Goal: Task Accomplishment & Management: Use online tool/utility

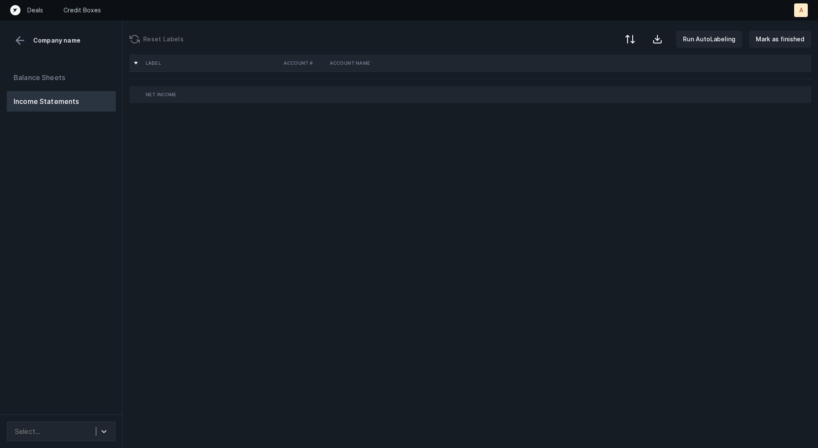
click at [101, 193] on div "Balance Sheets Income Statements" at bounding box center [61, 238] width 123 height 354
click at [97, 434] on div at bounding box center [103, 431] width 15 height 15
click at [96, 408] on div "Netsuite" at bounding box center [61, 408] width 109 height 17
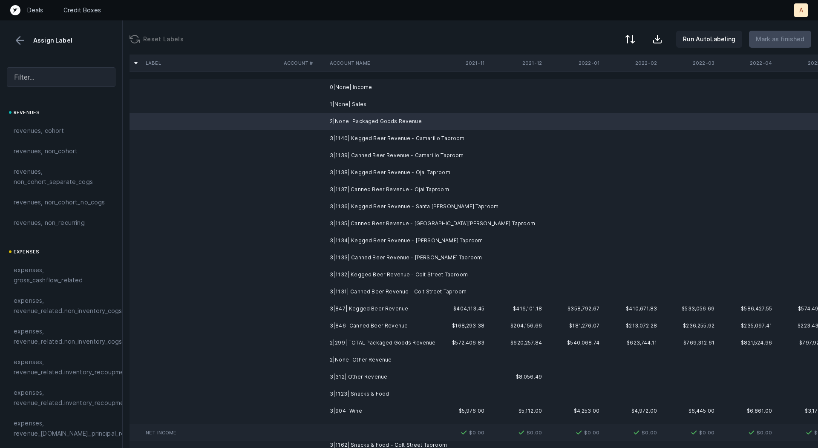
click at [378, 137] on td "3|1140| Kegged Beer Revenue - Camarillo Taproom" at bounding box center [378, 138] width 104 height 17
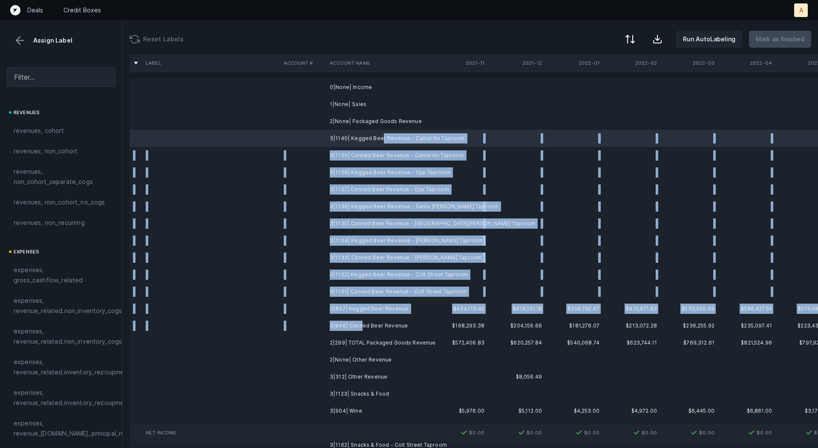
click at [360, 323] on td "3|846| Canned Beer Revenue" at bounding box center [378, 325] width 104 height 17
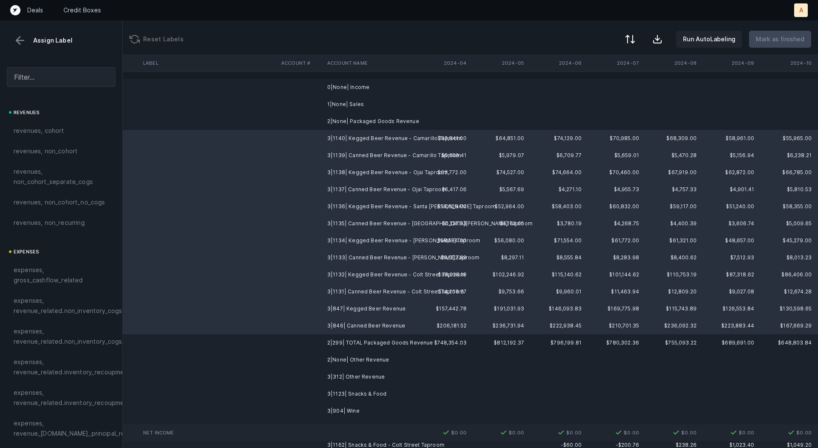
scroll to position [0, 2374]
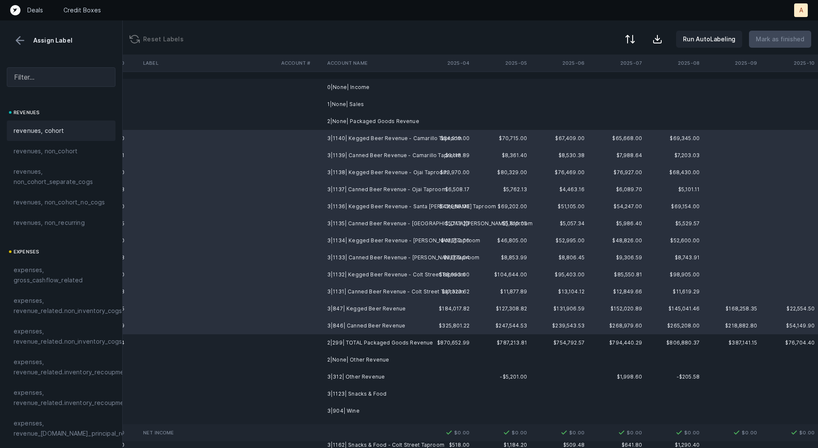
click at [61, 133] on span "revenues, cohort" at bounding box center [39, 131] width 51 height 10
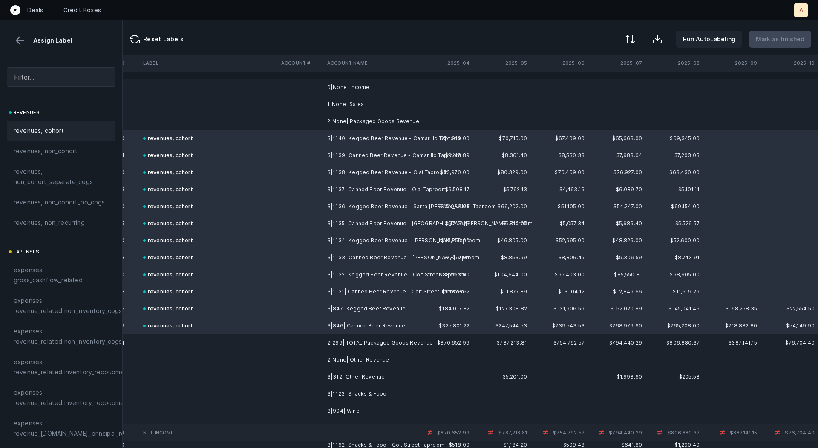
click at [46, 131] on span "revenues, cohort" at bounding box center [39, 131] width 51 height 10
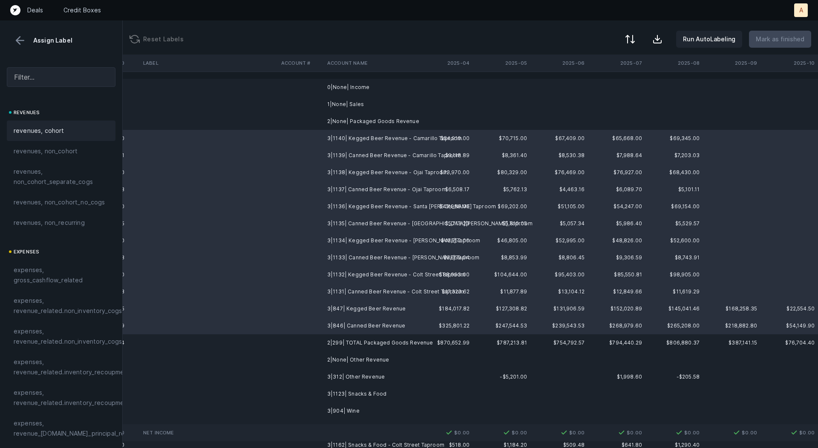
click at [46, 131] on span "revenues, cohort" at bounding box center [39, 131] width 51 height 10
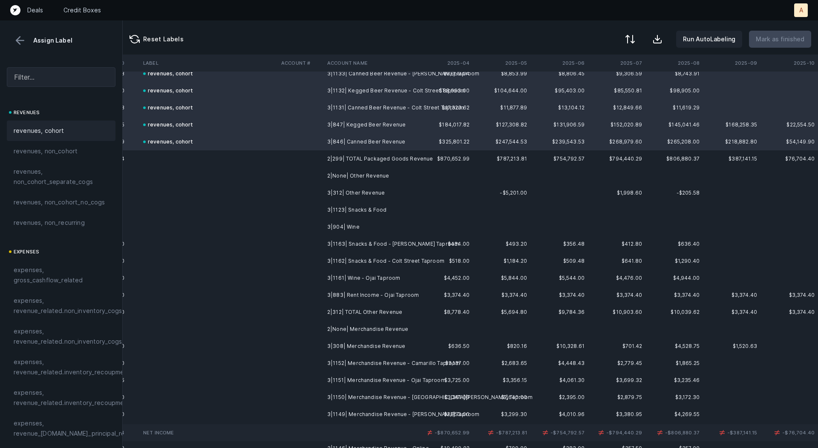
scroll to position [190, 2374]
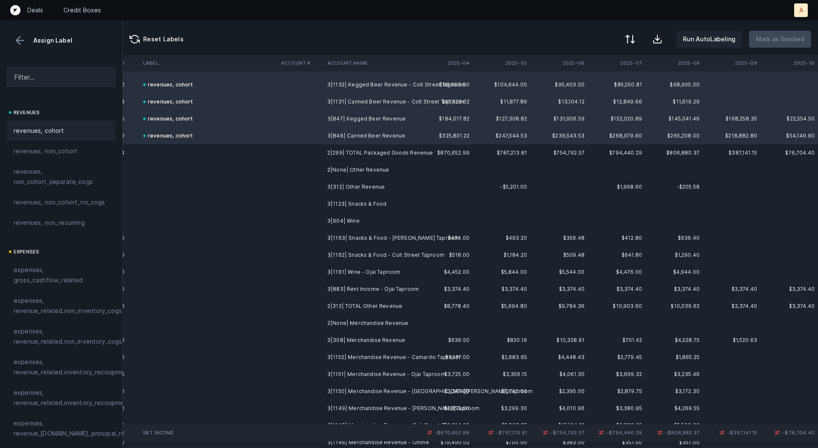
click at [383, 205] on td "3|1123| Snacks & Food" at bounding box center [376, 204] width 104 height 17
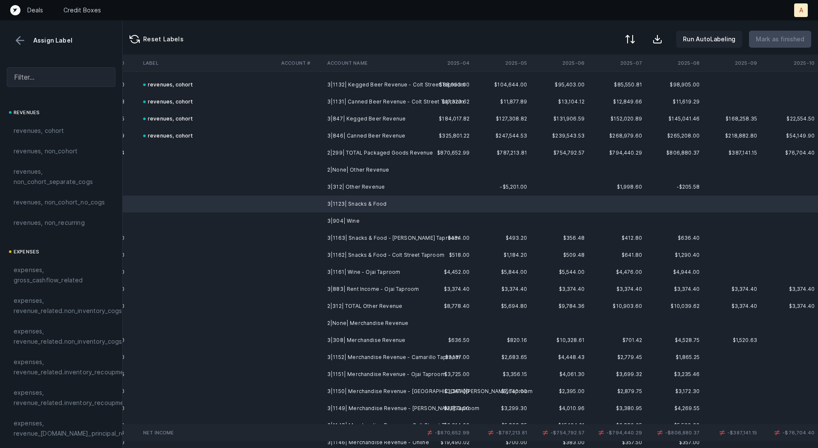
click at [377, 190] on td "3|312| Other Revenue" at bounding box center [376, 187] width 104 height 17
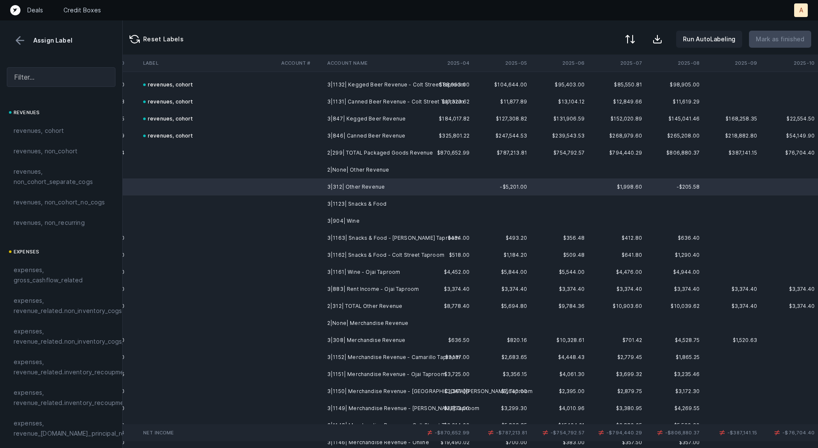
click at [361, 284] on td "3|883| Rent Income - Ojai Taproom" at bounding box center [376, 289] width 104 height 17
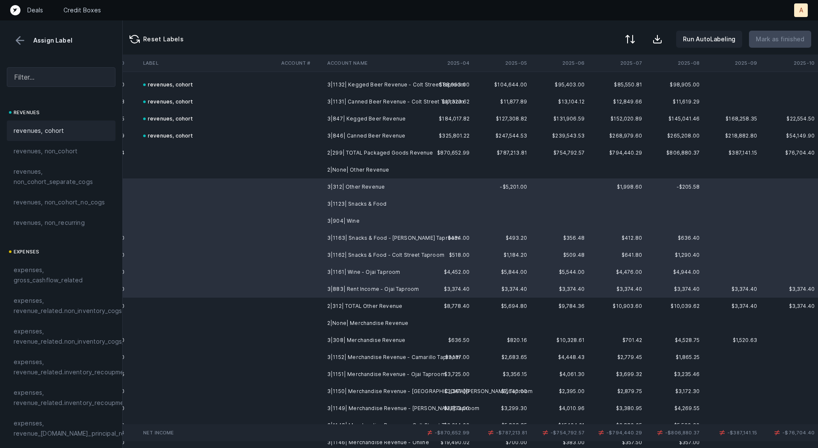
click at [62, 133] on span "revenues, cohort" at bounding box center [39, 131] width 51 height 10
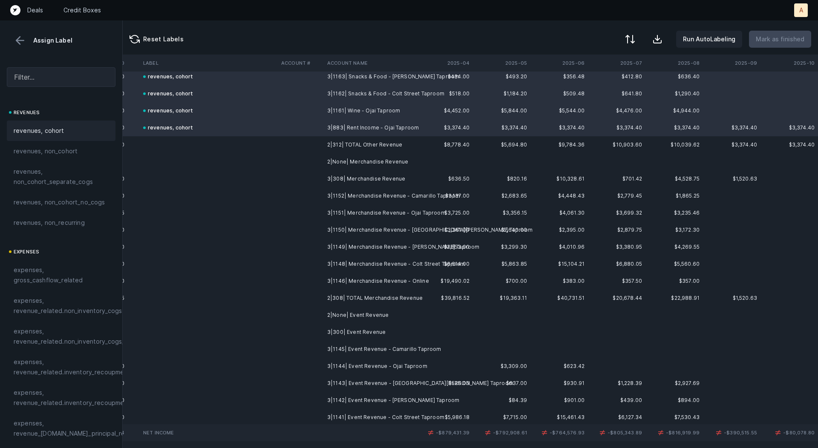
scroll to position [353, 2374]
click at [384, 177] on td "3|308| Merchandise Revenue" at bounding box center [376, 177] width 104 height 17
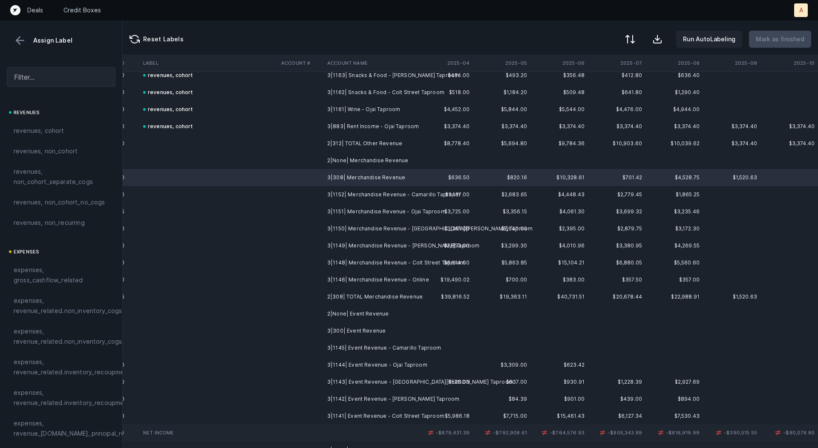
click at [405, 277] on td "3|1146| Merchandise Revenue - Online" at bounding box center [376, 279] width 104 height 17
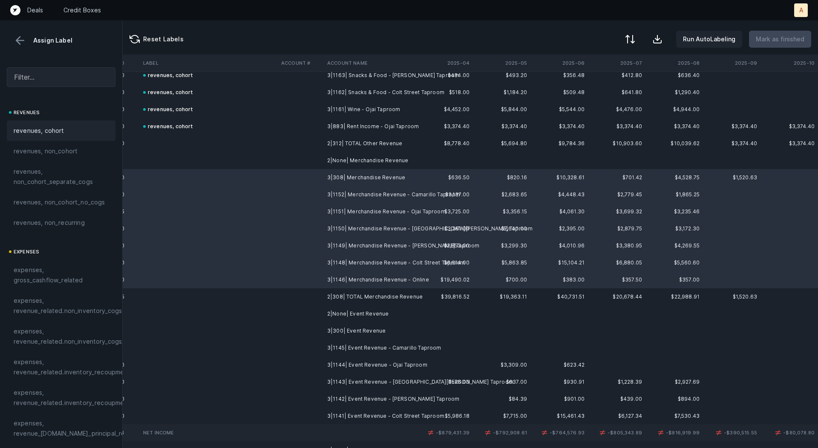
click at [66, 134] on div "revenues, cohort" at bounding box center [61, 131] width 95 height 10
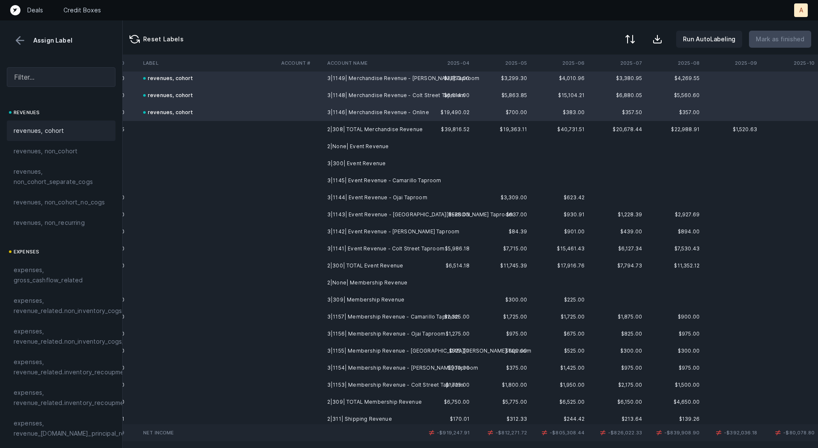
scroll to position [521, 2374]
click at [371, 162] on td "3|300| Event Revenue" at bounding box center [376, 162] width 104 height 17
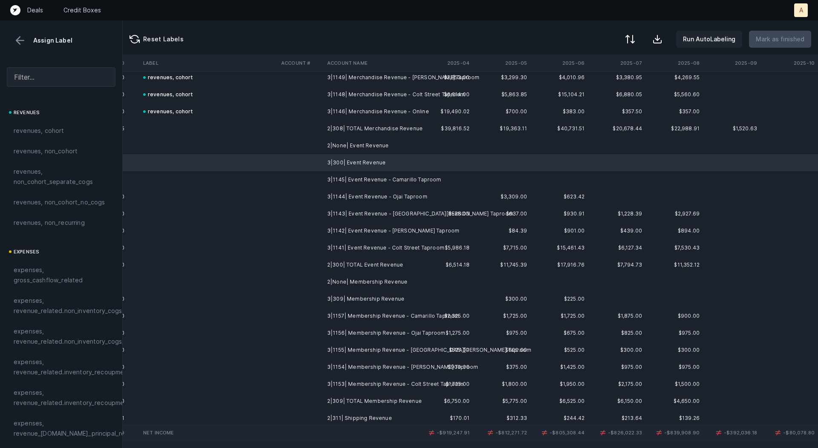
click at [364, 242] on td "3|1141| Event Revenue - Colt Street Taproom" at bounding box center [376, 247] width 104 height 17
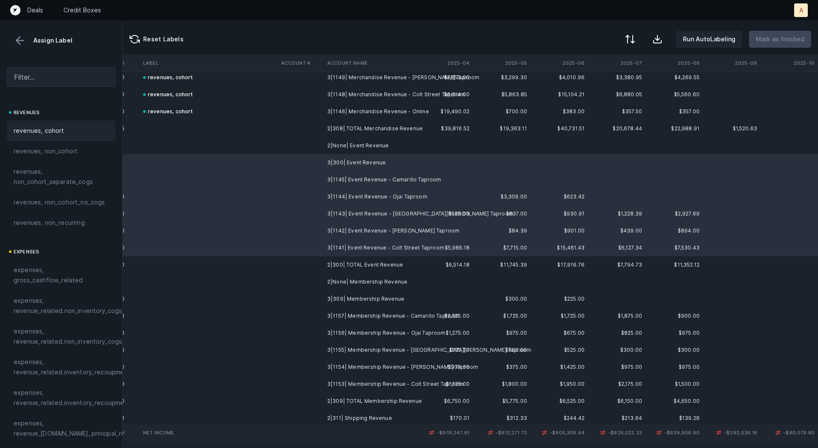
click at [56, 134] on span "revenues, cohort" at bounding box center [39, 131] width 51 height 10
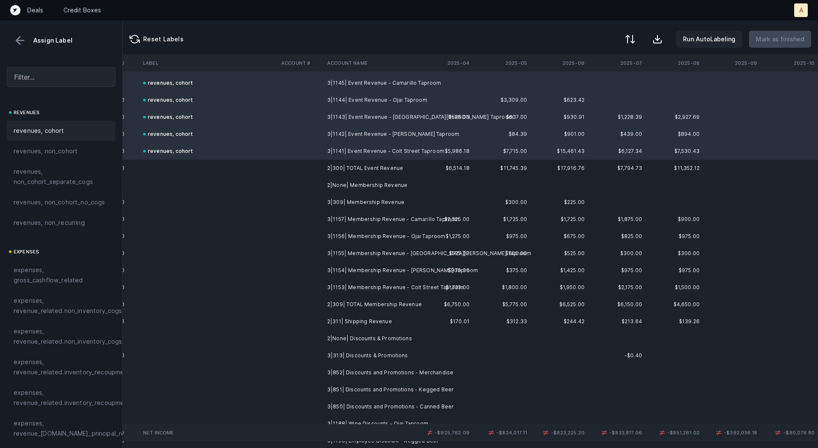
scroll to position [619, 2374]
click at [372, 196] on td "3|309| Membership Revenue" at bounding box center [376, 201] width 104 height 17
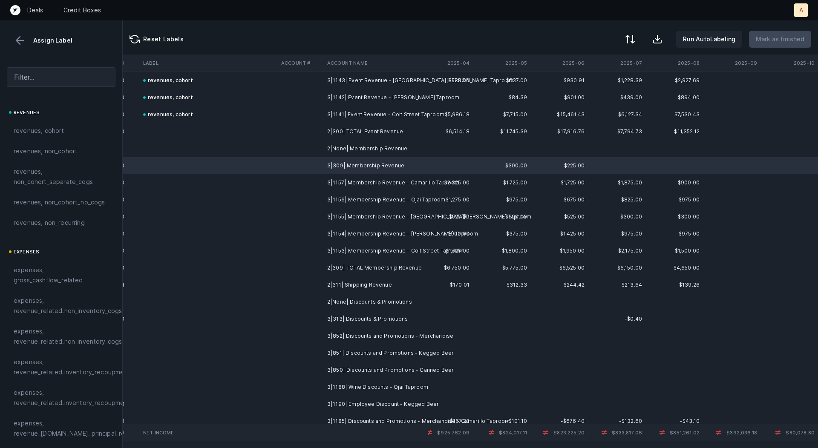
scroll to position [655, 2374]
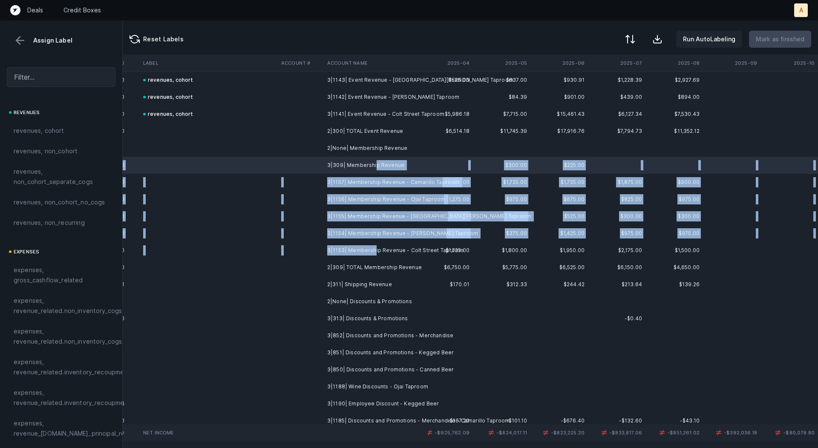
click at [372, 250] on td "3|1153| Membership Revenue - Colt Street Taproom" at bounding box center [376, 250] width 104 height 17
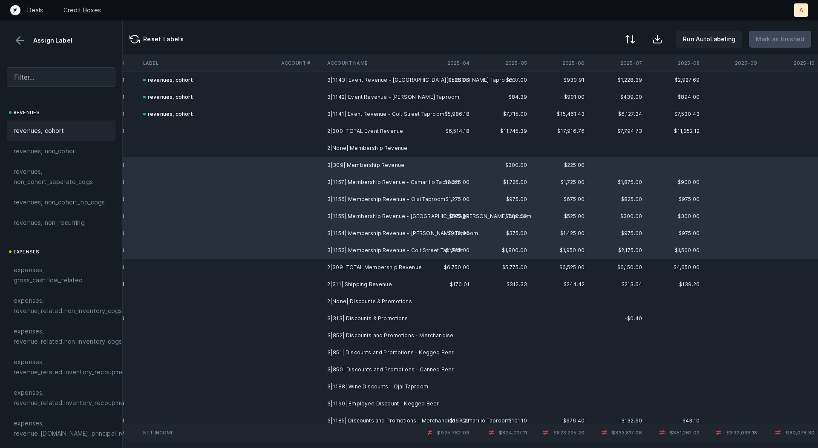
click at [63, 131] on div "revenues, cohort" at bounding box center [61, 131] width 95 height 10
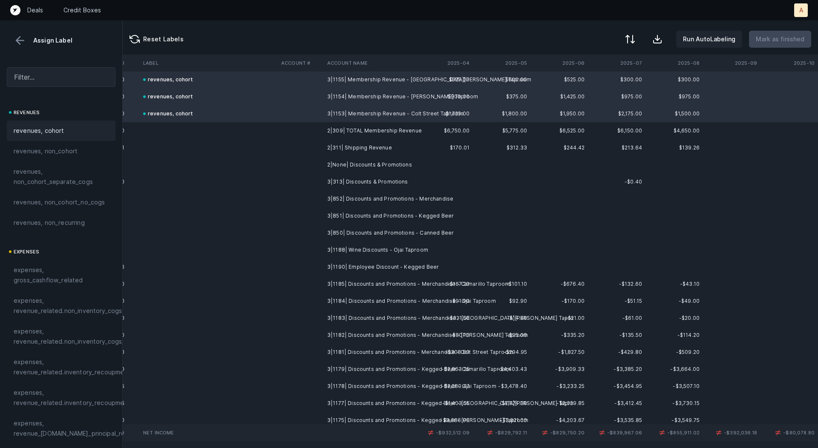
scroll to position [832, 2374]
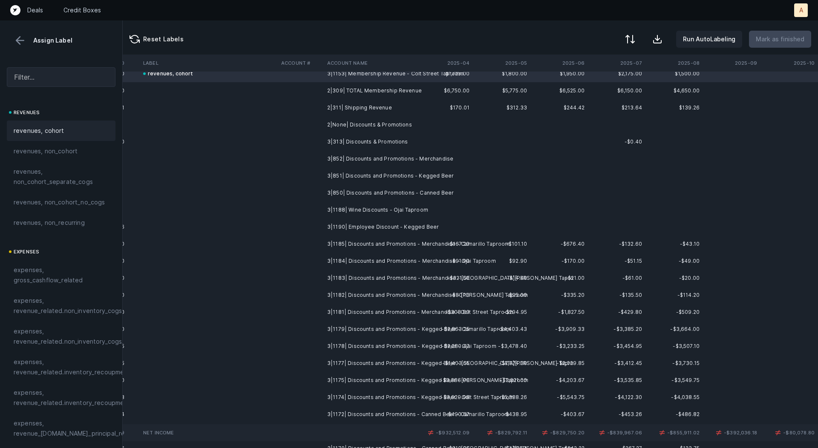
click at [374, 140] on td "3|313| Discounts & Promotions" at bounding box center [376, 141] width 104 height 17
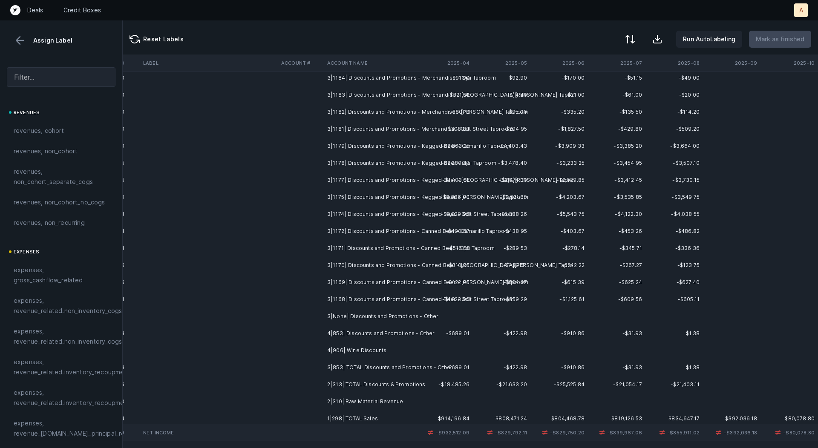
scroll to position [1018, 2374]
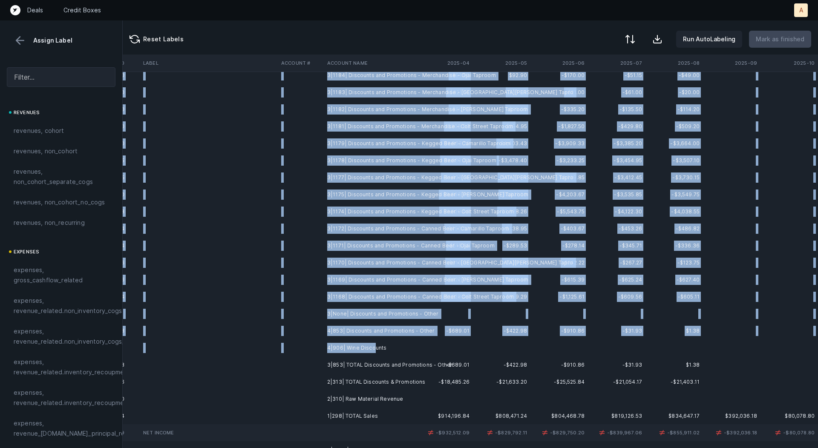
click at [373, 343] on td "4|906| Wine Discounts" at bounding box center [376, 348] width 104 height 17
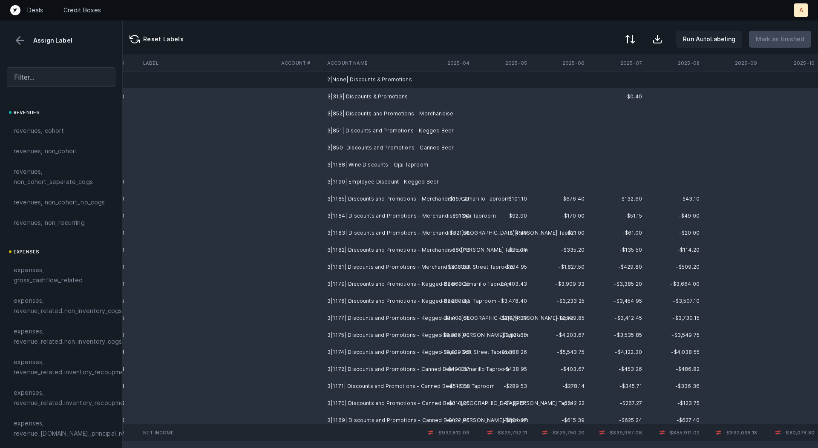
scroll to position [880, 2374]
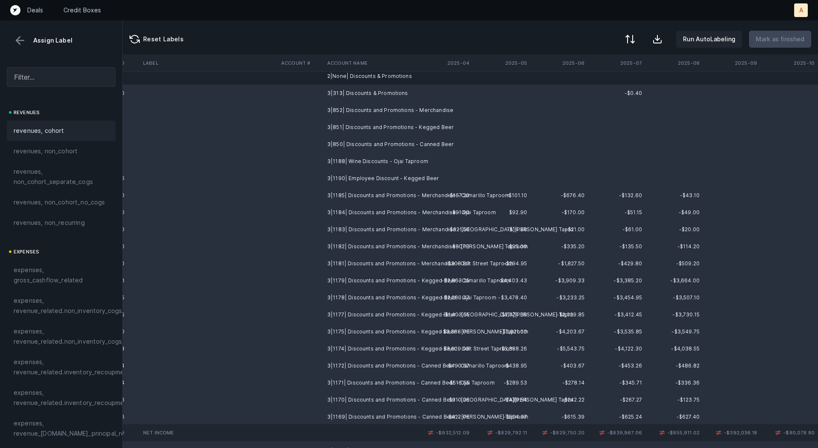
click at [62, 131] on div "revenues, cohort" at bounding box center [61, 131] width 95 height 10
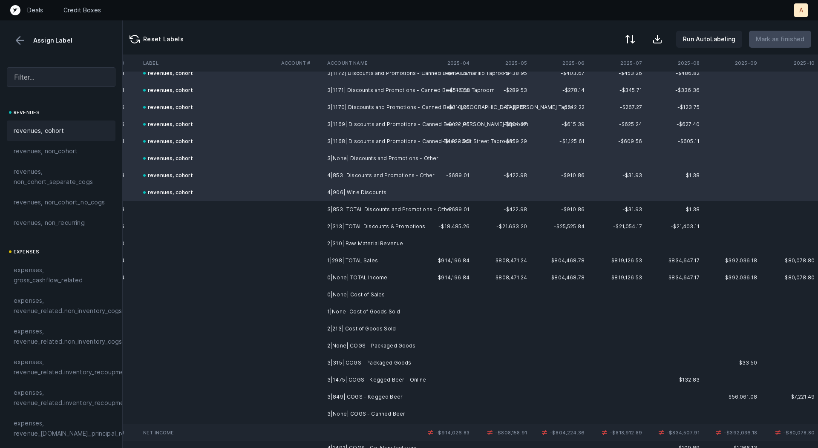
scroll to position [1212, 2374]
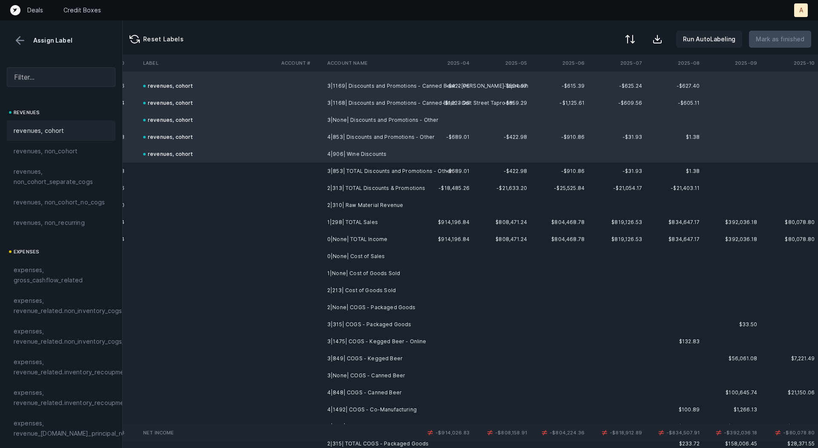
click at [384, 206] on td "2|310| Raw Material Revenue" at bounding box center [376, 205] width 104 height 17
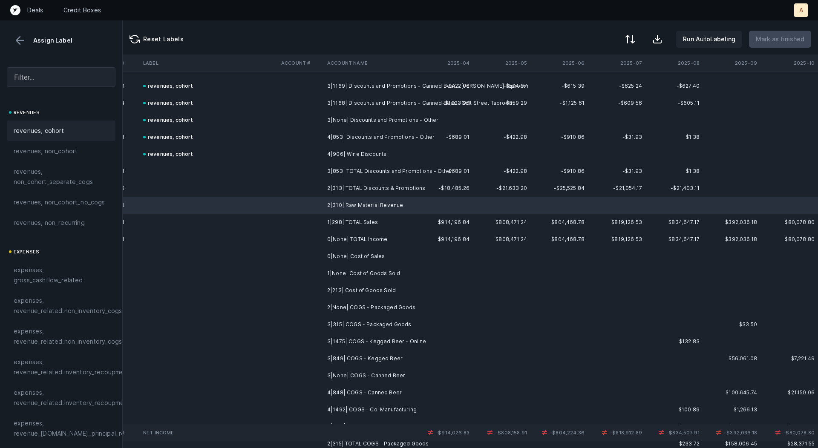
click at [71, 136] on div "revenues, cohort" at bounding box center [61, 131] width 109 height 20
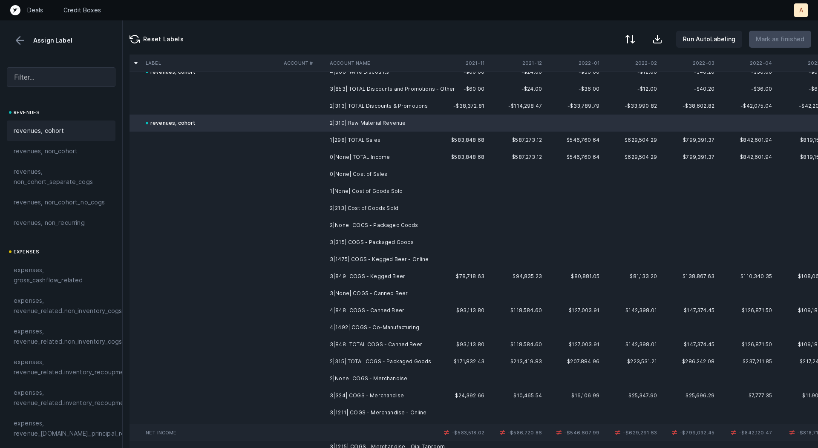
scroll to position [1296, 0]
click at [404, 202] on td "2|213| Cost of Goods Sold" at bounding box center [378, 206] width 104 height 17
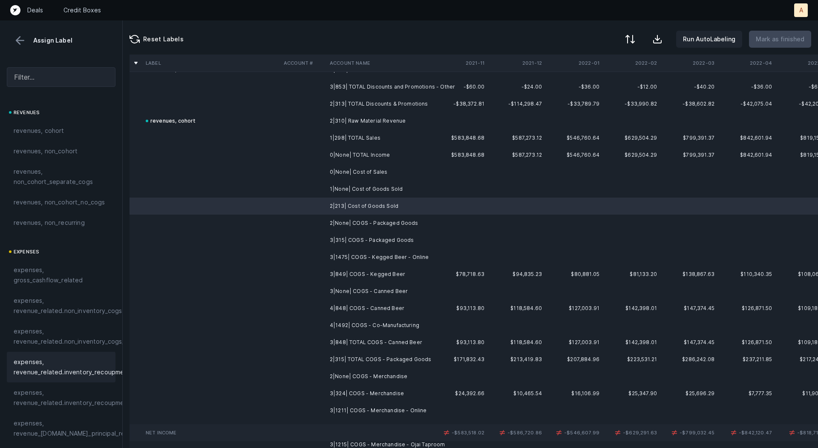
click at [64, 357] on span "expenses, revenue_related.inventory_recoupment" at bounding box center [72, 367] width 117 height 20
click at [408, 244] on td "3|315| COGS - Packaged Goods" at bounding box center [378, 240] width 104 height 17
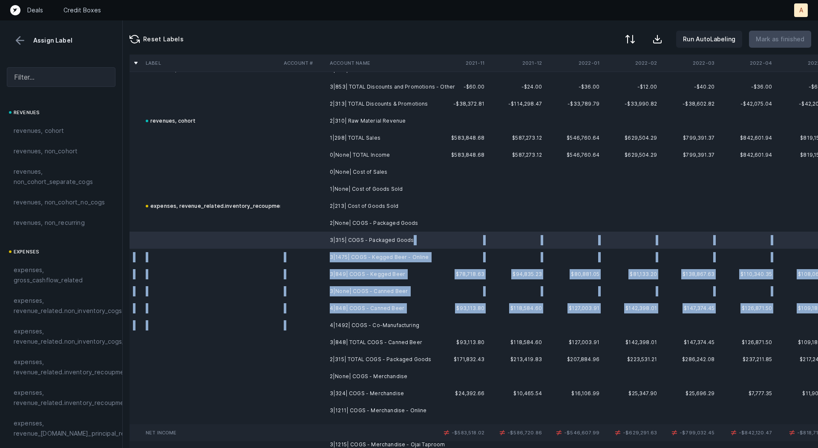
click at [392, 317] on td "4|1492| COGS - Co-Manufacturing" at bounding box center [378, 325] width 104 height 17
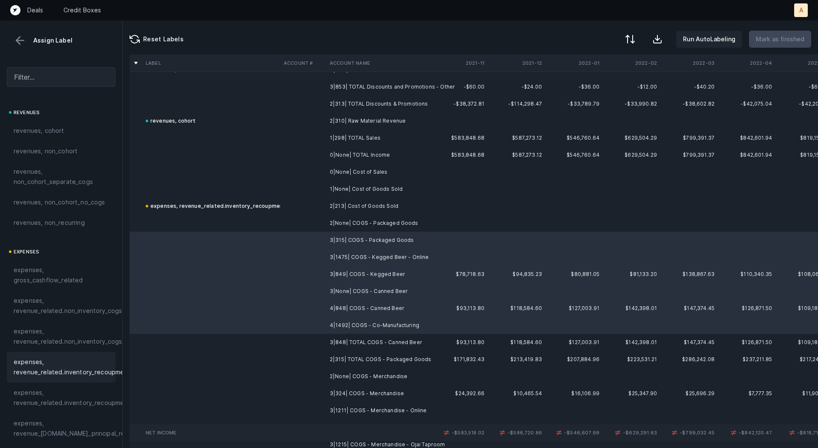
click at [69, 376] on span "expenses, revenue_related.inventory_recoupment" at bounding box center [72, 367] width 117 height 20
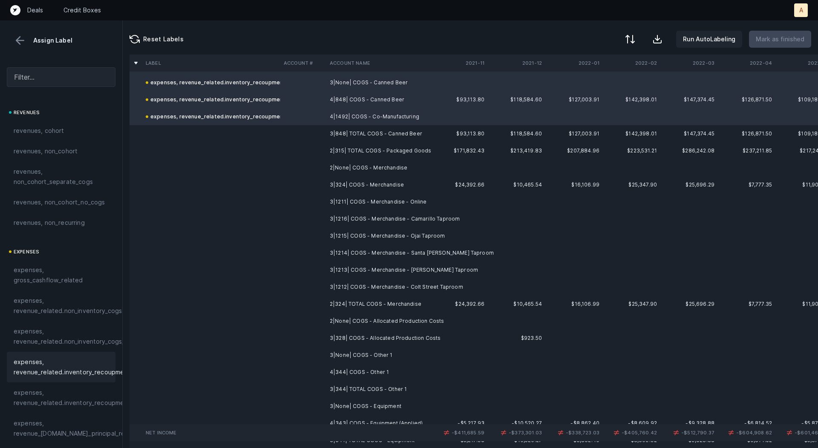
scroll to position [1507, 0]
click at [391, 182] on td "3|324| COGS - Merchandise" at bounding box center [378, 182] width 104 height 17
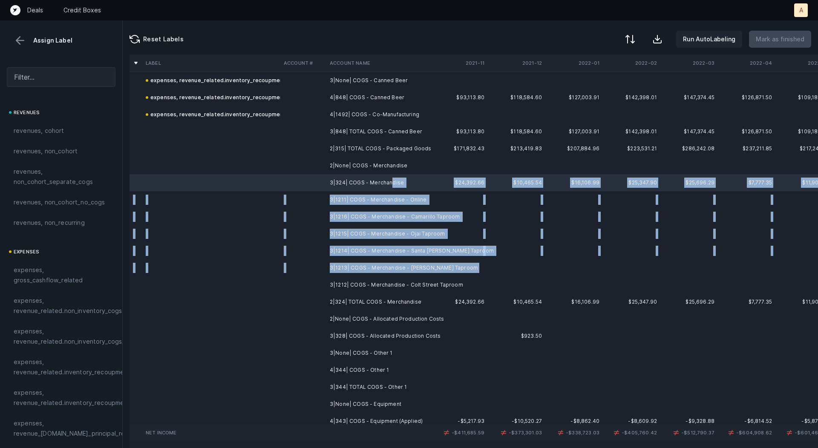
click at [407, 274] on td "3|1213| COGS - Merchandise - [PERSON_NAME] Taproom" at bounding box center [378, 268] width 104 height 17
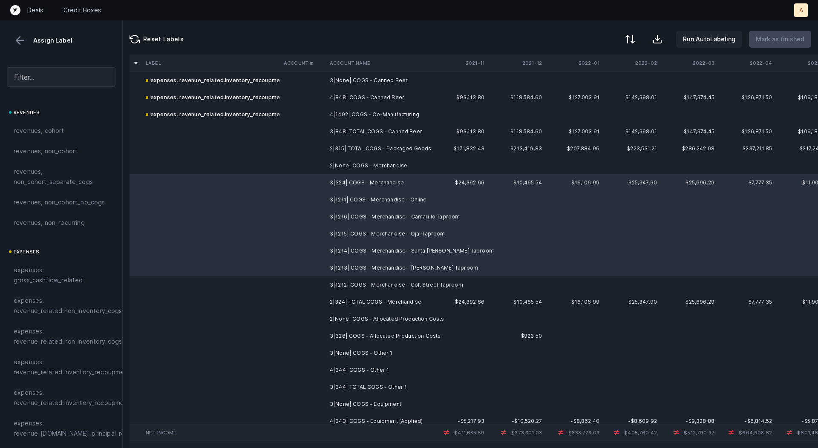
click at [404, 285] on td "3|1212| COGS - Merchandise - Colt Street Taproom" at bounding box center [378, 285] width 104 height 17
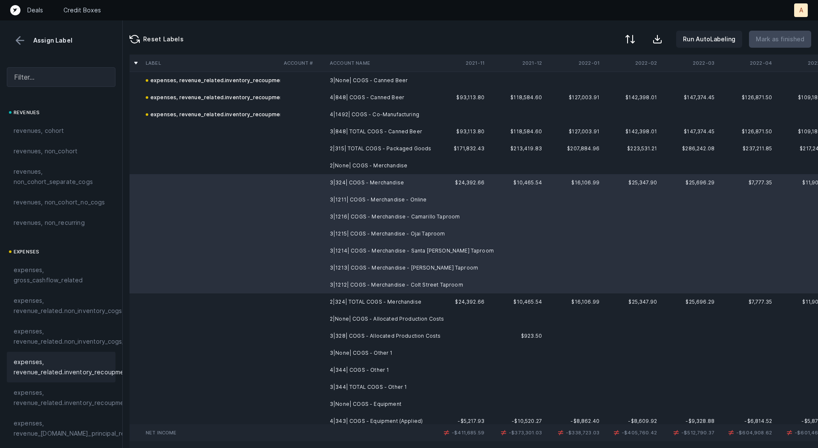
click at [107, 369] on span "expenses, revenue_related.inventory_recoupment" at bounding box center [72, 367] width 117 height 20
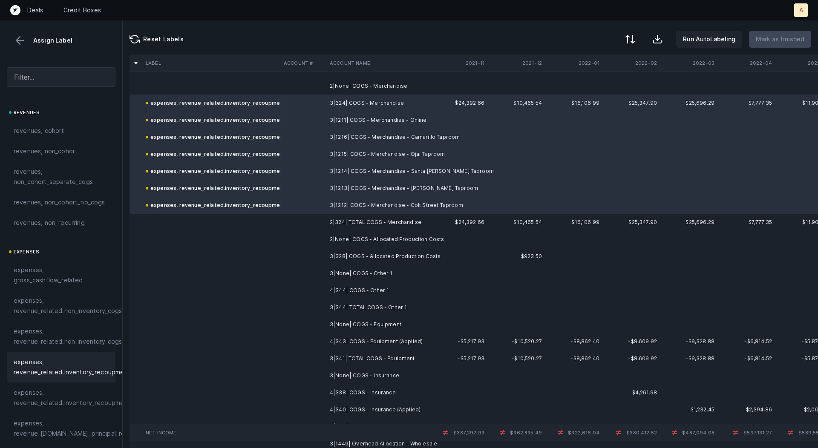
scroll to position [1595, 0]
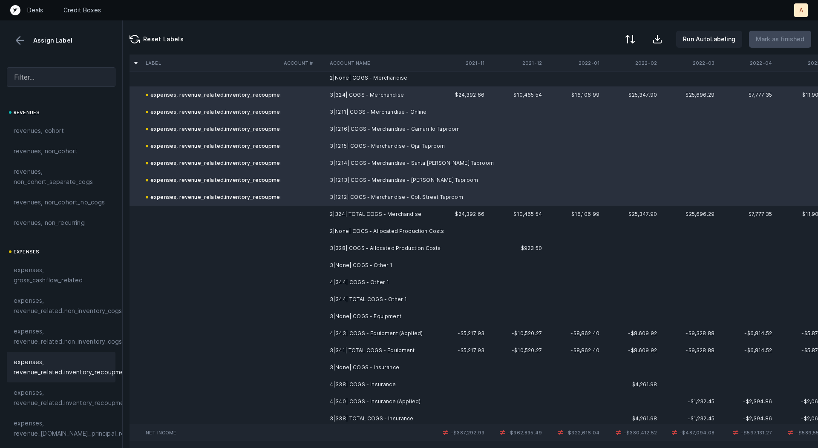
click at [396, 248] on td "3|328| COGS - Allocated Production Costs" at bounding box center [378, 248] width 104 height 17
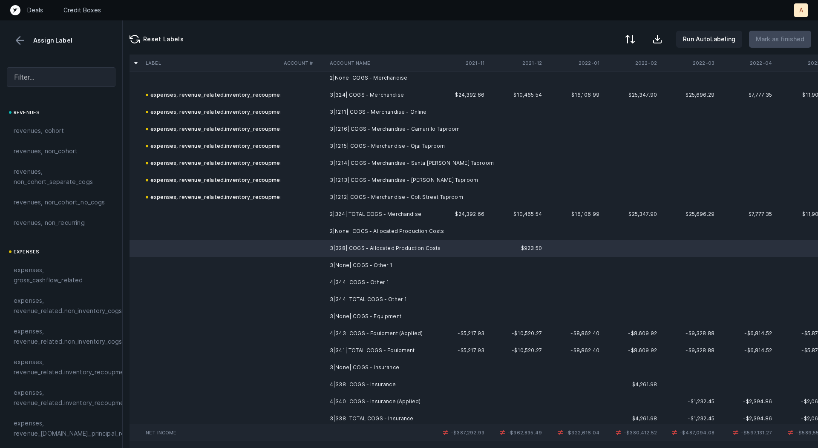
click at [398, 283] on td "4|344| COGS - Other 1" at bounding box center [378, 282] width 104 height 17
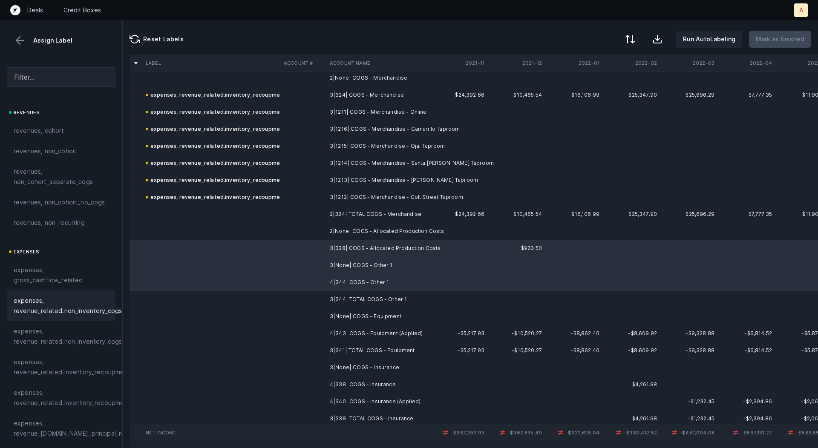
click at [46, 299] on span "expenses, revenue_related.non_inventory_cogs" at bounding box center [68, 306] width 108 height 20
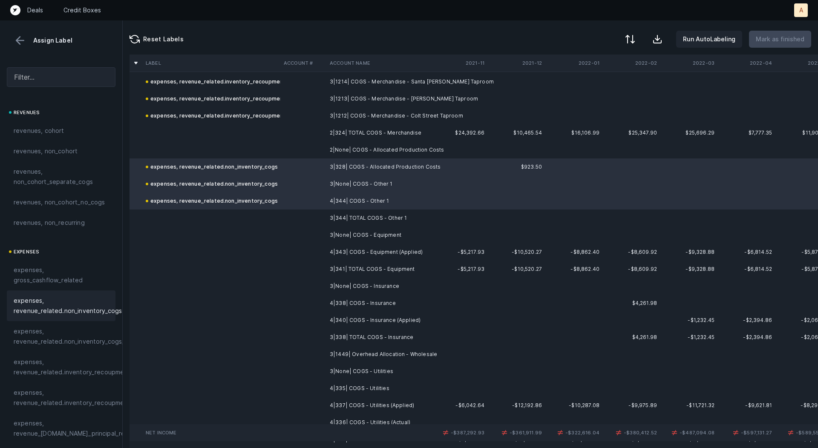
scroll to position [1684, 0]
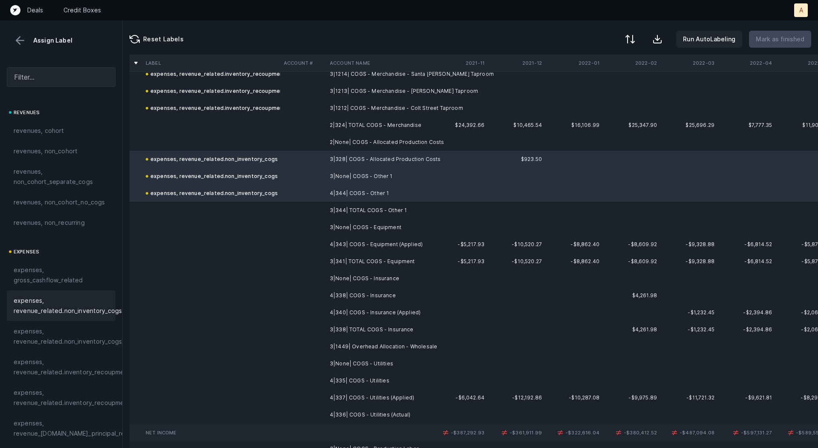
click at [403, 244] on td "4|343| COGS - Equipment (Applied)" at bounding box center [378, 244] width 104 height 17
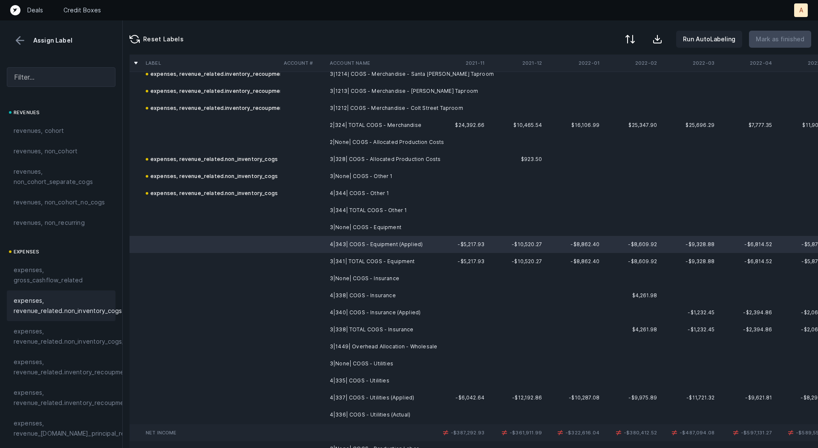
click at [63, 306] on span "expenses, revenue_related.non_inventory_cogs" at bounding box center [68, 306] width 108 height 20
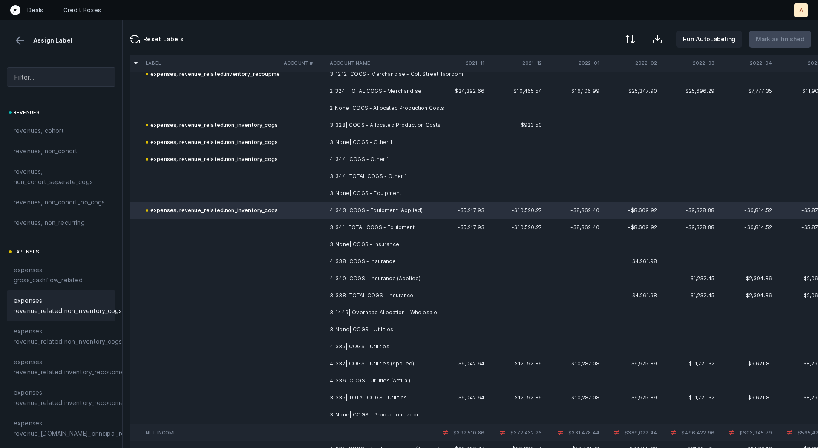
scroll to position [1721, 0]
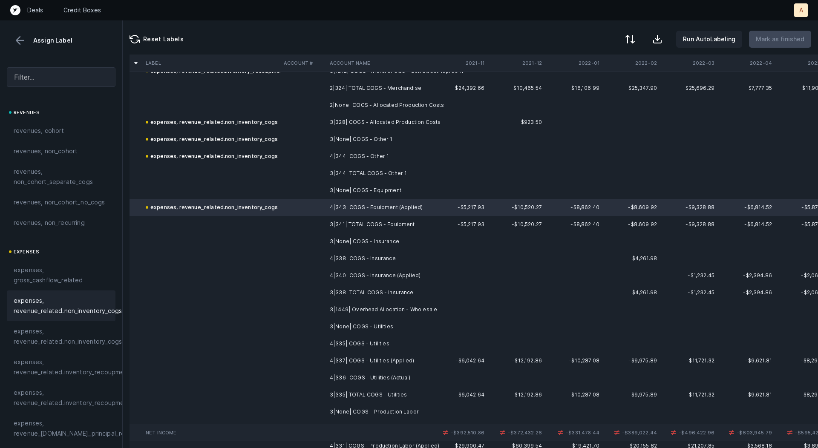
click at [383, 259] on td "4|338| COGS - Insurance" at bounding box center [378, 258] width 104 height 17
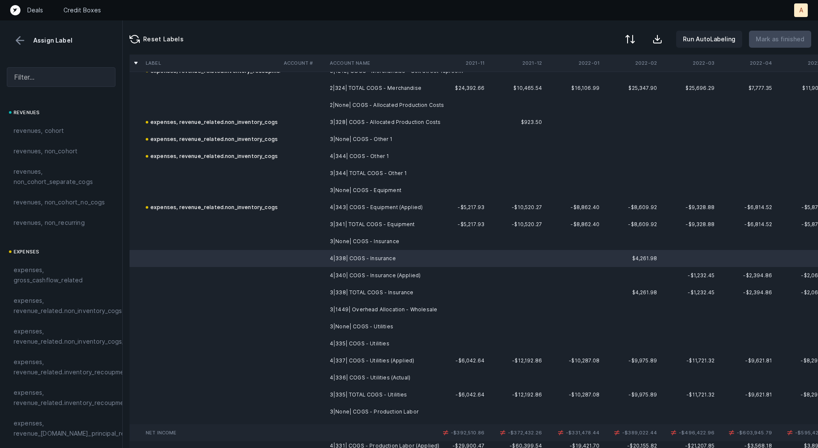
click at [379, 276] on td "4|340| COGS - Insurance (Applied)" at bounding box center [378, 275] width 104 height 17
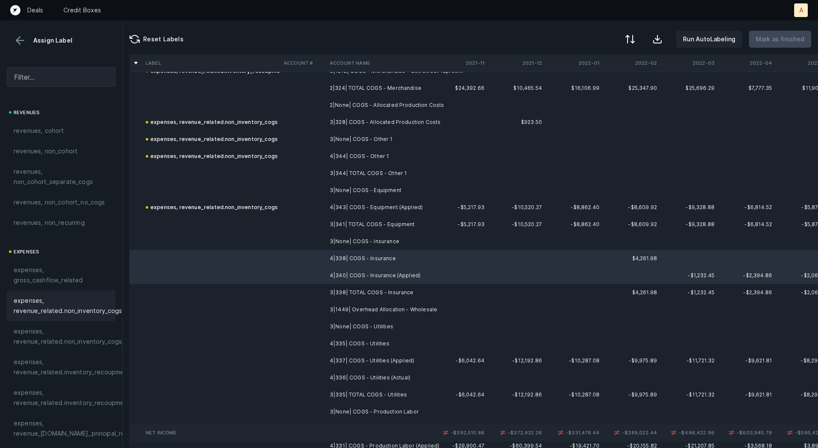
click at [94, 316] on div "expenses, revenue_related.non_inventory_cogs" at bounding box center [61, 306] width 109 height 31
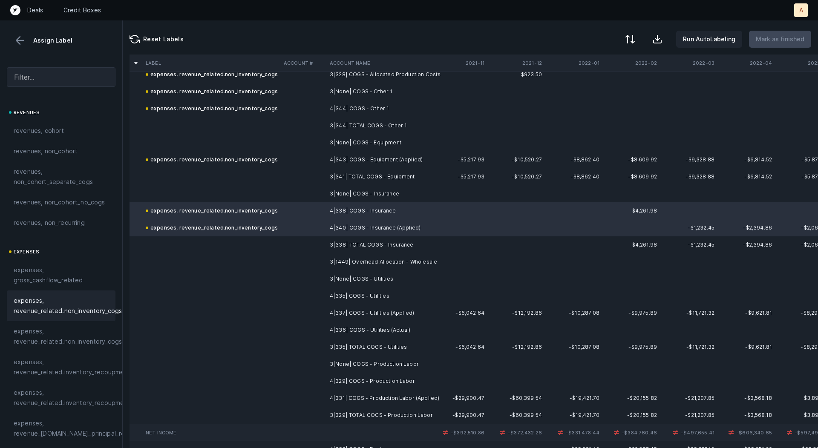
scroll to position [1775, 0]
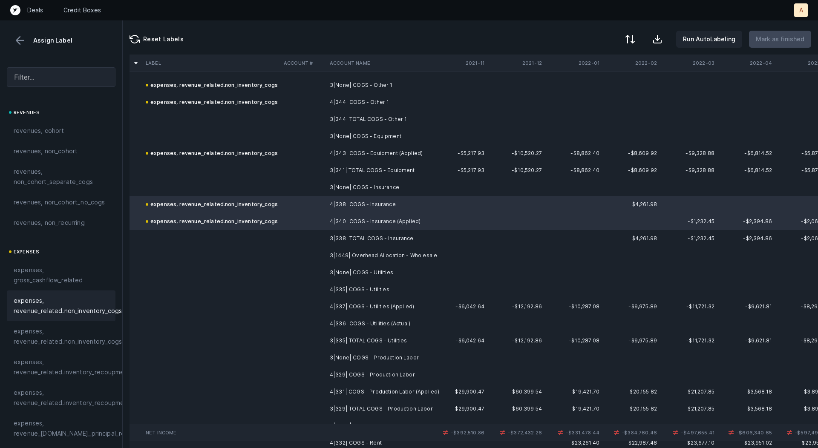
click at [390, 270] on td "3|None| COGS - Utilities" at bounding box center [378, 272] width 104 height 17
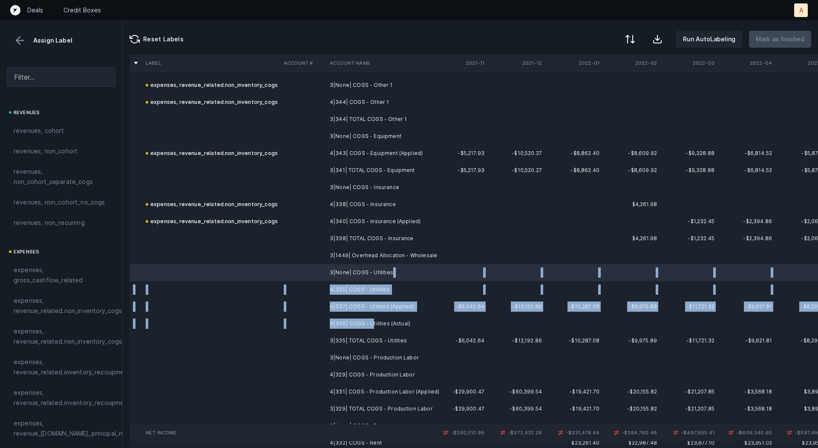
click at [372, 323] on td "4|336| COGS - Utilities (Actual)" at bounding box center [378, 323] width 104 height 17
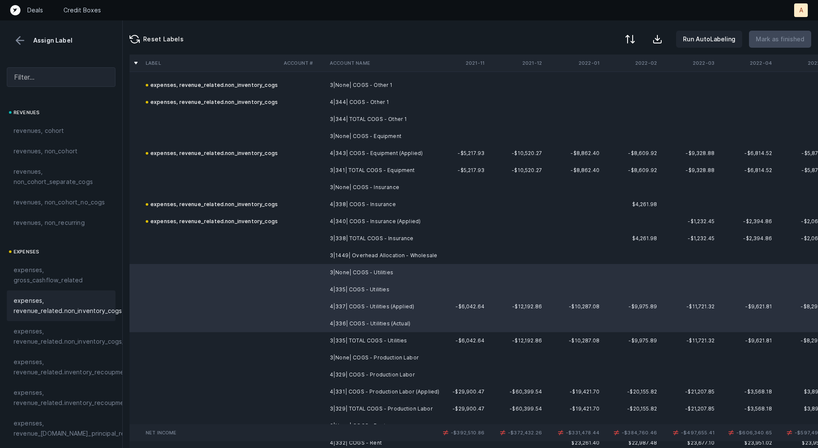
click at [94, 312] on span "expenses, revenue_related.non_inventory_cogs" at bounding box center [68, 306] width 108 height 20
click at [412, 257] on td "3|1449| Overhead Allocation - Wholesale" at bounding box center [378, 255] width 104 height 17
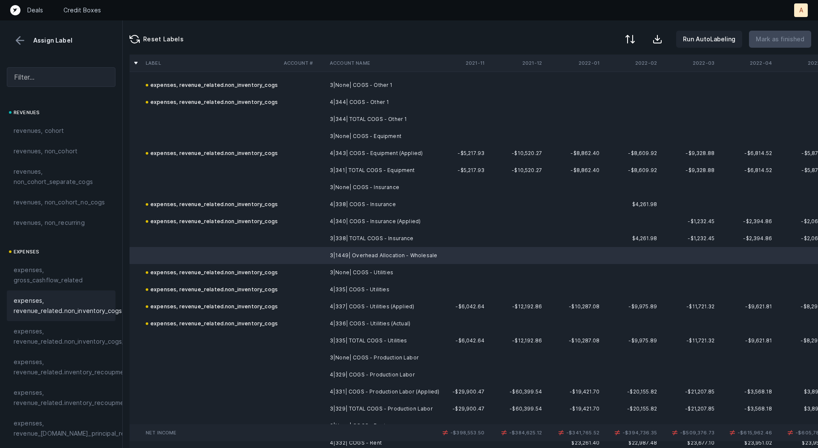
click at [71, 314] on span "expenses, revenue_related.non_inventory_cogs" at bounding box center [68, 306] width 108 height 20
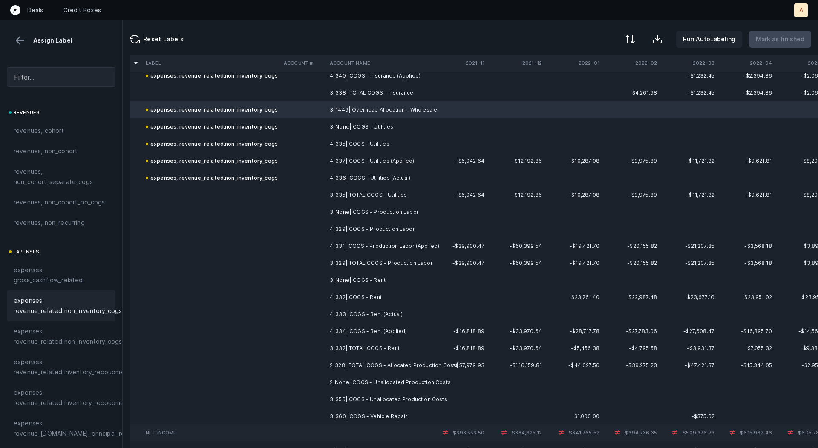
scroll to position [1922, 0]
click at [372, 246] on td "4|331| COGS - Production Labor (Applied)" at bounding box center [378, 245] width 104 height 17
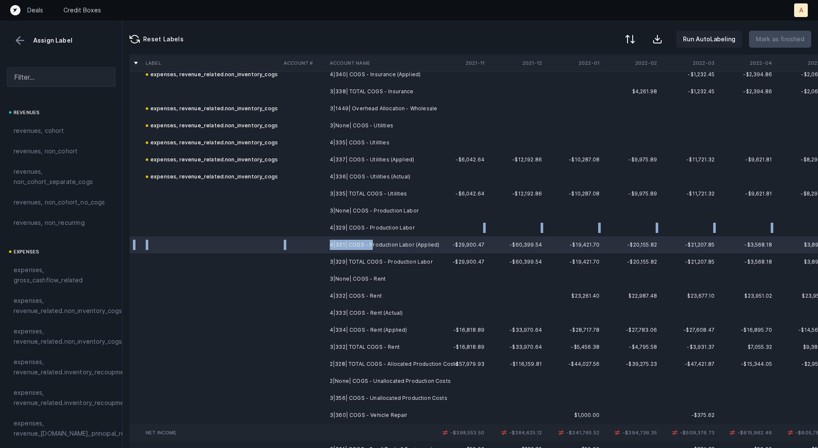
click at [372, 236] on td "4|329| COGS - Production Labor" at bounding box center [378, 227] width 104 height 17
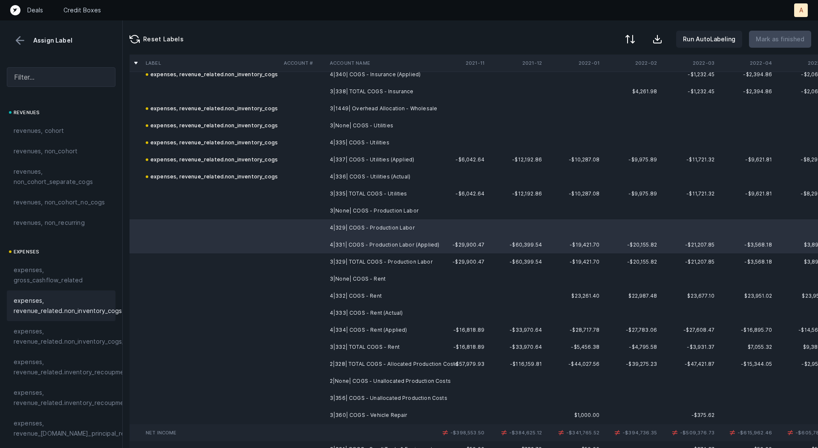
click at [93, 314] on span "expenses, revenue_related.non_inventory_cogs" at bounding box center [68, 306] width 108 height 20
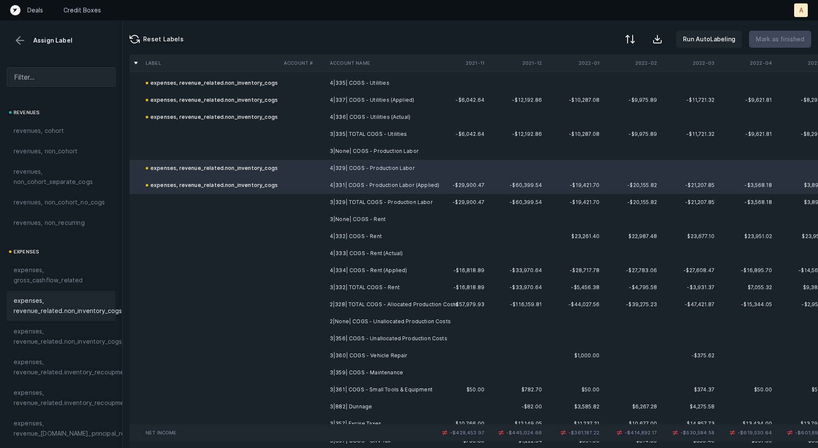
scroll to position [1988, 0]
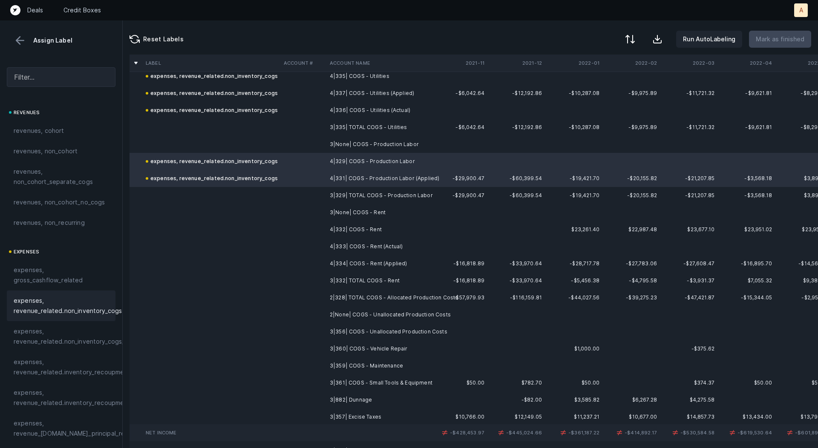
click at [382, 231] on td "4|332| COGS - Rent" at bounding box center [378, 229] width 104 height 17
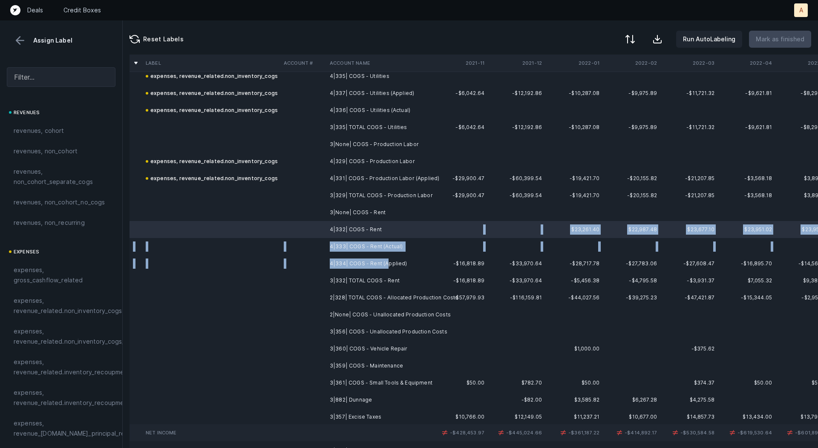
click at [388, 260] on td "4|334| COGS - Rent (Applied)" at bounding box center [378, 263] width 104 height 17
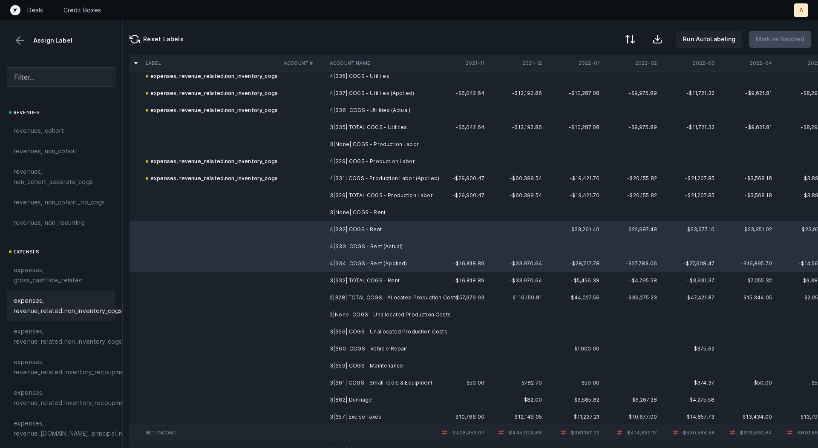
click at [72, 309] on span "expenses, revenue_related.non_inventory_cogs" at bounding box center [68, 306] width 108 height 20
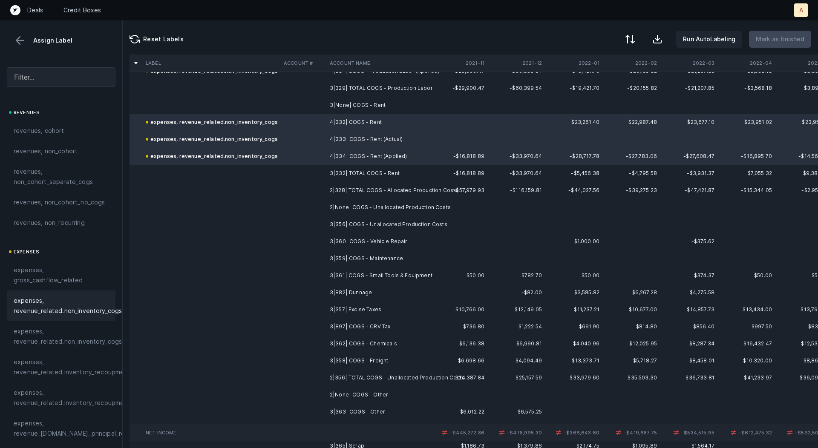
scroll to position [2097, 0]
click at [373, 220] on td "3|356| COGS - Unallocated Production Costs" at bounding box center [378, 223] width 104 height 17
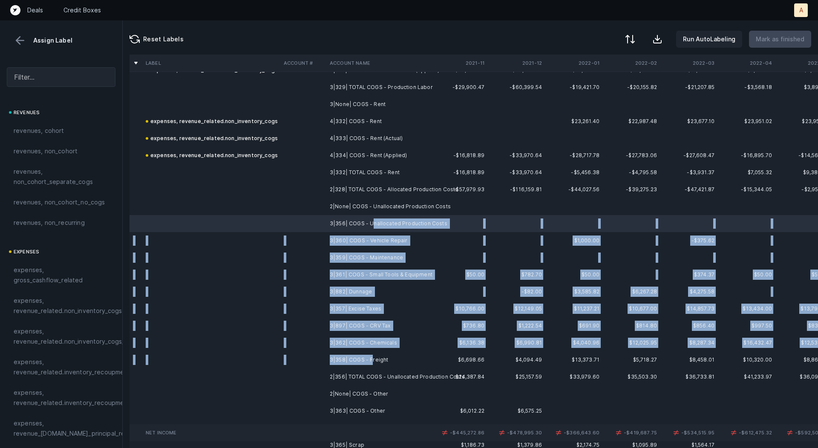
click at [372, 361] on td "3|358| COGS - Freight" at bounding box center [378, 360] width 104 height 17
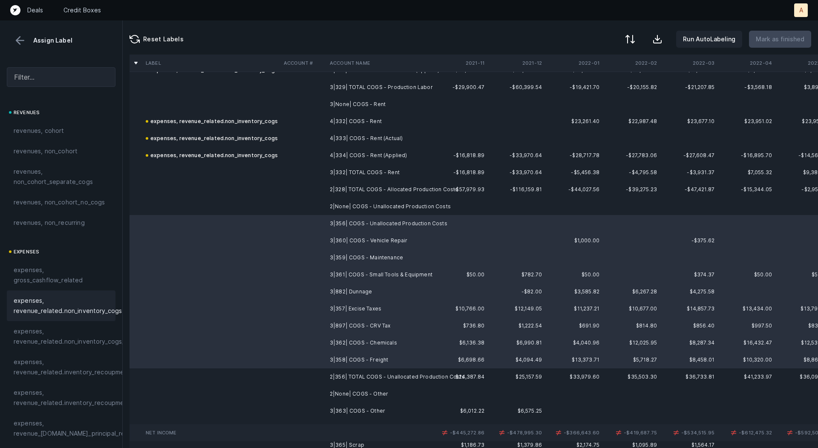
click at [75, 297] on span "expenses, revenue_related.non_inventory_cogs" at bounding box center [68, 306] width 108 height 20
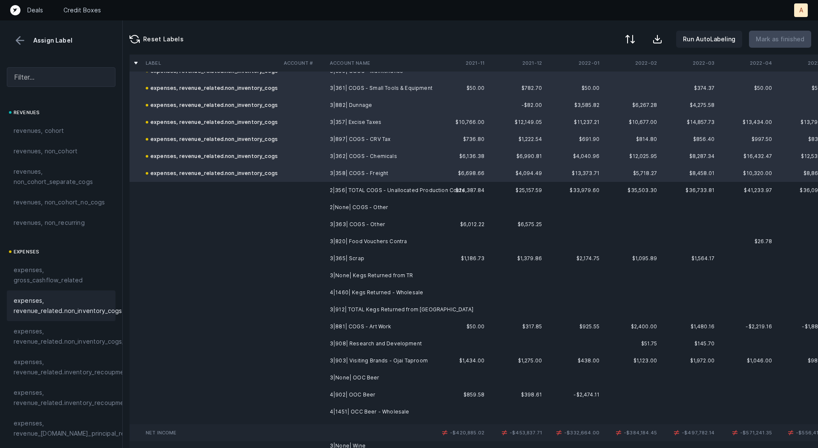
scroll to position [2285, 0]
click at [343, 226] on td "3|363| COGS - Other" at bounding box center [378, 223] width 104 height 17
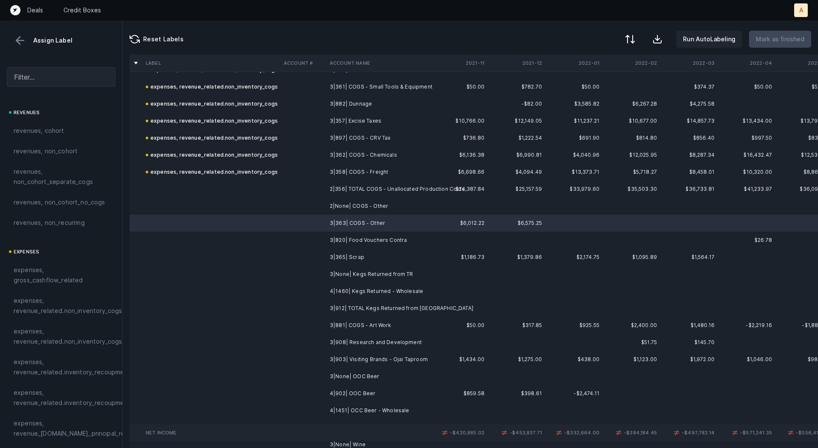
click at [393, 289] on td "4|1460| Kegs Returned - Wholesale" at bounding box center [378, 291] width 104 height 17
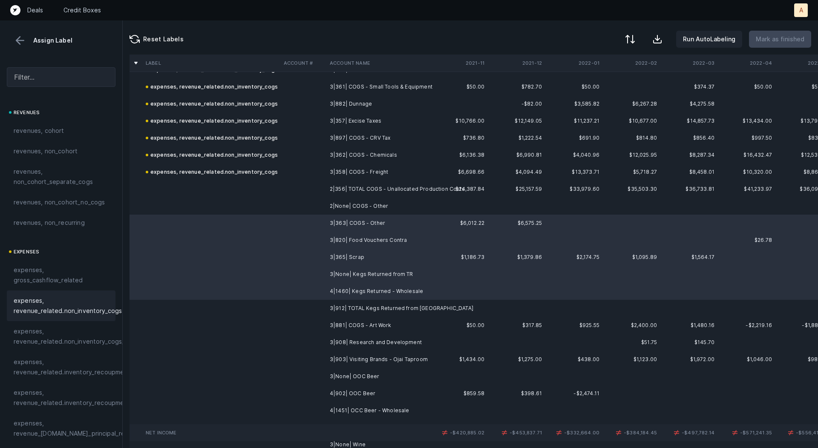
click at [79, 310] on span "expenses, revenue_related.non_inventory_cogs" at bounding box center [68, 306] width 108 height 20
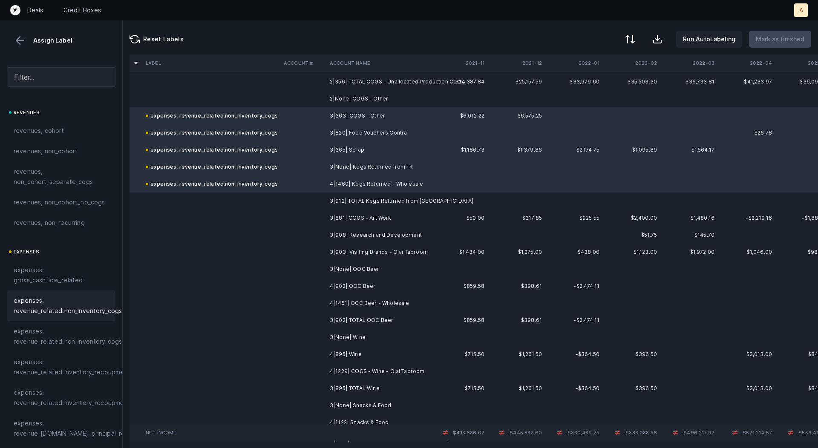
scroll to position [2408, 0]
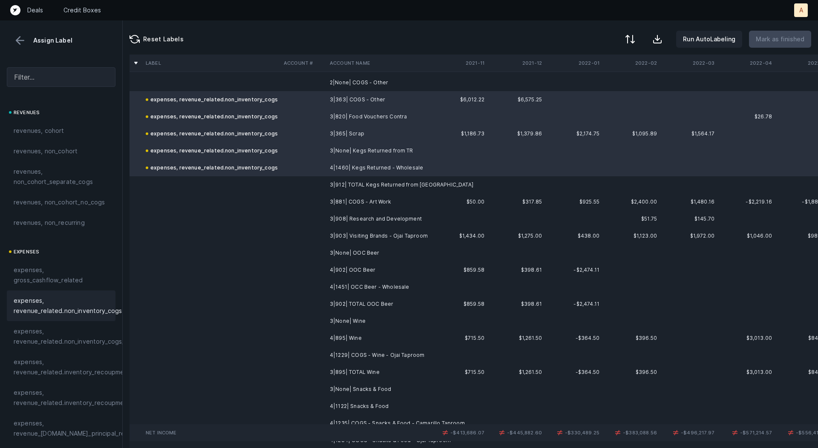
click at [367, 206] on td "3|881| COGS - Art Work" at bounding box center [378, 201] width 104 height 17
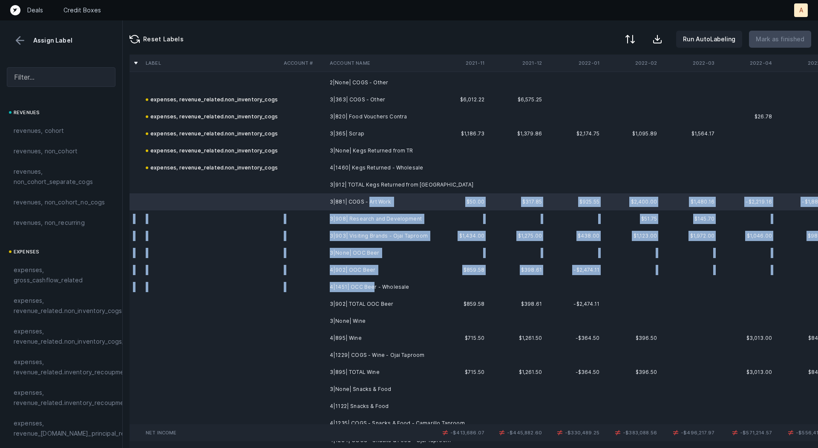
click at [371, 284] on td "4|1451| OCC Beer - Wholesale" at bounding box center [378, 287] width 104 height 17
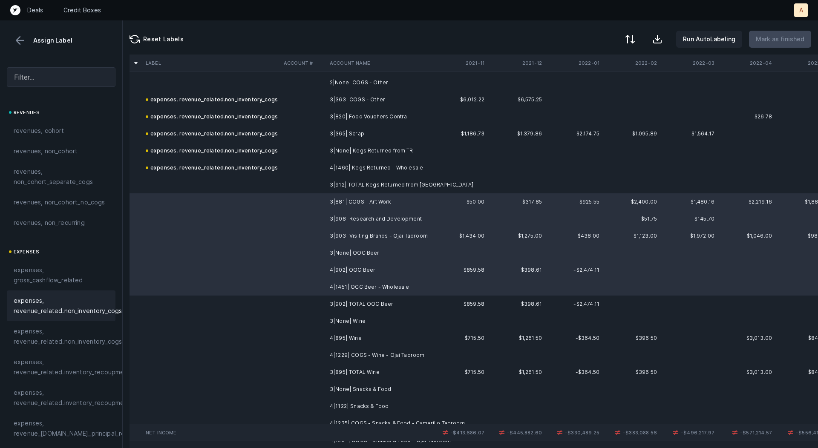
click at [73, 314] on span "expenses, revenue_related.non_inventory_cogs" at bounding box center [68, 306] width 108 height 20
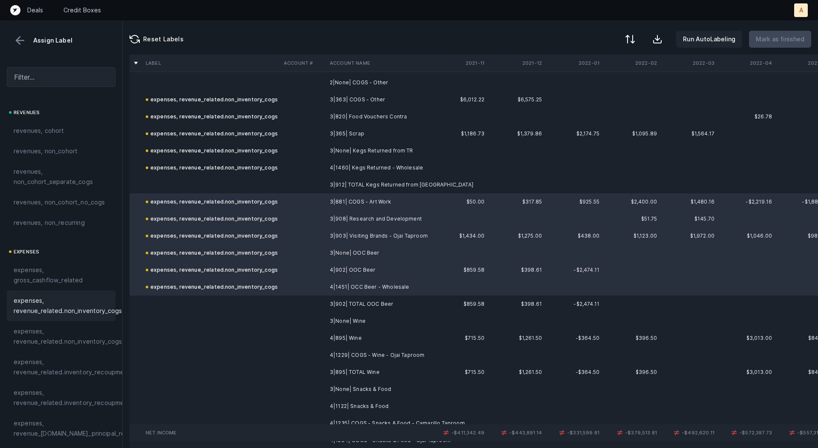
click at [352, 253] on td "3|None| OOC Beer" at bounding box center [378, 253] width 104 height 17
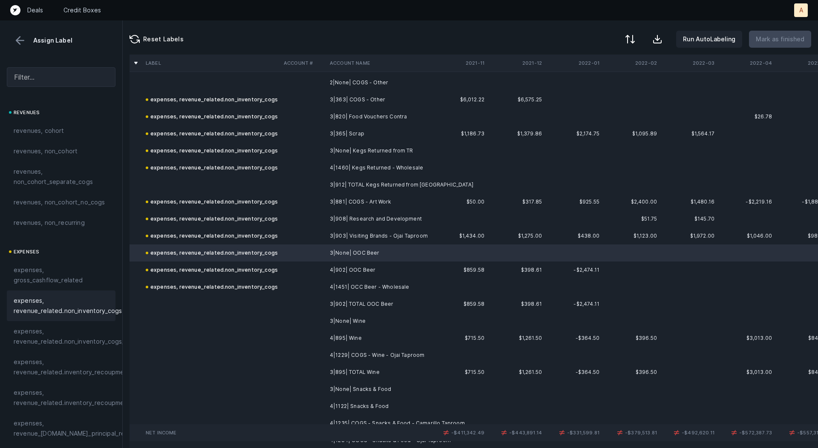
click at [344, 291] on td "4|1451| OCC Beer - Wholesale" at bounding box center [378, 287] width 104 height 17
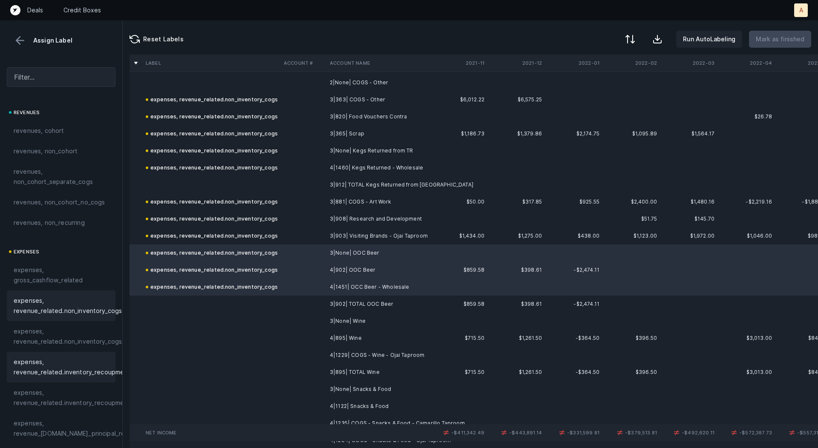
click at [100, 373] on span "expenses, revenue_related.inventory_recoupment" at bounding box center [72, 367] width 117 height 20
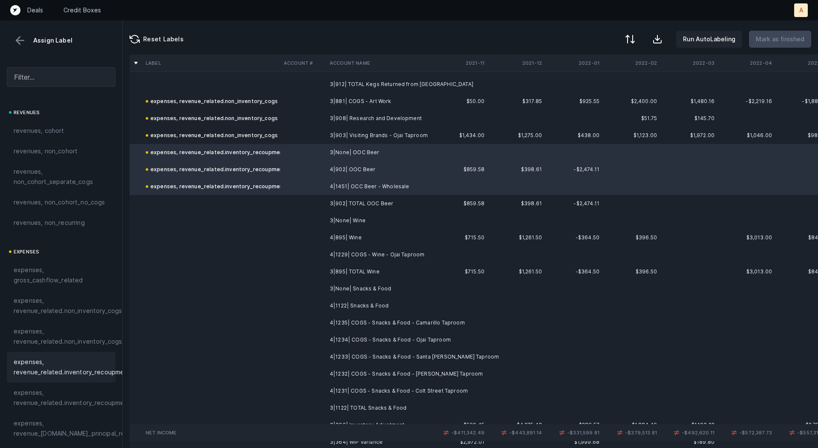
scroll to position [2510, 0]
click at [356, 235] on td "4|895| Wine" at bounding box center [378, 236] width 104 height 17
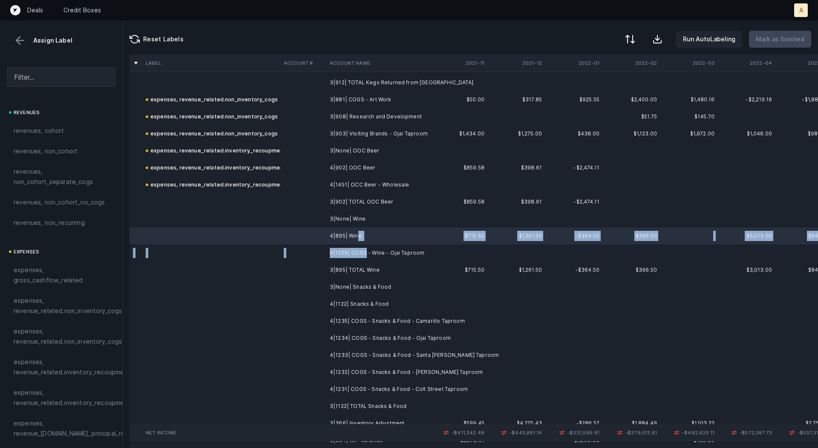
click at [366, 254] on td "4|1229| COGS - Wine - Ojai Taproom" at bounding box center [378, 253] width 104 height 17
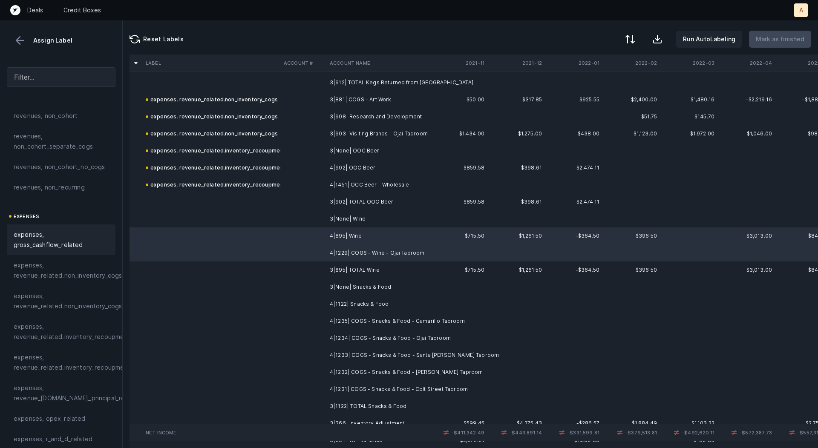
scroll to position [41, 0]
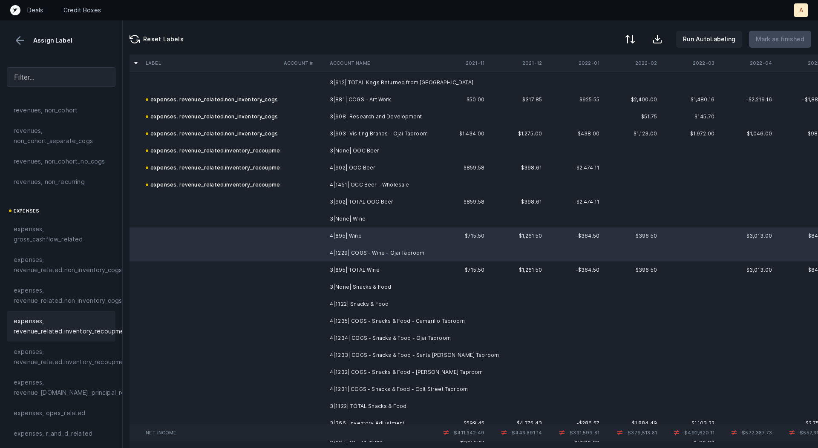
click at [69, 318] on span "expenses, revenue_related.inventory_recoupment" at bounding box center [72, 326] width 117 height 20
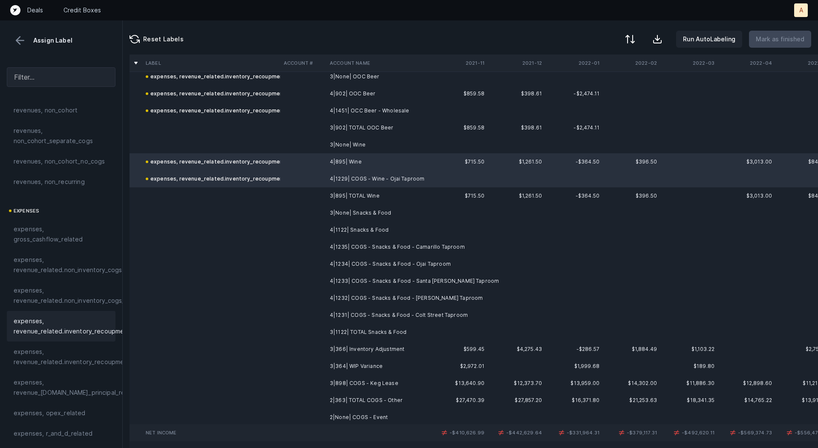
scroll to position [2591, 0]
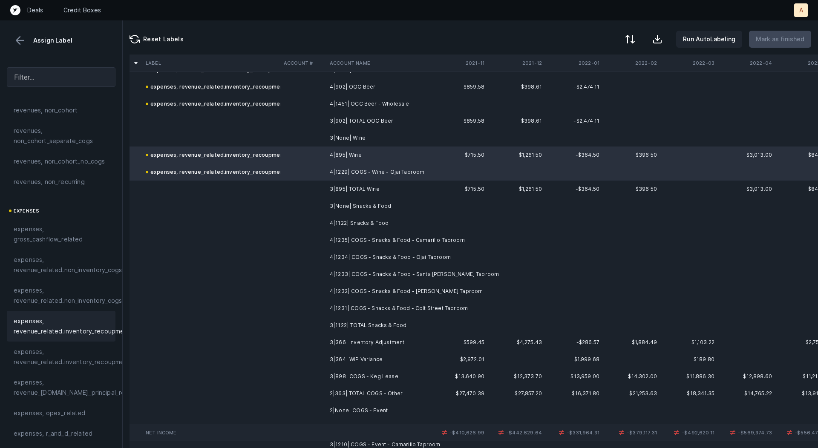
click at [361, 220] on td "4|1122| Snacks & Food" at bounding box center [378, 223] width 104 height 17
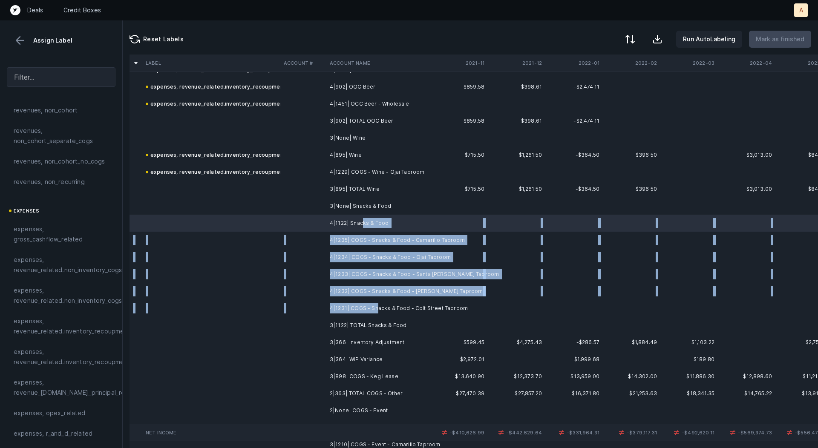
click at [377, 309] on td "4|1231| COGS - Snacks & Food - Colt Street Taproom" at bounding box center [378, 308] width 104 height 17
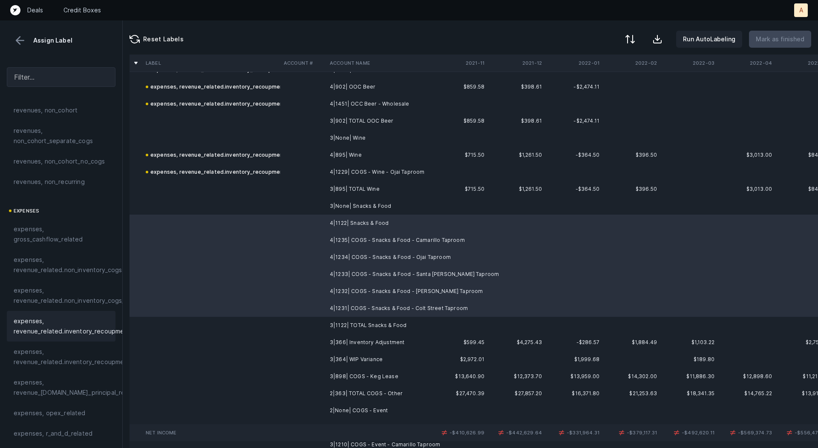
click at [80, 326] on span "expenses, revenue_related.inventory_recoupment" at bounding box center [72, 326] width 117 height 20
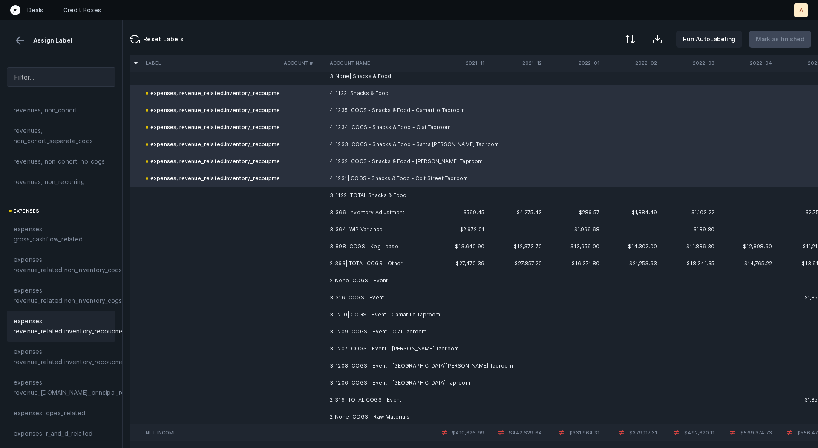
scroll to position [2724, 0]
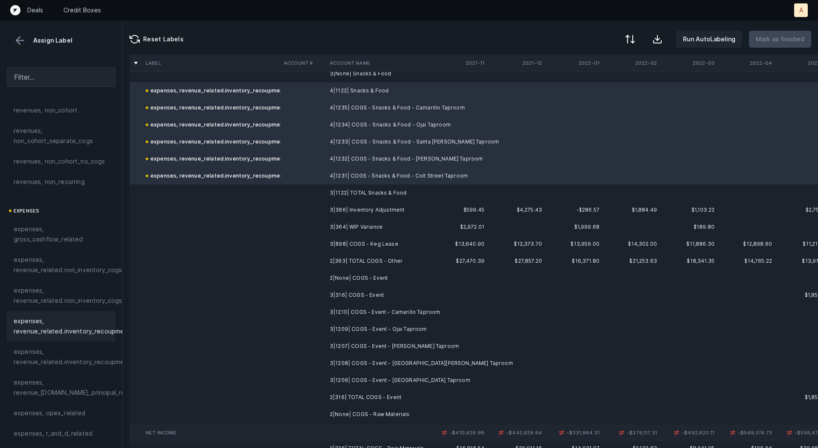
click at [376, 211] on td "3|366| Inventory Adjustment" at bounding box center [378, 210] width 104 height 17
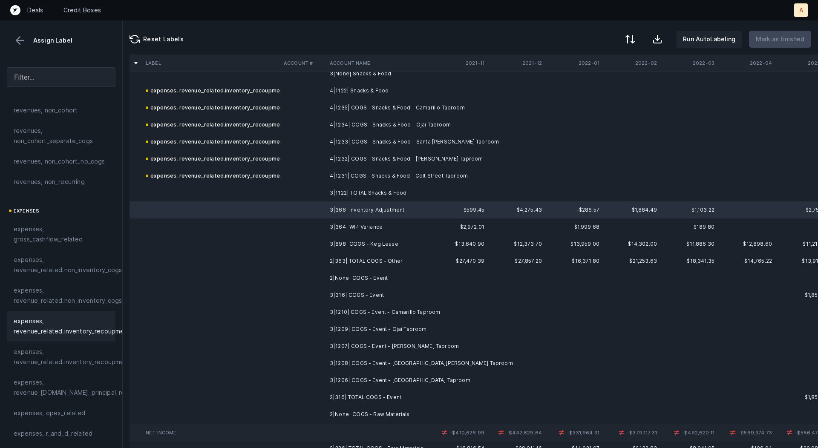
click at [89, 326] on span "expenses, revenue_related.inventory_recoupment" at bounding box center [72, 326] width 117 height 20
click at [375, 221] on td "3|364| WIP Variance" at bounding box center [378, 227] width 104 height 17
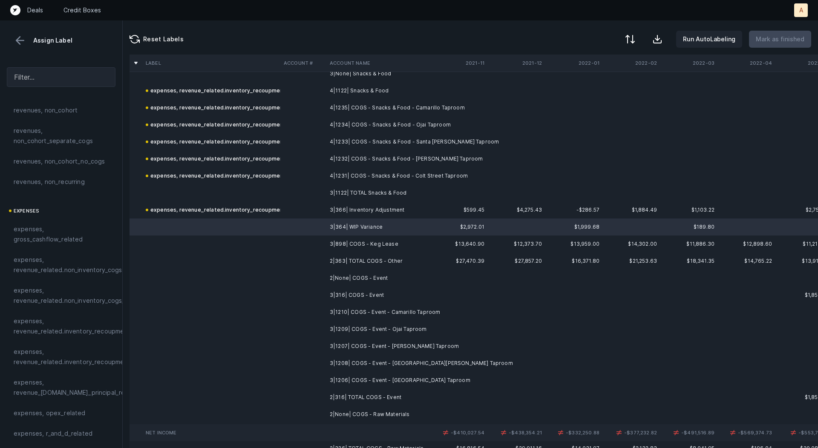
click at [368, 242] on td "3|898| COGS - Keg Lease" at bounding box center [378, 244] width 104 height 17
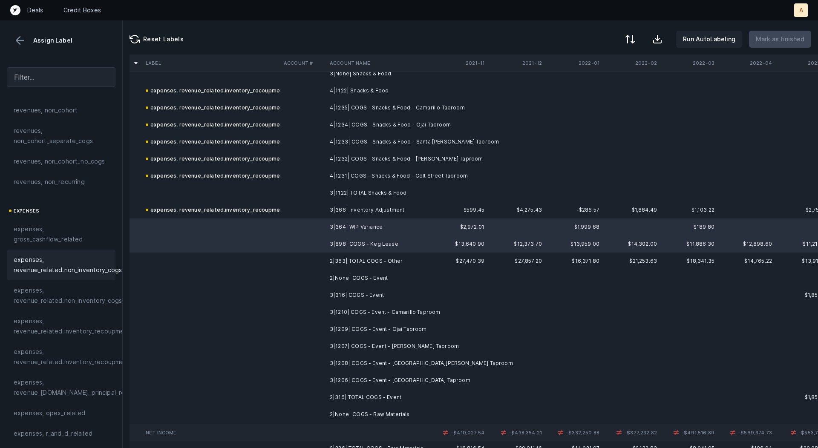
click at [68, 271] on span "expenses, revenue_related.non_inventory_cogs" at bounding box center [68, 265] width 108 height 20
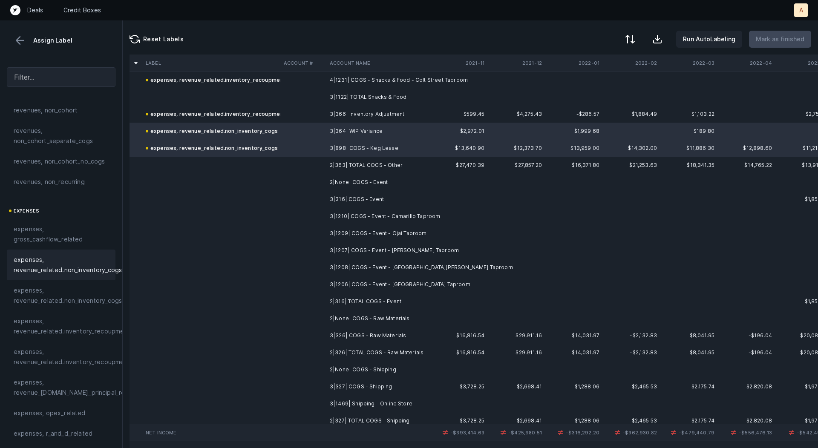
scroll to position [2831, 0]
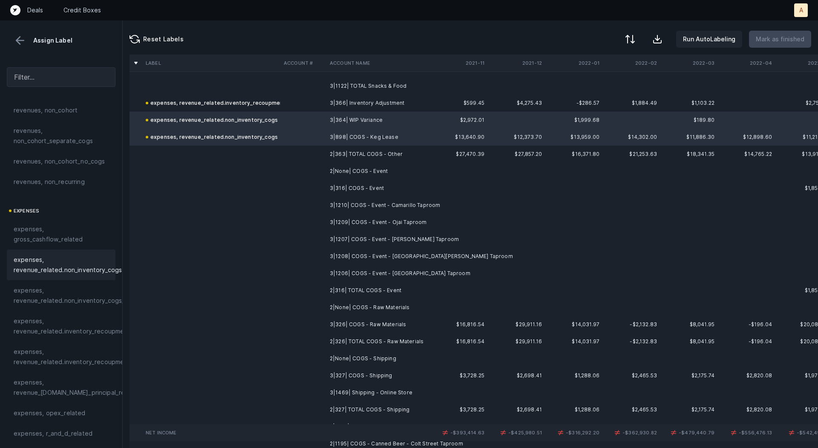
click at [377, 187] on td "3|316| COGS - Event" at bounding box center [378, 188] width 104 height 17
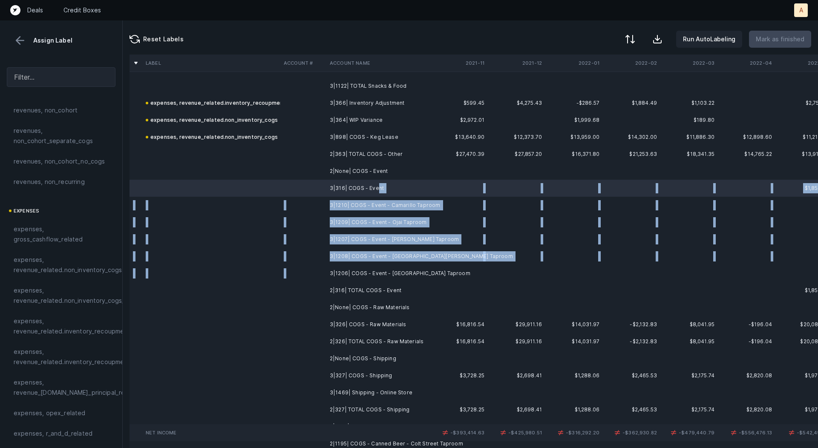
click at [363, 268] on td "3|1206| COGS - Event - [GEOGRAPHIC_DATA] Taproom" at bounding box center [378, 273] width 104 height 17
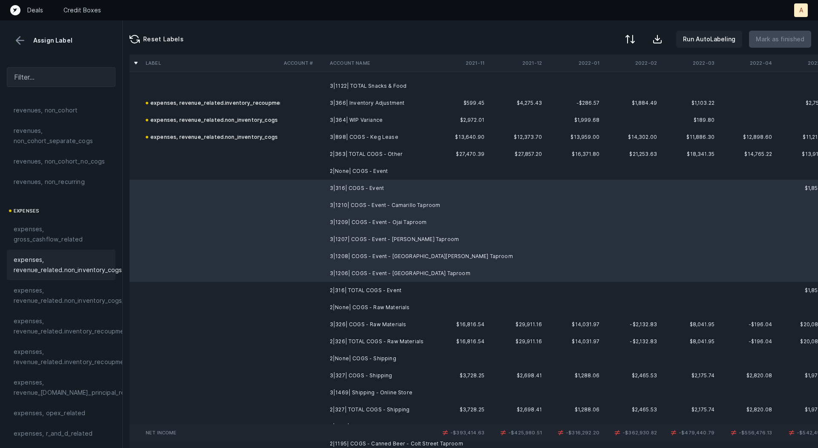
click at [82, 272] on span "expenses, revenue_related.non_inventory_cogs" at bounding box center [68, 265] width 108 height 20
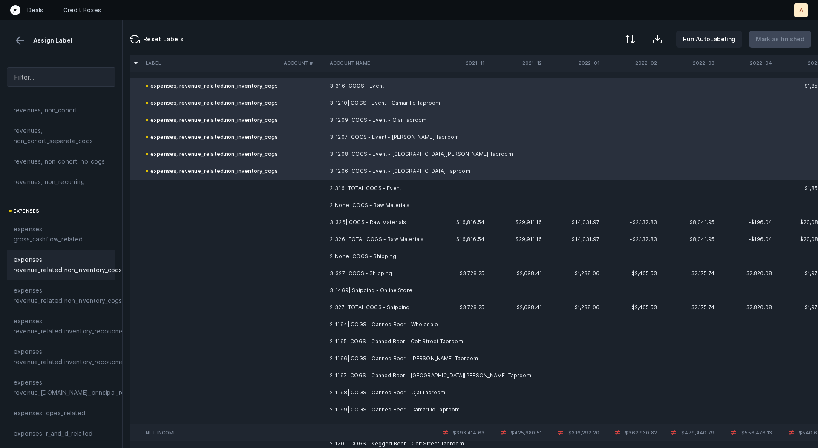
scroll to position [2937, 0]
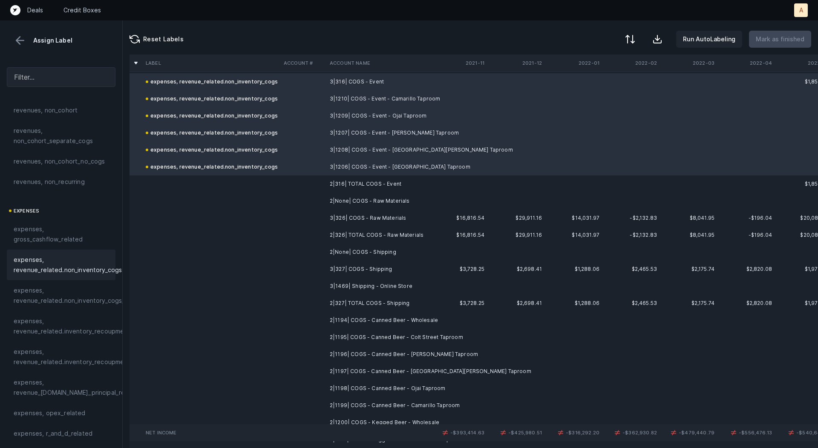
click at [326, 222] on td "3|326| COGS - Raw Materials" at bounding box center [378, 218] width 104 height 17
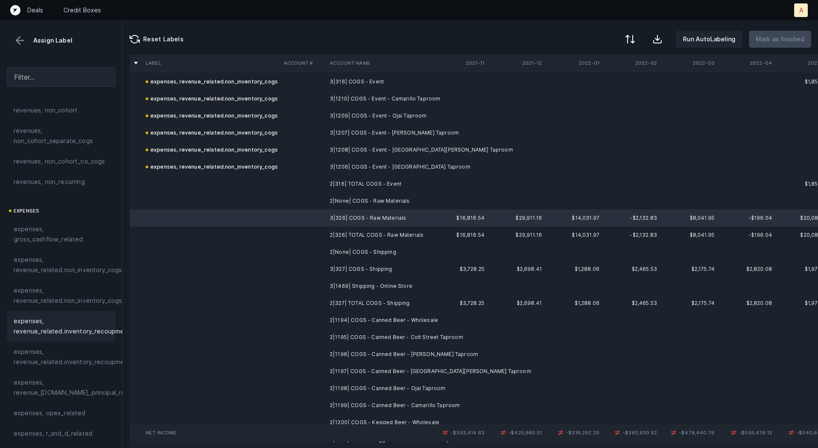
click at [80, 323] on span "expenses, revenue_related.inventory_recoupment" at bounding box center [72, 326] width 117 height 20
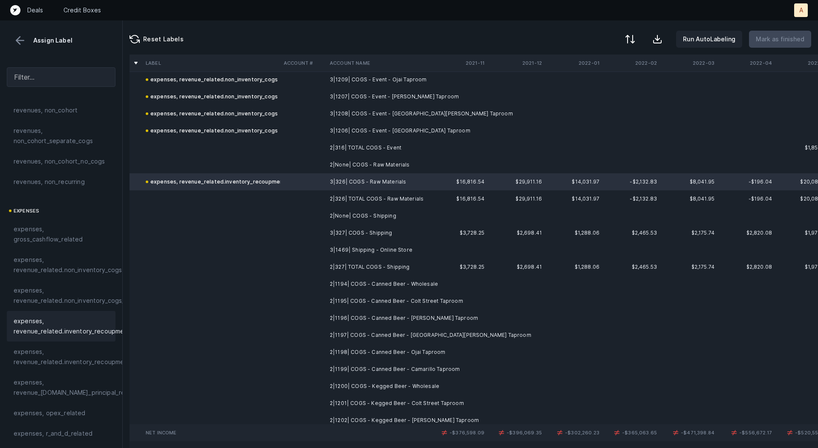
scroll to position [2976, 0]
click at [367, 232] on td "3|327| COGS - Shipping" at bounding box center [378, 230] width 104 height 17
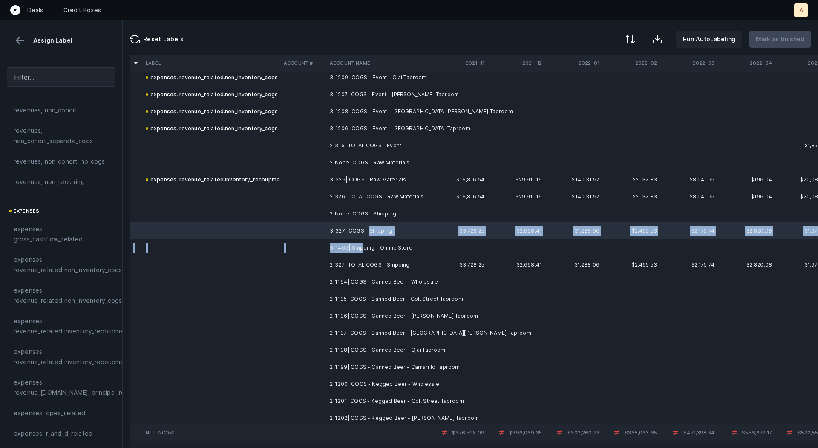
click at [362, 244] on td "3|1469| Shipping - Online Store" at bounding box center [378, 247] width 104 height 17
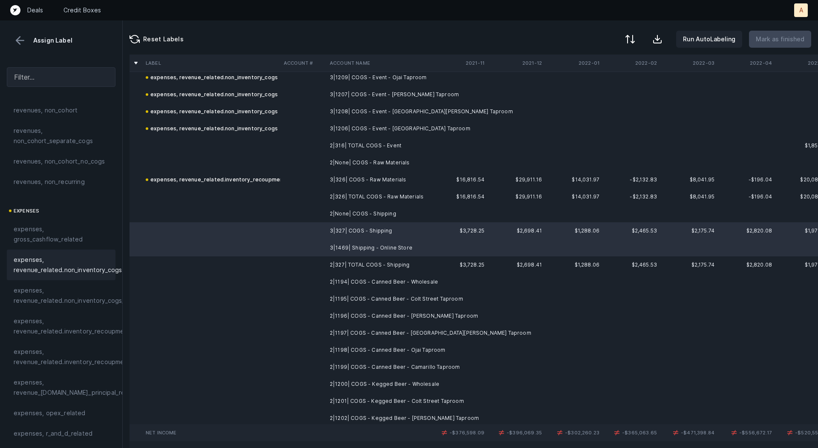
click at [84, 273] on span "expenses, revenue_related.non_inventory_cogs" at bounding box center [68, 265] width 108 height 20
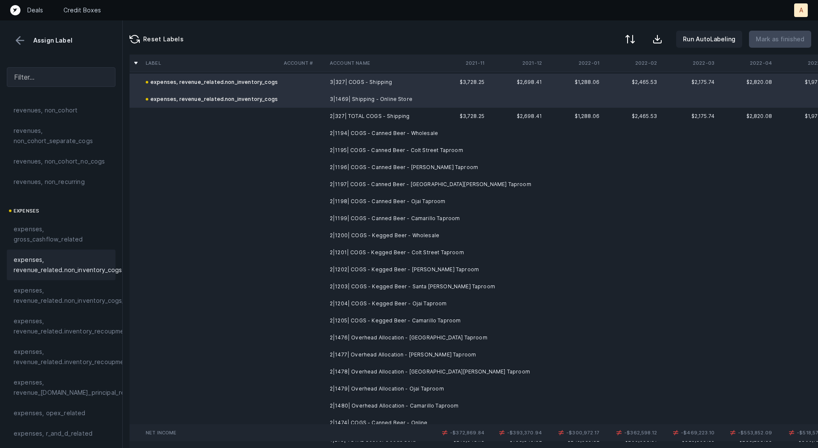
scroll to position [3130, 0]
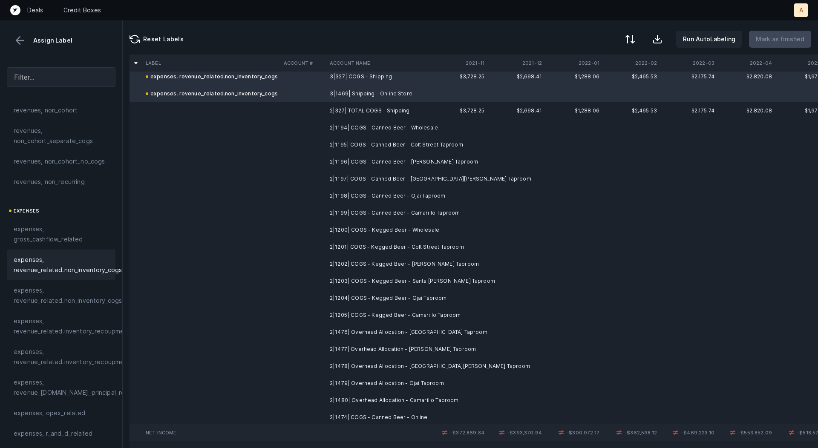
click at [420, 133] on td "2|1194| COGS - Canned Beer - Wholesale" at bounding box center [378, 127] width 104 height 17
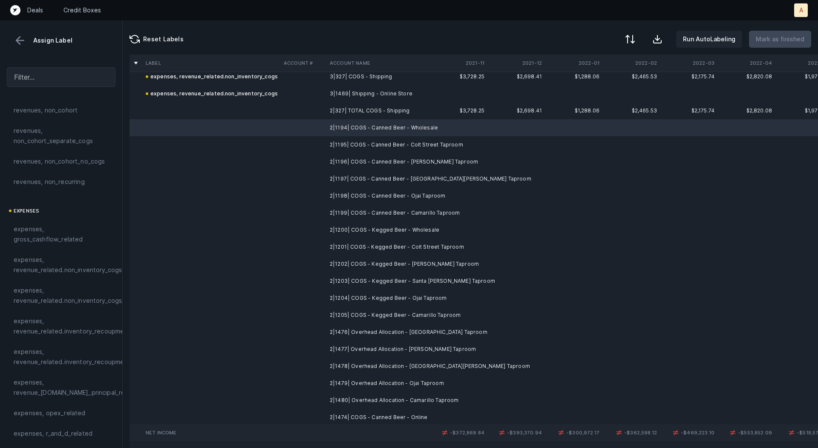
scroll to position [3140, 0]
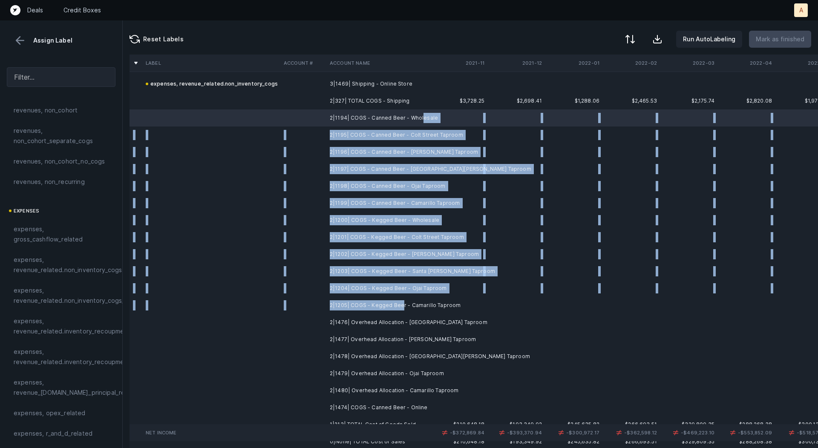
click at [400, 305] on td "2|1205| COGS - Kegged Beer - Camarillo Taproom" at bounding box center [378, 305] width 104 height 17
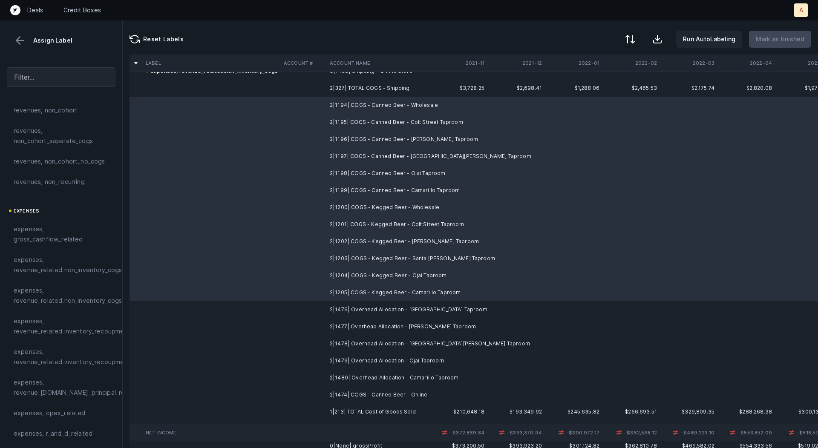
scroll to position [3145, 0]
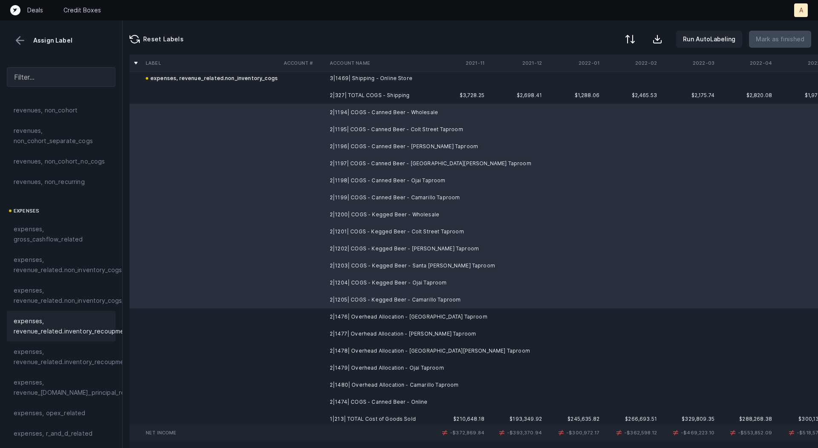
click at [97, 329] on span "expenses, revenue_related.inventory_recoupment" at bounding box center [72, 326] width 117 height 20
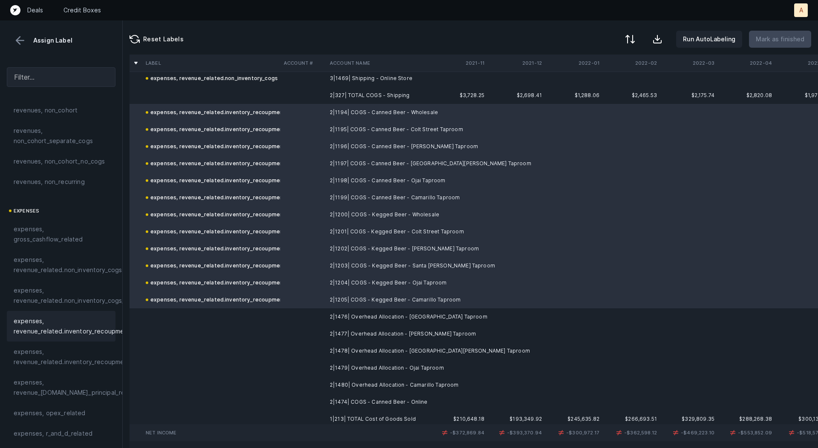
click at [365, 319] on td "2|1476| Overhead Allocation - [GEOGRAPHIC_DATA] Taproom" at bounding box center [378, 317] width 104 height 17
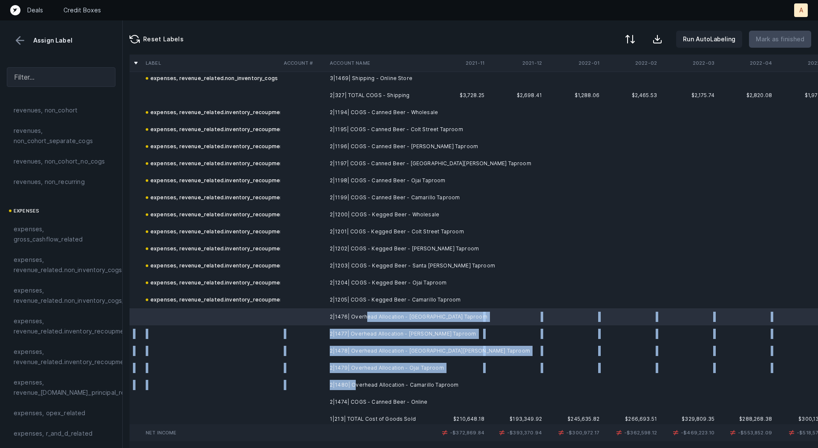
click at [355, 381] on td "2|1480| Overhead Allocation - Camarillo Taproom" at bounding box center [378, 385] width 104 height 17
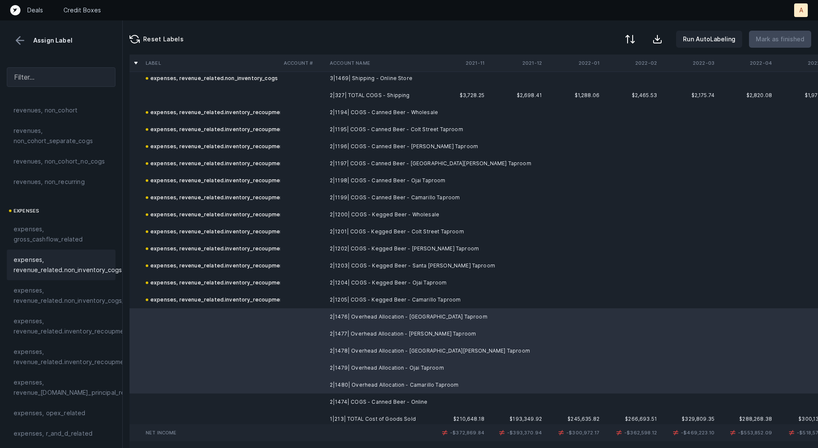
click at [79, 260] on span "expenses, revenue_related.non_inventory_cogs" at bounding box center [68, 265] width 108 height 20
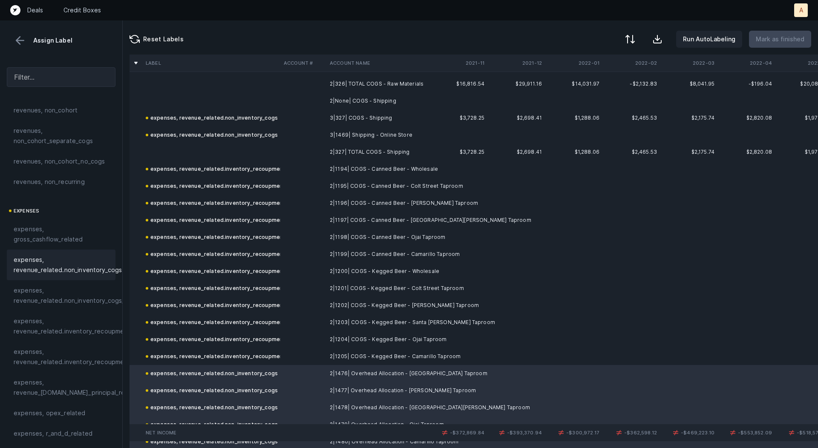
scroll to position [3266, 0]
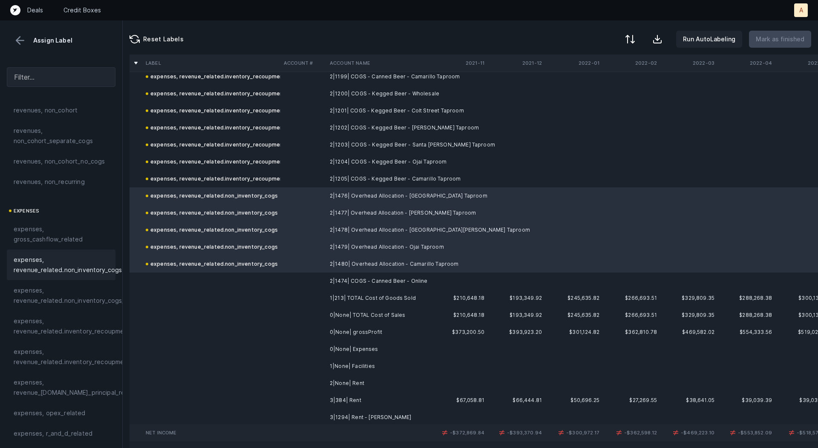
click at [338, 329] on td "0|None| grossProfit" at bounding box center [378, 332] width 104 height 17
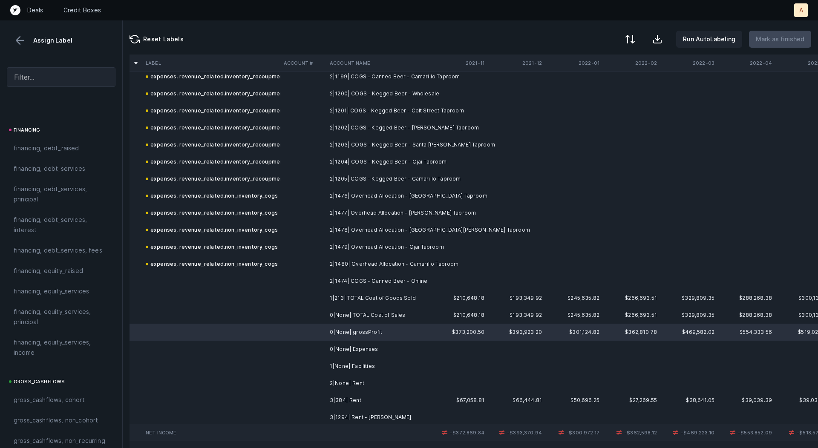
scroll to position [957, 0]
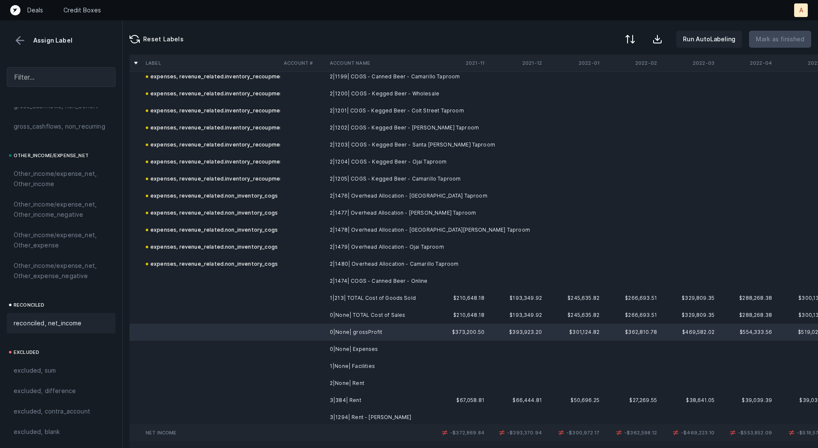
click at [81, 326] on div "reconciled, net_income" at bounding box center [61, 323] width 95 height 10
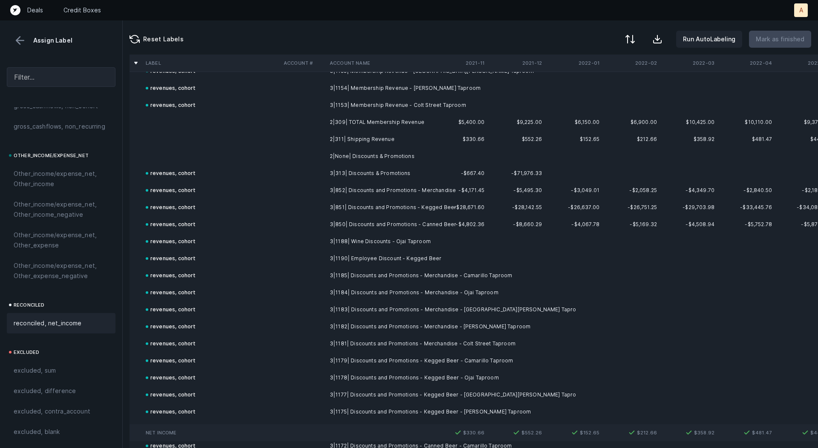
scroll to position [796, 0]
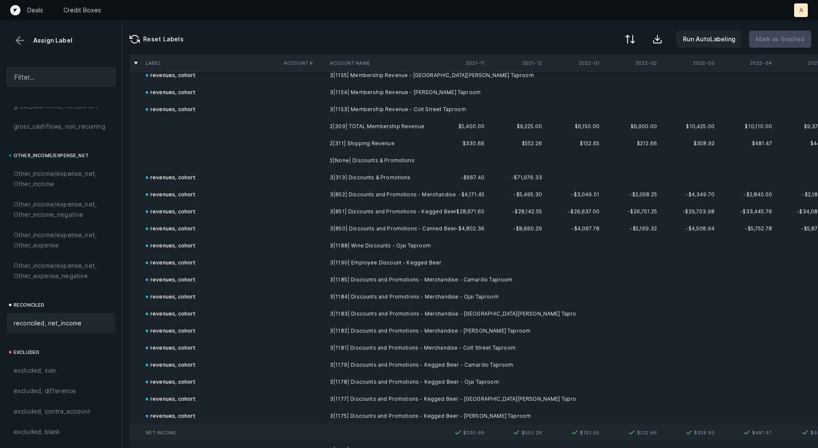
click at [365, 147] on td "2|311| Shipping Revenue" at bounding box center [378, 143] width 104 height 17
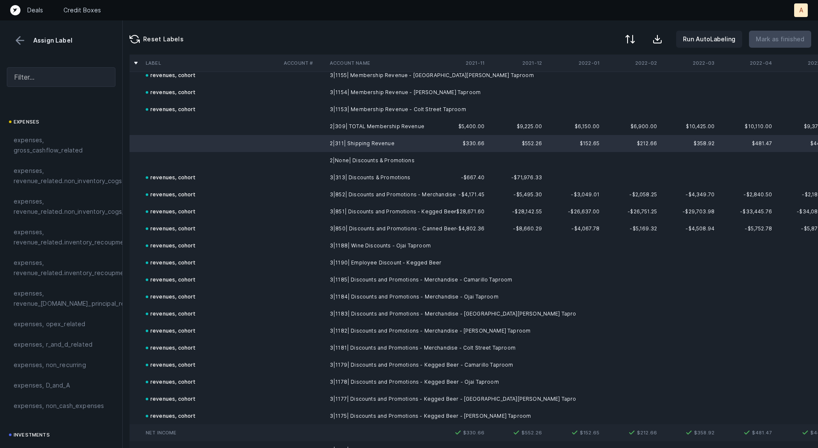
scroll to position [0, 0]
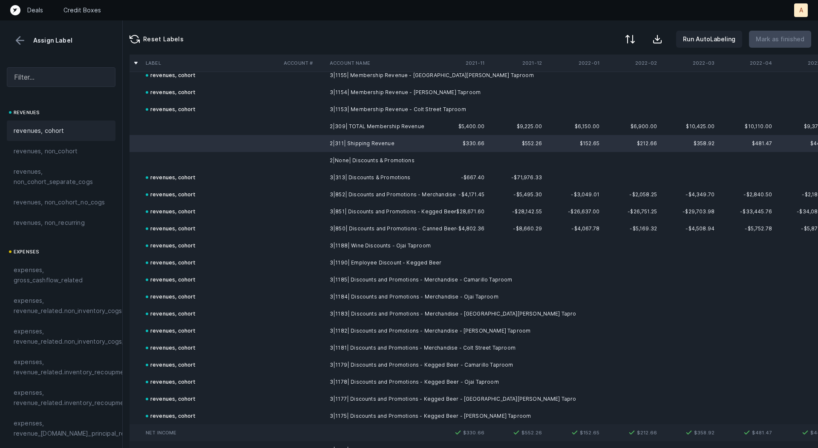
click at [43, 134] on span "revenues, cohort" at bounding box center [39, 131] width 51 height 10
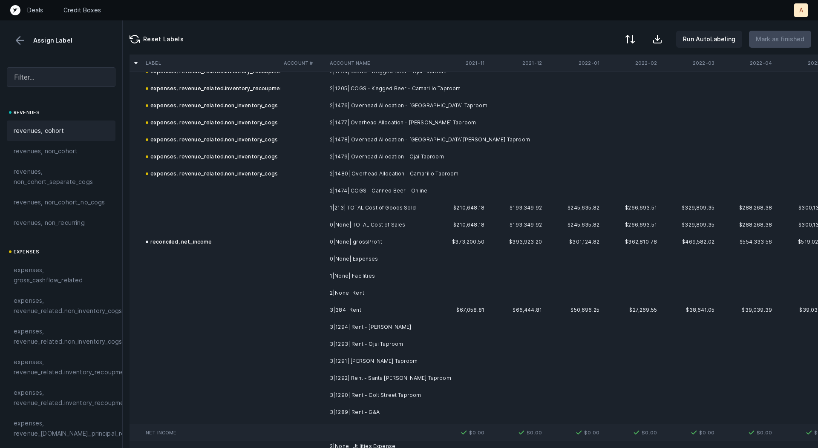
scroll to position [3359, 0]
click at [433, 238] on td "$373,200.50" at bounding box center [459, 239] width 58 height 17
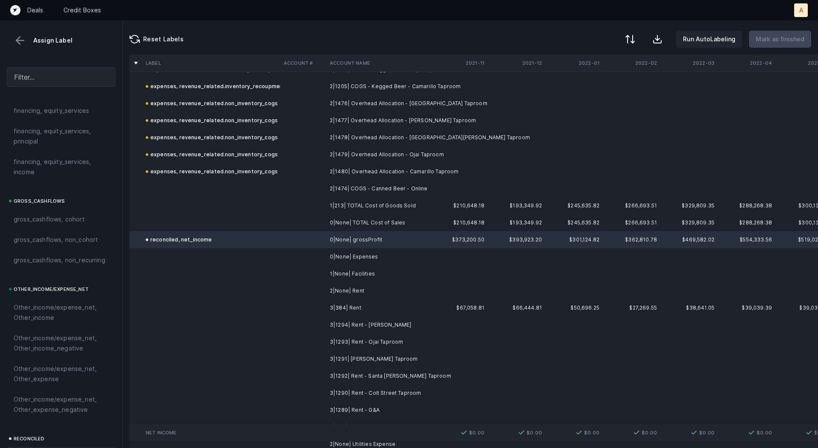
scroll to position [957, 0]
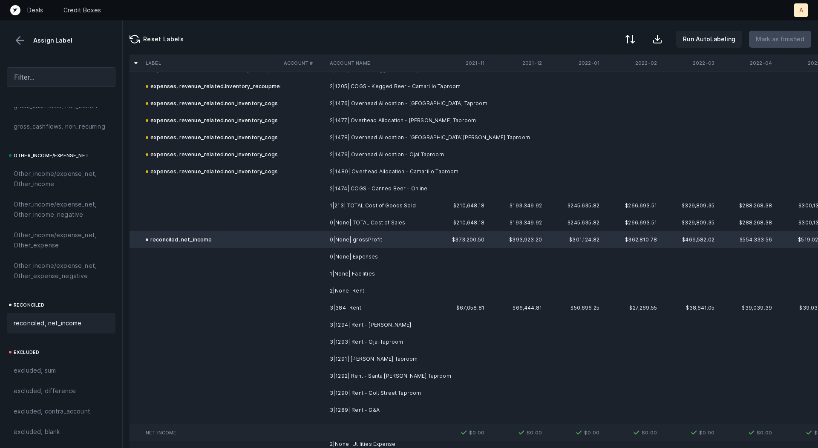
click at [49, 319] on span "reconciled, net_income" at bounding box center [48, 323] width 68 height 10
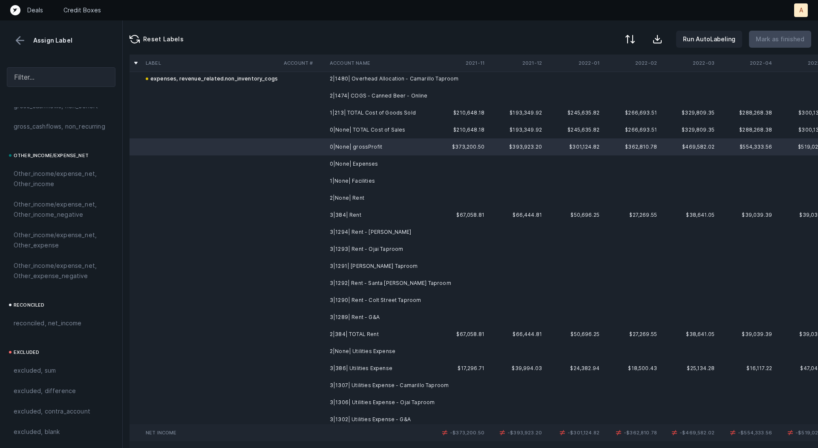
scroll to position [3469, 0]
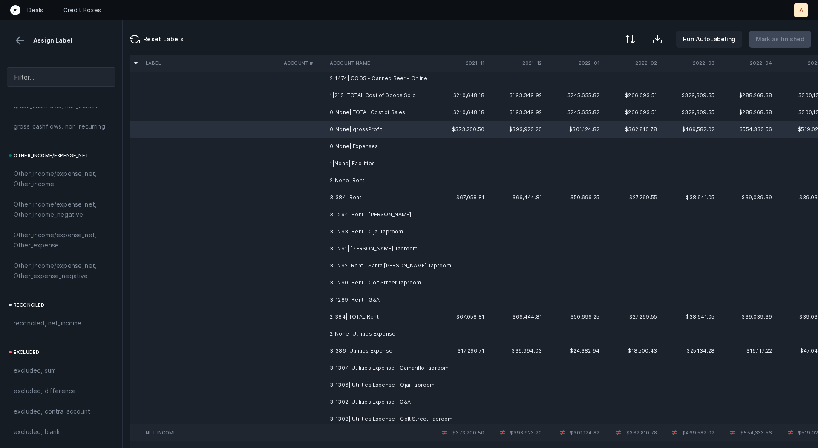
click at [342, 193] on td "3|384| Rent" at bounding box center [378, 197] width 104 height 17
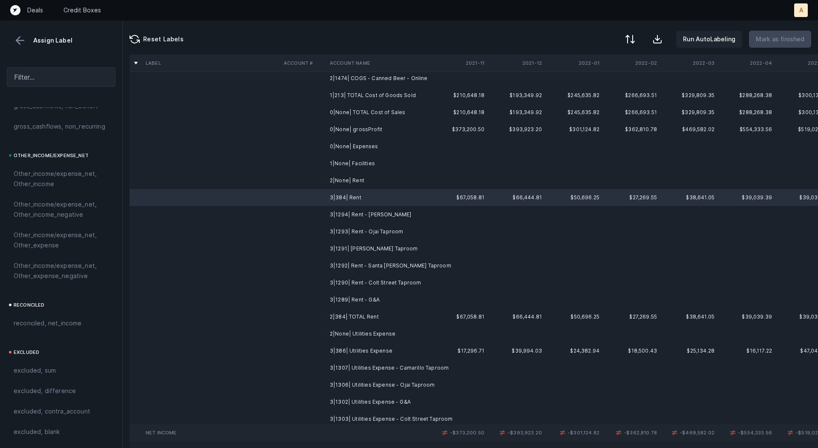
click at [340, 297] on td "3|1289| Rent - G&A" at bounding box center [378, 299] width 104 height 17
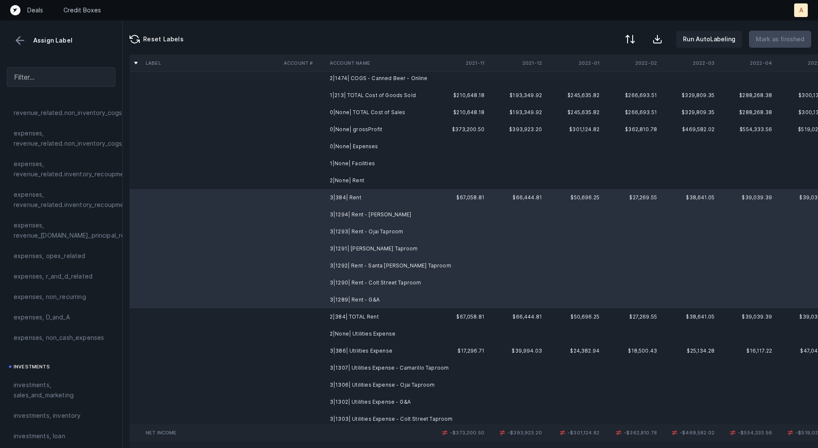
scroll to position [179, 0]
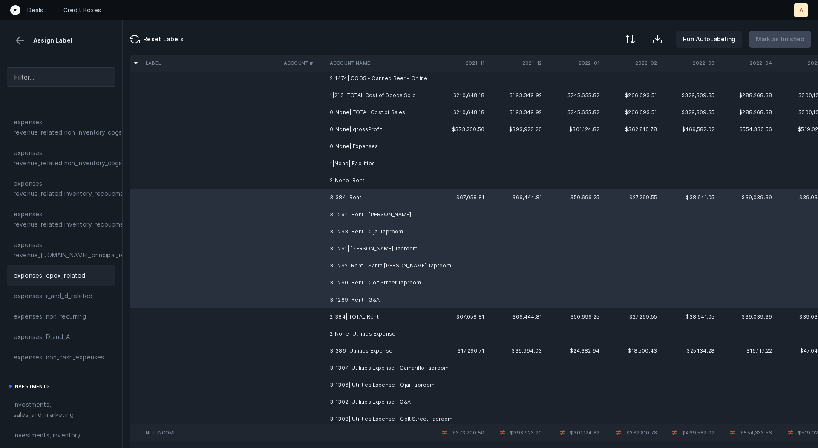
click at [53, 277] on span "expenses, opex_related" at bounding box center [50, 276] width 72 height 10
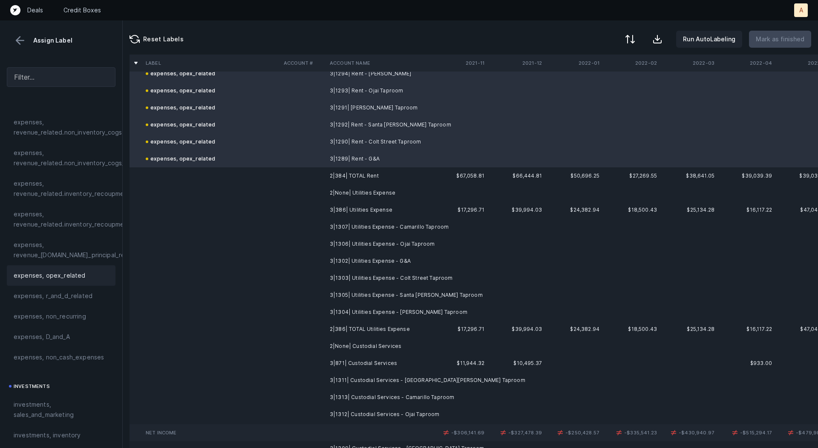
scroll to position [3632, 0]
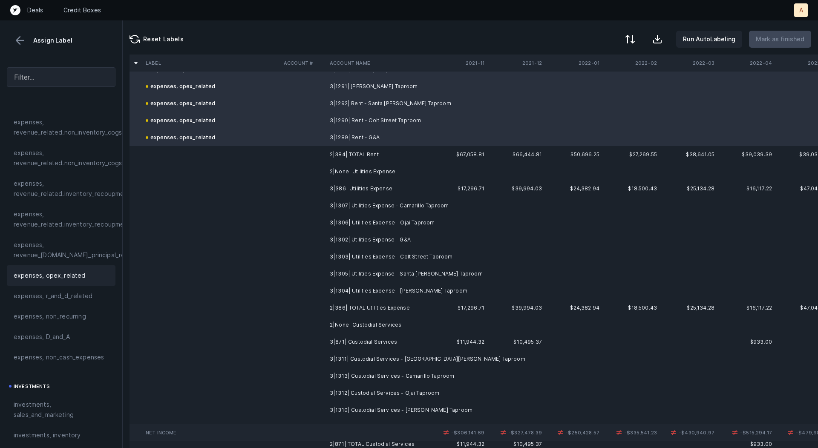
click at [346, 186] on td "3|386| Utilities Expense" at bounding box center [378, 188] width 104 height 17
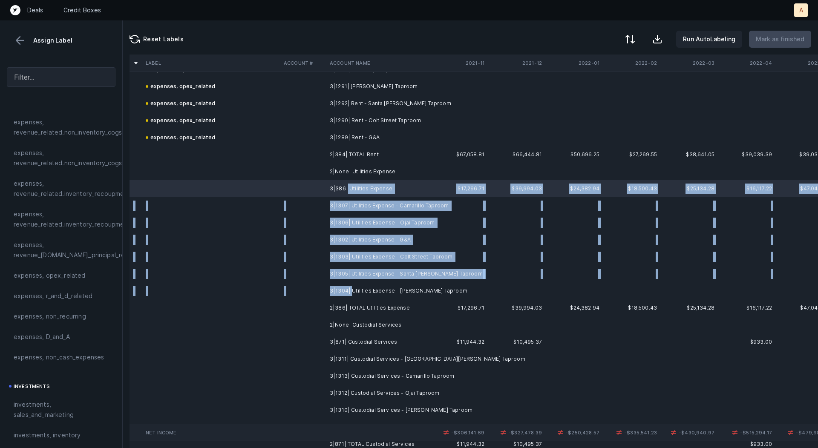
click at [351, 291] on td "3|1304| Utilities Expense - [PERSON_NAME] Taproom" at bounding box center [378, 291] width 104 height 17
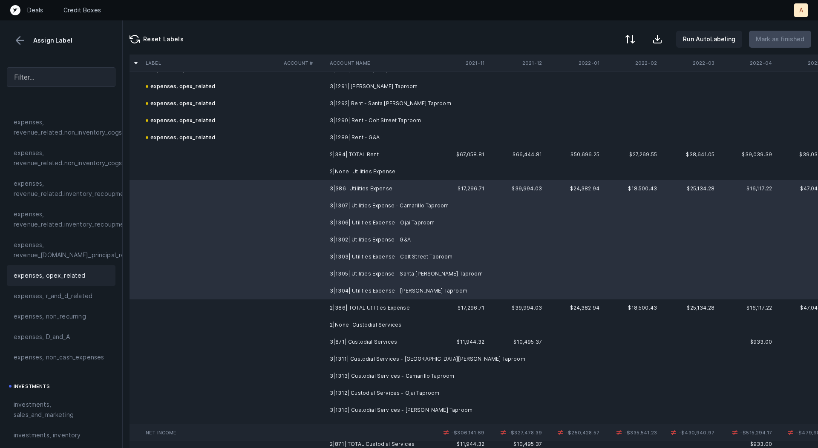
click at [67, 280] on span "expenses, opex_related" at bounding box center [50, 276] width 72 height 10
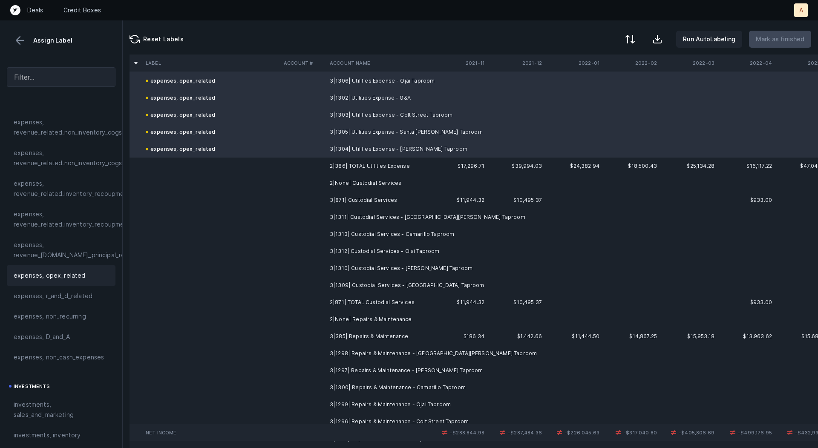
scroll to position [3782, 0]
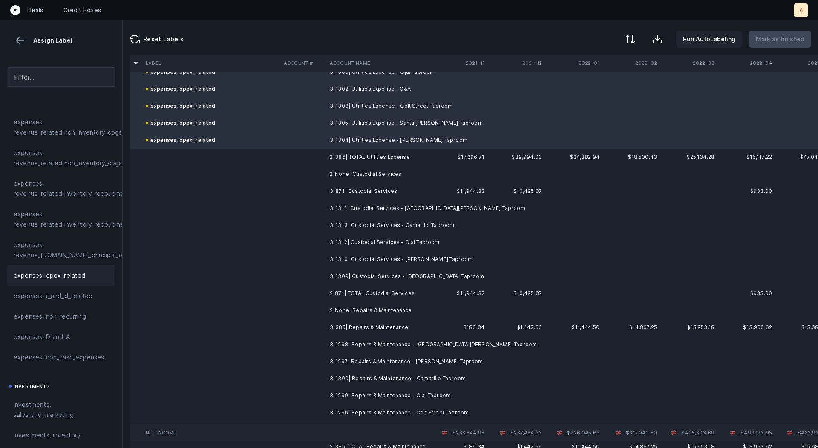
click at [375, 191] on td "3|871| Custodial Services" at bounding box center [378, 191] width 104 height 17
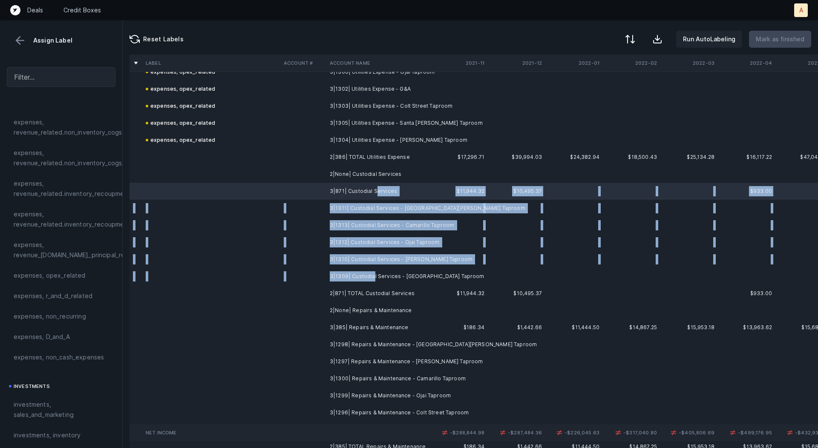
click at [372, 276] on td "3|1309| Custodial Services - [GEOGRAPHIC_DATA] Taproom" at bounding box center [378, 276] width 104 height 17
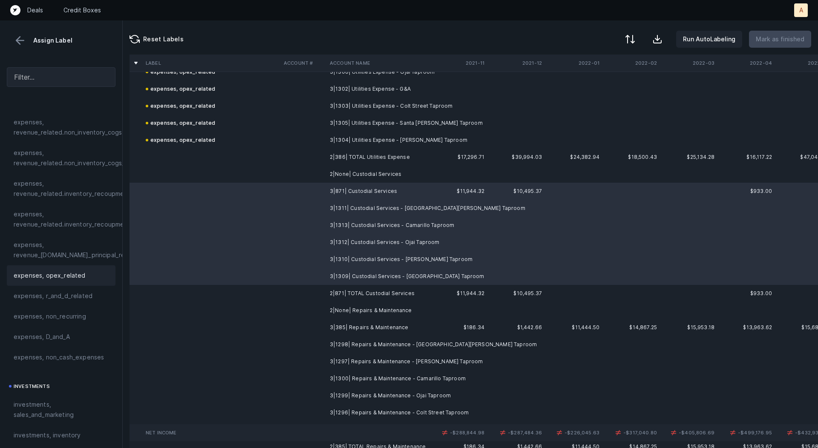
click at [87, 274] on div "expenses, opex_related" at bounding box center [61, 276] width 95 height 10
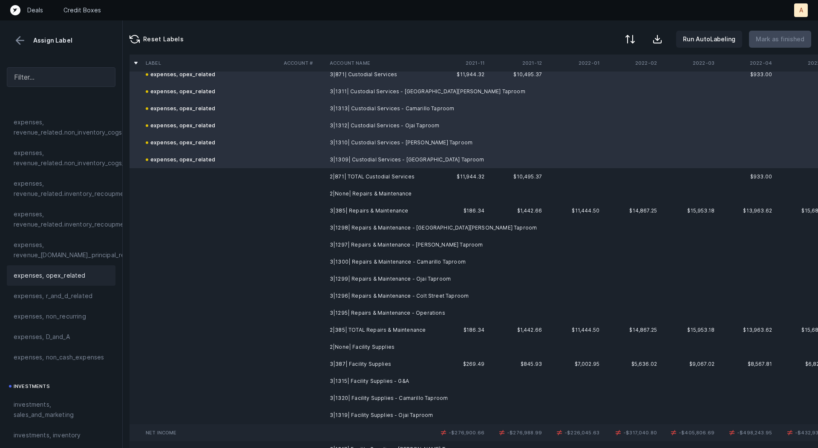
scroll to position [3900, 0]
click at [377, 206] on td "3|385| Repairs & Maintenance" at bounding box center [378, 210] width 104 height 17
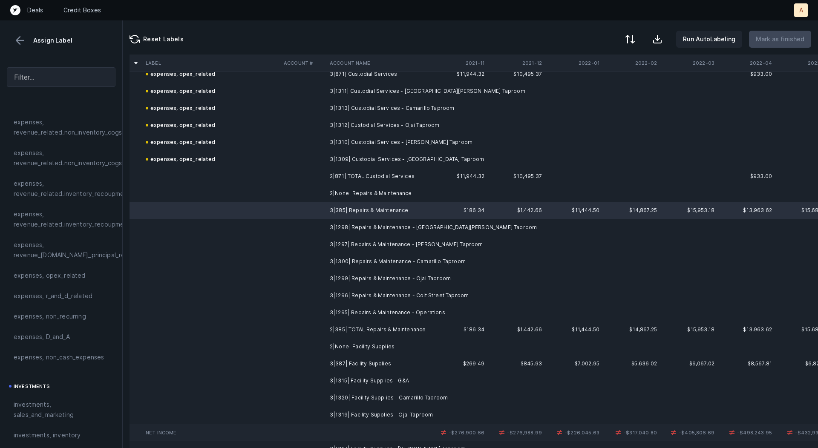
click at [373, 307] on td "3|1295| Repairs & Maintenance - Operations" at bounding box center [378, 312] width 104 height 17
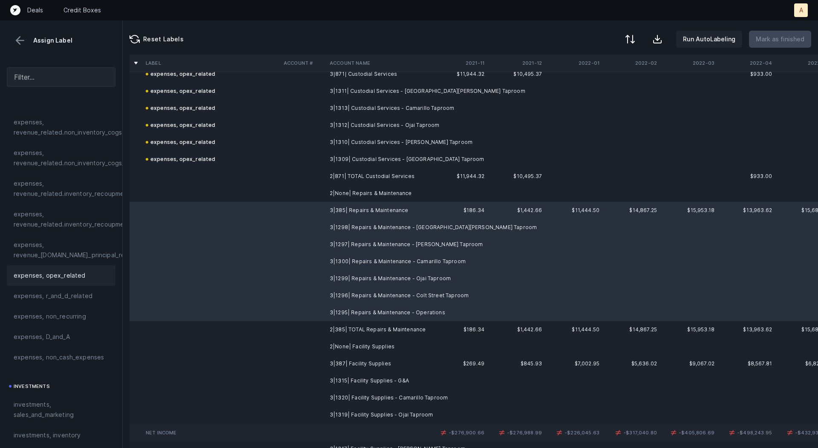
click at [74, 274] on span "expenses, opex_related" at bounding box center [50, 276] width 72 height 10
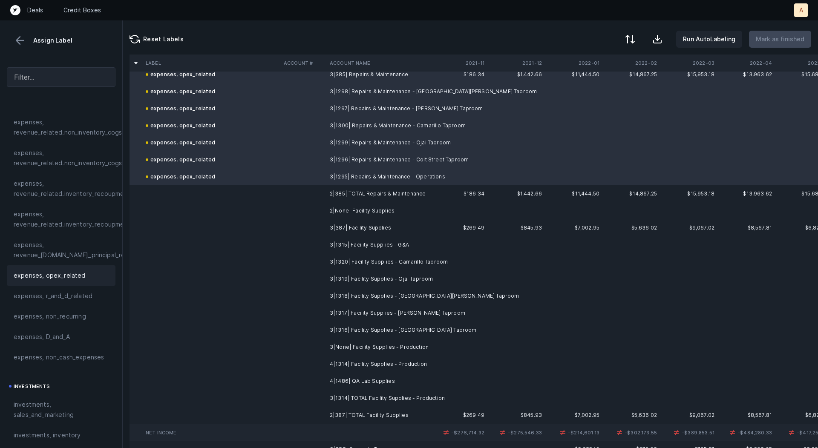
scroll to position [4047, 0]
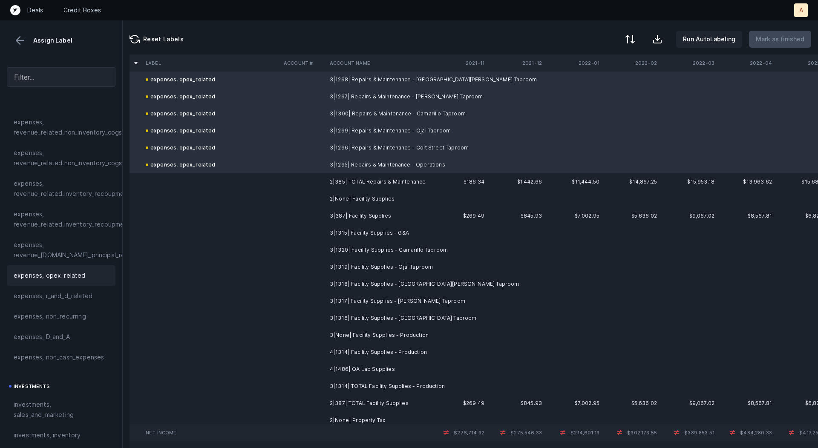
click at [383, 211] on td "3|387| Facility Supplies" at bounding box center [378, 216] width 104 height 17
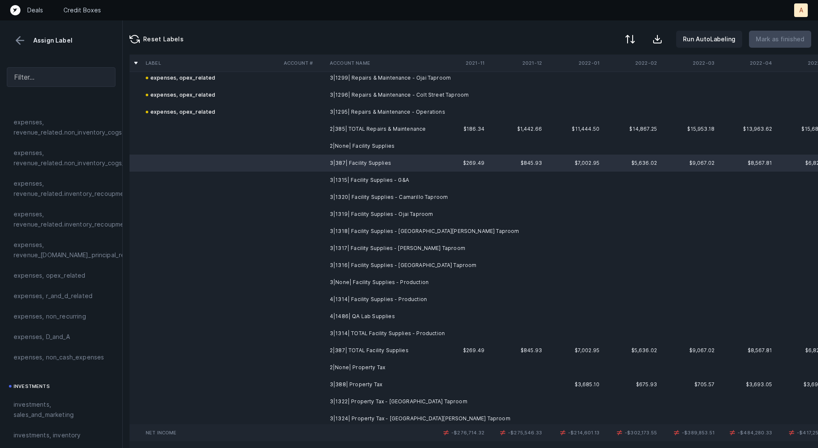
scroll to position [4106, 0]
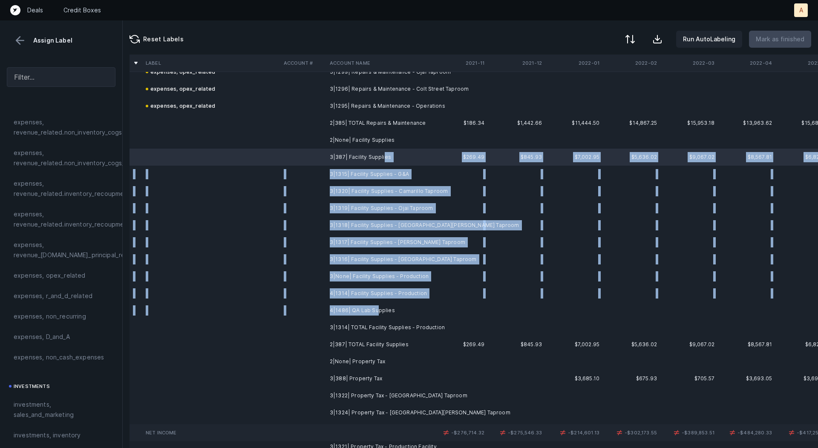
click at [377, 309] on td "4|1486| QA Lab Supplies" at bounding box center [378, 310] width 104 height 17
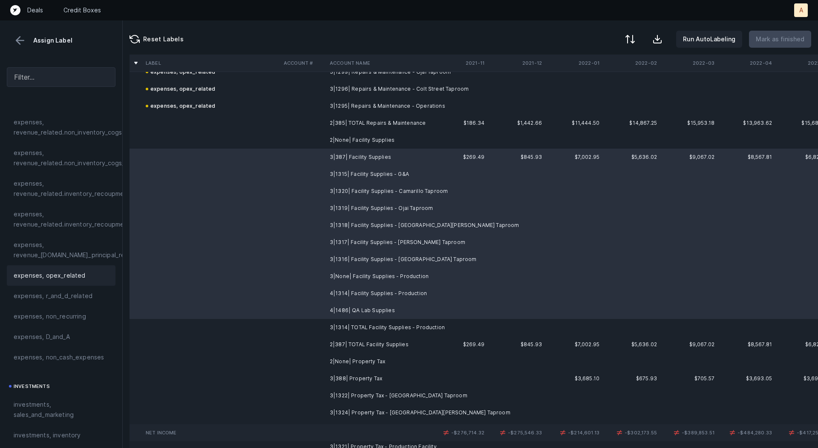
click at [73, 278] on span "expenses, opex_related" at bounding box center [50, 276] width 72 height 10
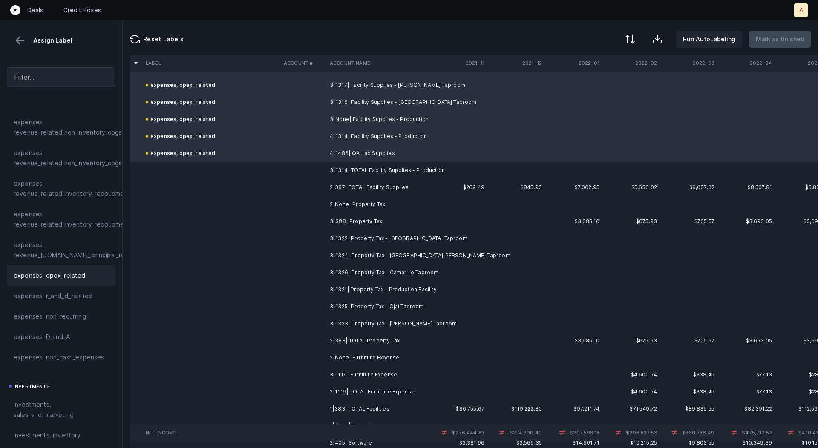
scroll to position [4264, 0]
click at [392, 219] on td "3|388| Property Tax" at bounding box center [378, 220] width 104 height 17
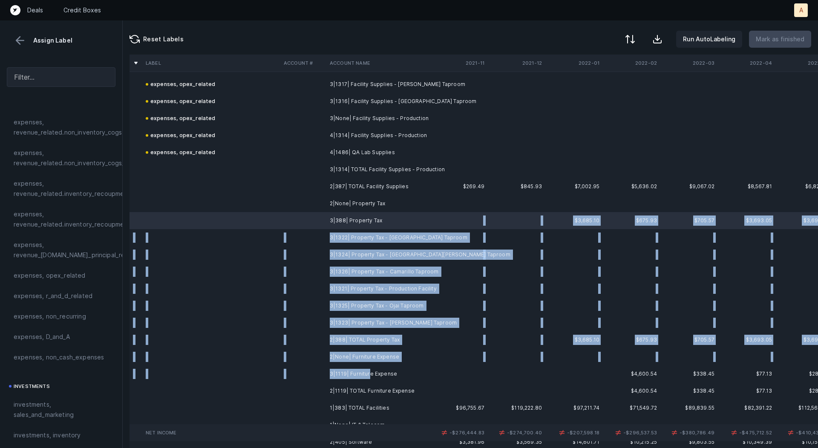
click at [367, 371] on td "3|1119| Furniture Expense" at bounding box center [378, 374] width 104 height 17
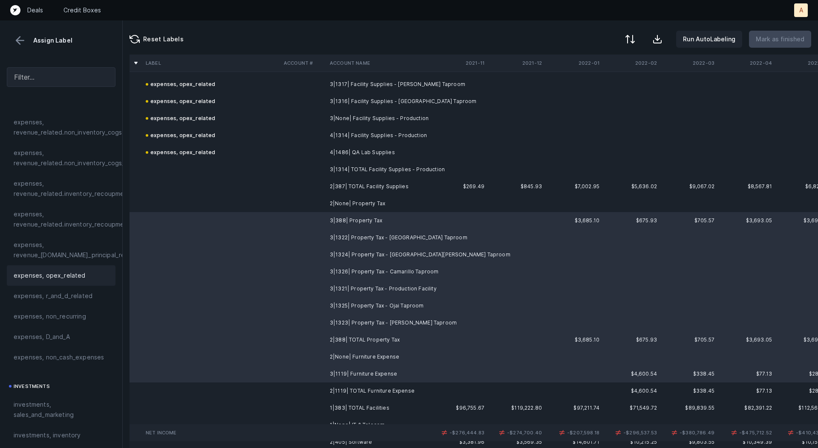
click at [82, 275] on div "expenses, opex_related" at bounding box center [61, 276] width 95 height 10
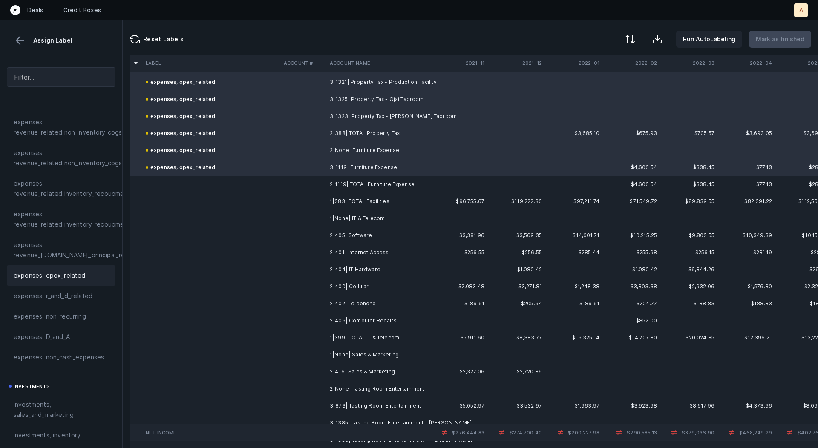
scroll to position [4487, 0]
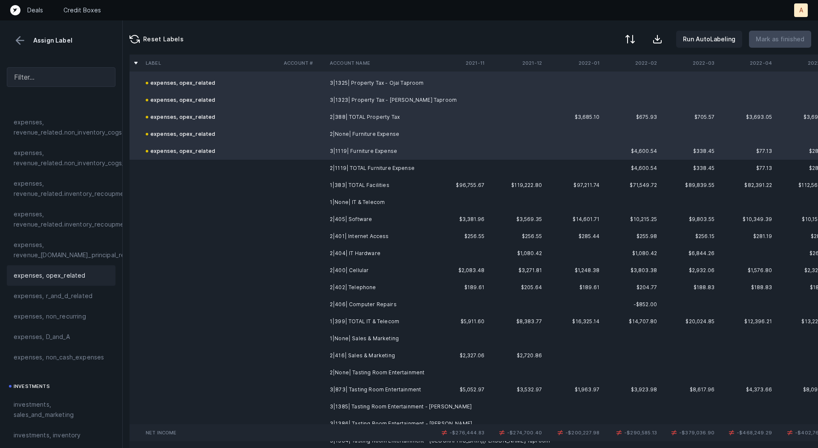
click at [381, 219] on td "2|405| Software" at bounding box center [378, 219] width 104 height 17
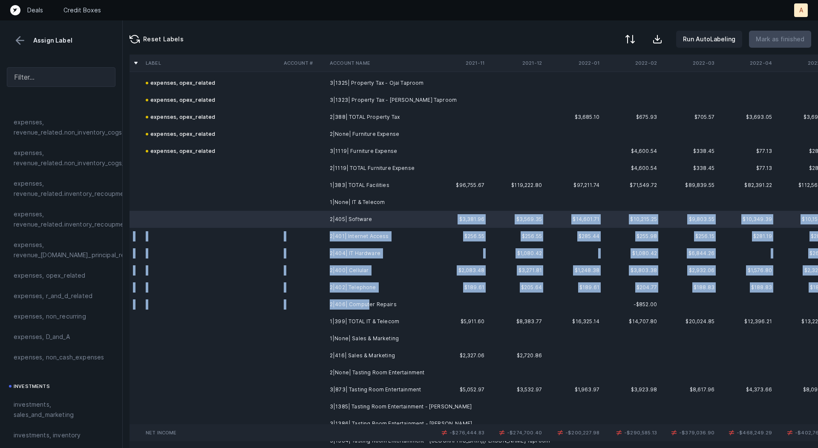
click at [367, 303] on td "2|406| Computer Repairs" at bounding box center [378, 304] width 104 height 17
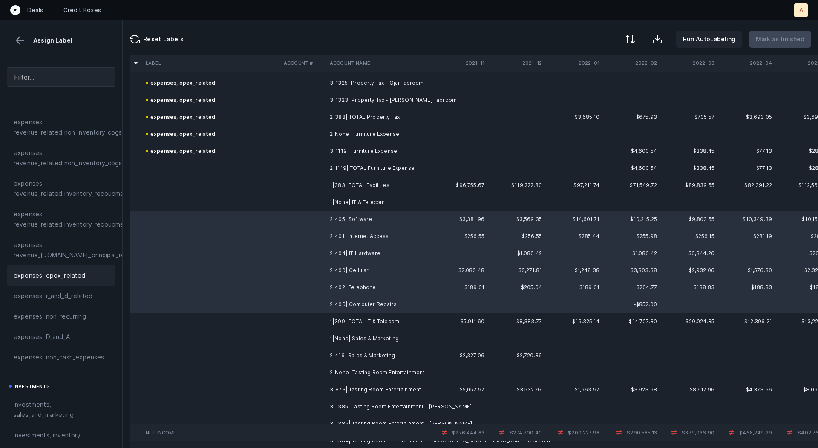
click at [87, 272] on div "expenses, opex_related" at bounding box center [61, 276] width 95 height 10
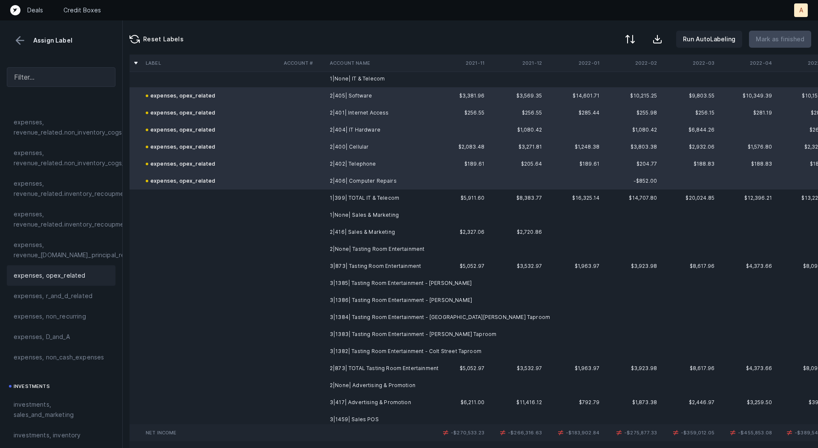
scroll to position [4621, 0]
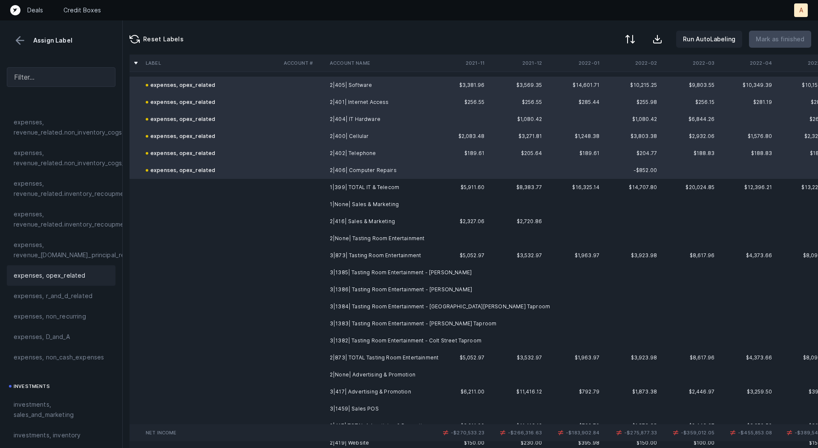
click at [350, 217] on td "2|416| Sales & Marketing" at bounding box center [378, 221] width 104 height 17
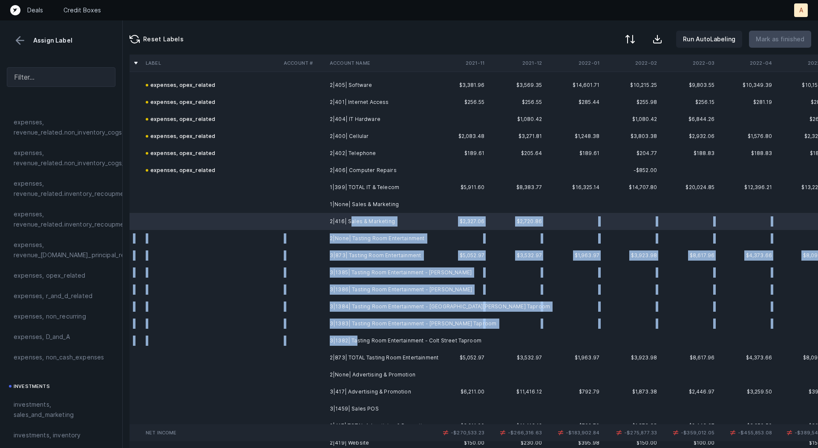
click at [356, 341] on td "3|1382| Tasting Room Entertainment - Colt Street Taproom" at bounding box center [378, 340] width 104 height 17
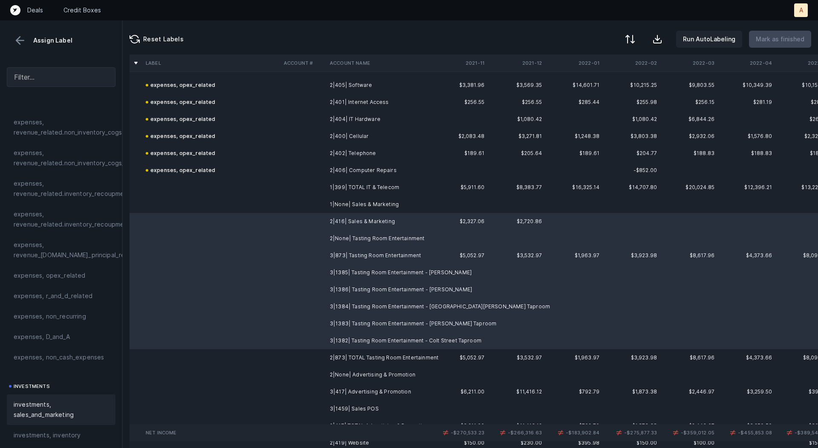
click at [61, 403] on span "investments, sales_and_marketing" at bounding box center [61, 410] width 95 height 20
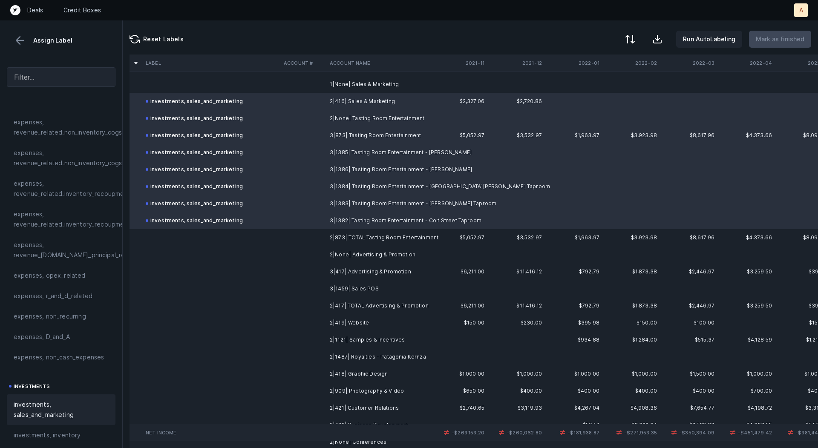
scroll to position [4743, 0]
click at [399, 268] on td "3|417| Advertising & Promotion" at bounding box center [378, 270] width 104 height 17
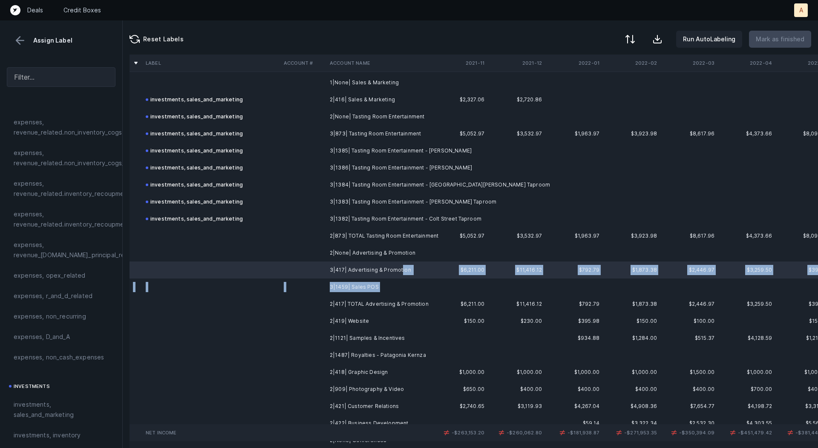
click at [379, 285] on td "3|1459| Sales POS" at bounding box center [378, 287] width 104 height 17
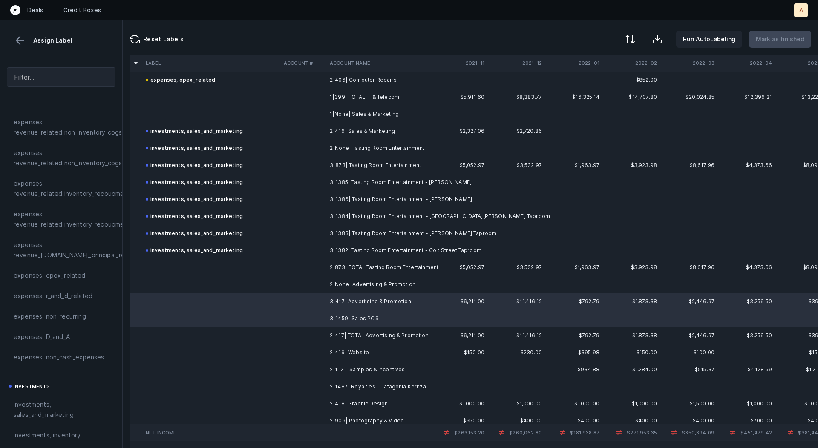
scroll to position [4713, 0]
click at [46, 403] on span "investments, sales_and_marketing" at bounding box center [61, 410] width 95 height 20
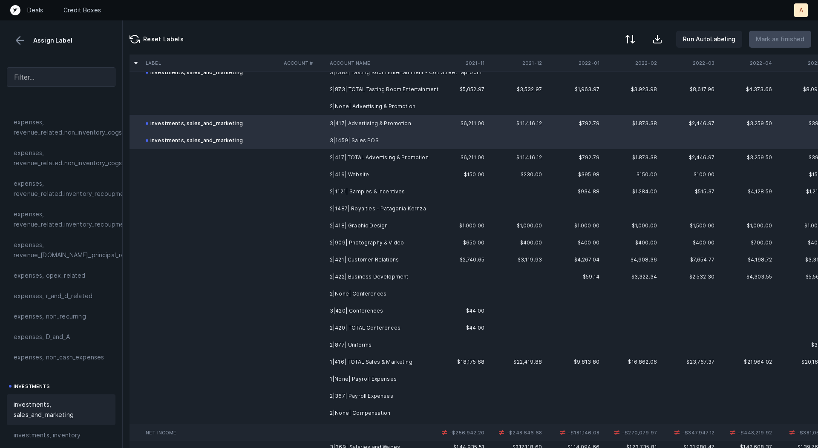
scroll to position [4899, 0]
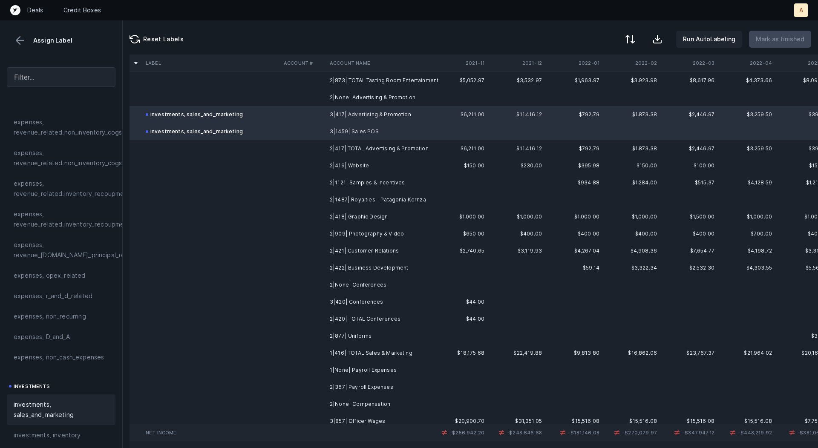
click at [364, 165] on td "2|419| Website" at bounding box center [378, 165] width 104 height 17
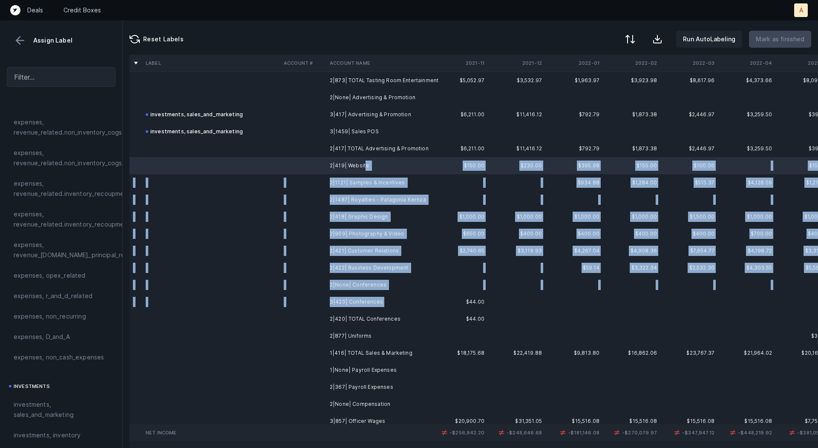
click at [387, 302] on td "3|420| Conferences" at bounding box center [378, 302] width 104 height 17
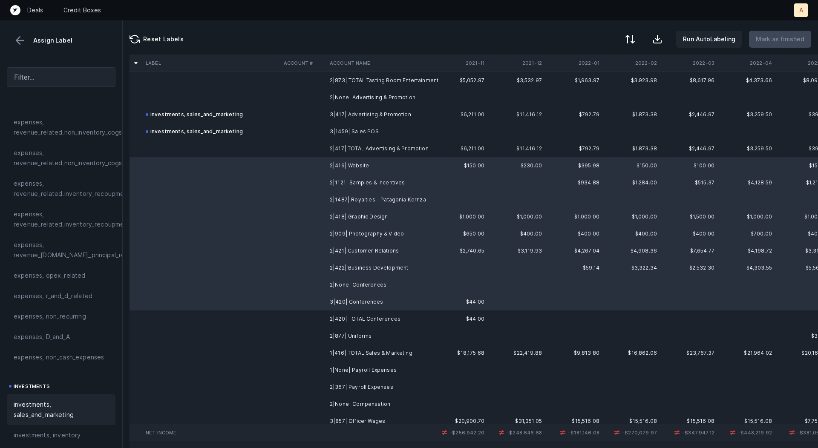
click at [58, 401] on span "investments, sales_and_marketing" at bounding box center [61, 410] width 95 height 20
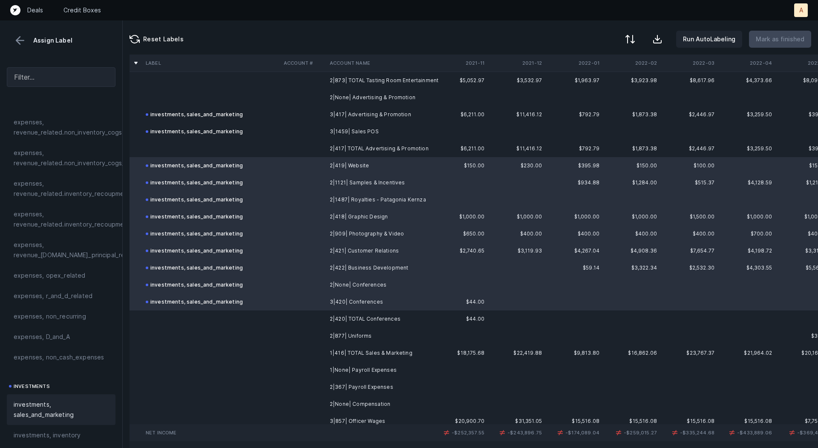
click at [342, 283] on td "2|None| Conferences" at bounding box center [378, 285] width 104 height 17
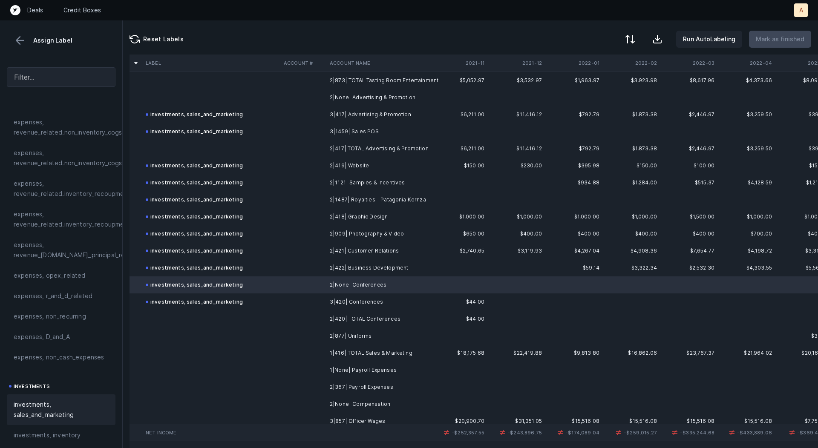
click at [90, 401] on span "investments, sales_and_marketing" at bounding box center [61, 410] width 95 height 20
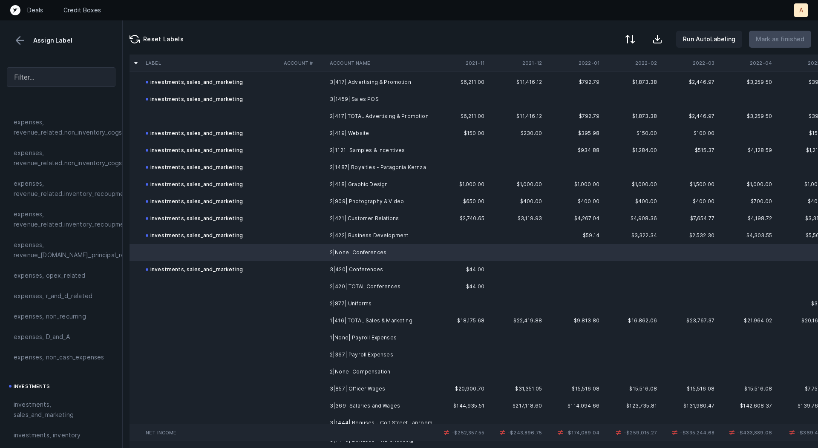
click at [335, 305] on td "2|877| Uniforms" at bounding box center [378, 303] width 104 height 17
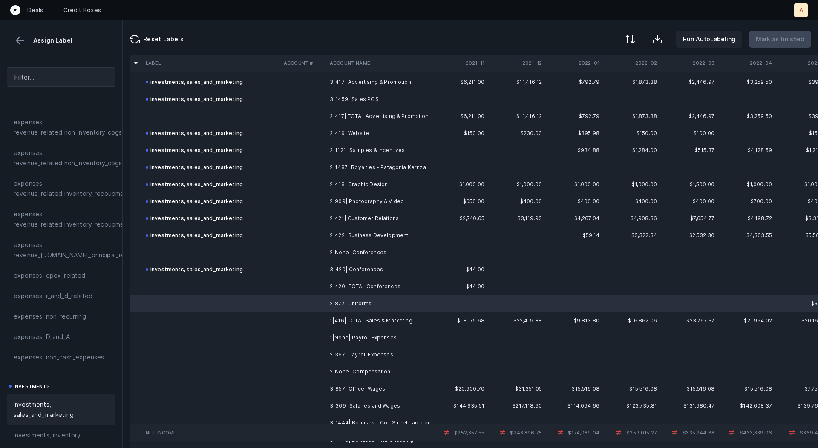
click at [40, 401] on span "investments, sales_and_marketing" at bounding box center [61, 410] width 95 height 20
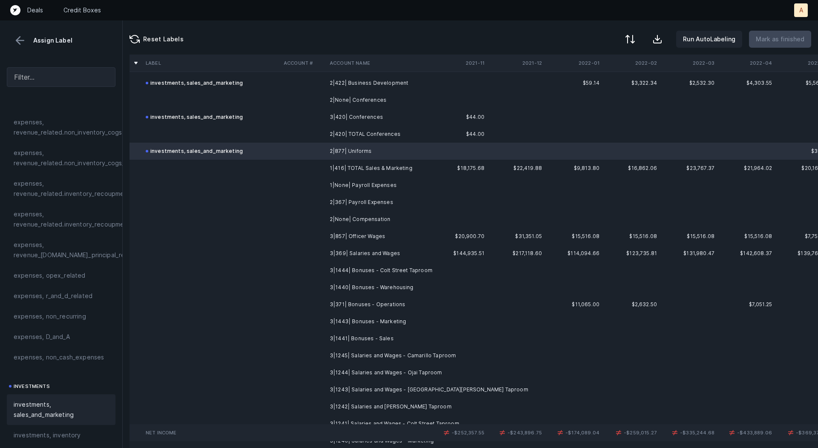
scroll to position [5099, 0]
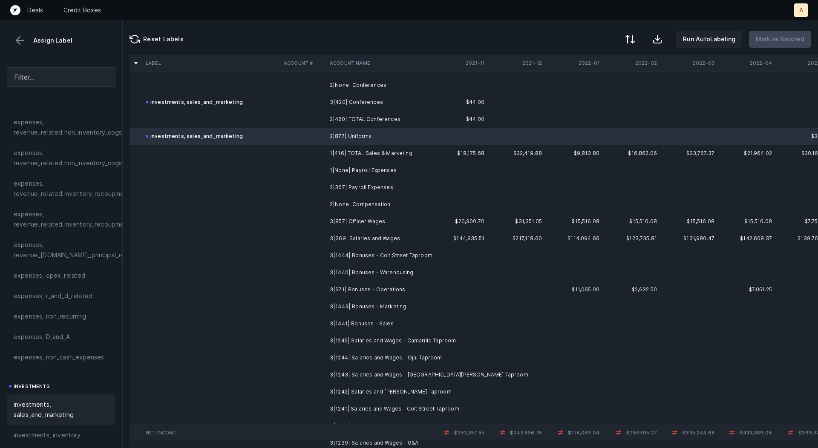
click at [371, 185] on td "2|367| Payroll Expenses" at bounding box center [378, 187] width 104 height 17
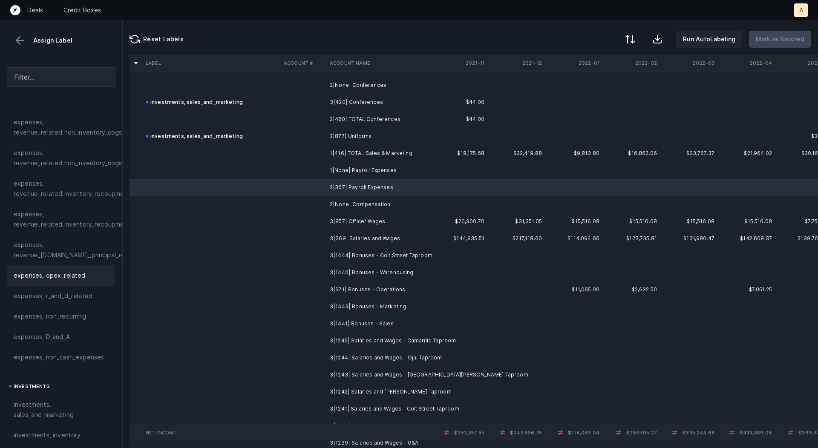
click at [62, 279] on span "expenses, opex_related" at bounding box center [50, 276] width 72 height 10
click at [320, 213] on td at bounding box center [303, 221] width 46 height 17
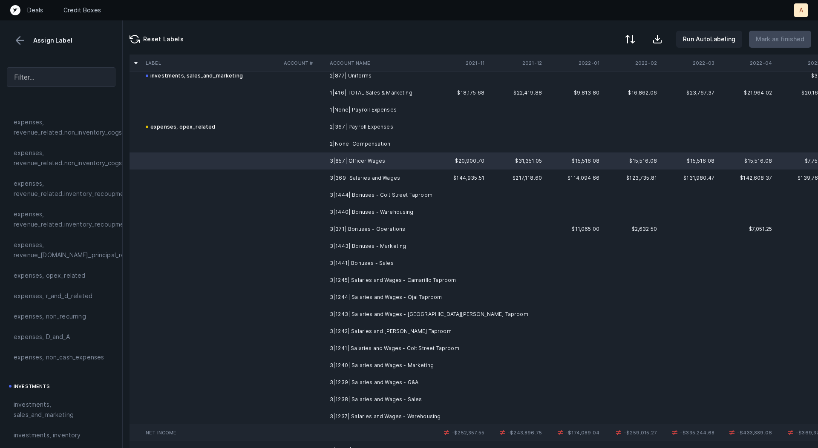
scroll to position [5162, 0]
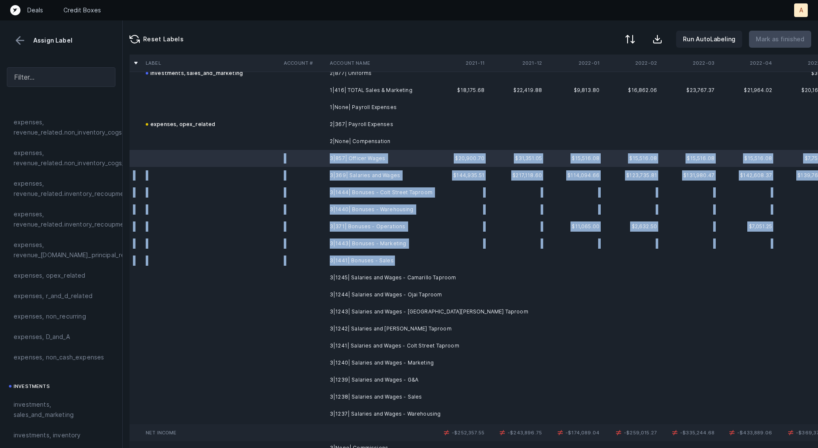
click at [394, 257] on td "3|1441| Bonuses - Sales" at bounding box center [378, 260] width 104 height 17
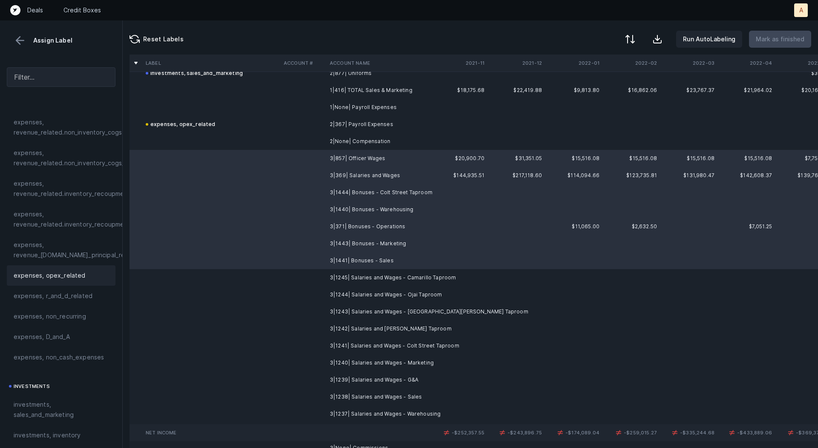
click at [71, 276] on span "expenses, opex_related" at bounding box center [50, 276] width 72 height 10
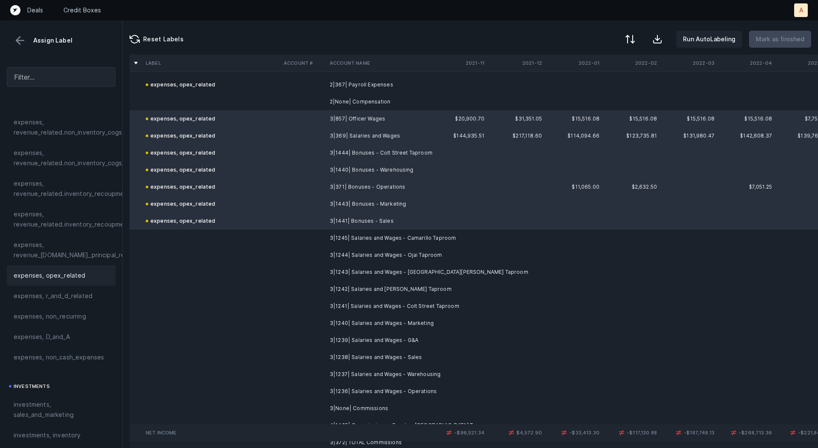
scroll to position [5231, 0]
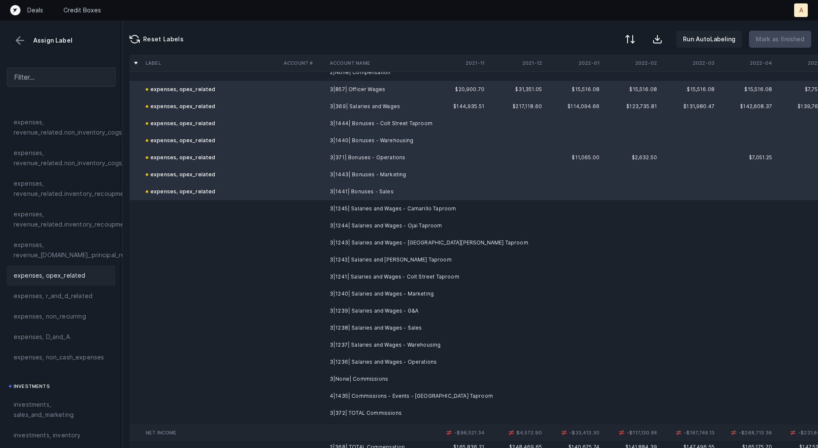
click at [371, 209] on td "3|1245| Salaries and Wages - Camarillo Taproom" at bounding box center [378, 208] width 104 height 17
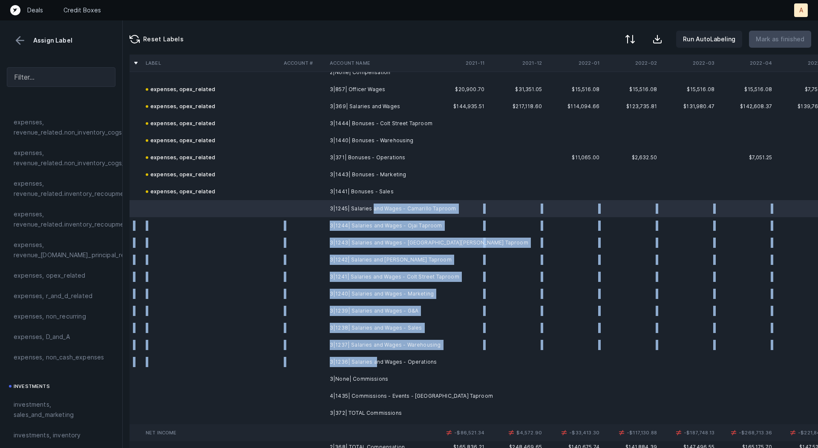
click at [374, 363] on td "3|1236| Salaries and Wages - Operations" at bounding box center [378, 362] width 104 height 17
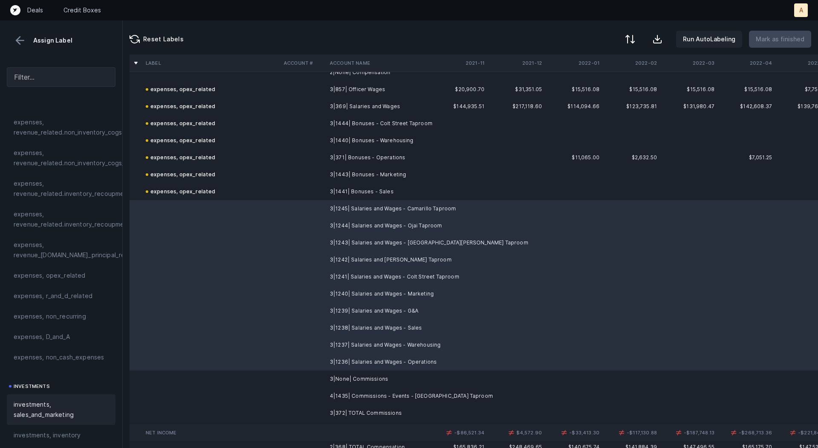
click at [57, 400] on span "investments, sales_and_marketing" at bounding box center [61, 410] width 95 height 20
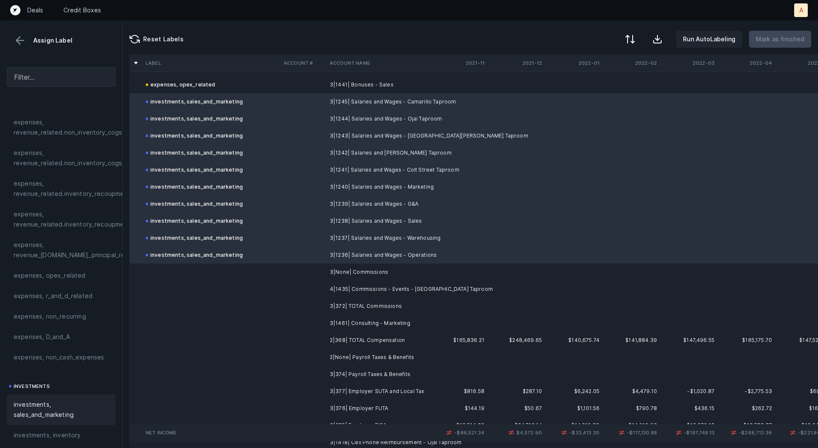
scroll to position [5377, 0]
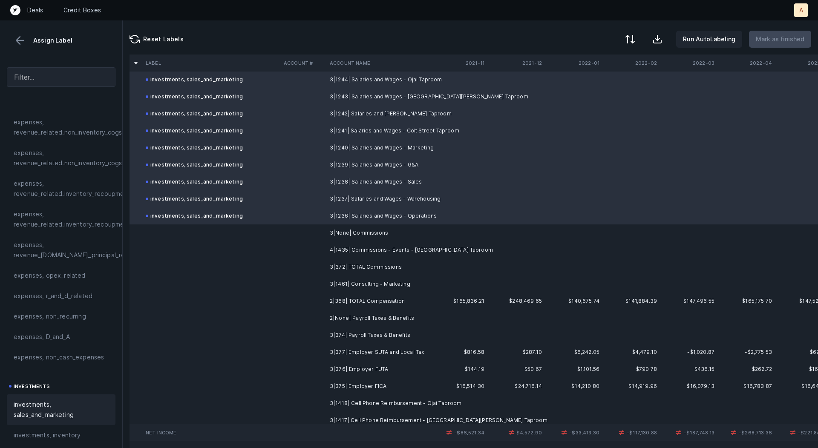
click at [344, 247] on td "4|1435| Commissions - Events - [GEOGRAPHIC_DATA] Taproom" at bounding box center [378, 250] width 104 height 17
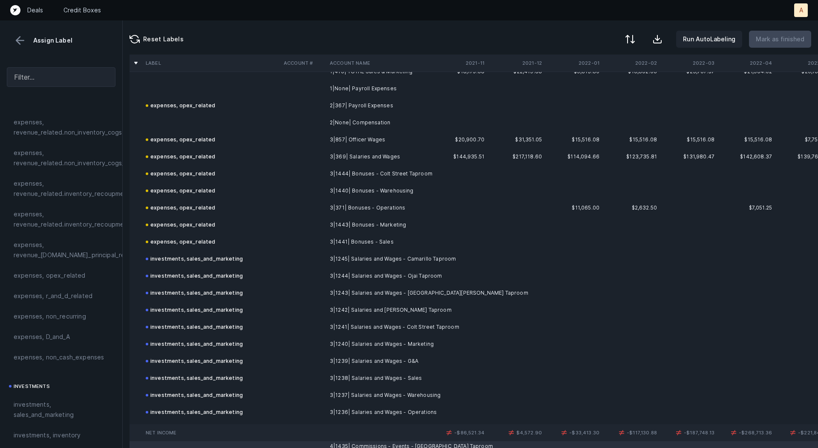
scroll to position [5191, 0]
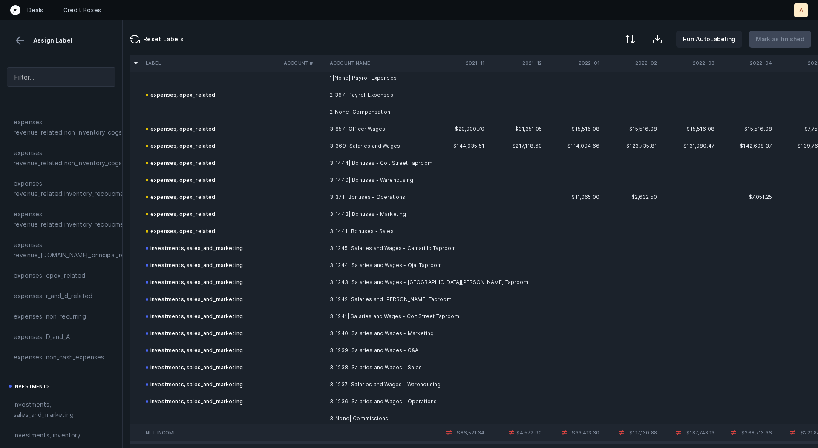
click at [322, 248] on td at bounding box center [303, 248] width 46 height 17
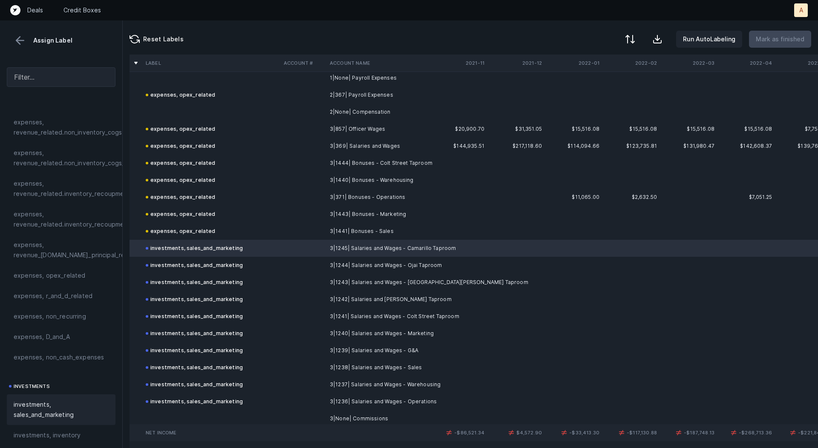
scroll to position [5241, 0]
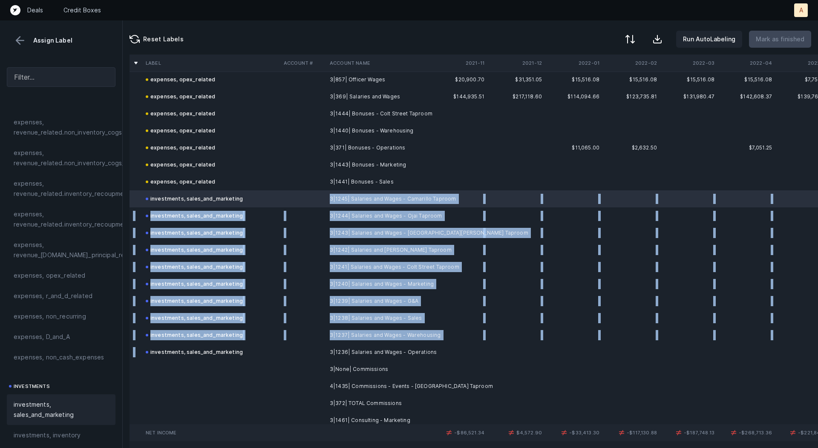
click at [224, 348] on div "investments, sales_and_marketing" at bounding box center [194, 352] width 97 height 10
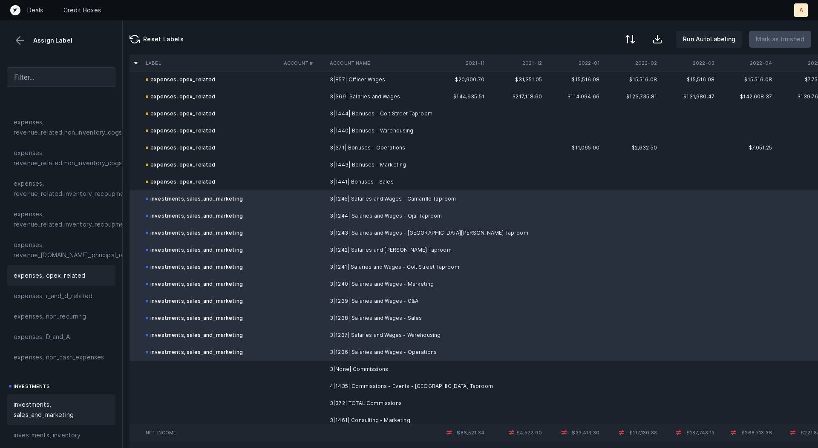
click at [72, 275] on span "expenses, opex_related" at bounding box center [50, 276] width 72 height 10
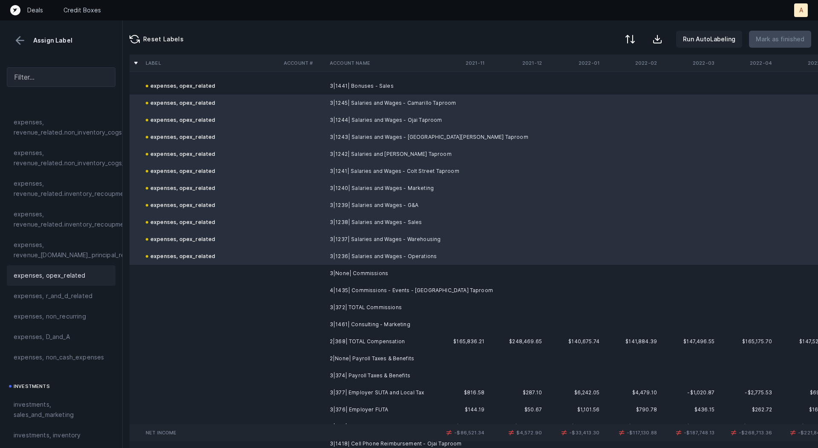
scroll to position [5348, 0]
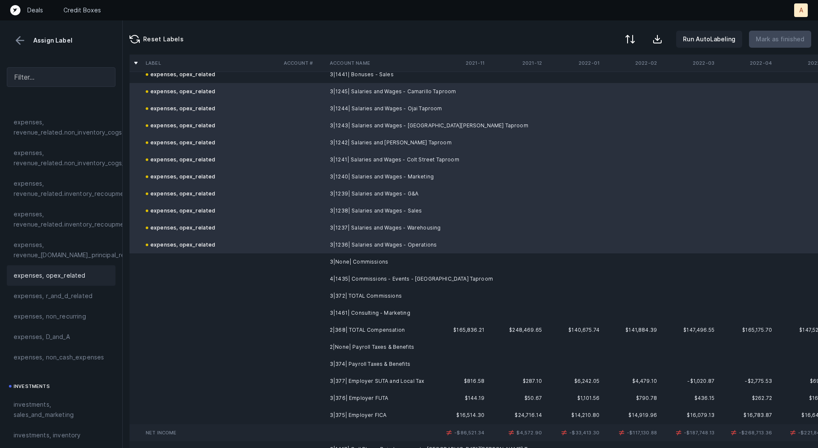
click at [352, 282] on td "4|1435| Commissions - Events - [GEOGRAPHIC_DATA] Taproom" at bounding box center [378, 279] width 104 height 17
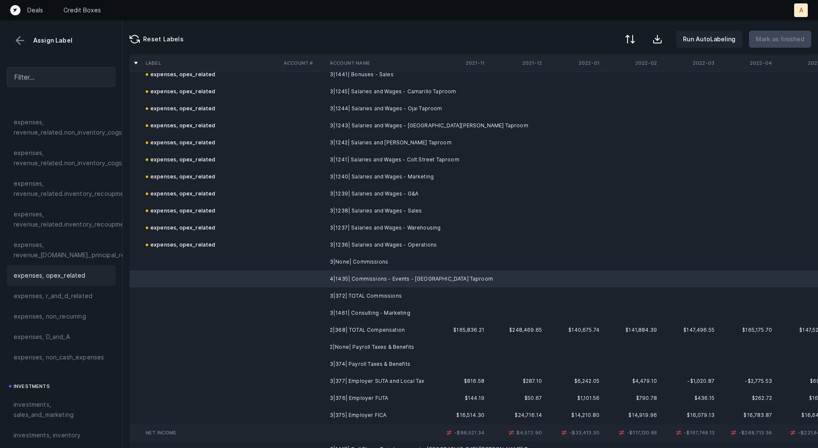
click at [79, 269] on div "expenses, opex_related" at bounding box center [61, 275] width 109 height 20
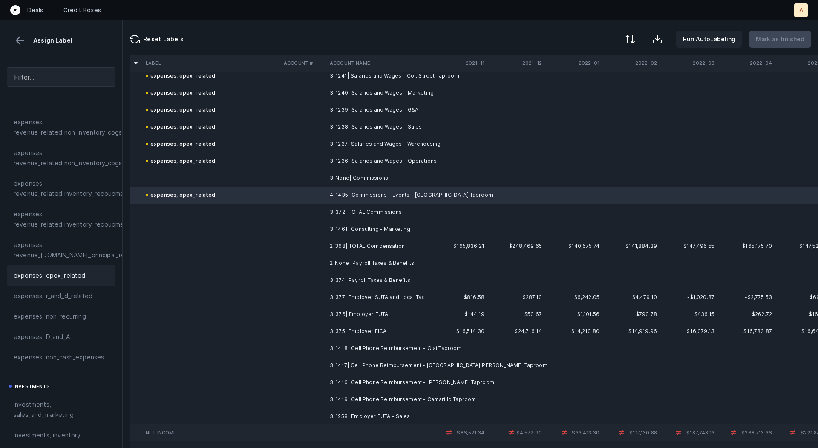
scroll to position [5436, 0]
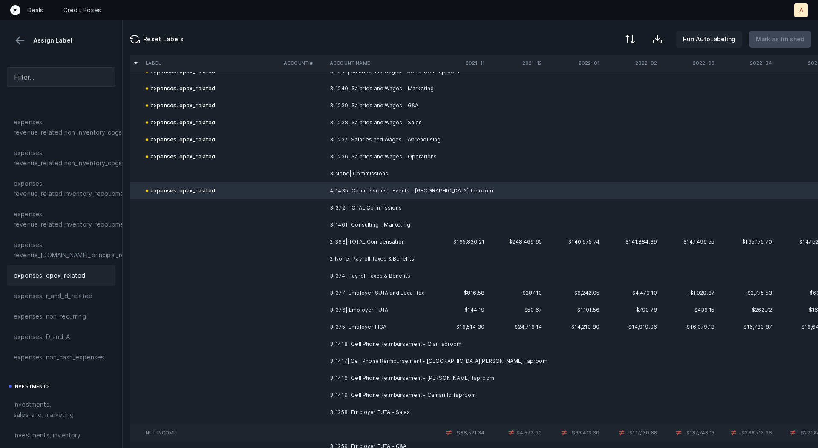
click at [342, 226] on td "3|1461| Consulting - Marketing" at bounding box center [378, 224] width 104 height 17
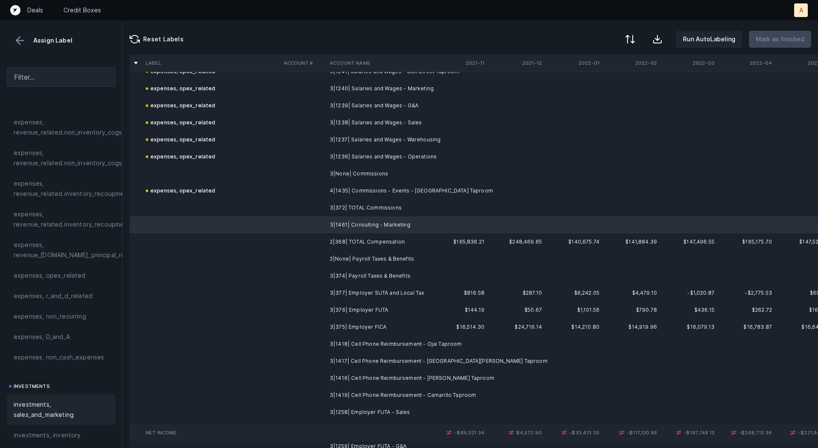
click at [66, 400] on span "investments, sales_and_marketing" at bounding box center [61, 410] width 95 height 20
click at [324, 271] on td at bounding box center [303, 276] width 46 height 17
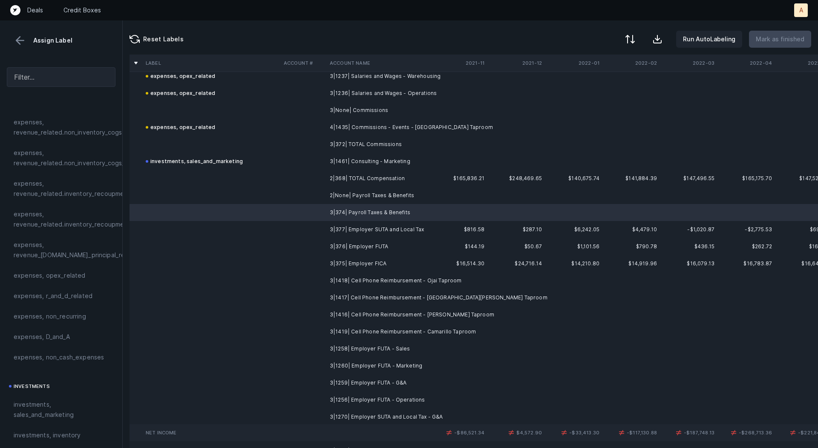
scroll to position [5504, 0]
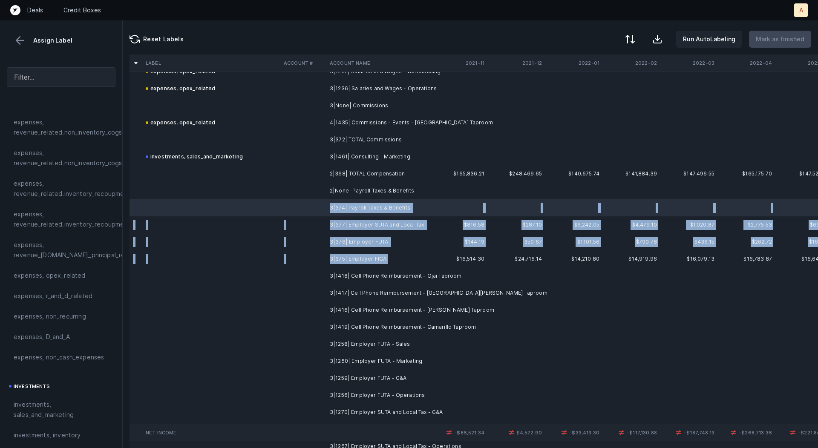
click at [355, 265] on td "3|375| Employer FICA" at bounding box center [378, 259] width 104 height 17
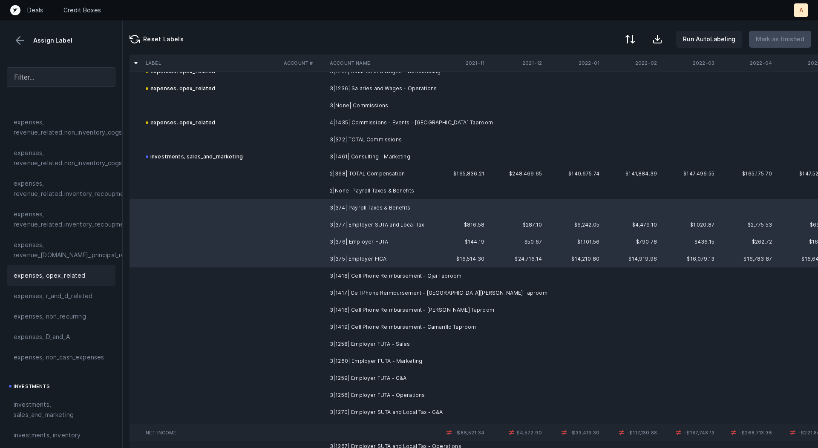
click at [68, 273] on span "expenses, opex_related" at bounding box center [50, 276] width 72 height 10
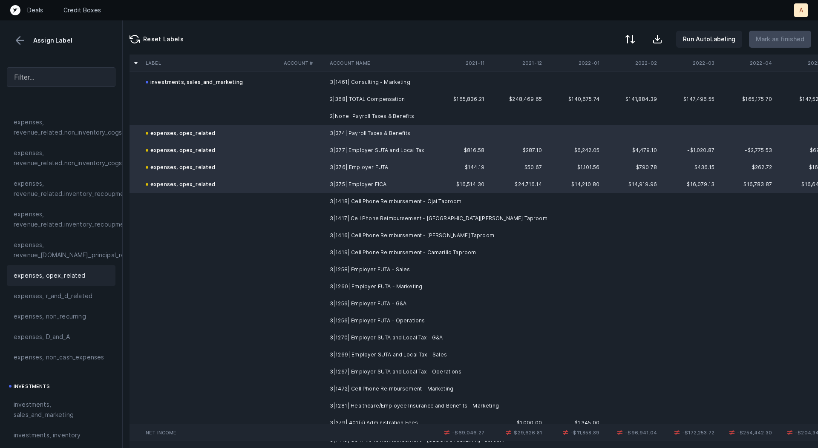
scroll to position [5585, 0]
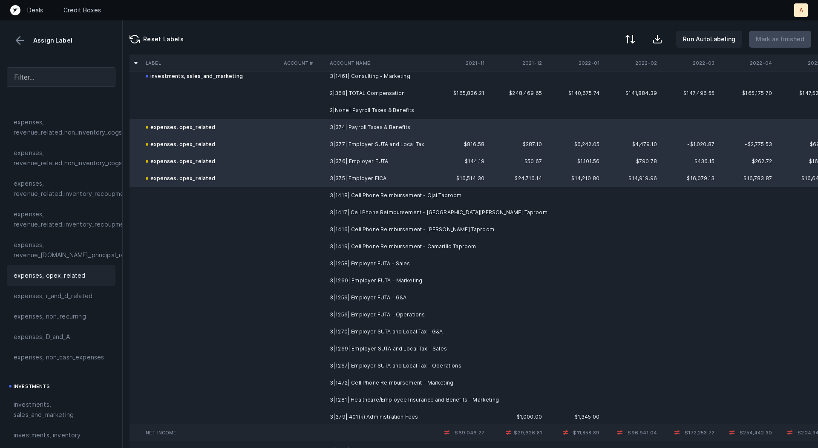
click at [373, 196] on td "3|1418| Cell Phone Reimbursement - Ojai Taproom" at bounding box center [378, 195] width 104 height 17
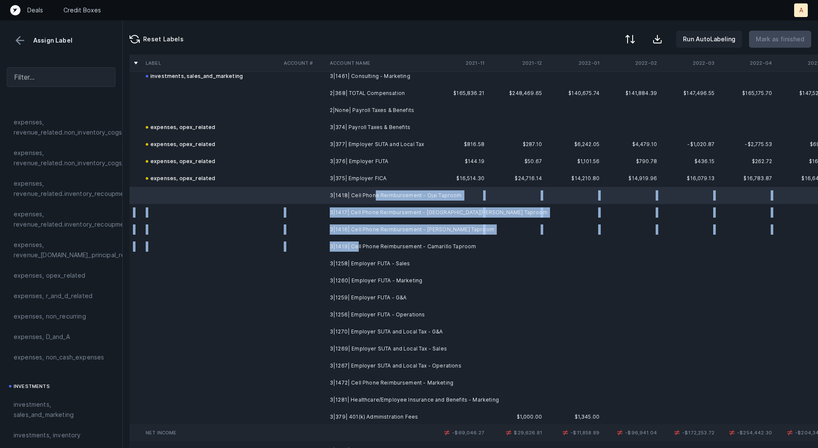
click at [355, 242] on td "3|1419| Cell Phone Reimbursement - Camarillo Taproom" at bounding box center [378, 246] width 104 height 17
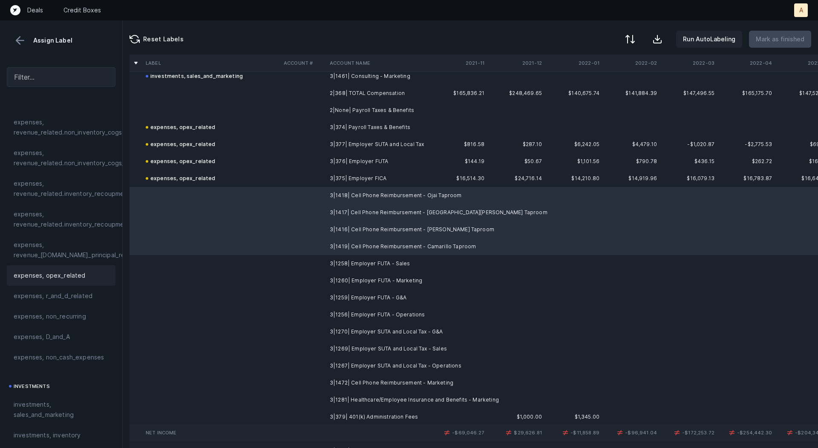
click at [96, 274] on div "expenses, opex_related" at bounding box center [61, 276] width 95 height 10
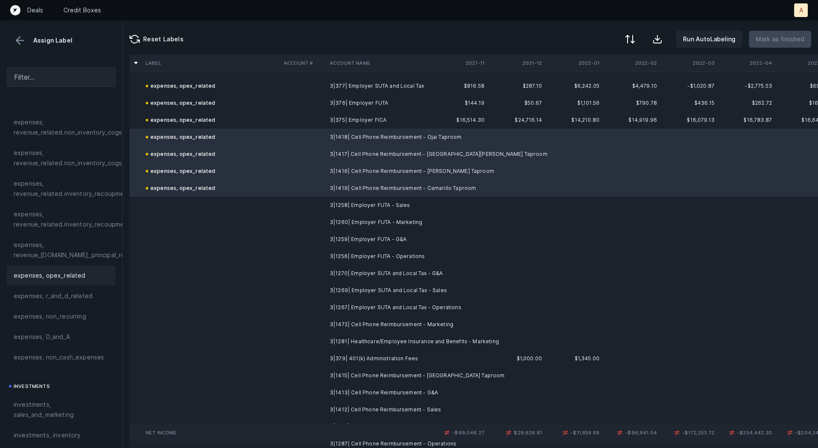
scroll to position [5649, 0]
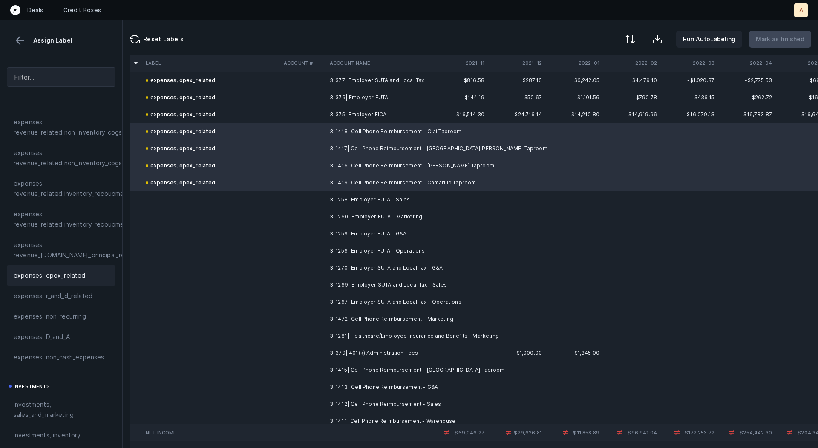
click at [373, 196] on td "3|1258| Employer FUTA - Sales" at bounding box center [378, 199] width 104 height 17
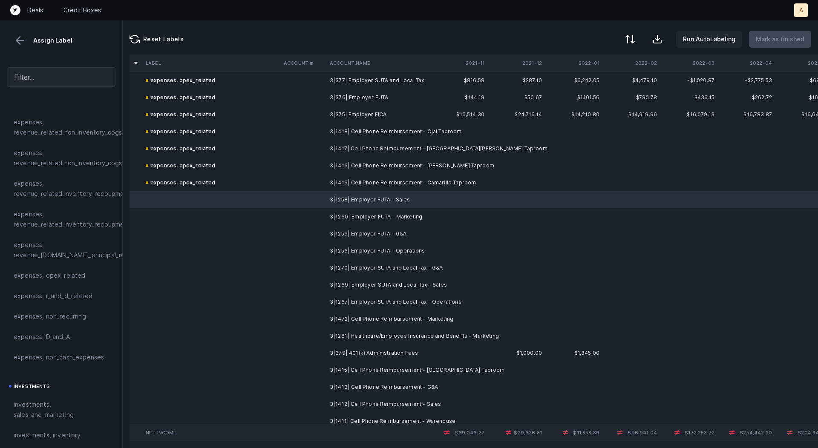
click at [360, 301] on td "3|1267| Employer SUTA and Local Tax - Operations" at bounding box center [378, 302] width 104 height 17
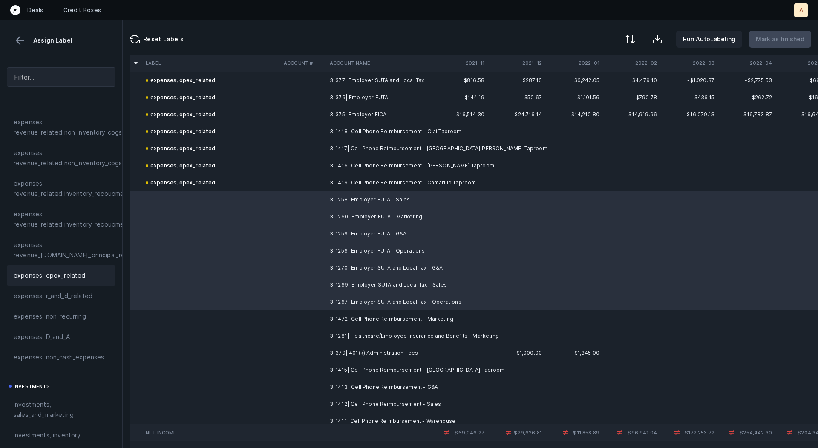
click at [64, 279] on span "expenses, opex_related" at bounding box center [50, 276] width 72 height 10
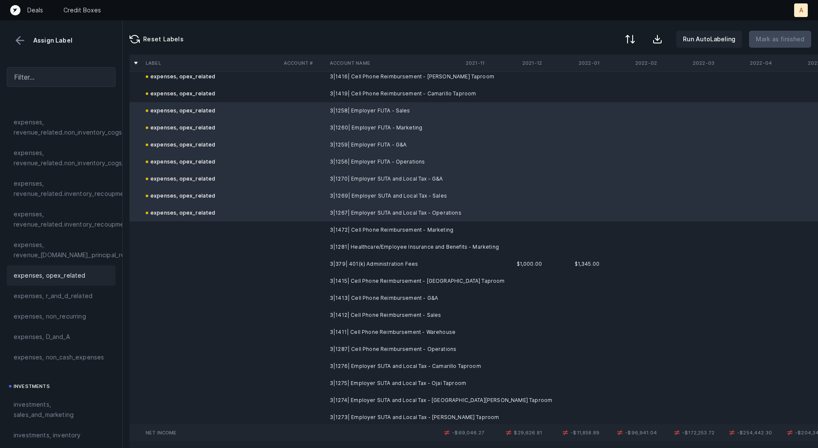
scroll to position [5754, 0]
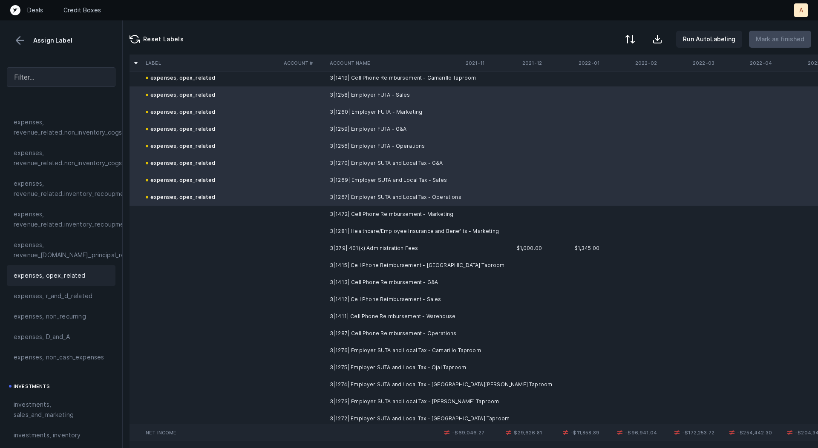
click at [332, 214] on td "3|1472| Cell Phone Reimbursement - Marketing" at bounding box center [378, 214] width 104 height 17
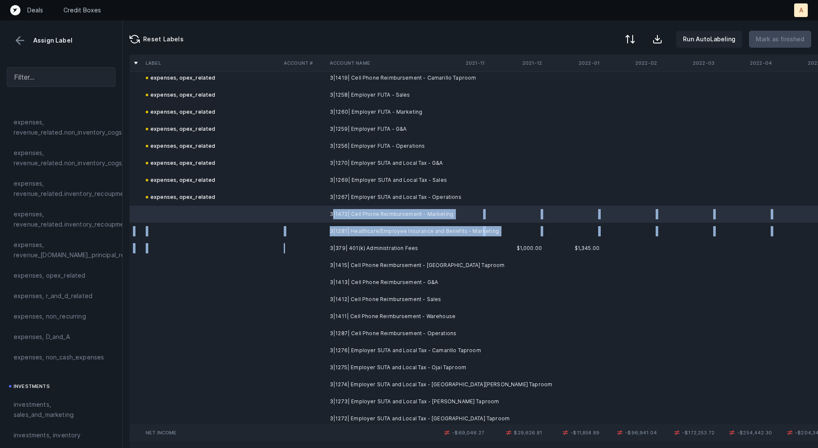
click at [325, 245] on td at bounding box center [303, 248] width 46 height 17
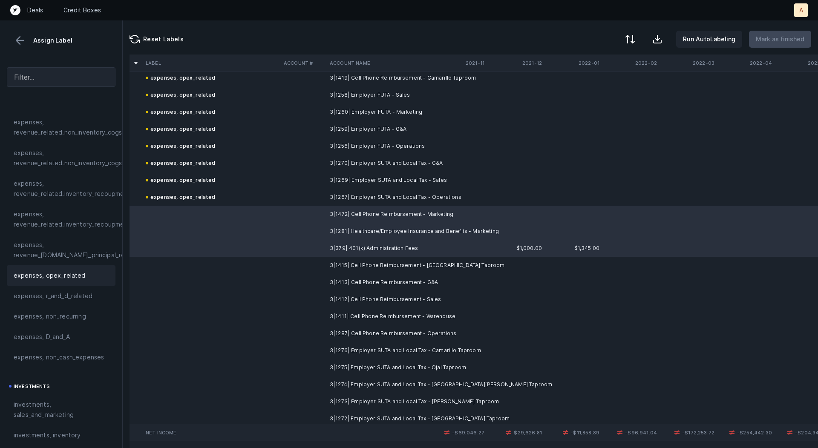
click at [70, 269] on div "expenses, opex_related" at bounding box center [61, 275] width 109 height 20
click at [347, 263] on td "3|1415| Cell Phone Reimbursement - [GEOGRAPHIC_DATA] Taproom" at bounding box center [378, 265] width 104 height 17
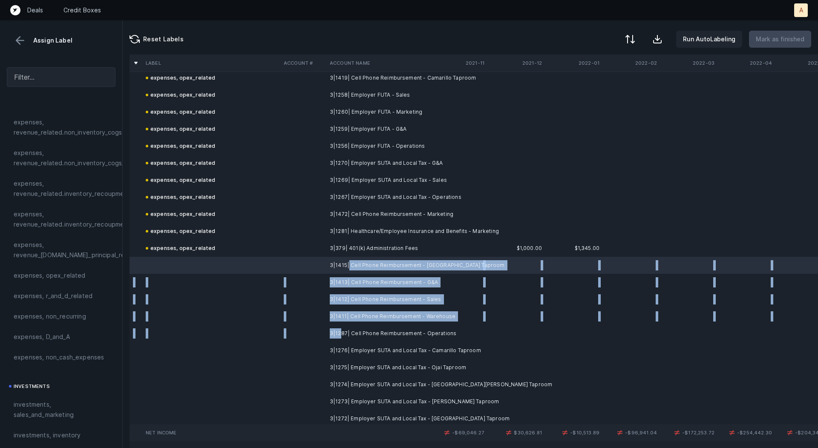
click at [341, 329] on td "3|1287| Cell Phone Reimbursement - Operations" at bounding box center [378, 333] width 104 height 17
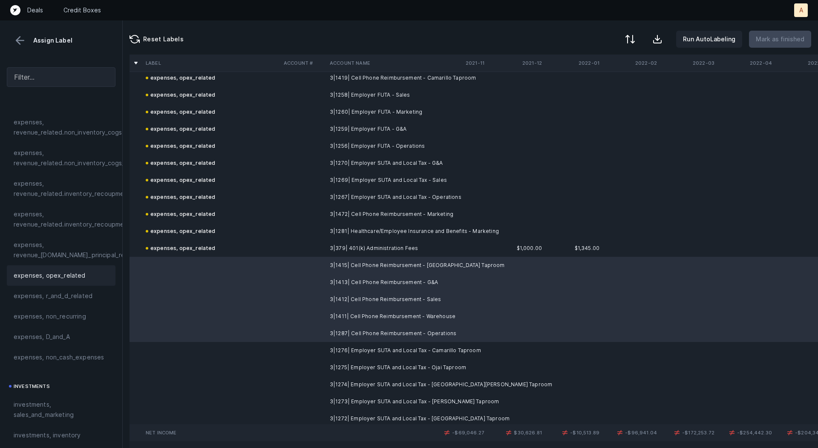
click at [90, 275] on div "expenses, opex_related" at bounding box center [61, 276] width 95 height 10
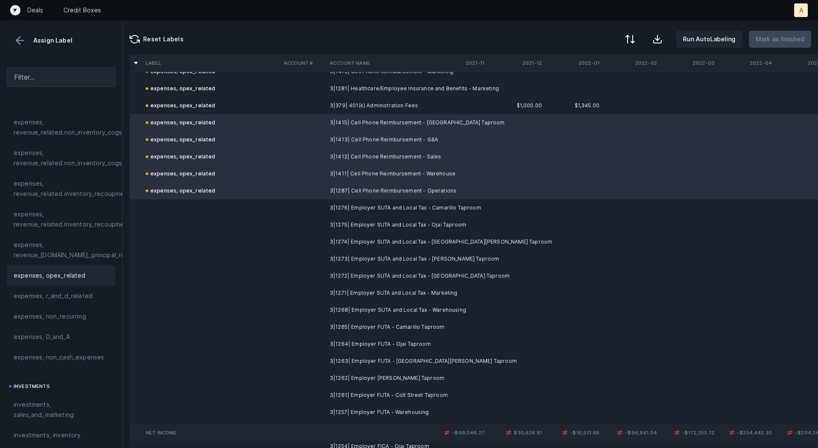
scroll to position [5909, 0]
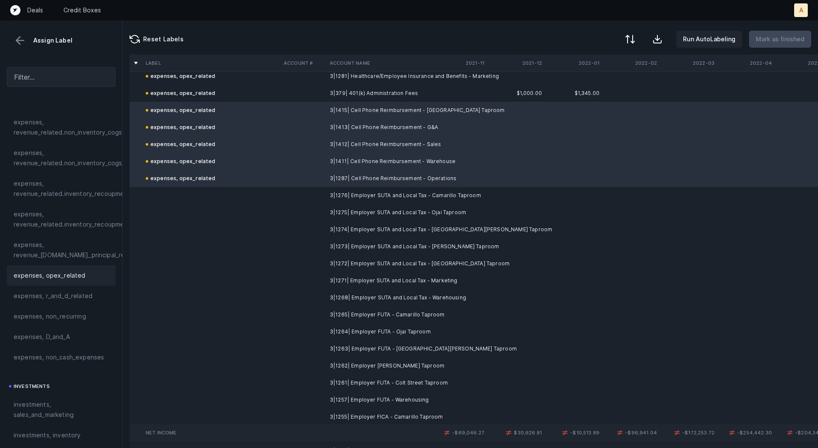
click at [340, 190] on td "3|1276| Employer SUTA and Local Tax - Camarillo Taproom" at bounding box center [378, 195] width 104 height 17
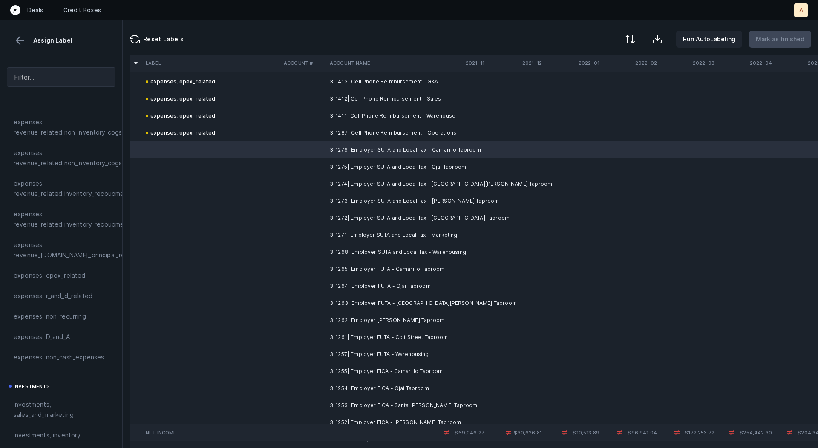
scroll to position [5955, 0]
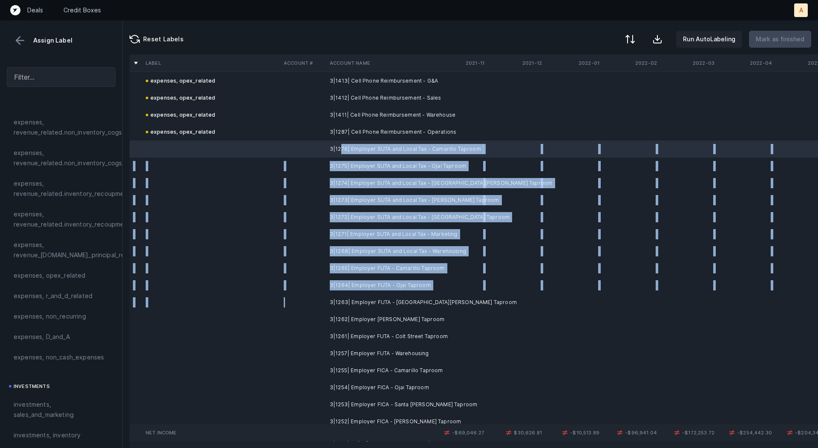
click at [321, 300] on td at bounding box center [303, 302] width 46 height 17
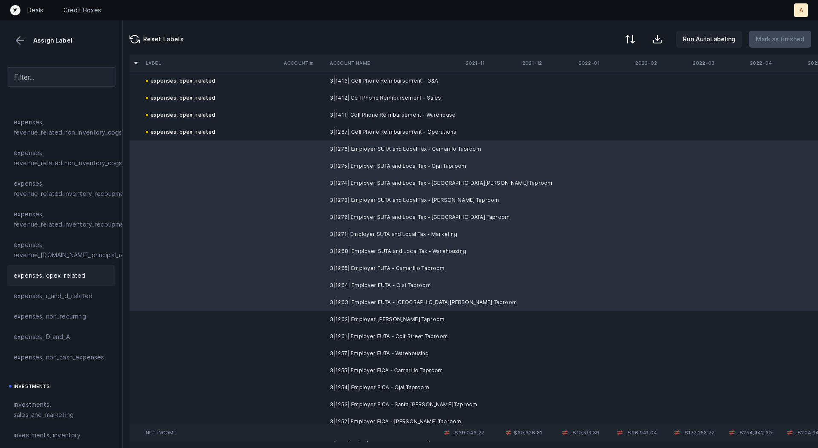
click at [94, 280] on div "expenses, opex_related" at bounding box center [61, 276] width 95 height 10
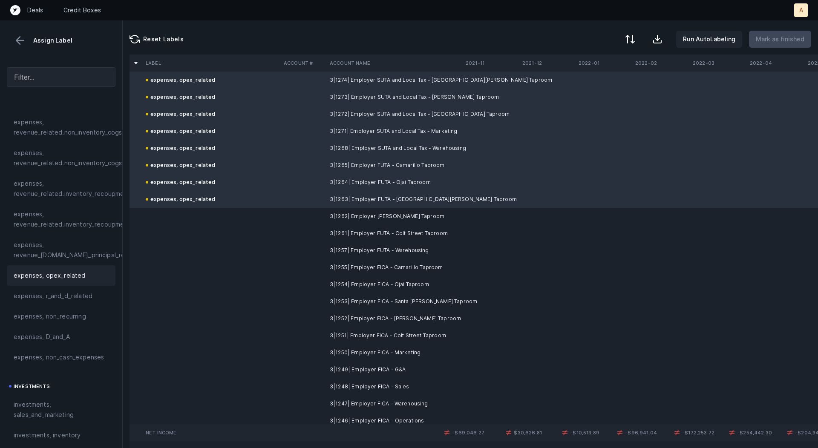
scroll to position [6060, 0]
click at [338, 212] on td "3|1262| Employer [PERSON_NAME] Taproom" at bounding box center [378, 214] width 104 height 17
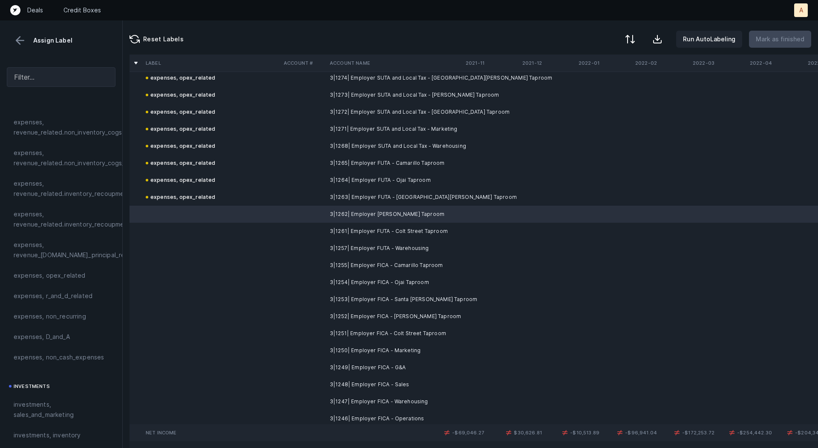
click at [379, 331] on td "3|1251| Employer FICA - Colt Street Taproom" at bounding box center [378, 333] width 104 height 17
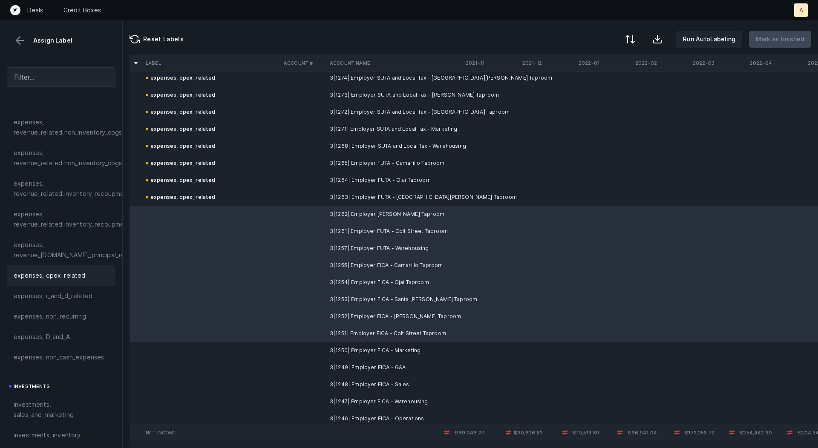
click at [67, 277] on span "expenses, opex_related" at bounding box center [50, 276] width 72 height 10
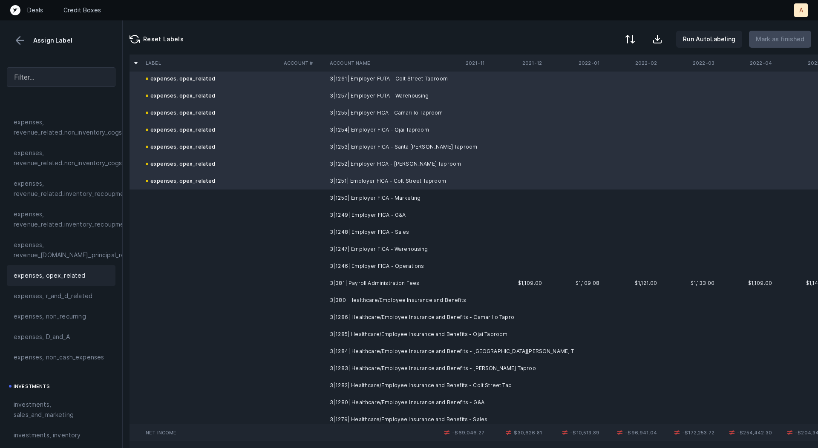
scroll to position [6231, 0]
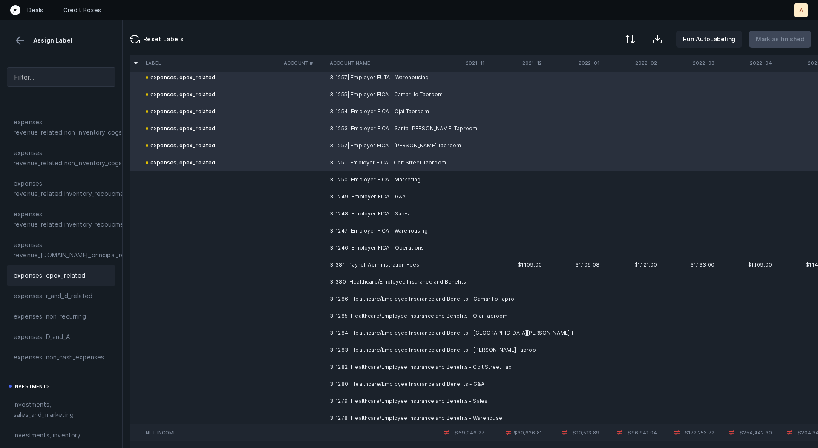
click at [358, 179] on td "3|1250| Employer FICA - Marketing" at bounding box center [378, 179] width 104 height 17
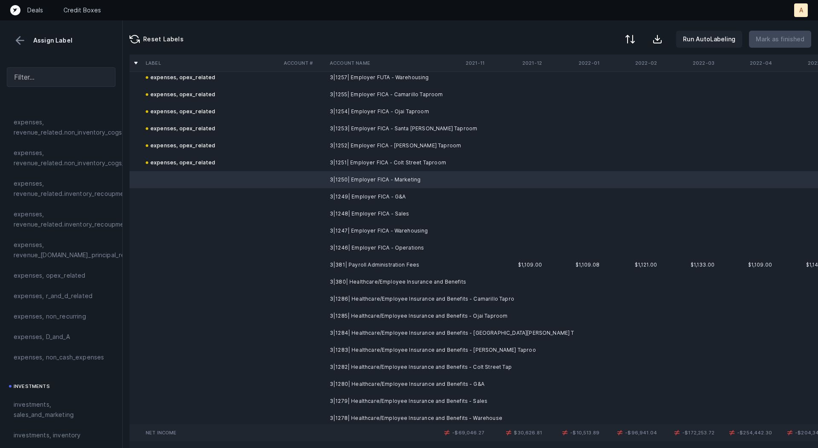
click at [363, 254] on td "3|1246| Employer FICA - Operations" at bounding box center [378, 247] width 104 height 17
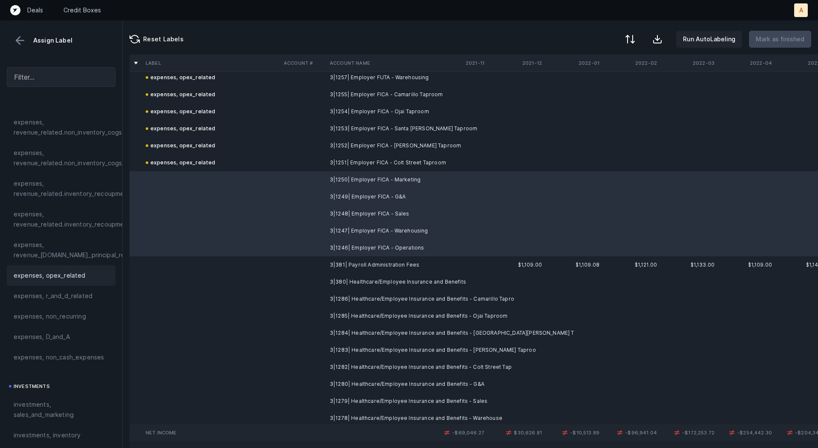
click at [71, 274] on span "expenses, opex_related" at bounding box center [50, 276] width 72 height 10
click at [470, 138] on td at bounding box center [459, 145] width 58 height 17
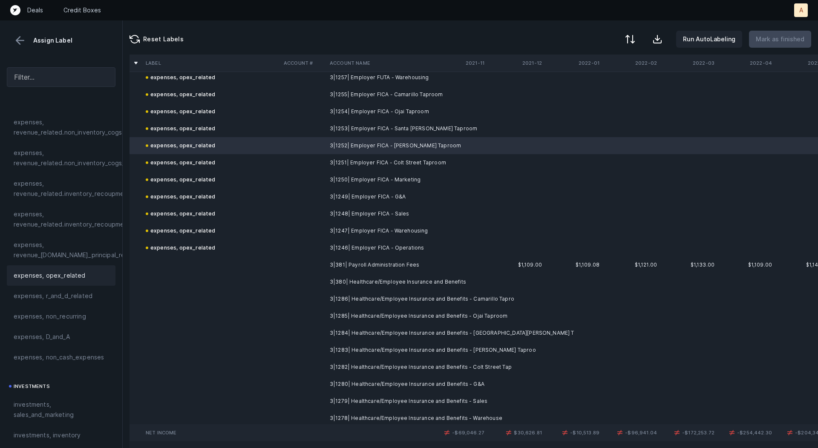
click at [355, 263] on td "3|381| Payroll Administration Fees" at bounding box center [378, 265] width 104 height 17
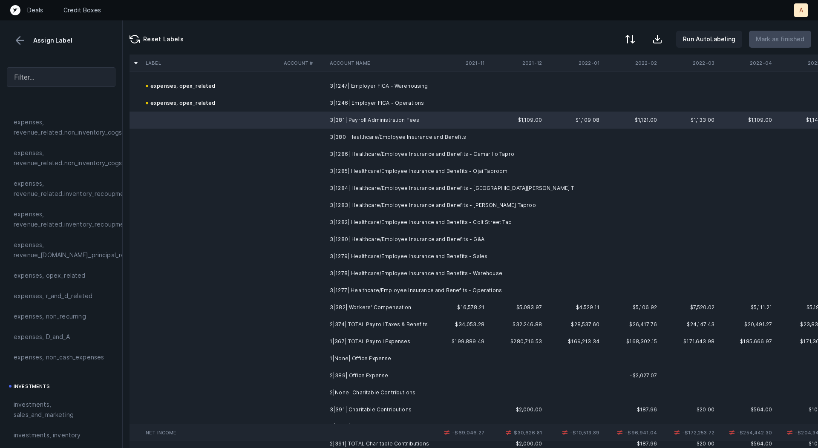
scroll to position [6384, 0]
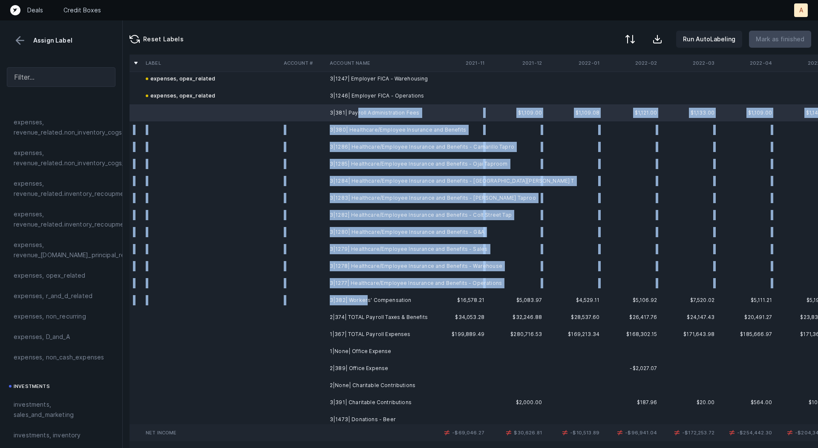
click at [366, 299] on td "3|382| Workers' Compensation" at bounding box center [378, 300] width 104 height 17
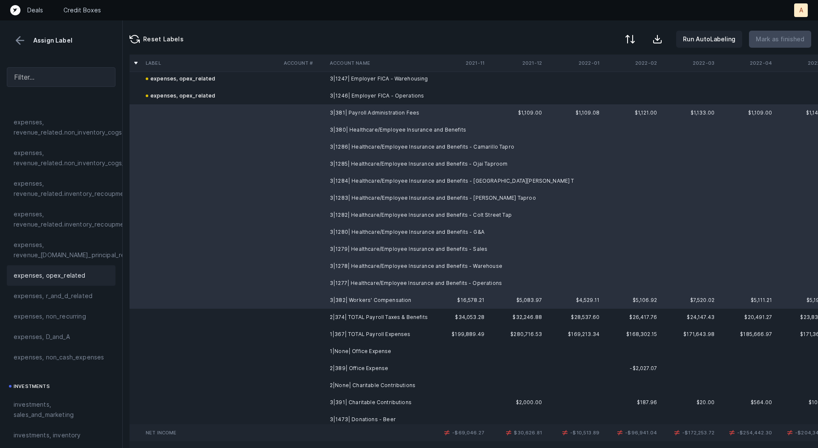
click at [84, 278] on div "expenses, opex_related" at bounding box center [61, 276] width 95 height 10
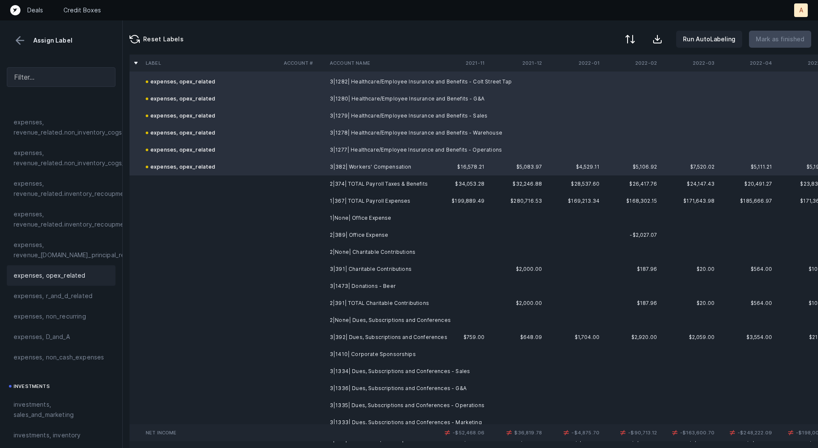
scroll to position [6519, 0]
click at [342, 212] on td "1|None| Office Expense" at bounding box center [378, 216] width 104 height 17
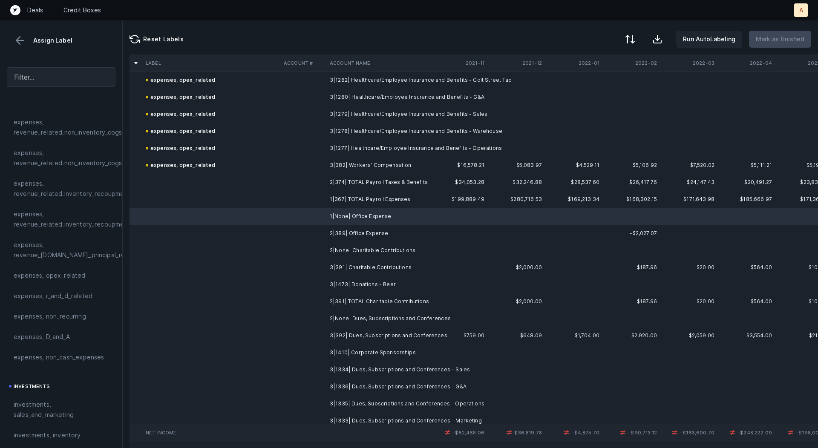
click at [363, 229] on td "2|389| Office Expense" at bounding box center [378, 233] width 104 height 17
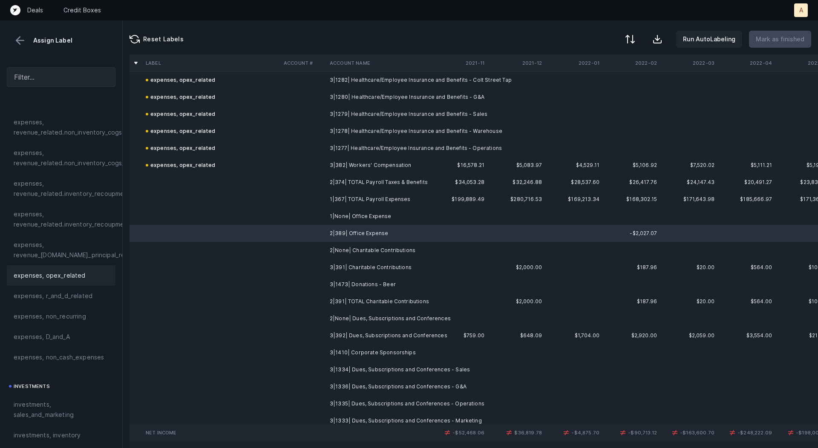
click at [60, 280] on div "expenses, opex_related" at bounding box center [61, 275] width 109 height 20
click at [363, 268] on td "3|391| Charitable Contributions" at bounding box center [378, 267] width 104 height 17
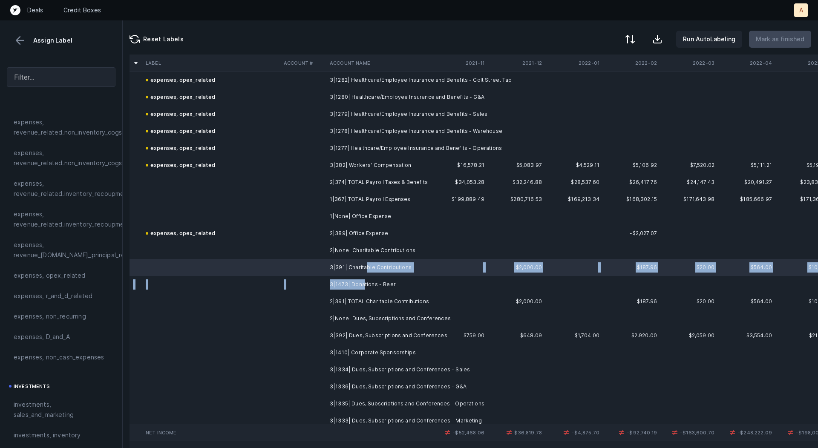
click at [362, 284] on td "3|1473| Donations - Beer" at bounding box center [378, 284] width 104 height 17
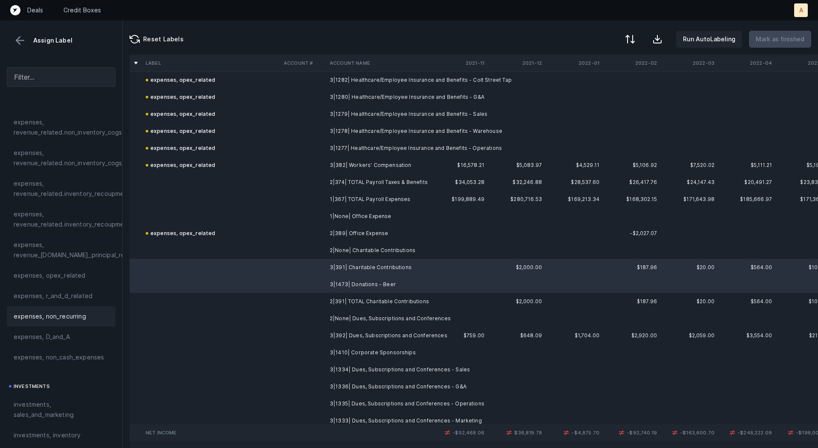
click at [72, 318] on span "expenses, non_recurring" at bounding box center [50, 317] width 72 height 10
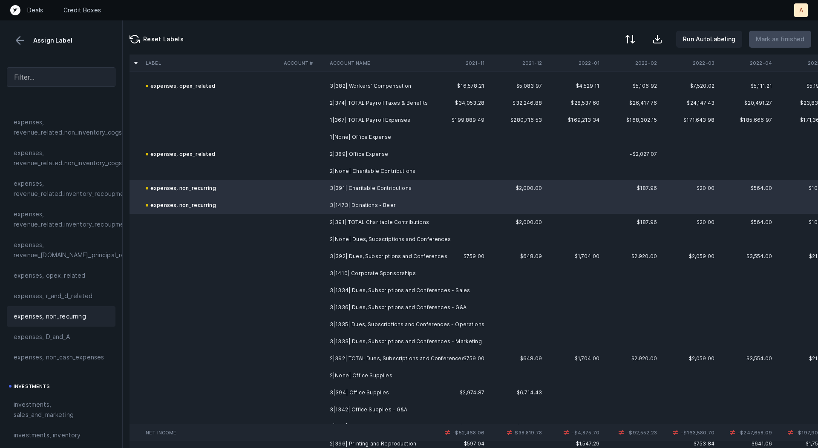
scroll to position [6605, 0]
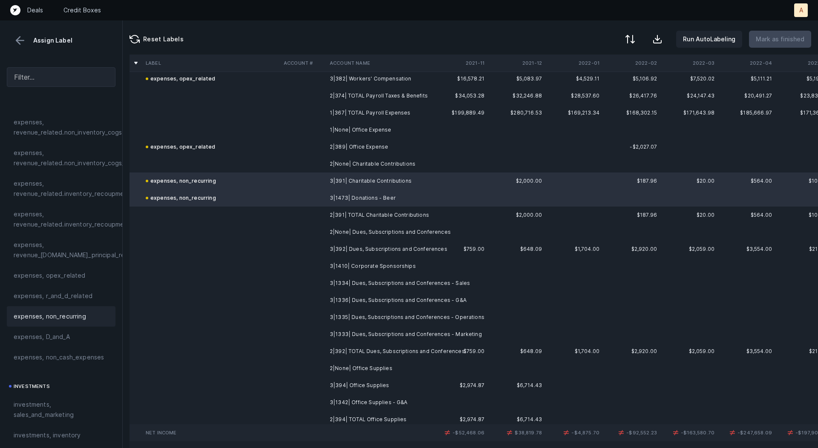
click at [370, 245] on td "3|392| Dues, Subscriptions and Conferences" at bounding box center [378, 249] width 104 height 17
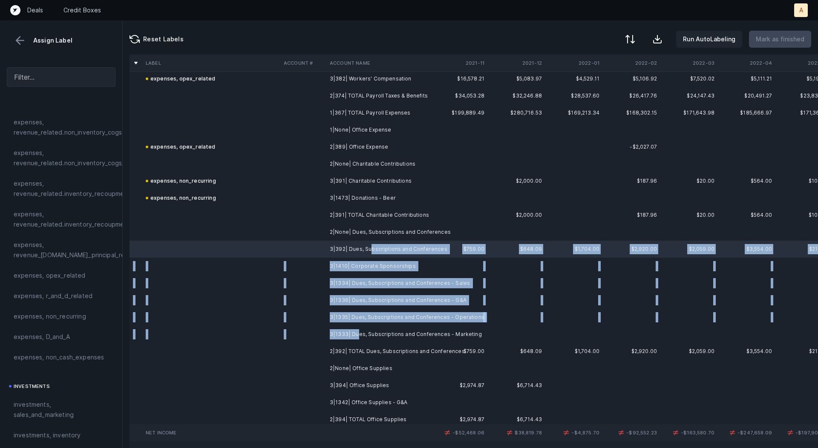
click at [356, 338] on td "3|1333| Dues, Subscriptions and Conferences - Marketing" at bounding box center [378, 334] width 104 height 17
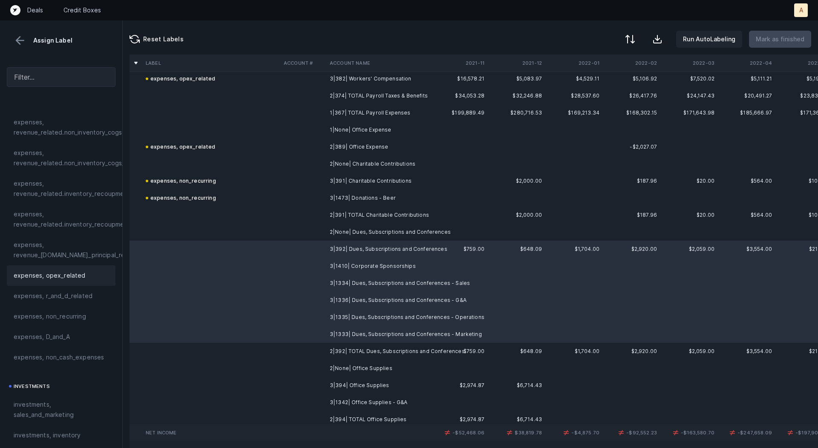
click at [63, 277] on span "expenses, opex_related" at bounding box center [50, 276] width 72 height 10
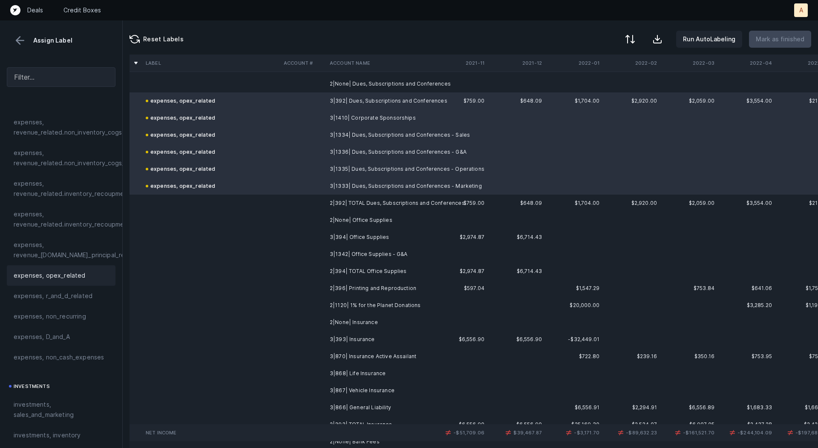
scroll to position [6756, 0]
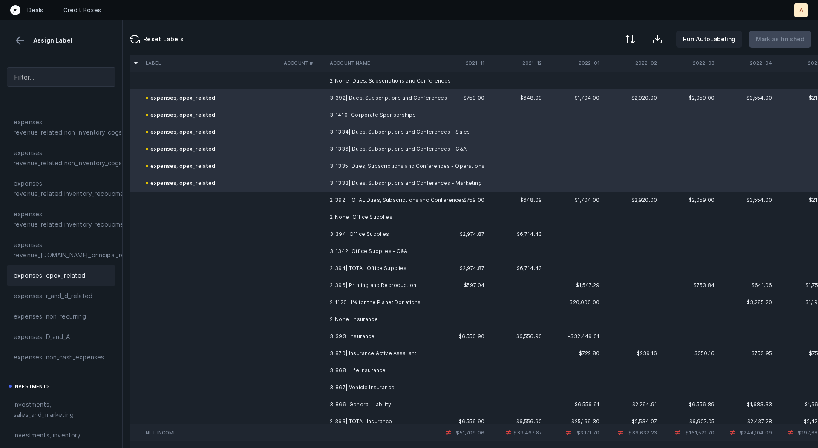
click at [366, 231] on td "3|394| Office Supplies" at bounding box center [378, 234] width 104 height 17
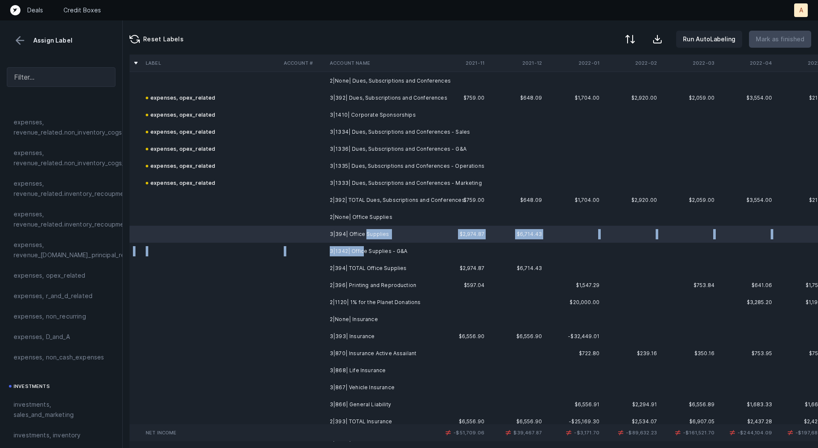
click at [363, 251] on td "3|1342| Office Supplies - G&A" at bounding box center [378, 251] width 104 height 17
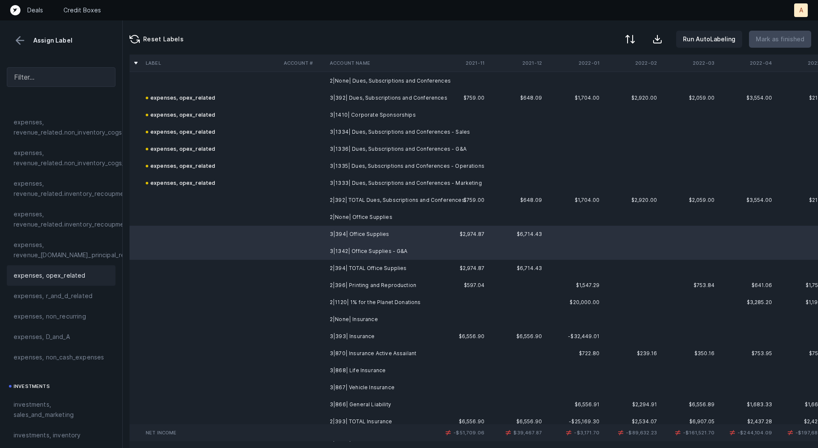
click at [67, 277] on span "expenses, opex_related" at bounding box center [50, 276] width 72 height 10
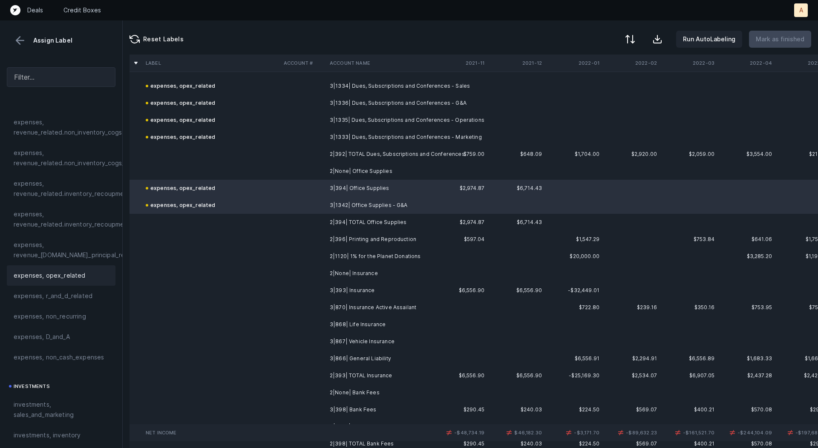
scroll to position [6804, 0]
click at [366, 239] on td "2|396| Printing and Reproduction" at bounding box center [378, 238] width 104 height 17
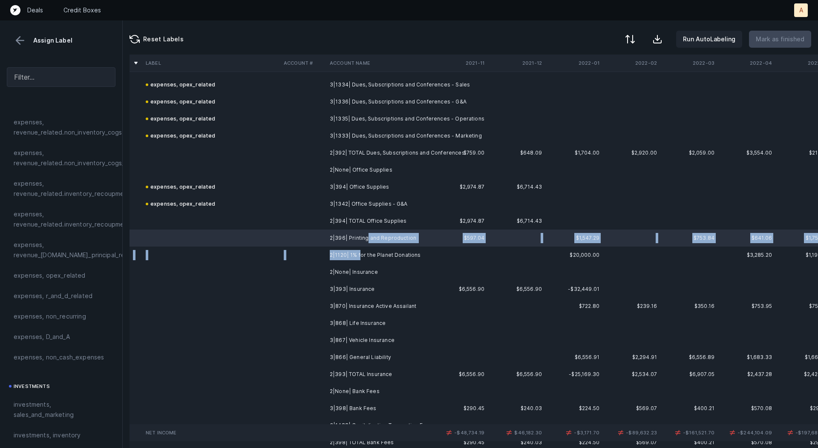
click at [359, 257] on td "2|1120| 1% for the Planet Donations" at bounding box center [378, 255] width 104 height 17
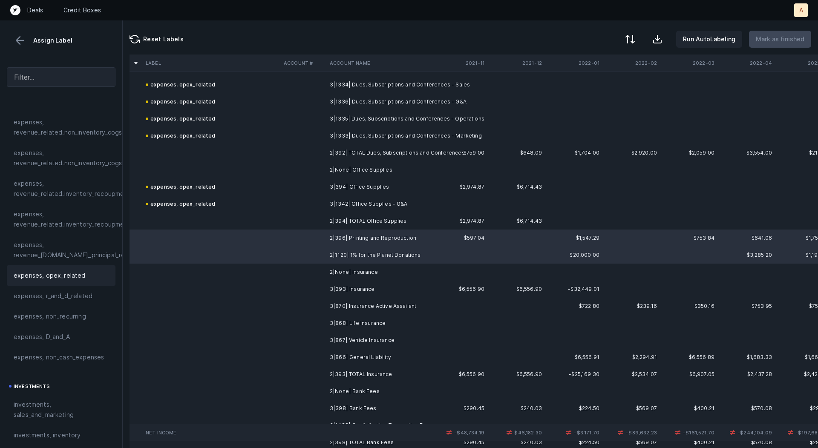
click at [78, 280] on div "expenses, opex_related" at bounding box center [61, 275] width 109 height 20
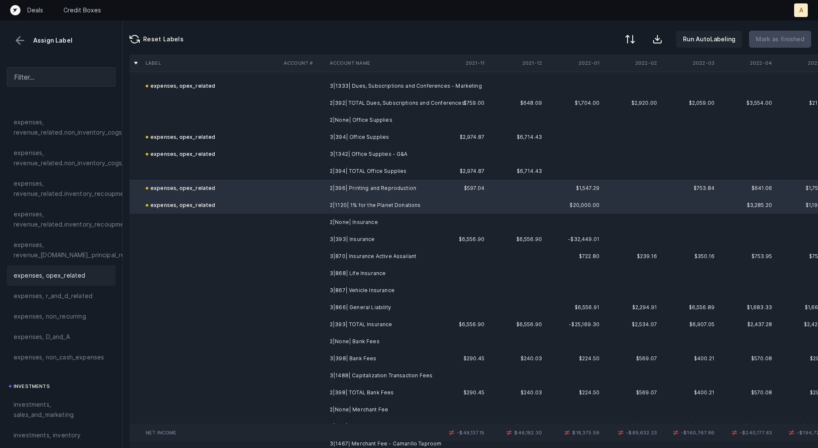
scroll to position [6855, 0]
click at [370, 233] on td "3|393| Insurance" at bounding box center [378, 238] width 104 height 17
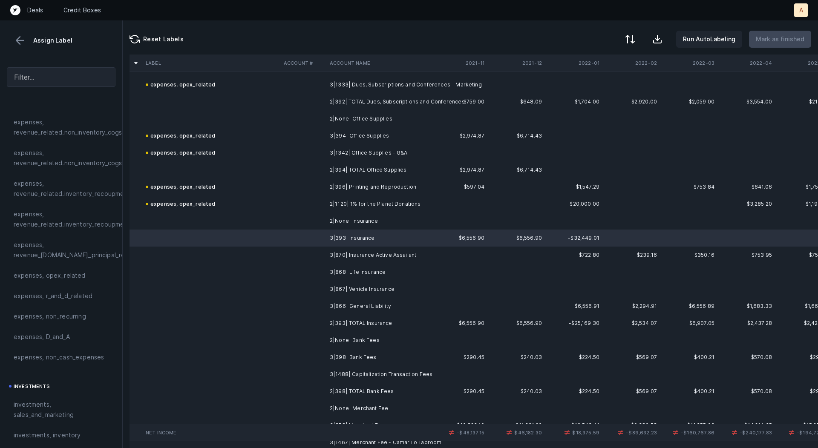
click at [374, 305] on td "3|866| General Liability" at bounding box center [378, 306] width 104 height 17
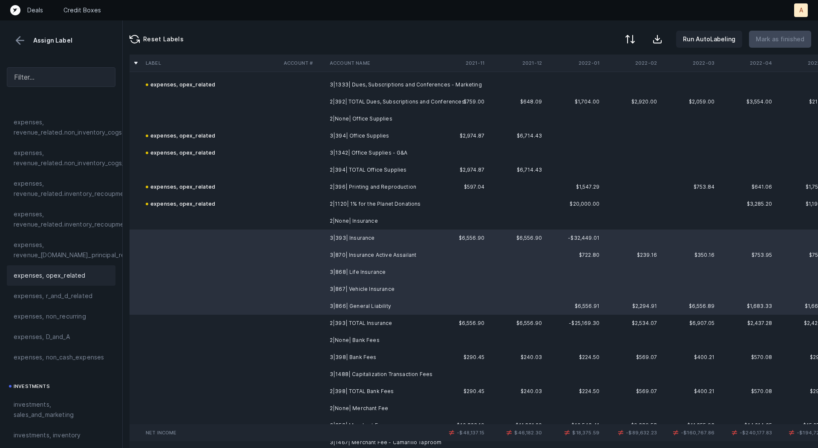
click at [78, 268] on div "expenses, opex_related" at bounding box center [61, 275] width 109 height 20
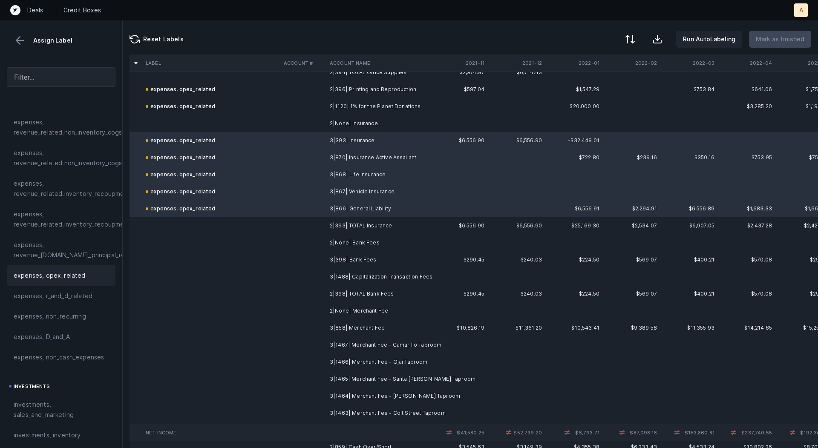
scroll to position [6955, 0]
click at [387, 260] on td "3|398| Bank Fees" at bounding box center [378, 257] width 104 height 17
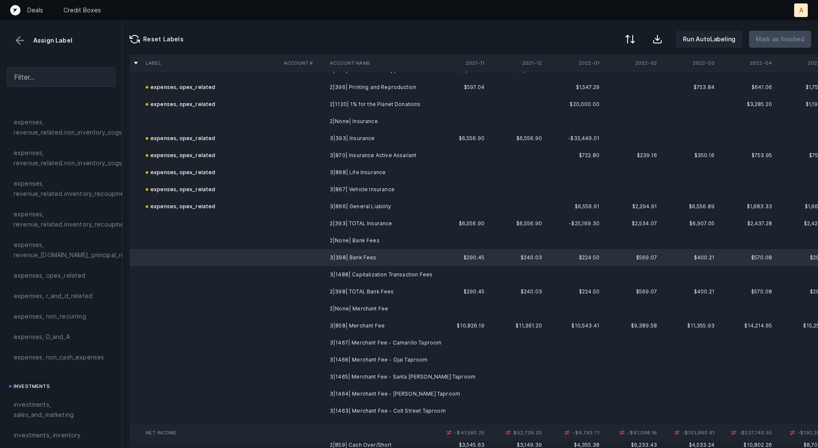
click at [372, 281] on td "3|1488| Capitalization Transaction Fees" at bounding box center [378, 274] width 104 height 17
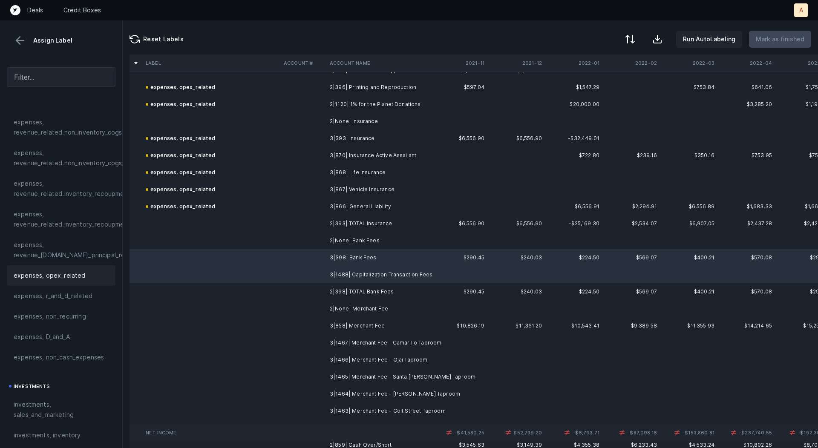
click at [84, 274] on div "expenses, opex_related" at bounding box center [61, 276] width 95 height 10
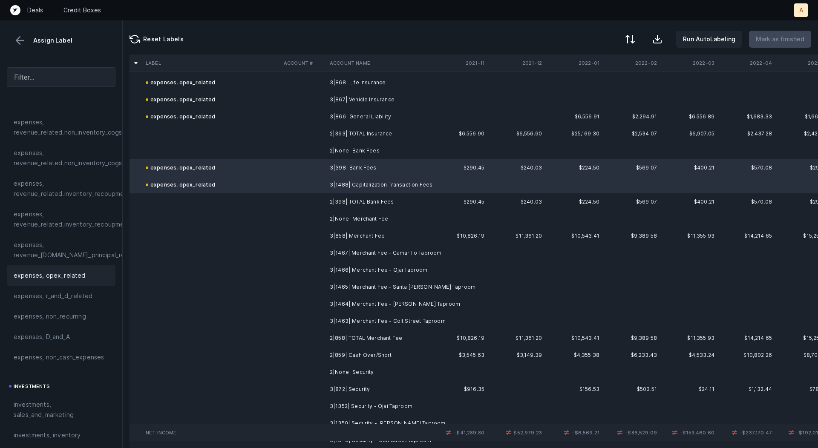
scroll to position [7064, 0]
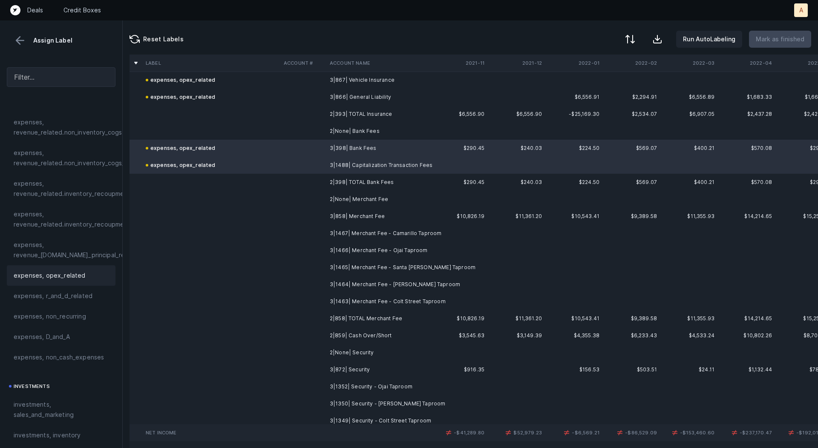
click at [368, 212] on td "3|858| Merchant Fee" at bounding box center [378, 216] width 104 height 17
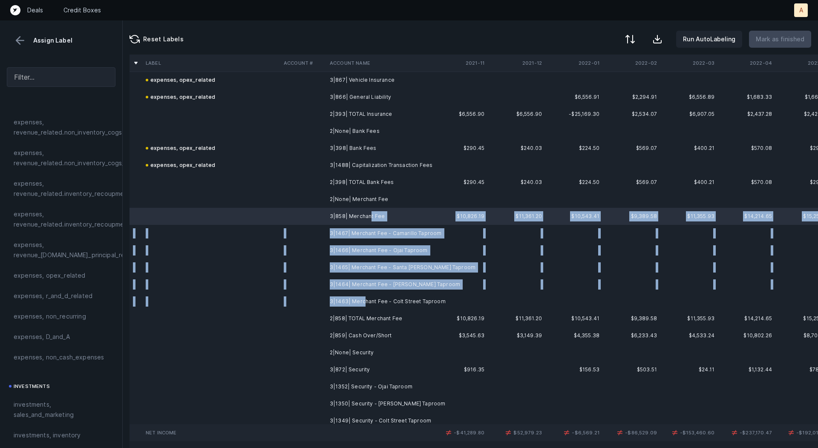
click at [362, 300] on td "3|1463| Merchant Fee - Colt Street Taproom" at bounding box center [378, 301] width 104 height 17
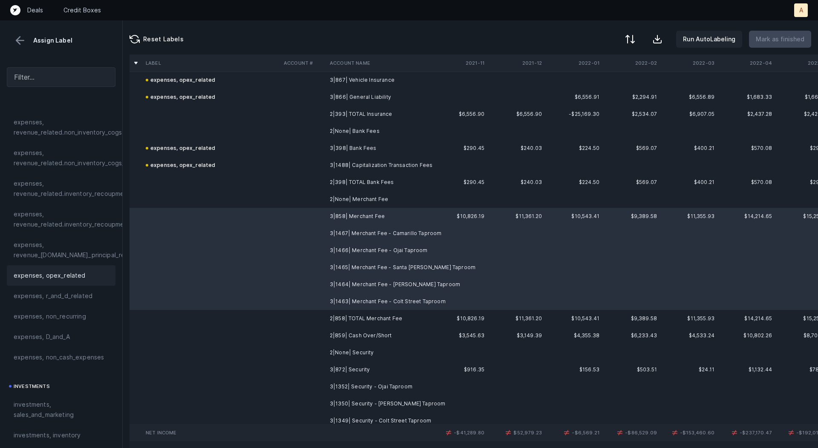
click at [57, 283] on div "expenses, opex_related" at bounding box center [61, 275] width 109 height 20
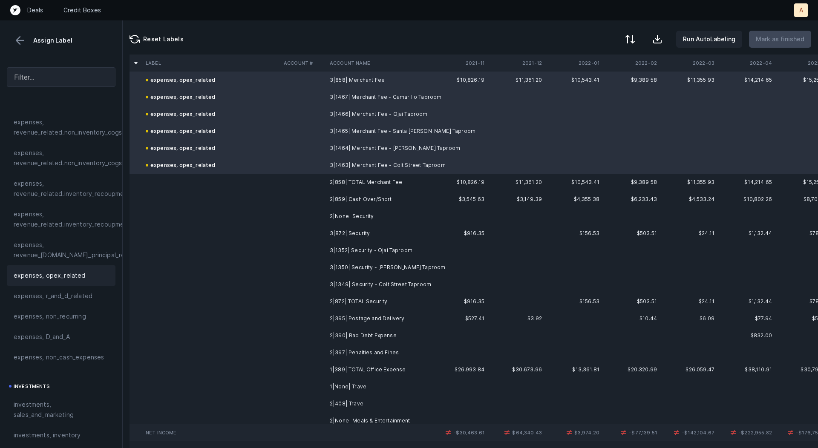
scroll to position [7226, 0]
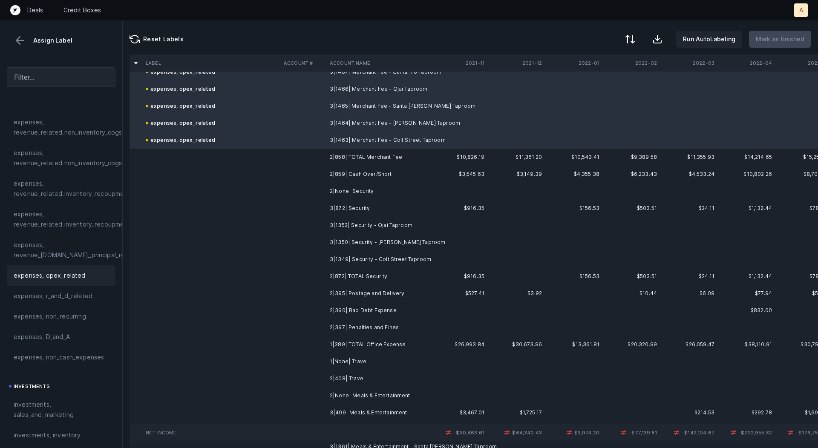
click at [366, 172] on td "2|859| Cash Over/Short" at bounding box center [378, 174] width 104 height 17
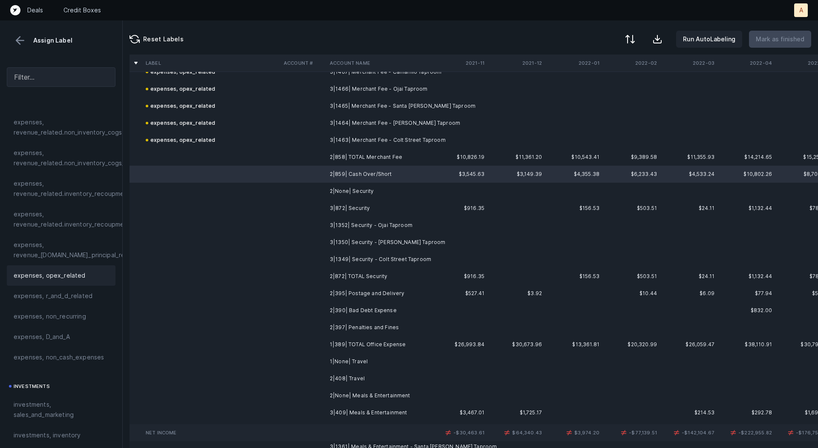
click at [55, 274] on span "expenses, opex_related" at bounding box center [50, 276] width 72 height 10
click at [362, 203] on td "3|872| Security" at bounding box center [378, 208] width 104 height 17
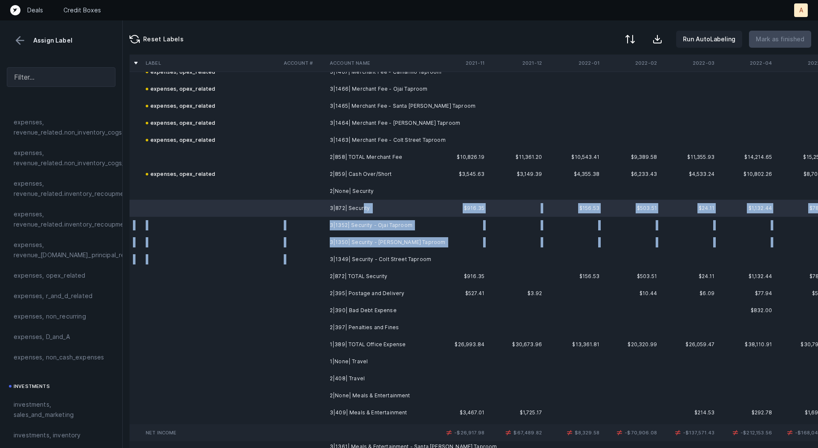
click at [377, 251] on td "3|1349| Security - Colt Street Taproom" at bounding box center [378, 259] width 104 height 17
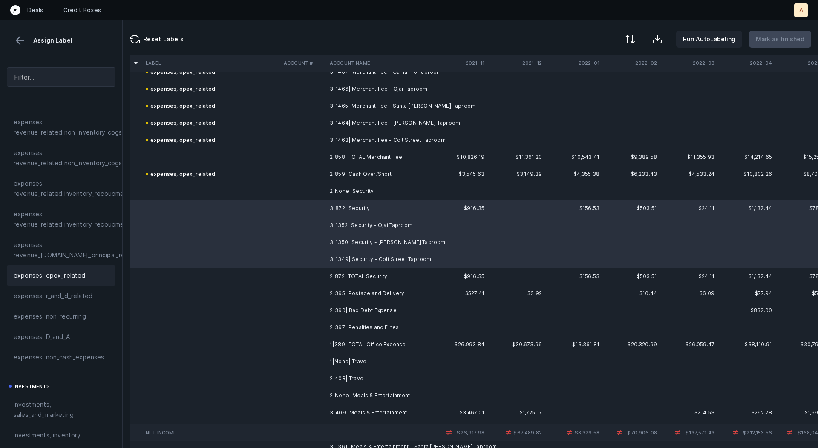
click at [69, 265] on div "expenses, opex_related" at bounding box center [61, 275] width 109 height 20
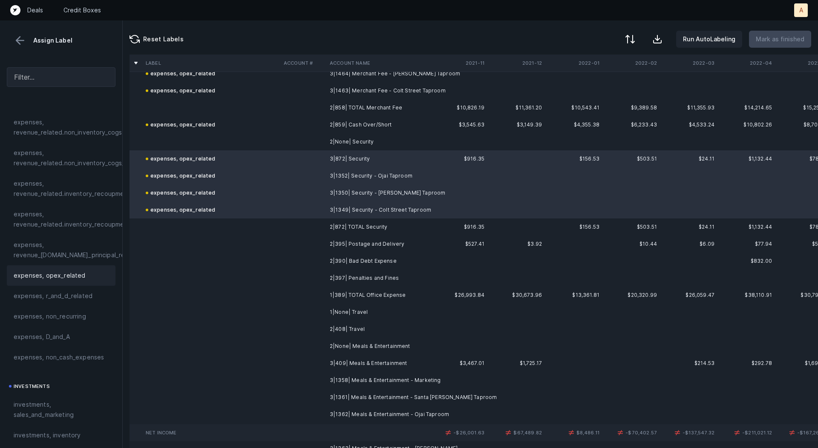
scroll to position [7303, 0]
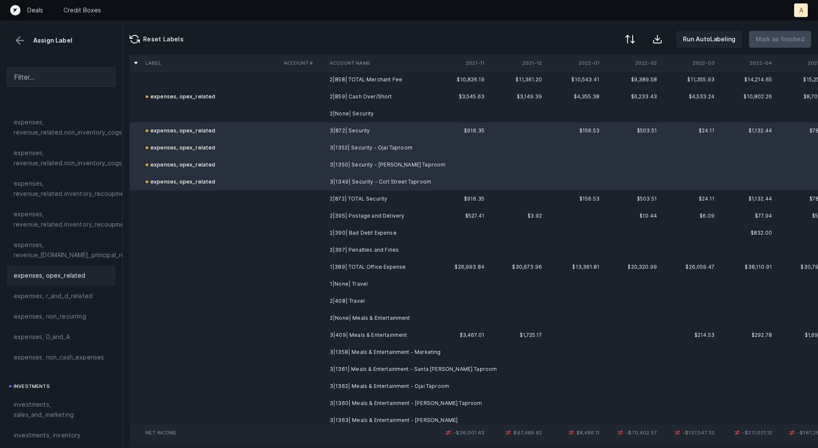
click at [345, 216] on td "2|395| Postage and Delivery" at bounding box center [378, 216] width 104 height 17
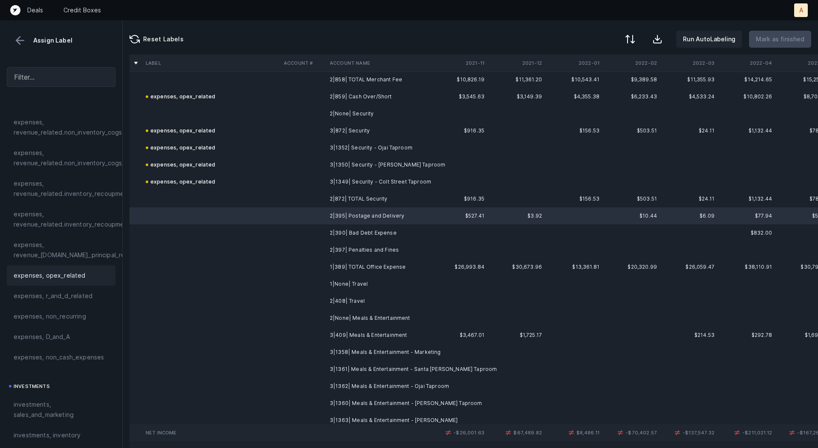
click at [85, 275] on div "expenses, opex_related" at bounding box center [61, 276] width 95 height 10
click at [335, 234] on td "2|390| Bad Debt Expense" at bounding box center [378, 233] width 104 height 17
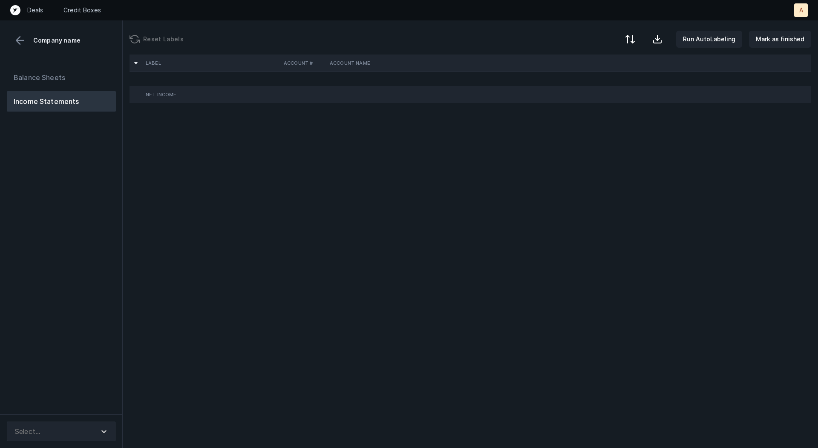
click at [59, 262] on div "Balance Sheets Income Statements" at bounding box center [61, 238] width 123 height 354
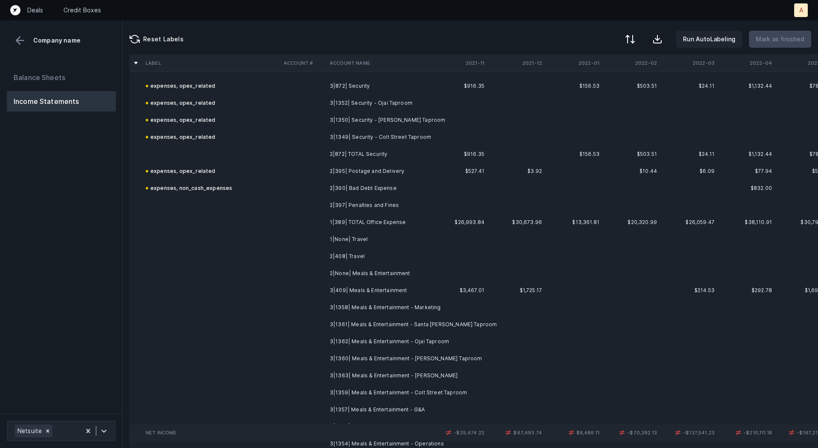
scroll to position [7347, 0]
click at [366, 204] on td "2|397| Penalties and Fines" at bounding box center [378, 205] width 104 height 17
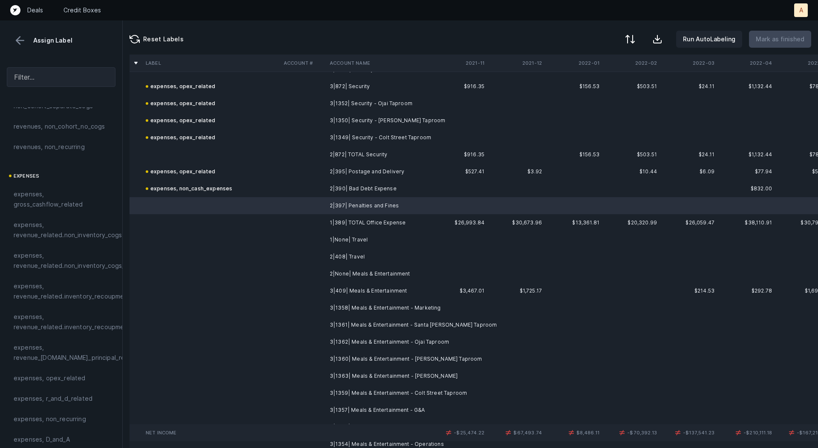
scroll to position [162, 0]
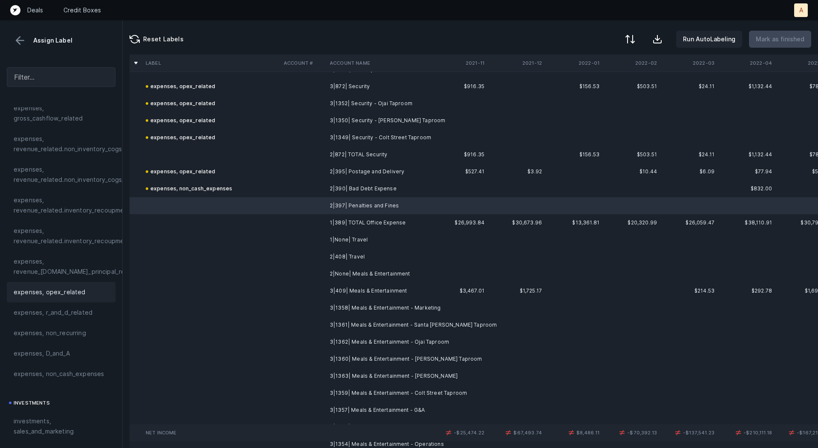
click at [54, 291] on span "expenses, opex_related" at bounding box center [50, 292] width 72 height 10
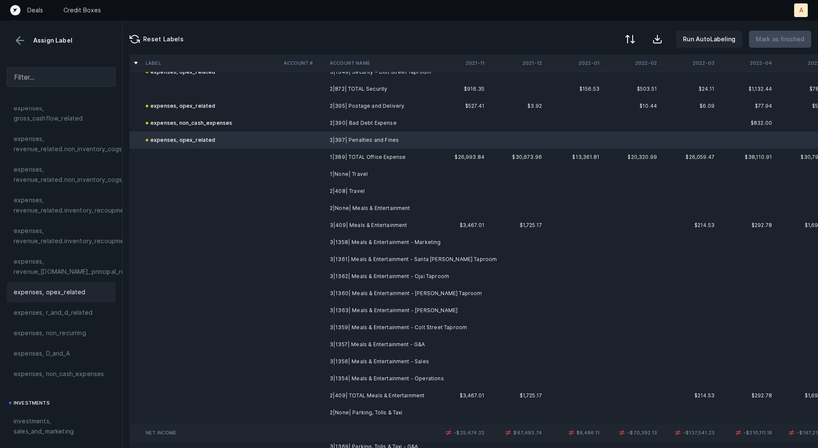
scroll to position [7415, 0]
click at [330, 189] on td "2|408| Travel" at bounding box center [378, 189] width 104 height 17
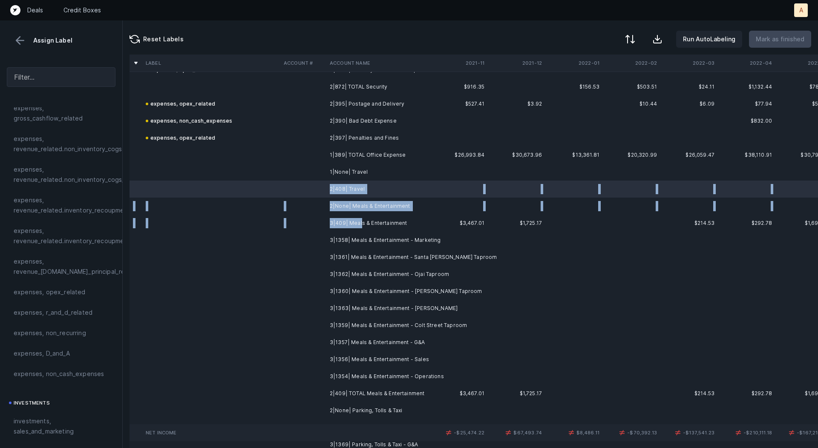
click at [360, 224] on td "3|409| Meals & Entertainment" at bounding box center [378, 223] width 104 height 17
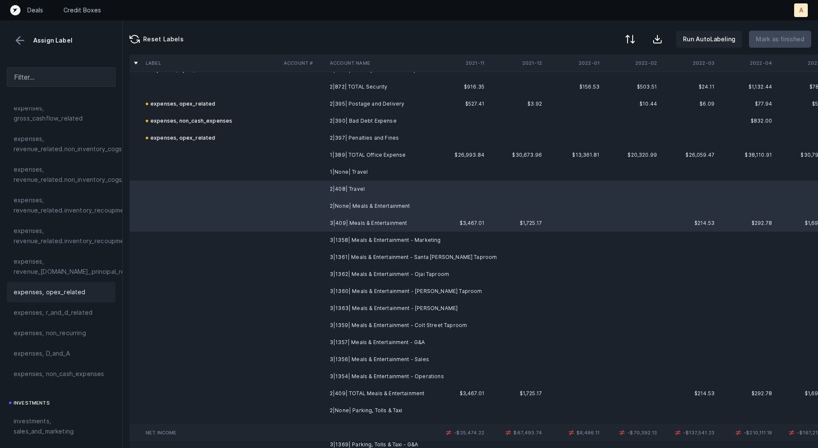
click at [84, 287] on div "expenses, opex_related" at bounding box center [61, 292] width 95 height 10
click at [321, 241] on td at bounding box center [303, 240] width 46 height 17
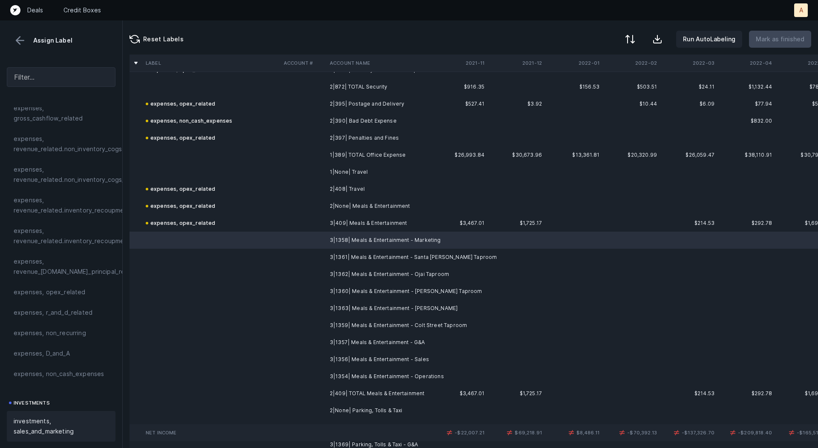
click at [53, 417] on span "investments, sales_and_marketing" at bounding box center [61, 426] width 95 height 20
click at [352, 259] on td "3|1361| Meals & Entertainment - Santa [PERSON_NAME] Taproom" at bounding box center [378, 257] width 104 height 17
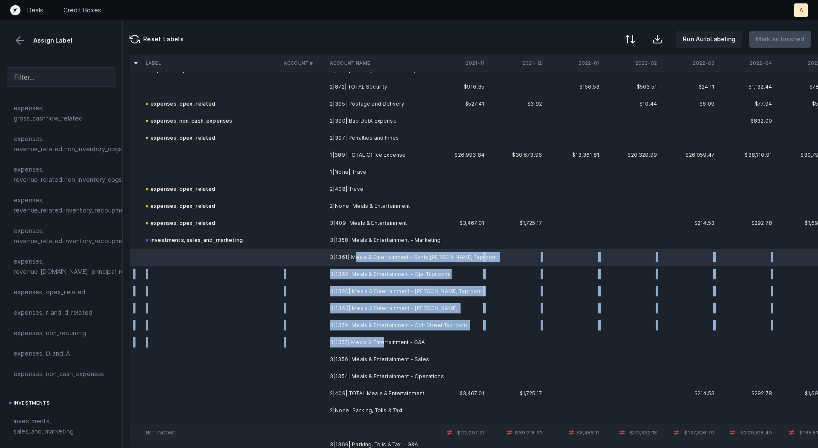
click at [382, 339] on td "3|1357| Meals & Entertainment - G&A" at bounding box center [378, 342] width 104 height 17
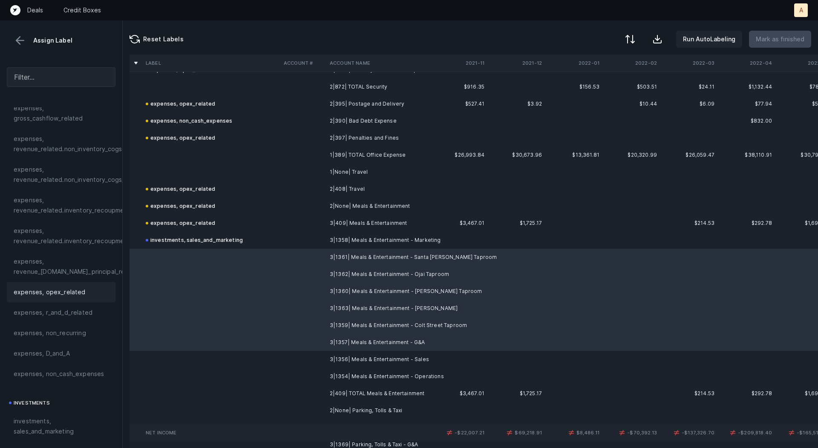
click at [73, 289] on span "expenses, opex_related" at bounding box center [50, 292] width 72 height 10
click at [377, 366] on td "3|1356| Meals & Entertainment - Sales" at bounding box center [378, 359] width 104 height 17
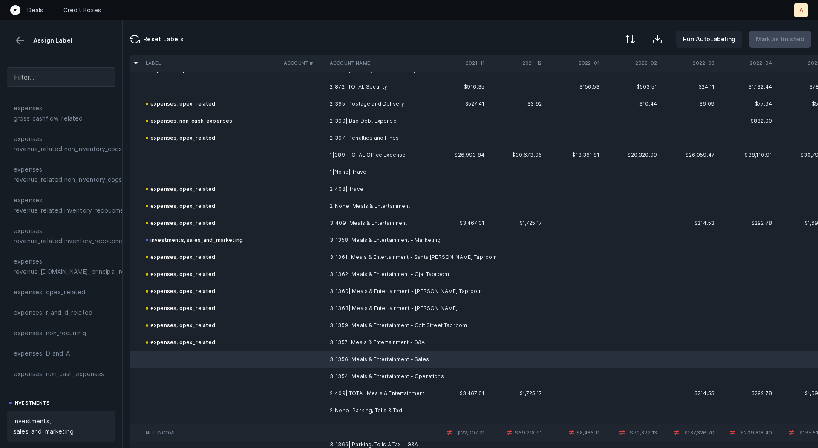
click at [63, 430] on span "investments, sales_and_marketing" at bounding box center [61, 426] width 95 height 20
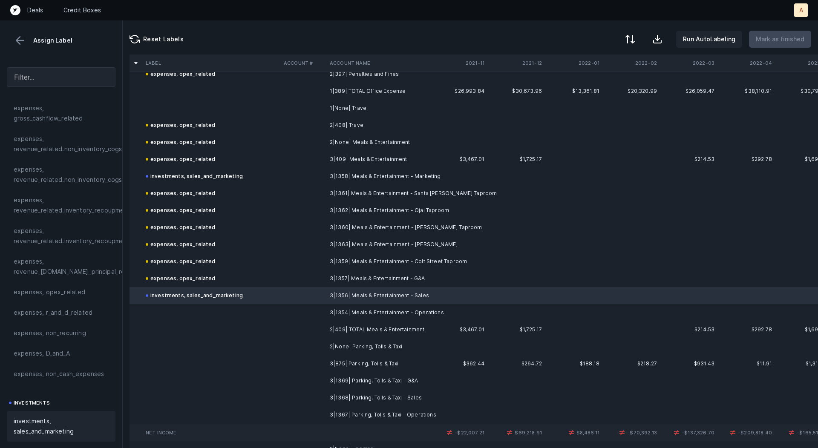
scroll to position [7522, 0]
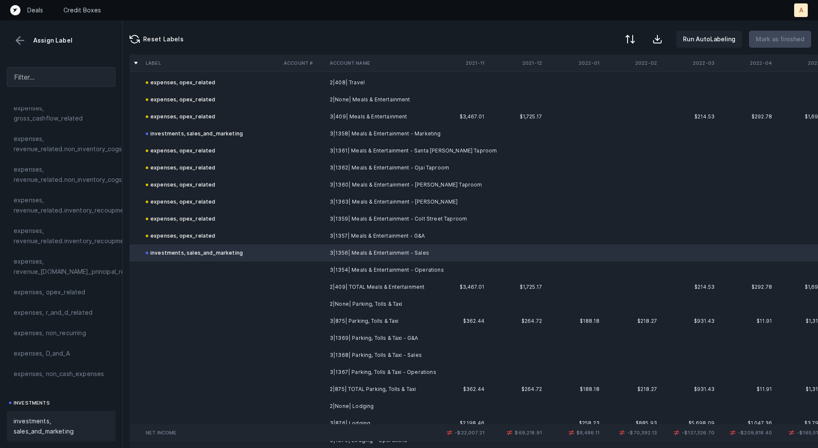
click at [365, 275] on td "3|1354| Meals & Entertainment - Operations" at bounding box center [378, 270] width 104 height 17
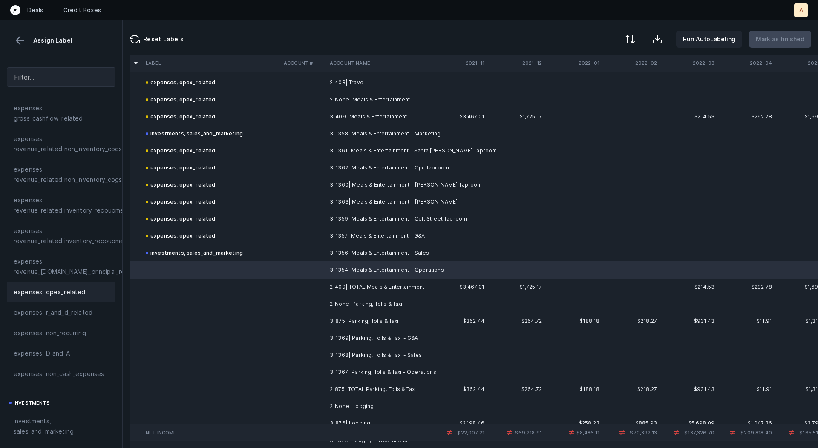
click at [60, 289] on span "expenses, opex_related" at bounding box center [50, 292] width 72 height 10
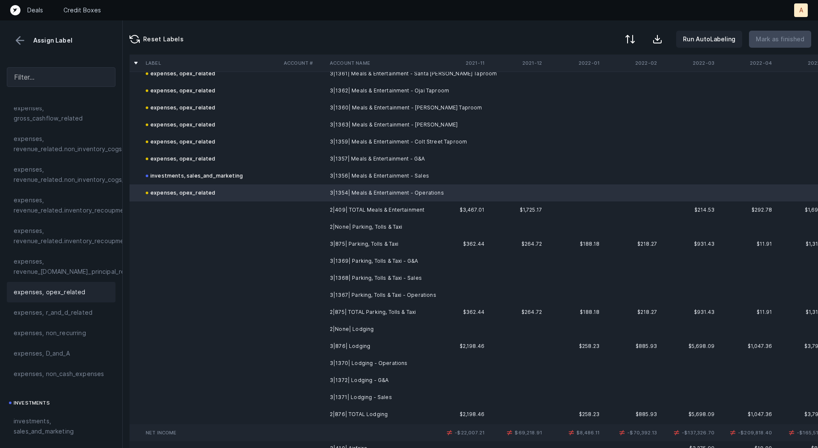
scroll to position [7623, 0]
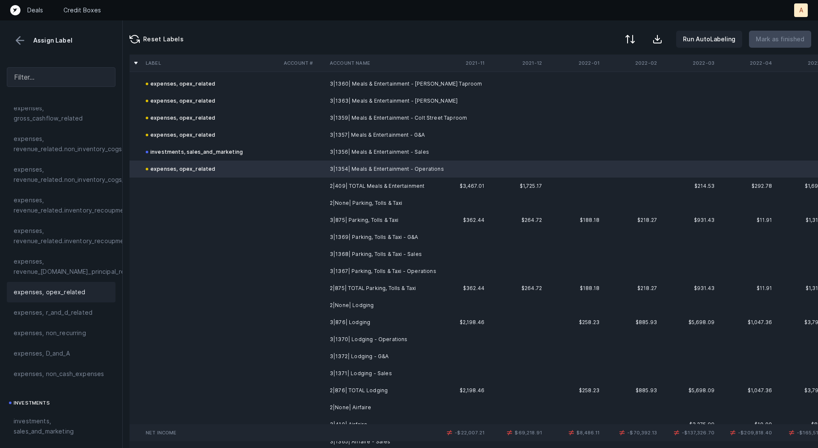
click at [372, 217] on td "3|875| Parking, Tolls & Taxi" at bounding box center [378, 220] width 104 height 17
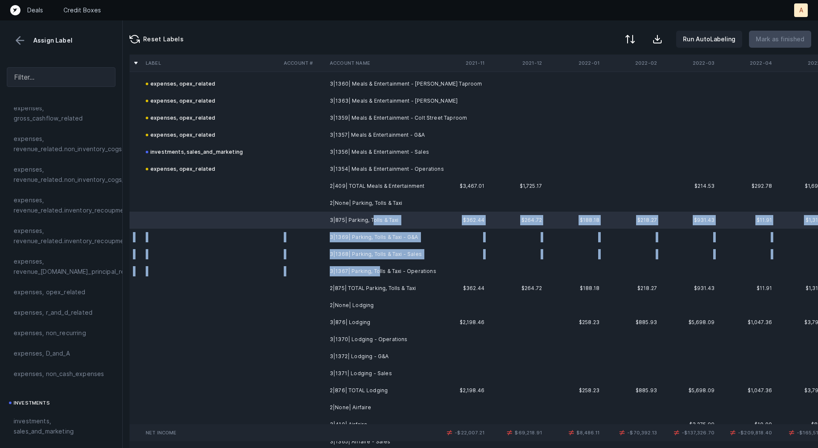
click at [378, 270] on td "3|1367| Parking, Tolls & Taxi - Operations" at bounding box center [378, 271] width 104 height 17
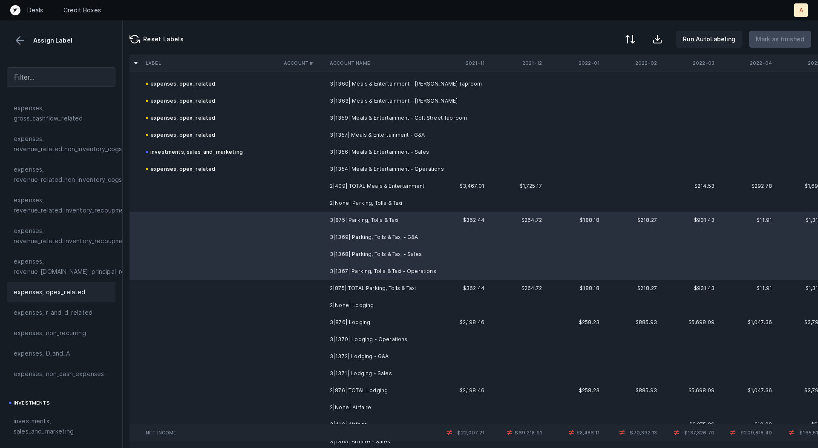
click at [55, 291] on span "expenses, opex_related" at bounding box center [50, 292] width 72 height 10
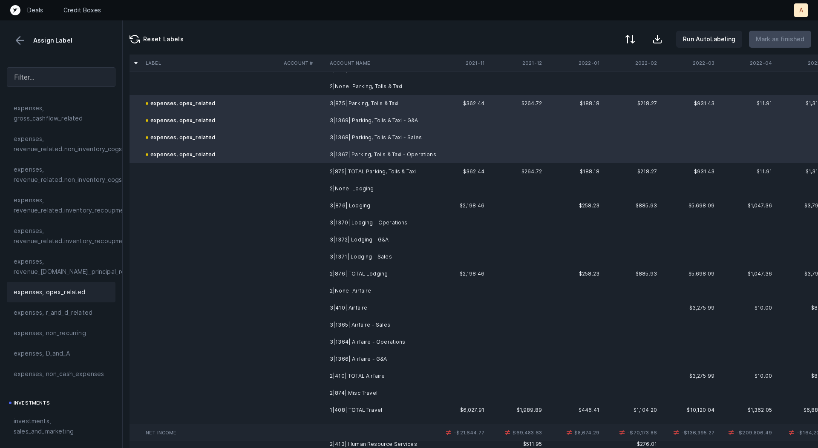
scroll to position [7743, 0]
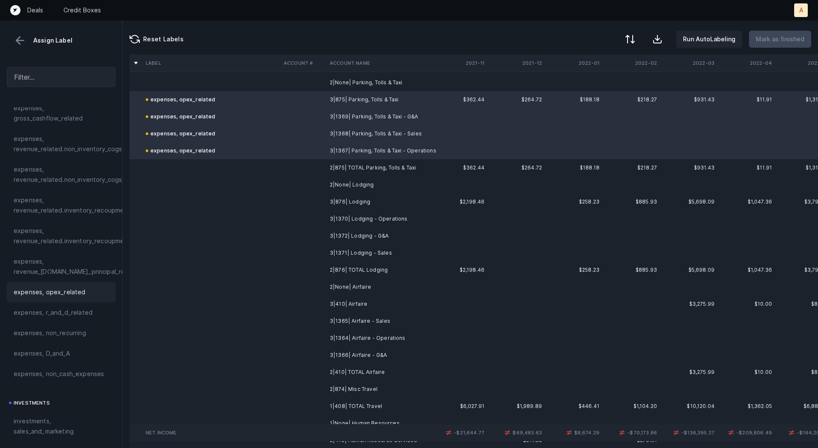
click at [361, 198] on td "3|876| Lodging" at bounding box center [378, 201] width 104 height 17
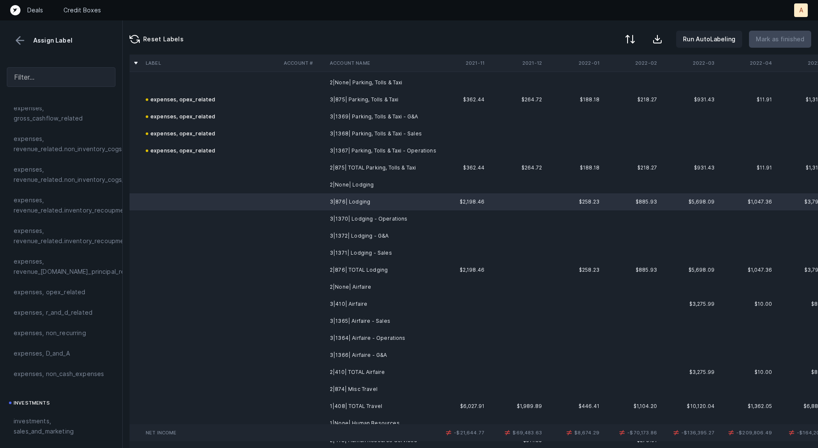
click at [372, 247] on td "3|1371| Lodging - Sales" at bounding box center [378, 253] width 104 height 17
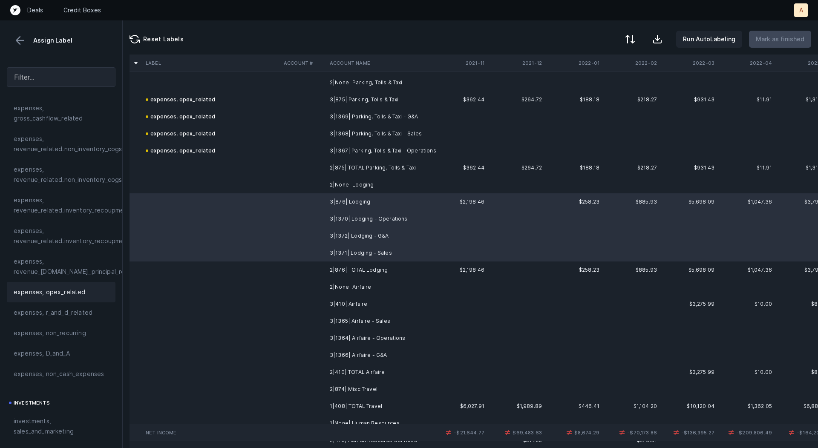
click at [68, 289] on span "expenses, opex_related" at bounding box center [50, 292] width 72 height 10
click at [335, 250] on td "3|1371| Lodging - Sales" at bounding box center [378, 253] width 104 height 17
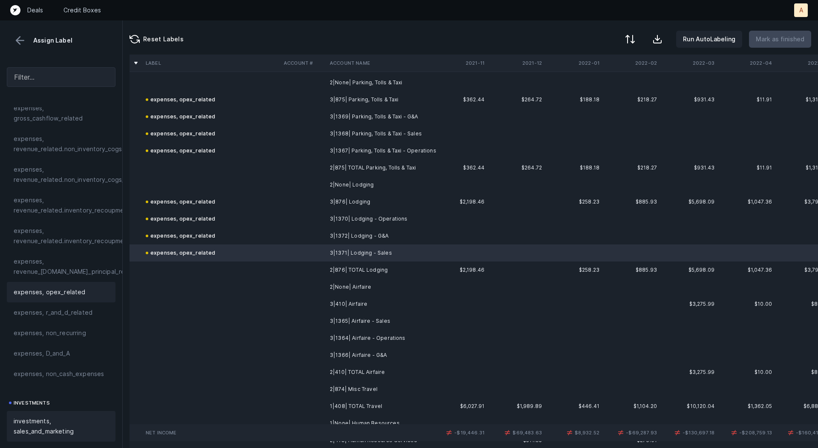
click at [49, 417] on span "investments, sales_and_marketing" at bounding box center [61, 426] width 95 height 20
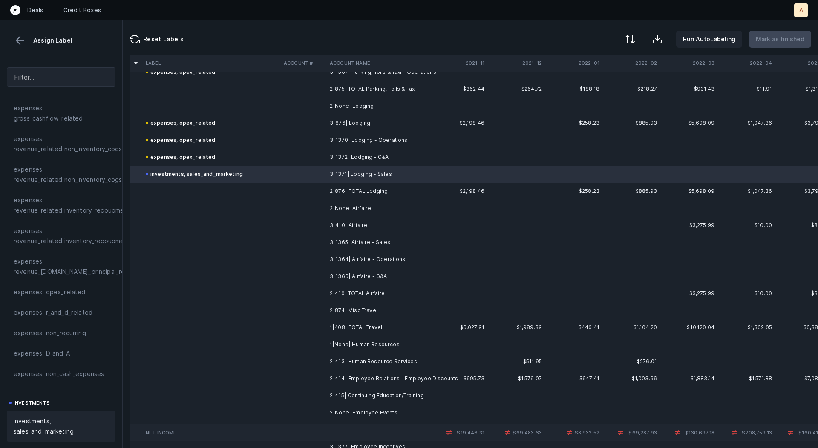
scroll to position [7840, 0]
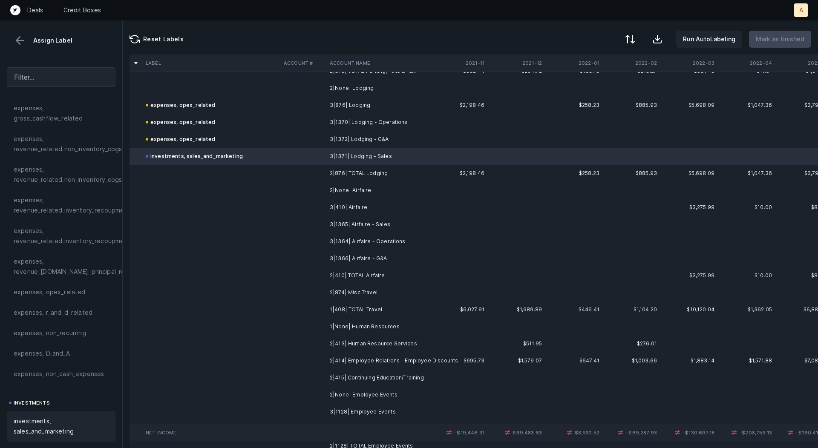
click at [327, 205] on td "3|410| Airfaire" at bounding box center [378, 207] width 104 height 17
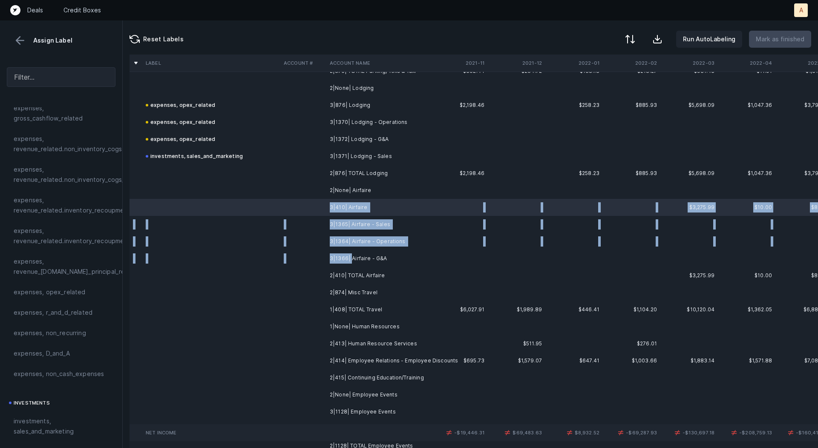
click at [349, 254] on td "3|1366| Airfaire - G&A" at bounding box center [378, 258] width 104 height 17
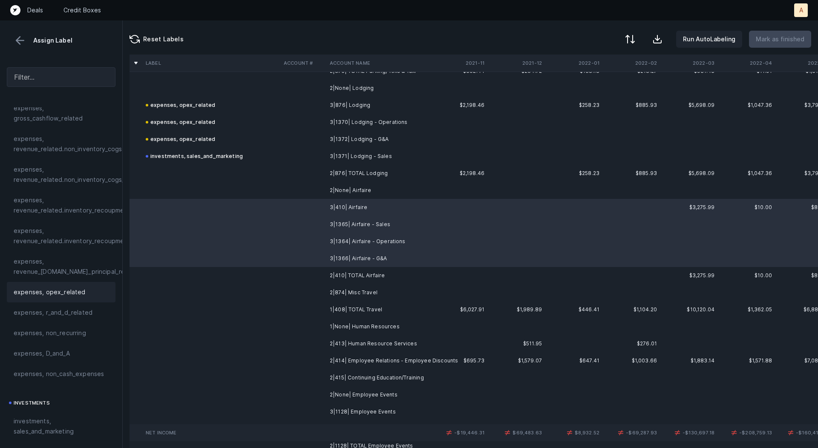
click at [59, 298] on div "expenses, opex_related" at bounding box center [61, 292] width 109 height 20
click at [326, 224] on td "3|1365| Airfaire - Sales" at bounding box center [378, 224] width 104 height 17
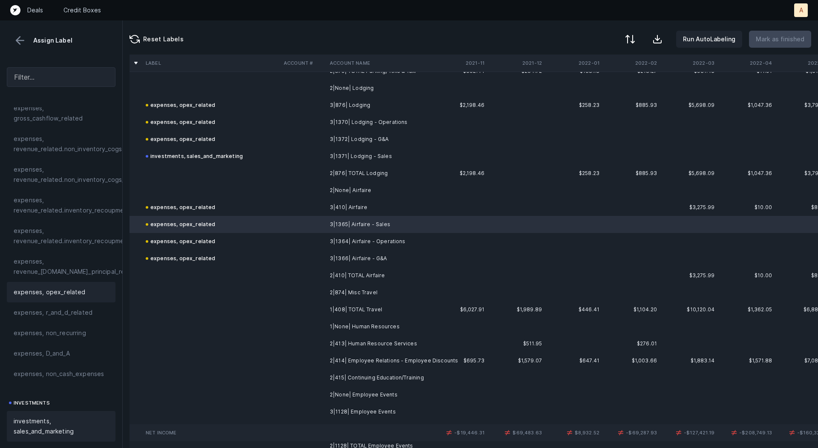
click at [46, 416] on span "investments, sales_and_marketing" at bounding box center [61, 426] width 95 height 20
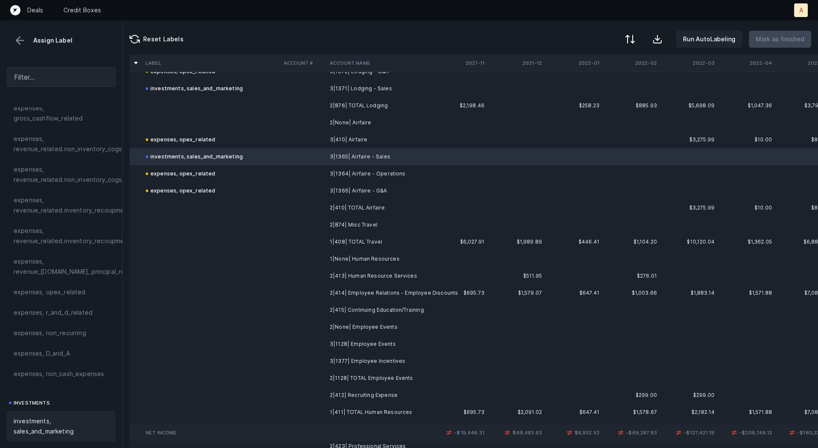
scroll to position [7911, 0]
click at [335, 217] on td "2|874| Misc Travel" at bounding box center [378, 221] width 104 height 17
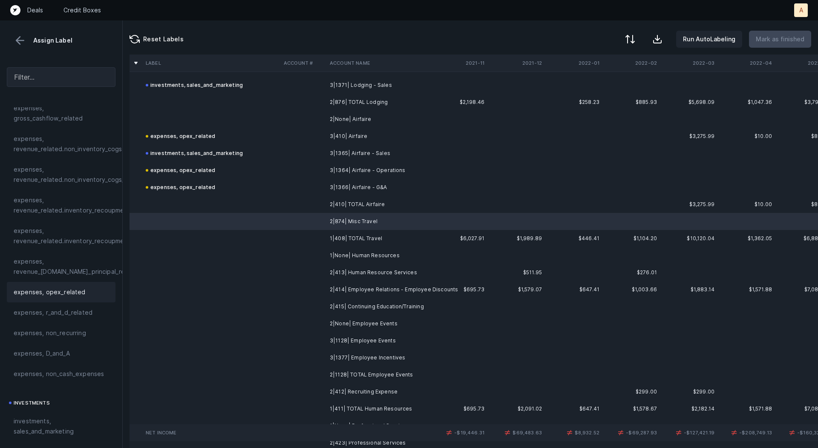
click at [52, 291] on span "expenses, opex_related" at bounding box center [50, 292] width 72 height 10
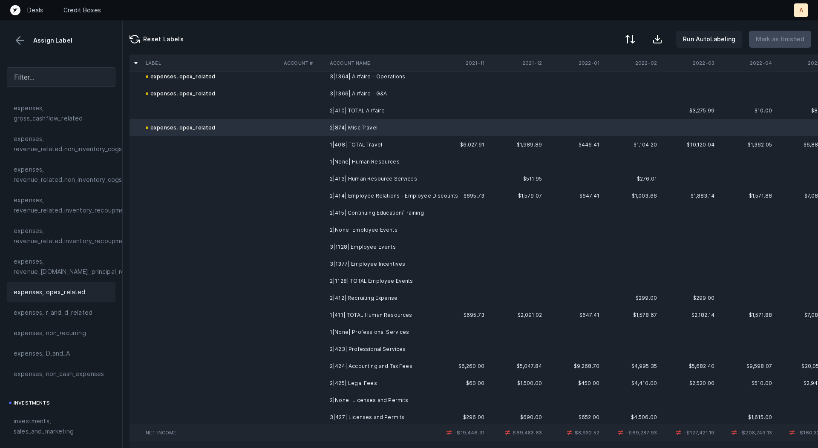
scroll to position [8008, 0]
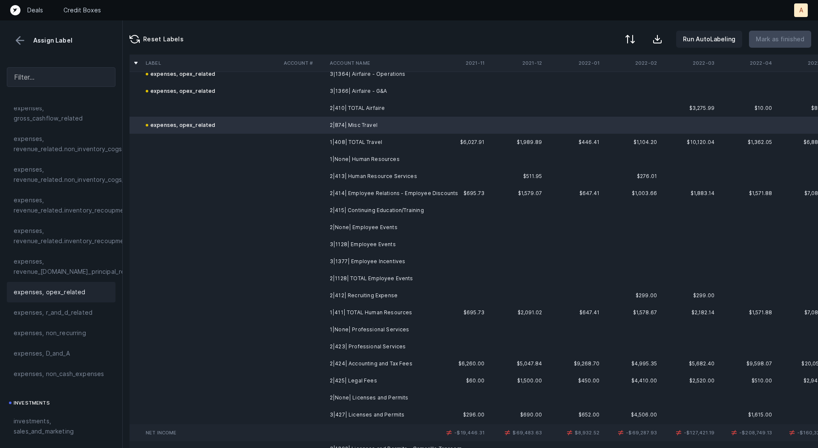
click at [384, 175] on td "2|413| Human Resource Services" at bounding box center [378, 176] width 104 height 17
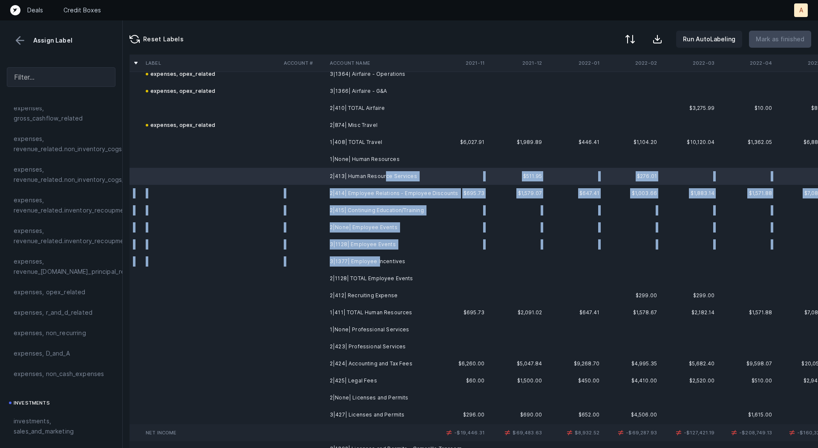
click at [376, 260] on td "3|1377| Employee Incentives" at bounding box center [378, 261] width 104 height 17
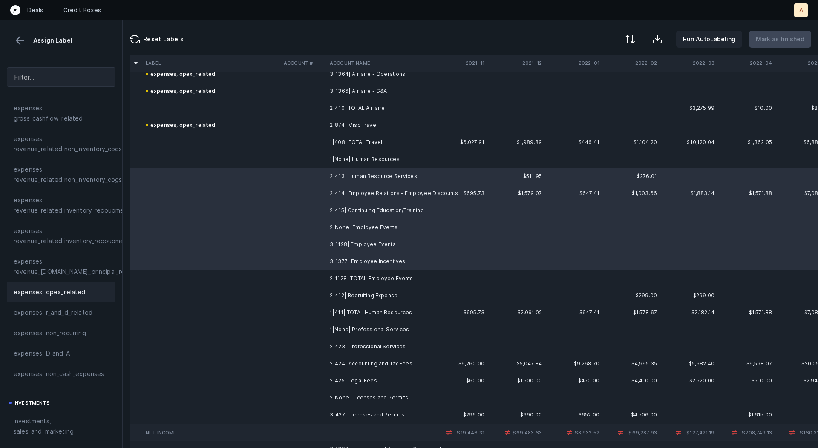
click at [69, 292] on span "expenses, opex_related" at bounding box center [50, 292] width 72 height 10
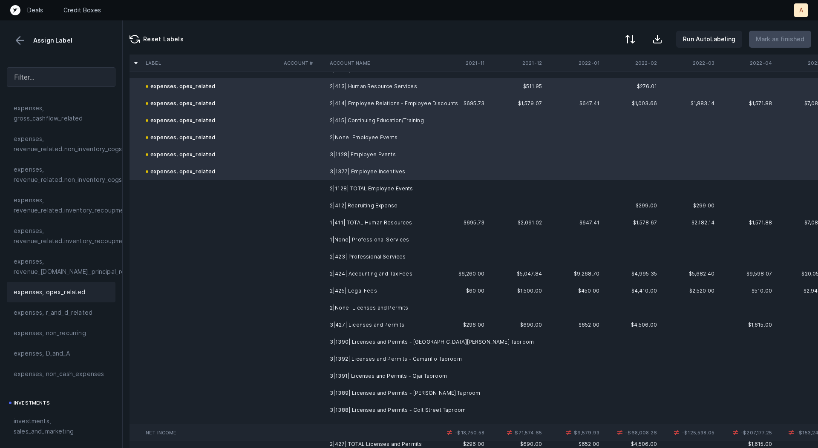
scroll to position [8106, 0]
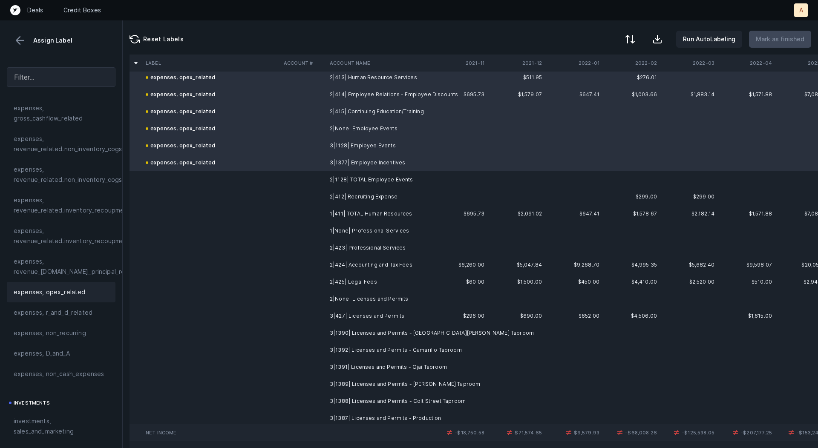
click at [350, 204] on td "2|412| Recruiting Expense" at bounding box center [378, 196] width 104 height 17
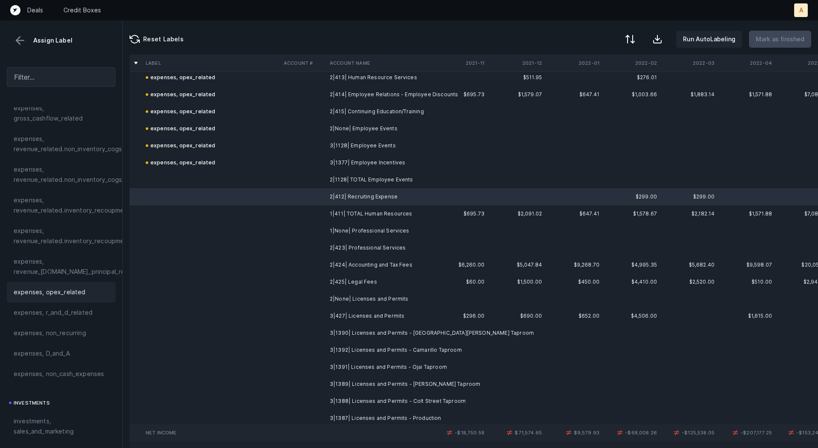
click at [64, 299] on div "expenses, opex_related" at bounding box center [61, 292] width 109 height 20
click at [373, 250] on td "2|423| Professional Services" at bounding box center [378, 247] width 104 height 17
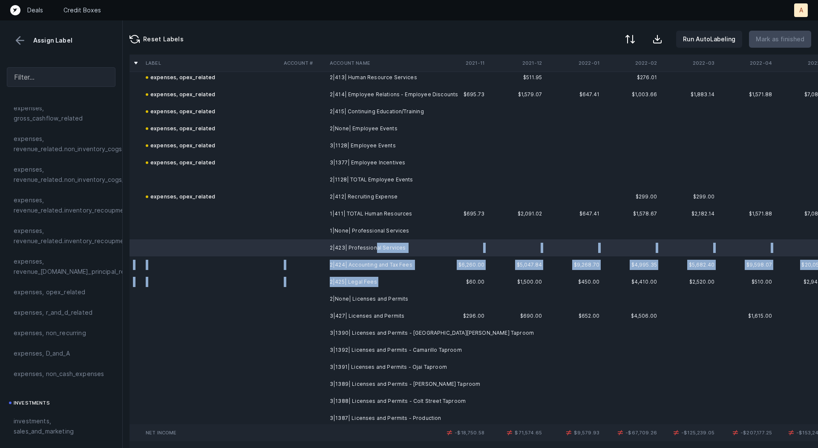
click at [382, 279] on td "2|425| Legal Fees" at bounding box center [378, 282] width 104 height 17
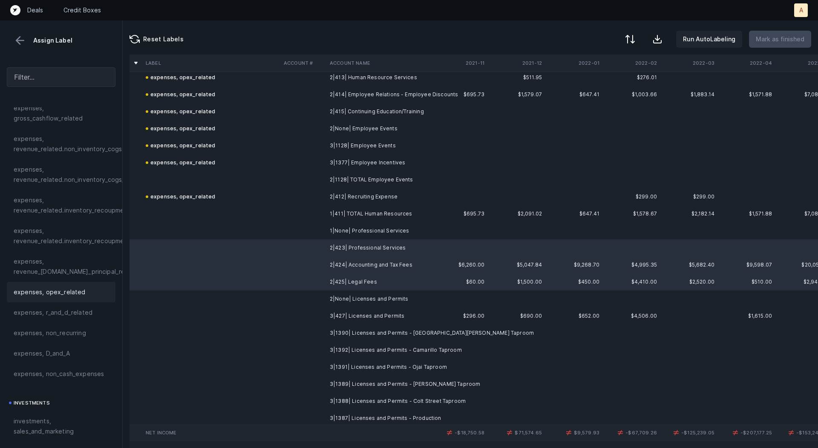
click at [76, 290] on span "expenses, opex_related" at bounding box center [50, 292] width 72 height 10
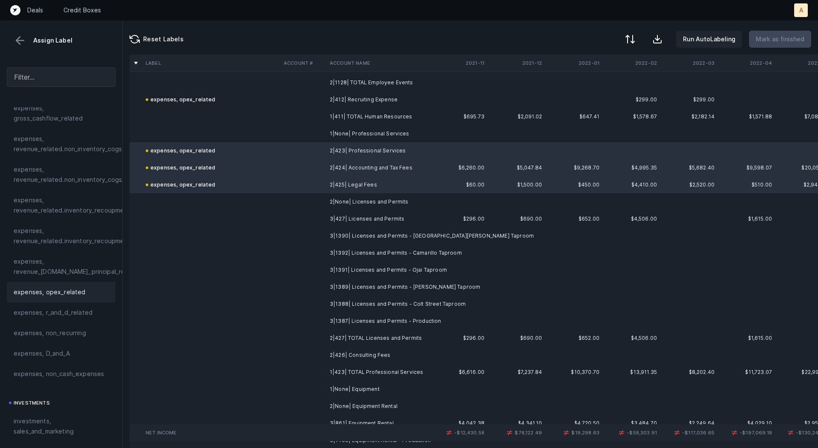
scroll to position [8209, 0]
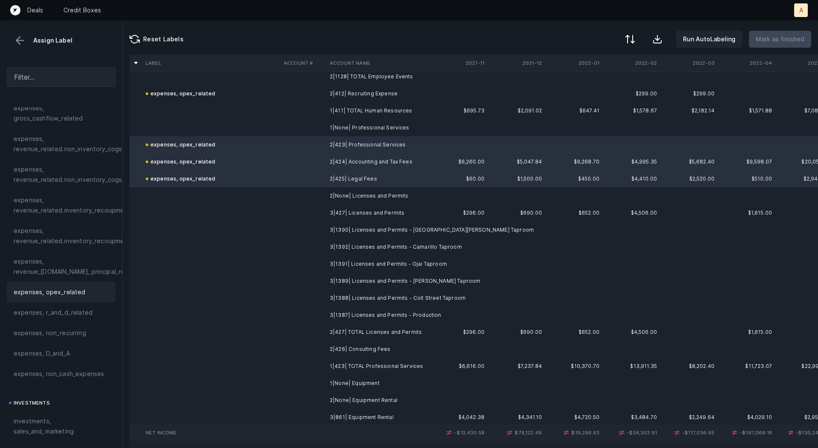
click at [371, 229] on td "3|1390| Licenses and Permits - [GEOGRAPHIC_DATA][PERSON_NAME] Taproom" at bounding box center [378, 230] width 104 height 17
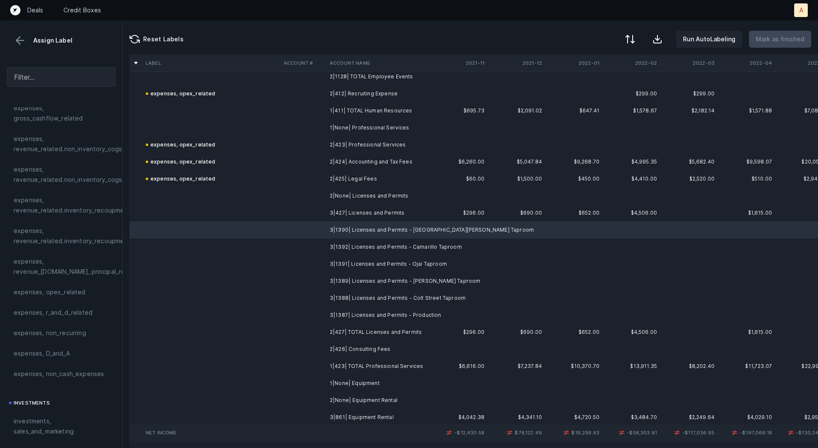
click at [372, 215] on td "3|427| Licenses and Permits" at bounding box center [378, 213] width 104 height 17
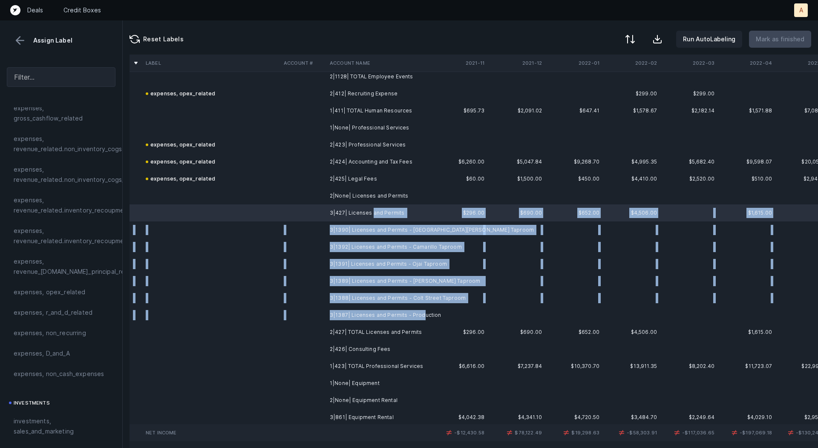
click at [418, 312] on td "3|1387| Licenses and Permits - Production" at bounding box center [378, 315] width 104 height 17
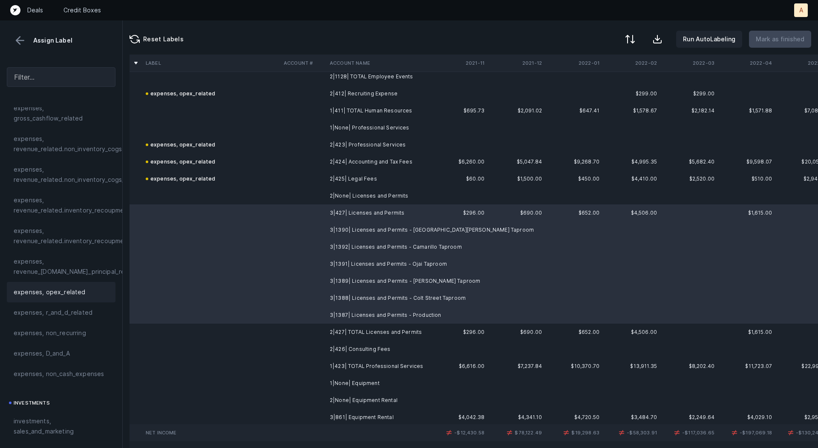
click at [72, 297] on div "expenses, opex_related" at bounding box center [61, 292] width 109 height 20
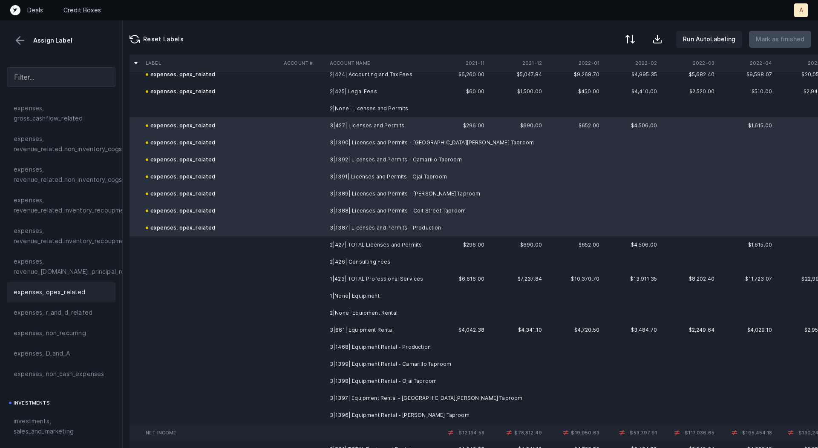
scroll to position [8323, 0]
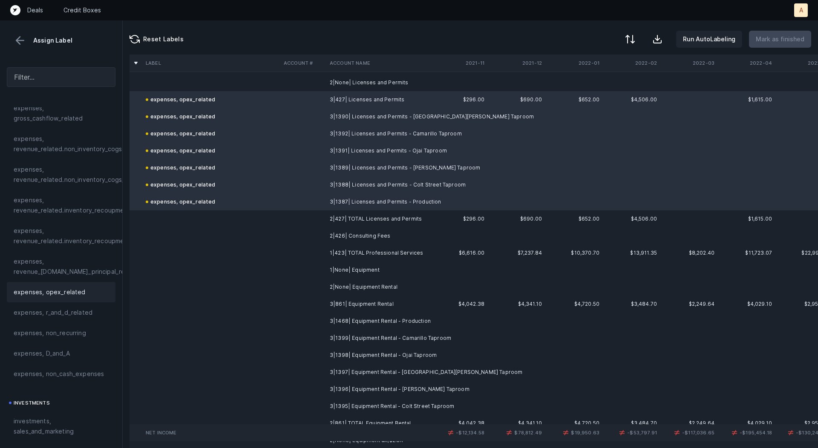
click at [334, 241] on td "2|426| Consulting Fees" at bounding box center [378, 236] width 104 height 17
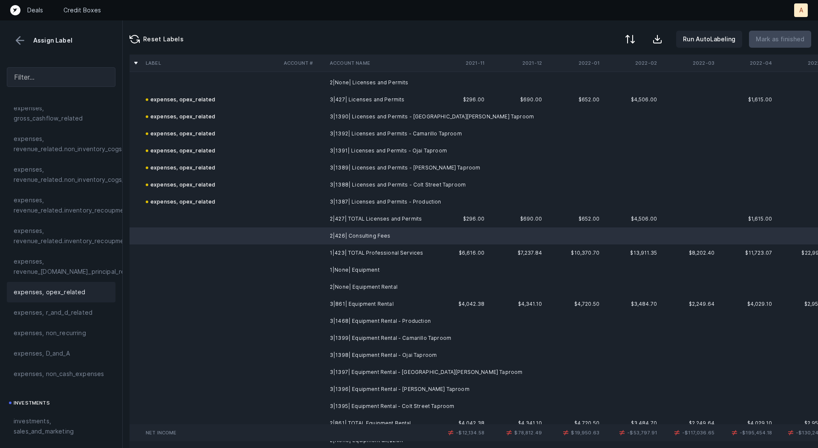
click at [68, 298] on div "expenses, opex_related" at bounding box center [61, 292] width 109 height 20
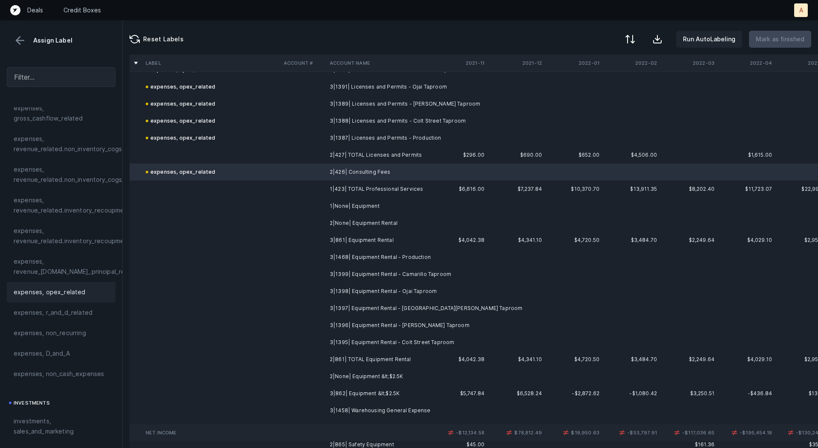
scroll to position [8414, 0]
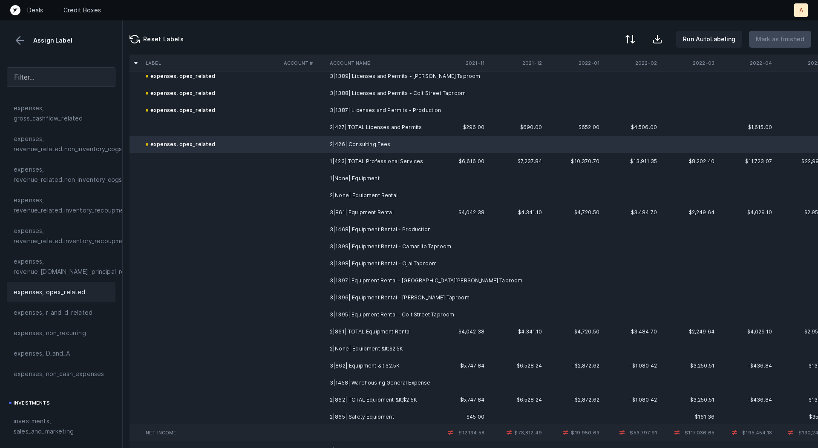
click at [386, 208] on td "3|861| Equipment Rental" at bounding box center [378, 212] width 104 height 17
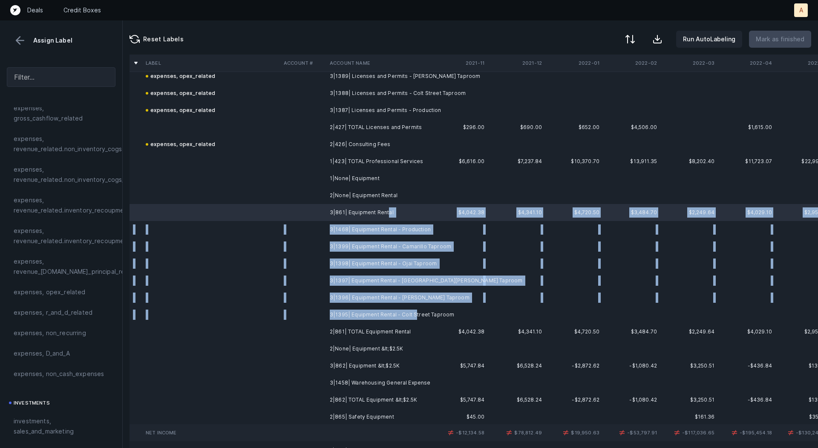
click at [414, 315] on td "3|1395| Equipment Rental - Colt Street Taproom" at bounding box center [378, 314] width 104 height 17
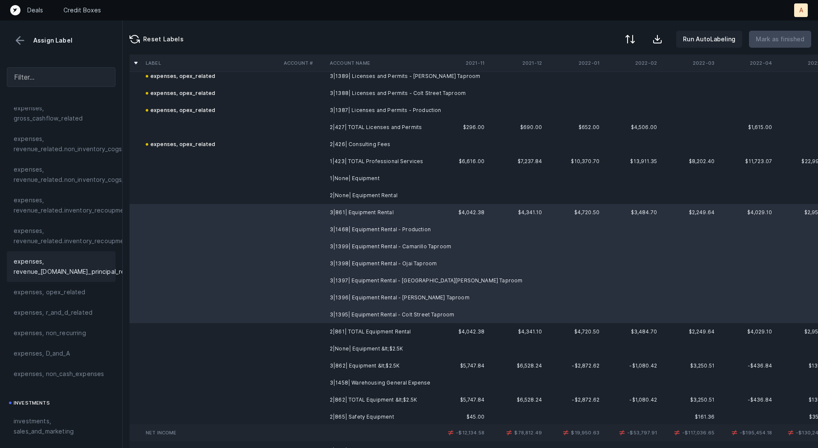
click at [56, 280] on div "expenses, revenue_[DOMAIN_NAME]_principal_recoupment" at bounding box center [61, 266] width 109 height 31
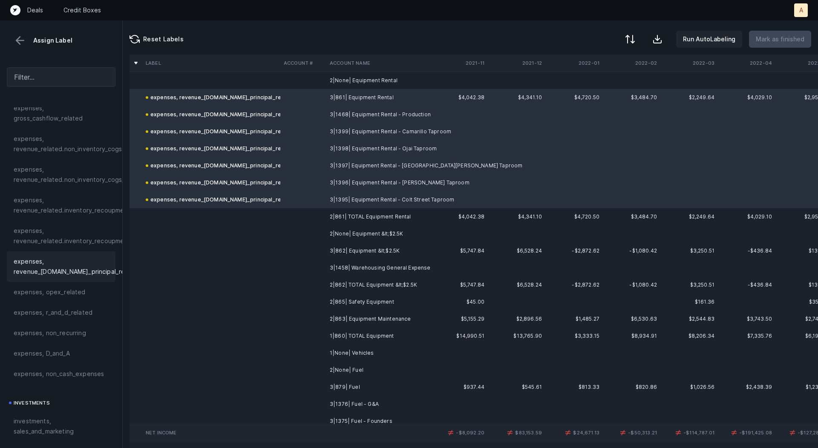
scroll to position [8536, 0]
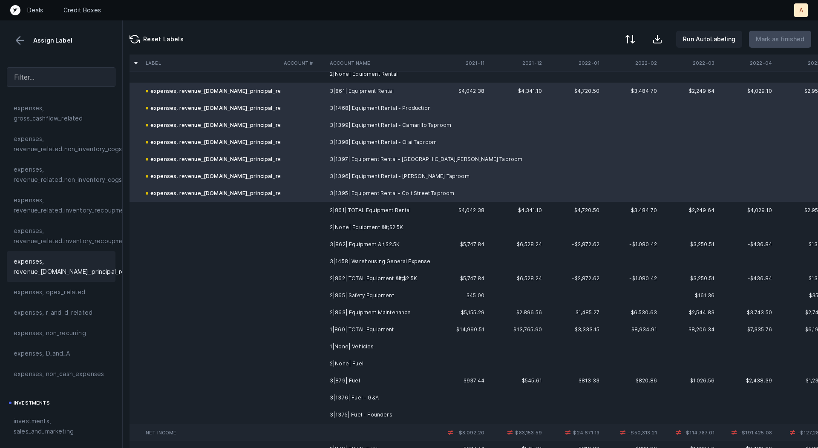
click at [378, 244] on td "3|862| Equipment &lt;$2.5K" at bounding box center [378, 244] width 104 height 17
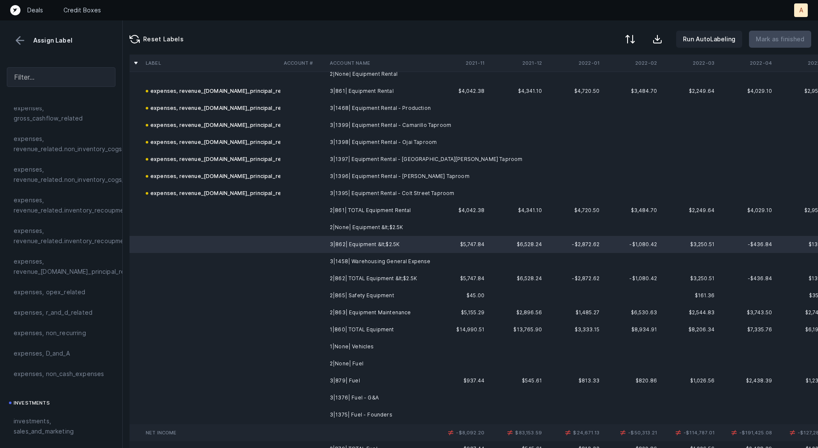
click at [369, 262] on td "3|1458| Warehousing General Expense" at bounding box center [378, 261] width 104 height 17
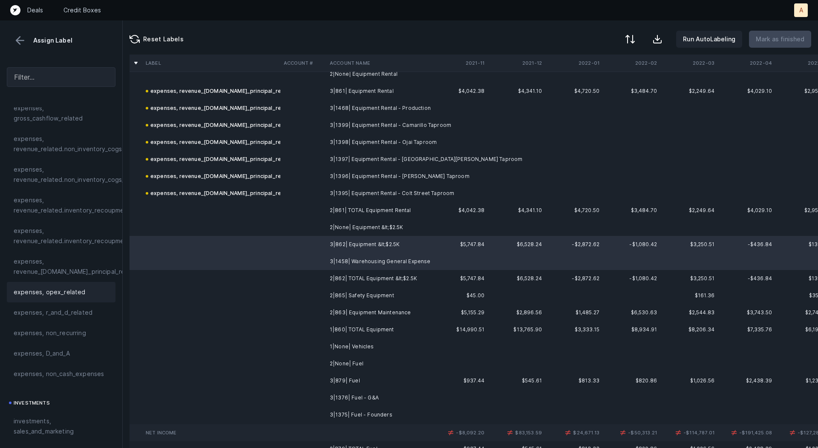
click at [65, 297] on div "expenses, opex_related" at bounding box center [61, 292] width 109 height 20
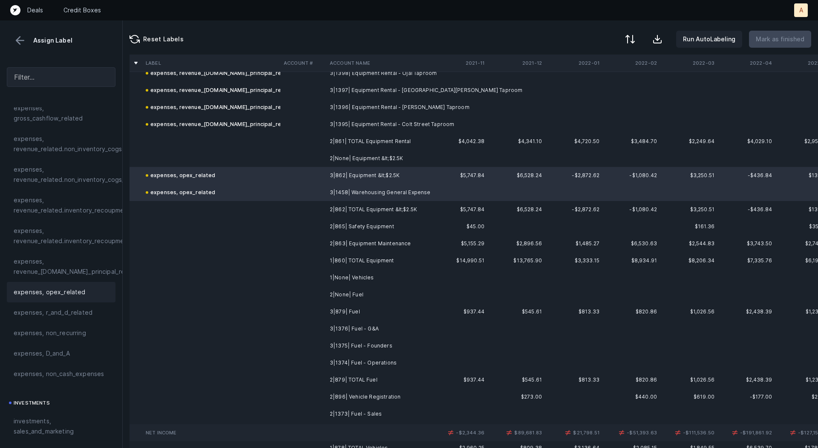
scroll to position [8610, 0]
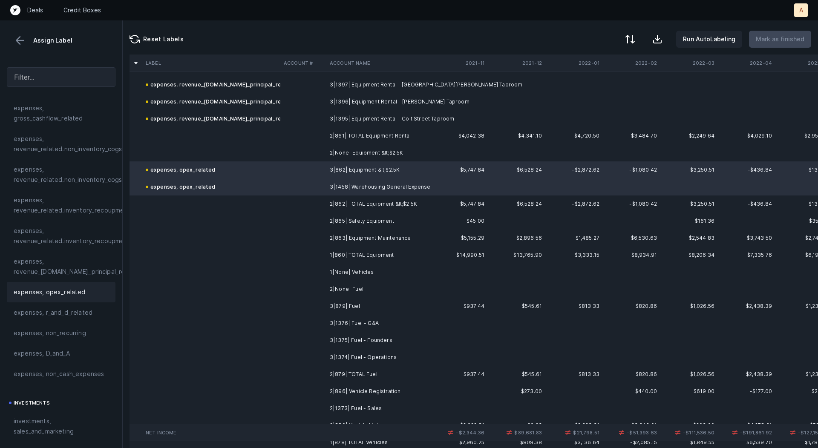
click at [381, 220] on td "2|865| Safety Equipment" at bounding box center [378, 221] width 104 height 17
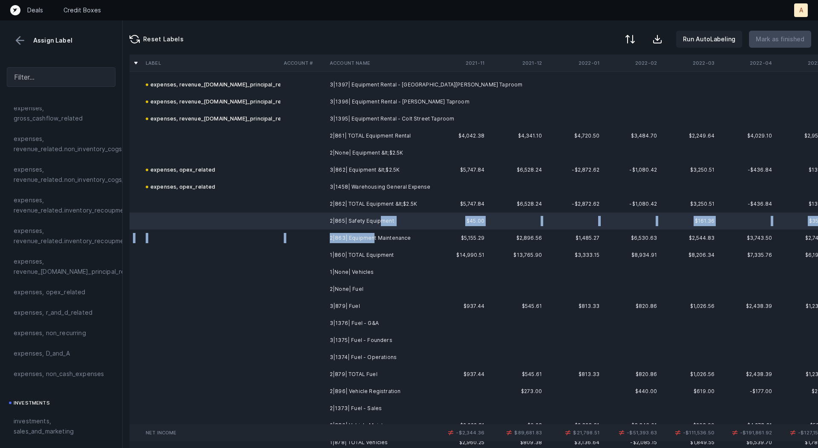
click at [372, 237] on td "2|863| Equipment Maintenance" at bounding box center [378, 238] width 104 height 17
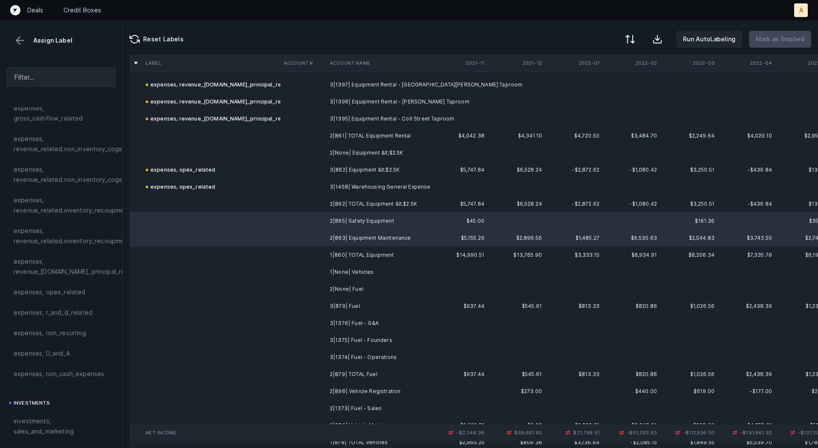
click at [70, 294] on span "expenses, opex_related" at bounding box center [50, 292] width 72 height 10
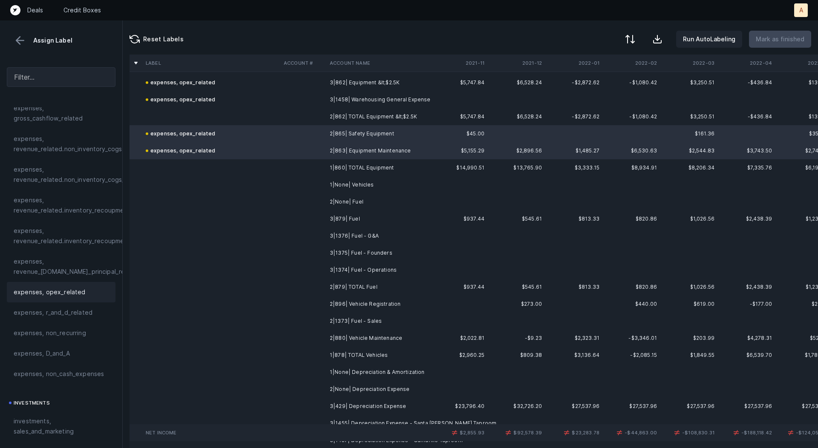
scroll to position [8705, 0]
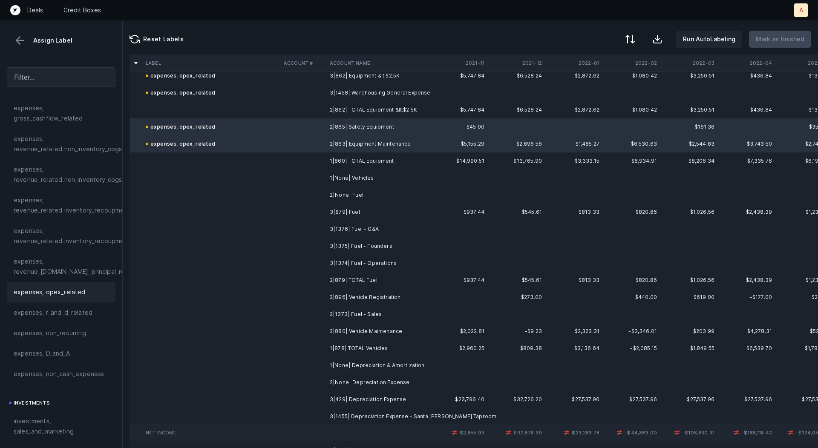
click at [378, 209] on td "3|879| Fuel" at bounding box center [378, 212] width 104 height 17
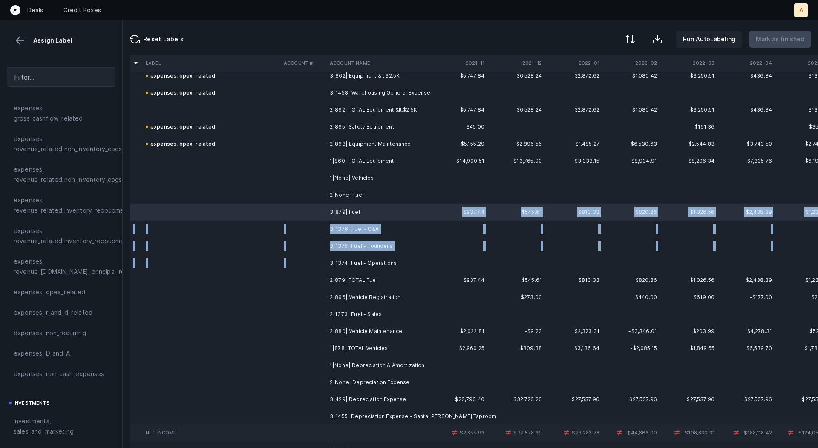
click at [386, 257] on td "3|1374| Fuel - Operations" at bounding box center [378, 263] width 104 height 17
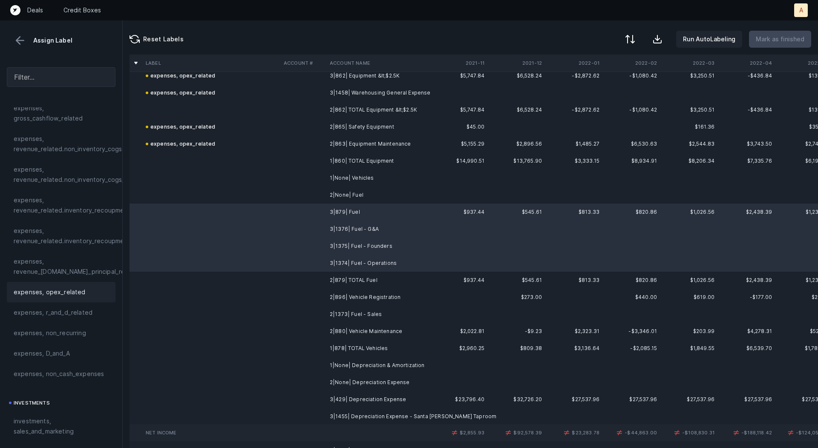
click at [84, 288] on div "expenses, opex_related" at bounding box center [61, 292] width 95 height 10
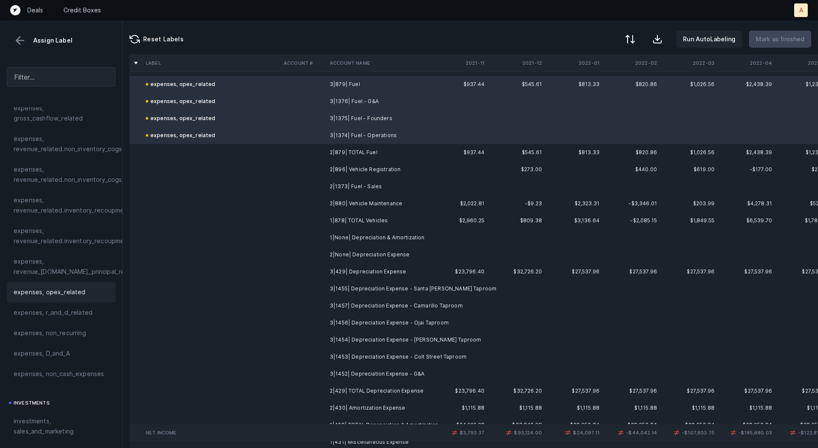
scroll to position [8836, 0]
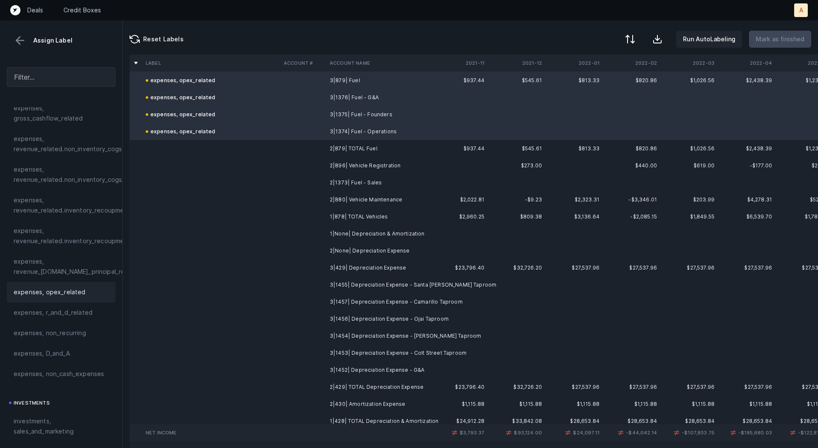
click at [385, 182] on td "2|1373| Fuel - Sales" at bounding box center [378, 182] width 104 height 17
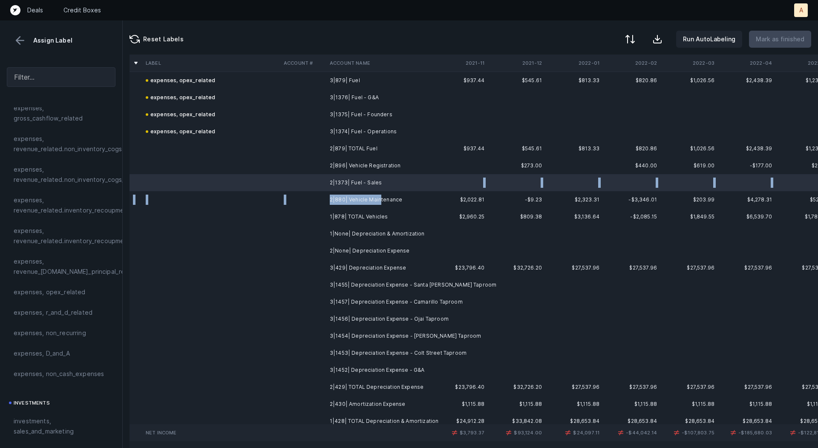
click at [378, 199] on td "2|880| Vehicle Maintenance" at bounding box center [378, 199] width 104 height 17
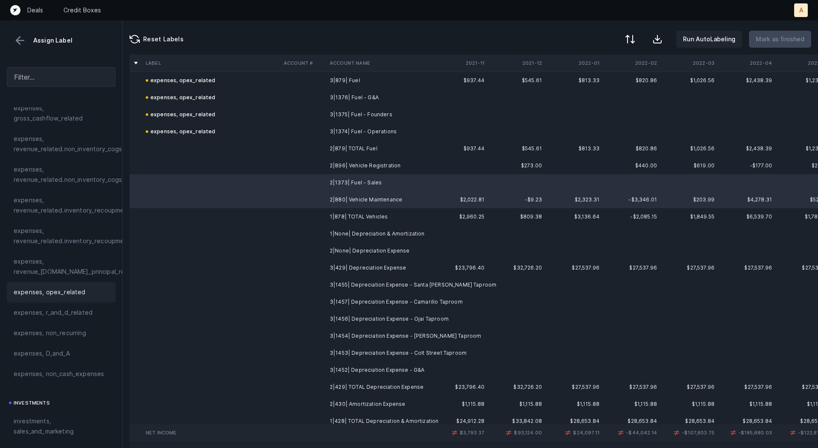
click at [71, 291] on span "expenses, opex_related" at bounding box center [50, 292] width 72 height 10
click at [323, 175] on td at bounding box center [303, 182] width 46 height 17
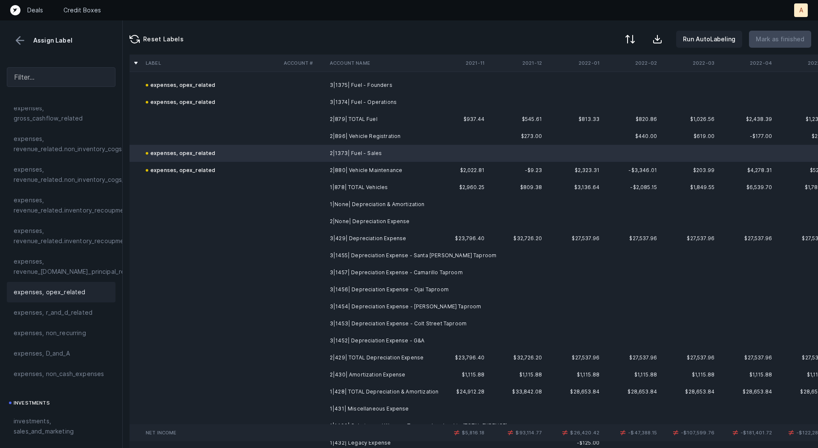
scroll to position [8885, 0]
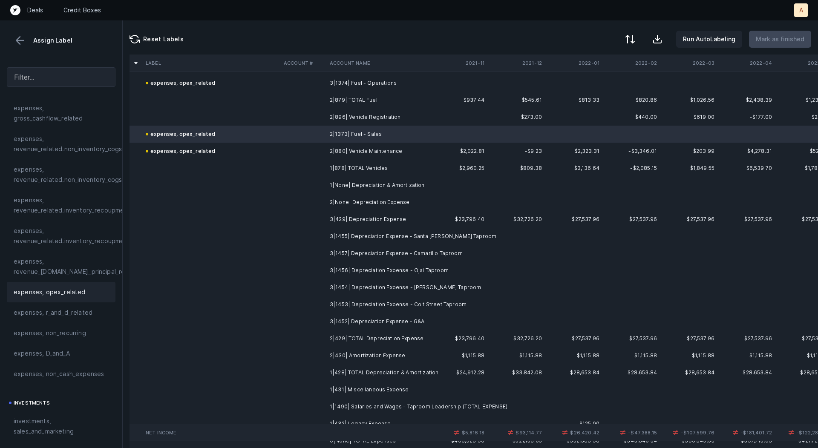
click at [349, 202] on td "2|None| Depreciation Expense" at bounding box center [378, 202] width 104 height 17
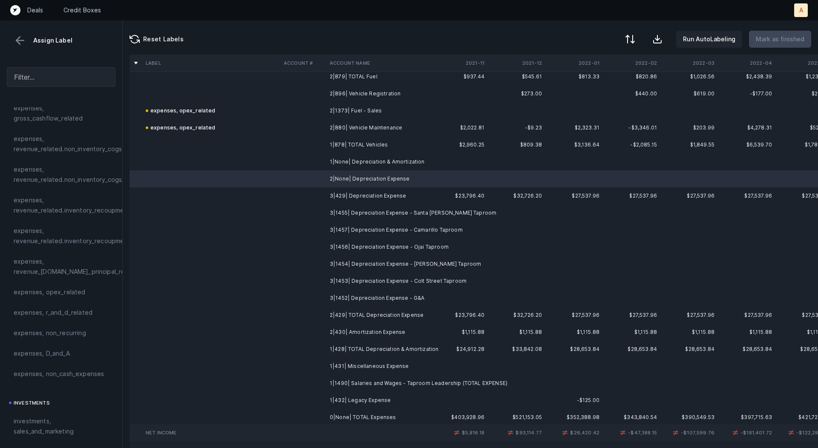
scroll to position [8915, 0]
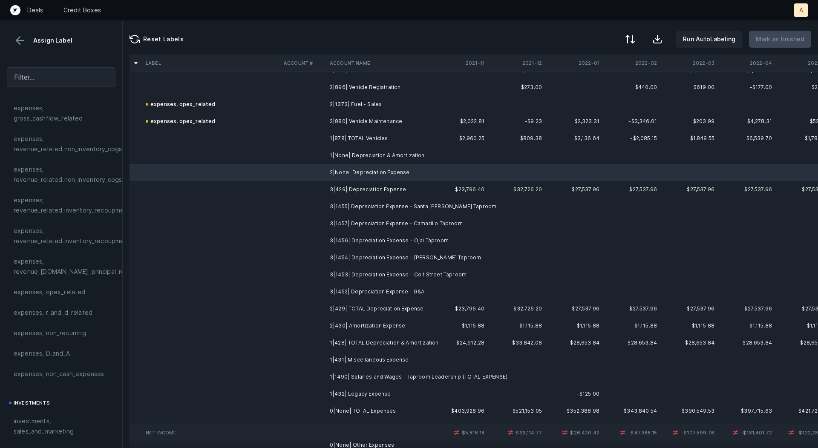
click at [360, 162] on td "1|None| Depreciation & Amortization" at bounding box center [378, 155] width 104 height 17
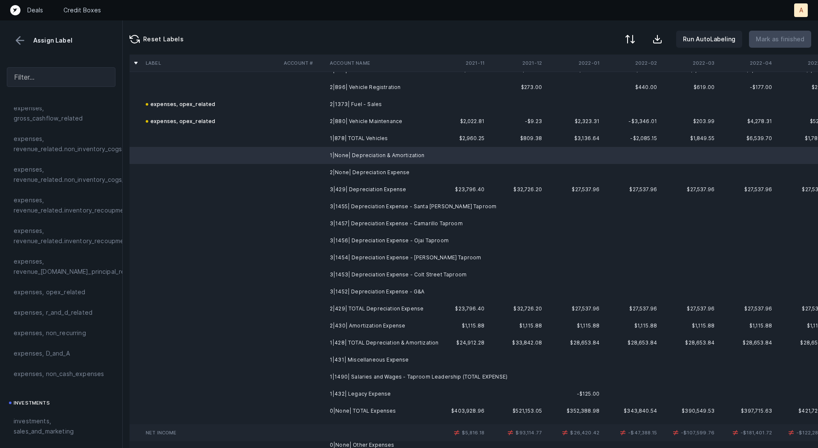
click at [361, 173] on td "2|None| Depreciation Expense" at bounding box center [378, 172] width 104 height 17
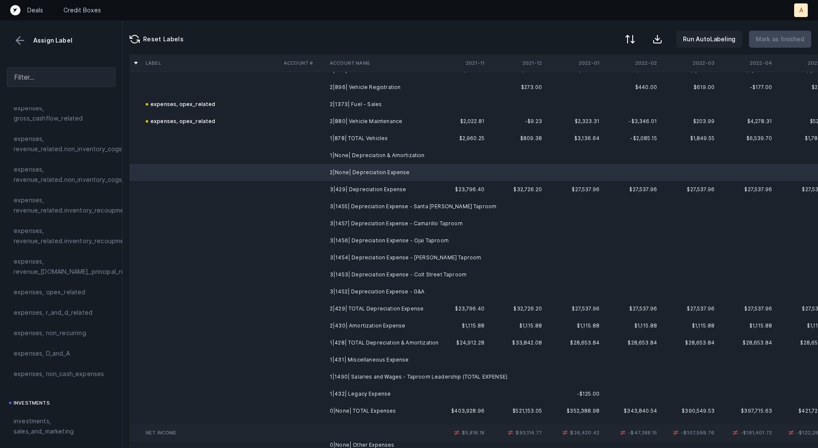
click at [362, 190] on td "3|429| Depreciation Expense" at bounding box center [378, 189] width 104 height 17
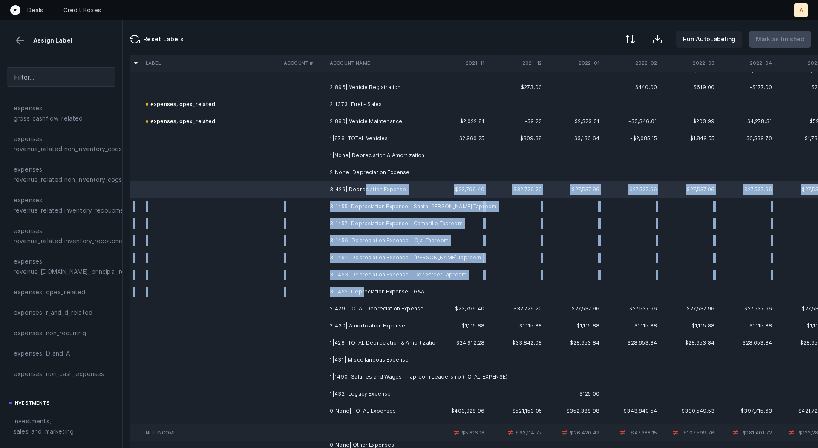
click at [362, 292] on td "3|1452| Depreciation Expense - G&A" at bounding box center [378, 291] width 104 height 17
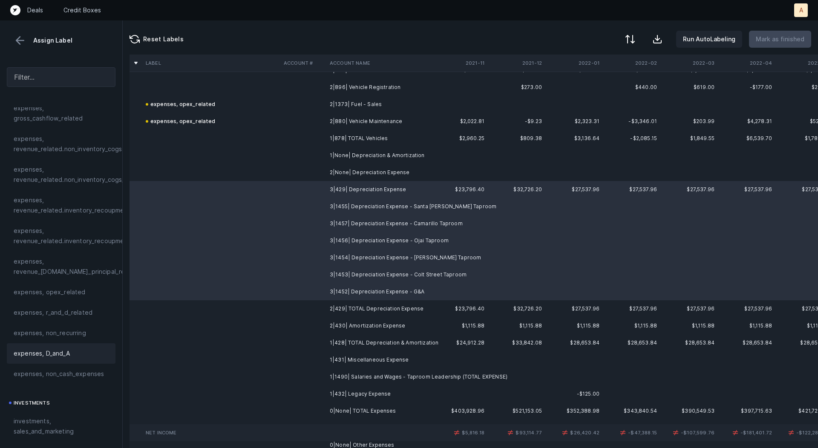
click at [68, 354] on span "expenses, D_and_A" at bounding box center [42, 354] width 56 height 10
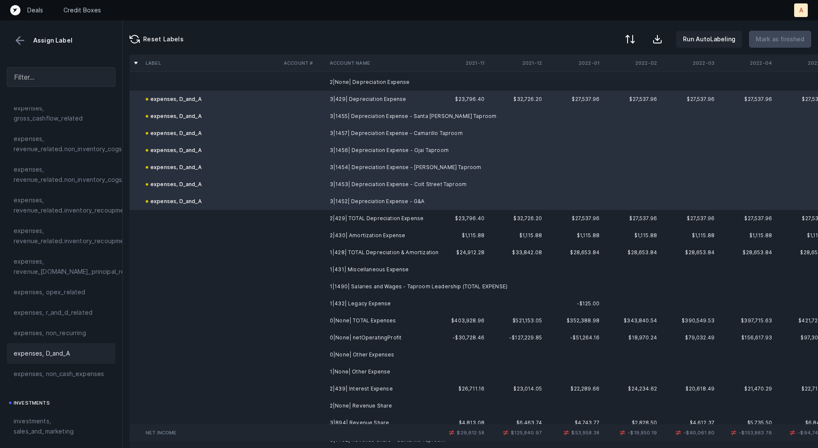
scroll to position [9006, 0]
click at [379, 229] on td "2|430| Amortization Expense" at bounding box center [378, 234] width 104 height 17
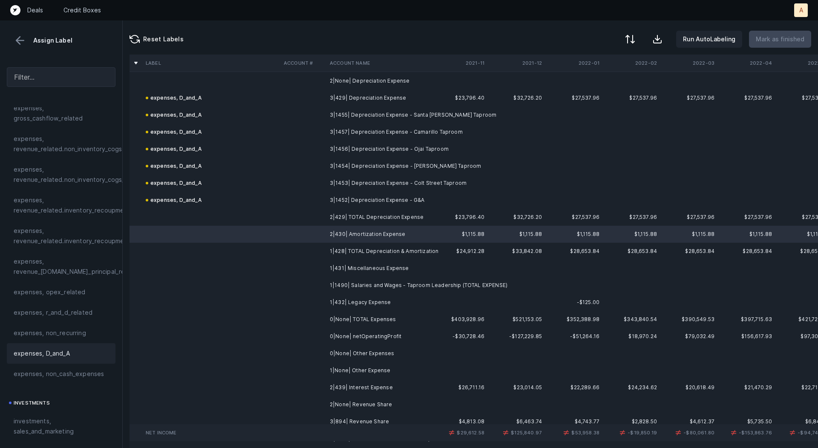
click at [63, 346] on div "expenses, D_and_A" at bounding box center [61, 353] width 109 height 20
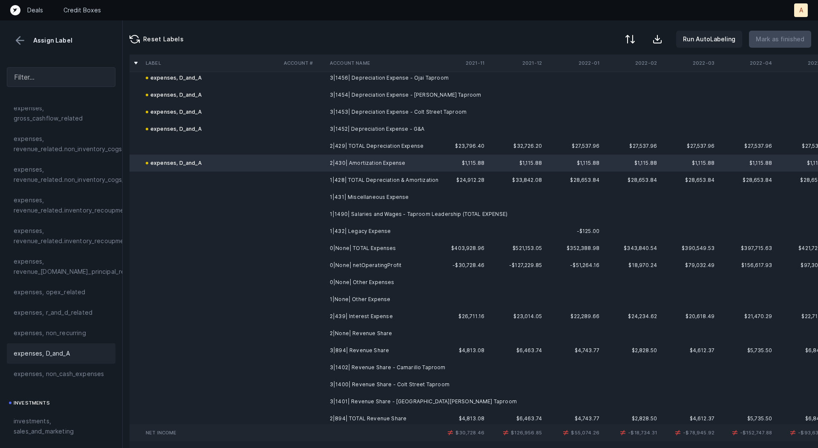
scroll to position [9067, 0]
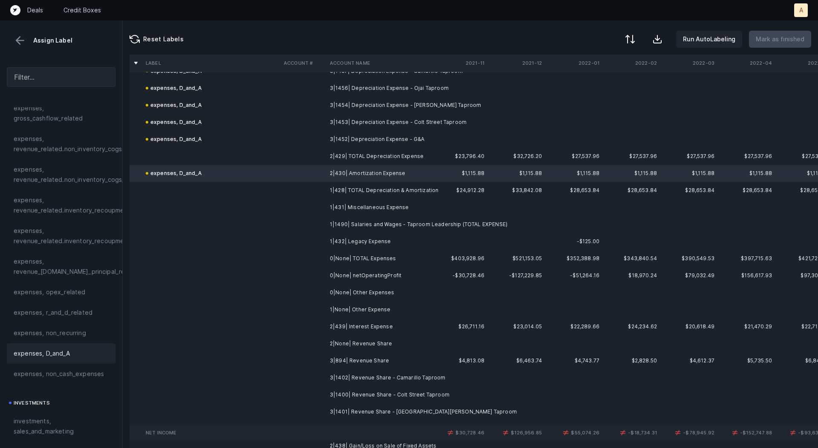
click at [401, 210] on td "1|431| Miscellaneous Expense" at bounding box center [378, 207] width 104 height 17
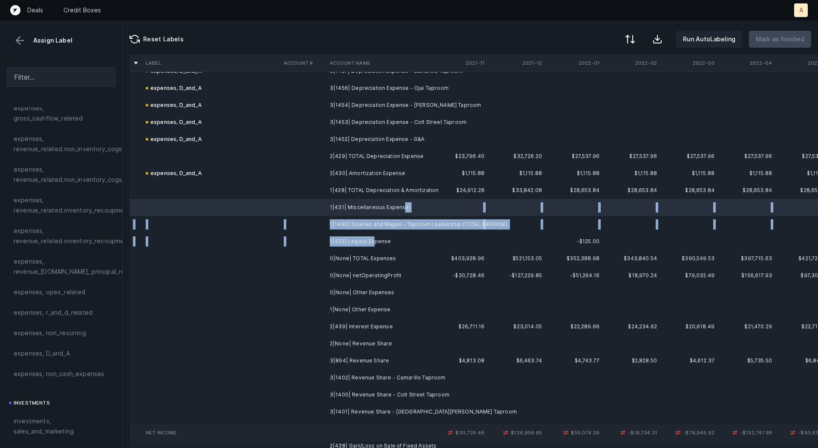
click at [371, 242] on td "1|432| Legacy Expense" at bounding box center [378, 241] width 104 height 17
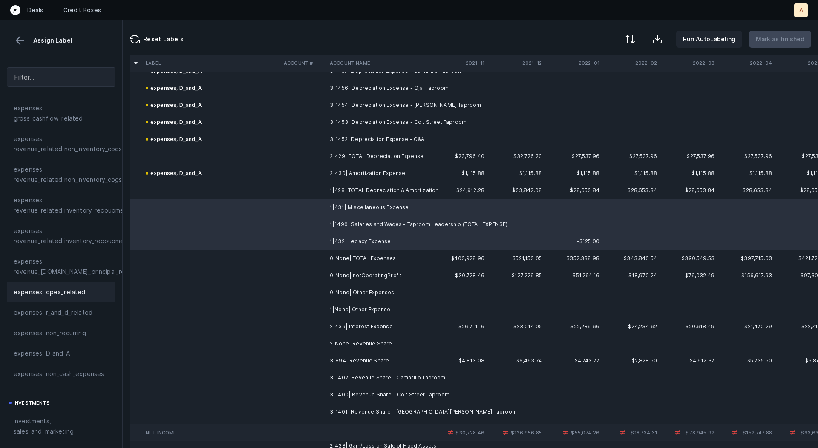
click at [73, 287] on span "expenses, opex_related" at bounding box center [50, 292] width 72 height 10
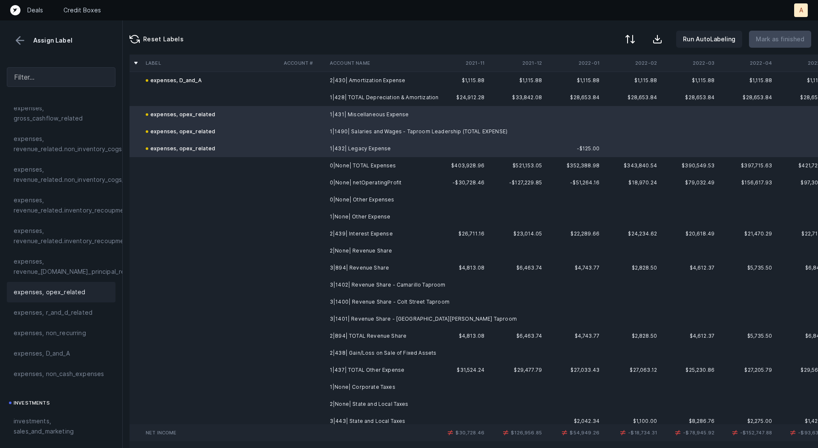
scroll to position [9164, 0]
click at [375, 230] on td "2|439| Interest Expense" at bounding box center [378, 230] width 104 height 17
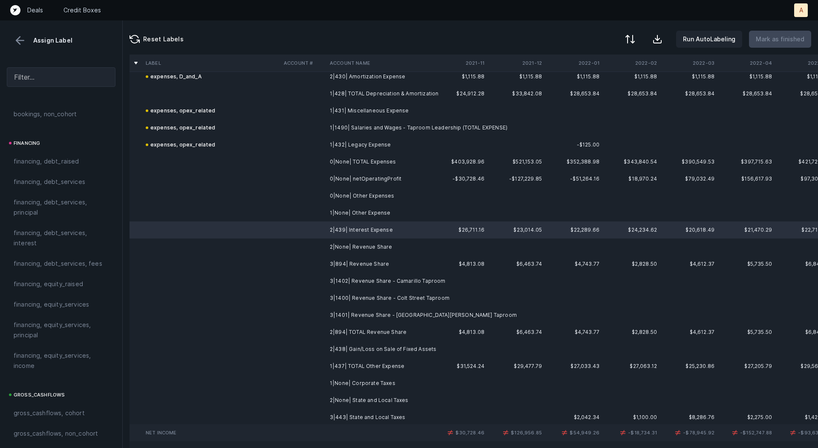
scroll to position [624, 0]
click at [37, 241] on span "financing, debt_services, interest" at bounding box center [61, 243] width 95 height 20
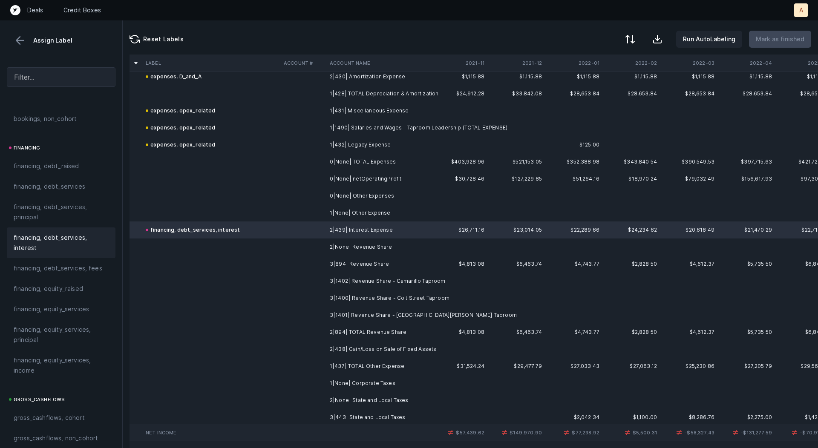
click at [376, 262] on td "3|894| Revenue Share" at bounding box center [378, 264] width 104 height 17
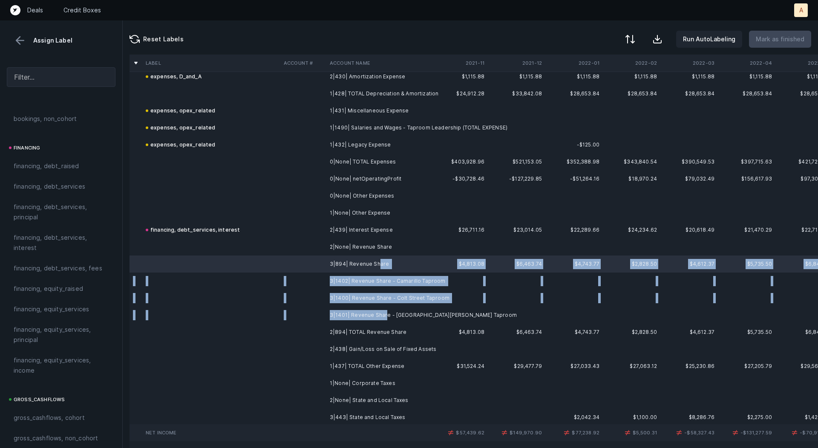
click at [385, 314] on td "3|1401| Revenue Share - [GEOGRAPHIC_DATA][PERSON_NAME] Taproom" at bounding box center [378, 315] width 104 height 17
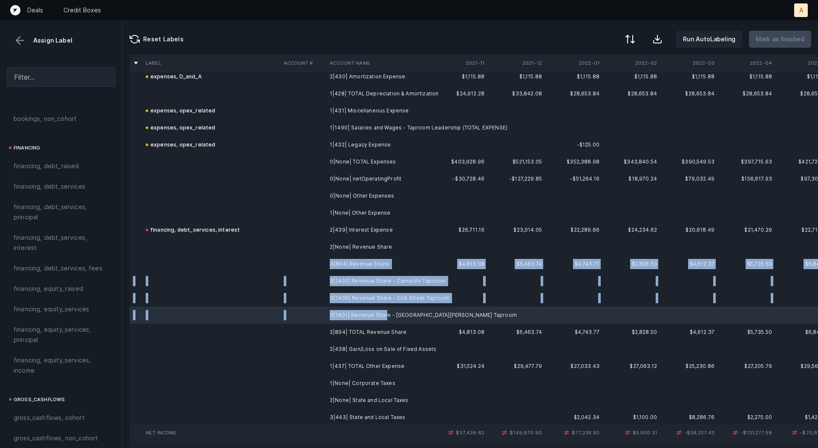
click at [306, 262] on td at bounding box center [303, 264] width 46 height 17
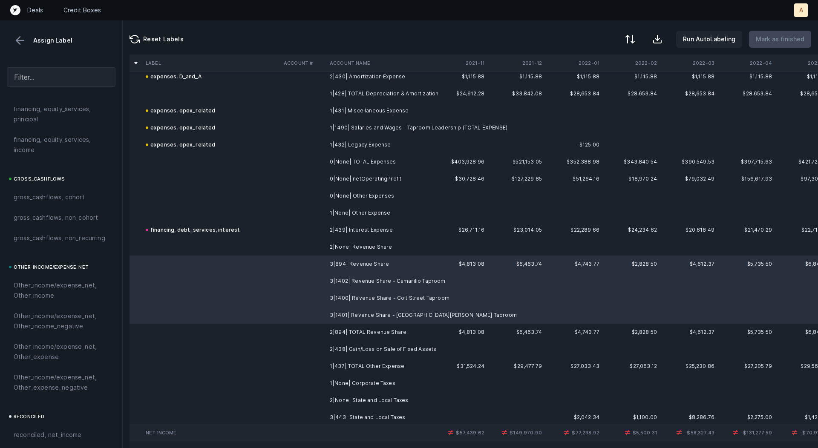
scroll to position [957, 0]
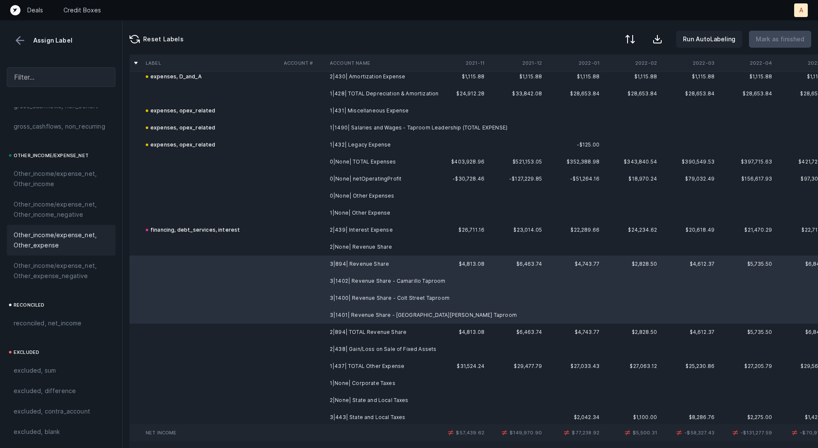
click at [39, 237] on span "Other_income/expense_net, Other_expense" at bounding box center [61, 240] width 95 height 20
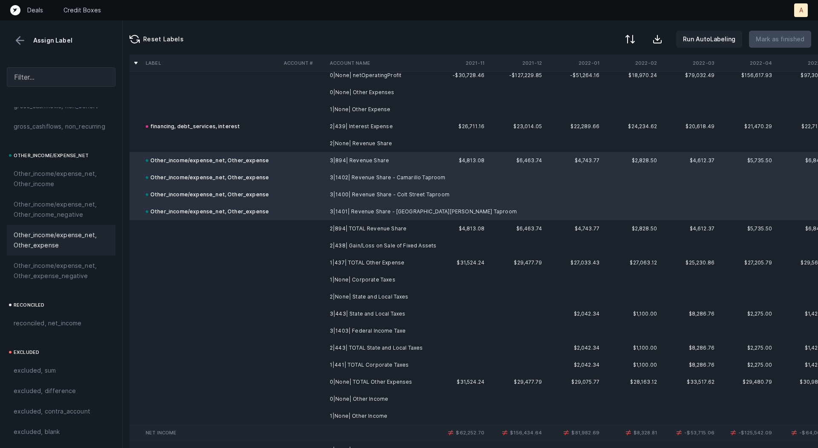
scroll to position [9269, 0]
click at [390, 243] on td "2|438| Gain/Loss on Sale of Fixed Assets" at bounding box center [378, 244] width 104 height 17
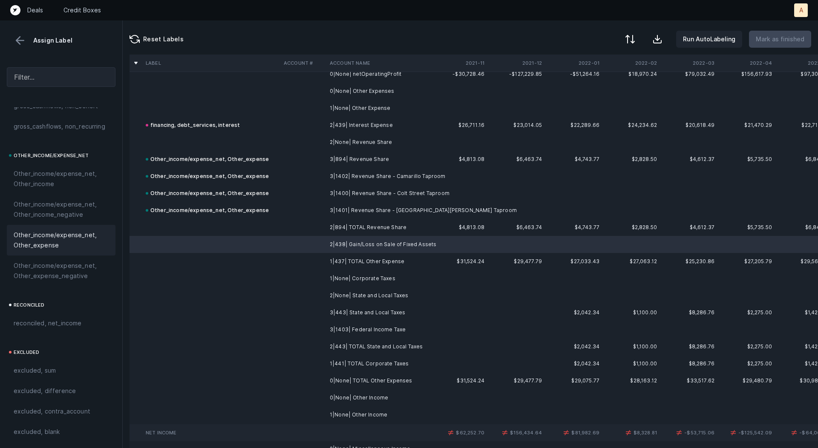
click at [61, 249] on span "Other_income/expense_net, Other_expense" at bounding box center [61, 240] width 95 height 20
click at [373, 294] on td "2|None| State and Local Taxes" at bounding box center [378, 295] width 104 height 17
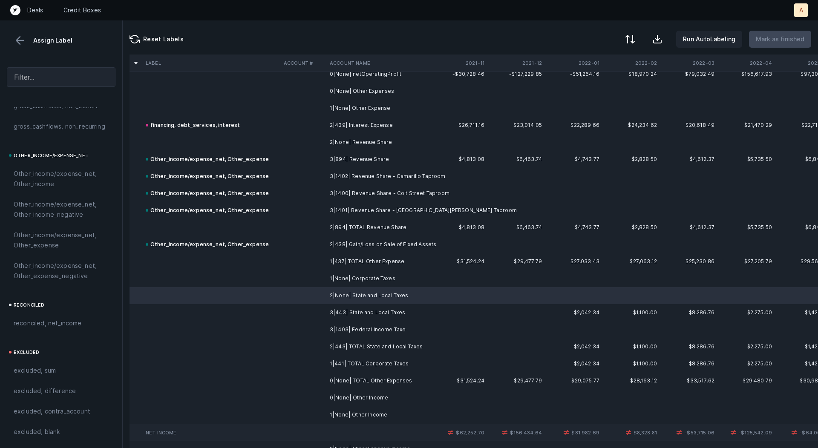
click at [376, 312] on td "3|443| State and Local Taxes" at bounding box center [378, 312] width 104 height 17
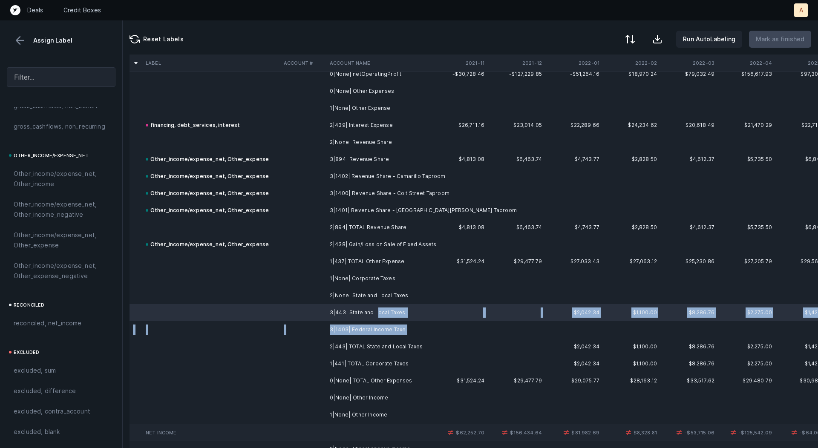
click at [370, 337] on td "3|1403| Federal Income Taxe" at bounding box center [378, 329] width 104 height 17
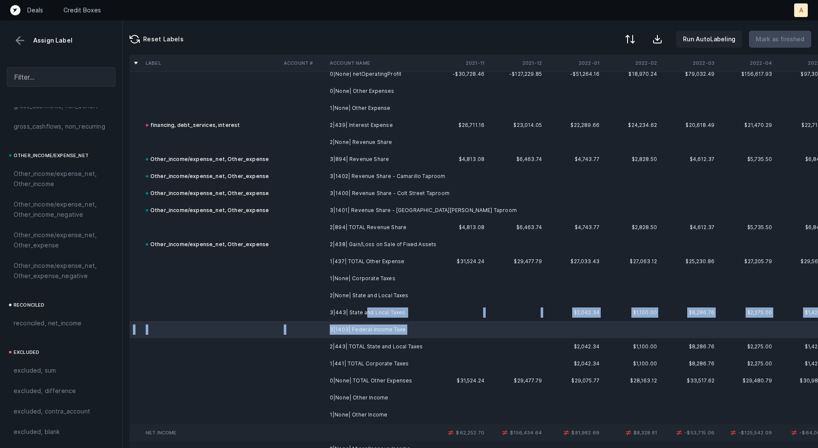
click at [365, 314] on td "3|443| State and Local Taxes" at bounding box center [378, 312] width 104 height 17
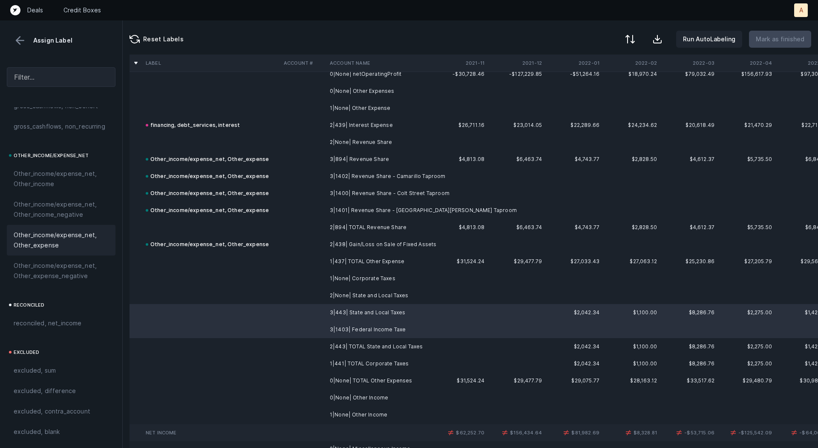
click at [68, 245] on span "Other_income/expense_net, Other_expense" at bounding box center [61, 240] width 95 height 20
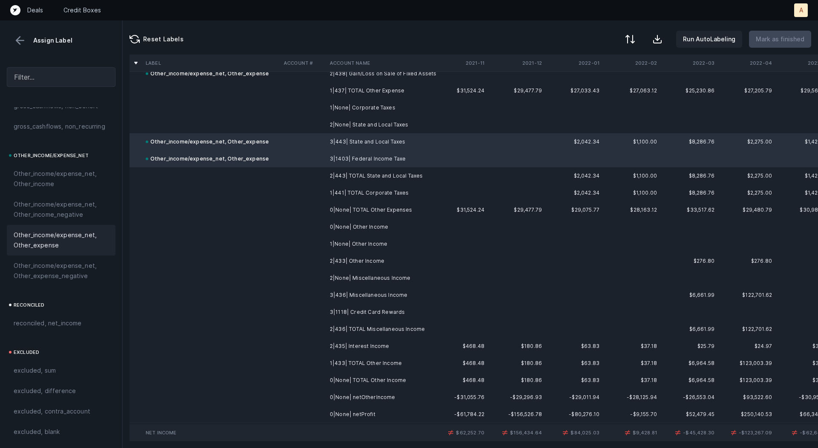
scroll to position [9445, 0]
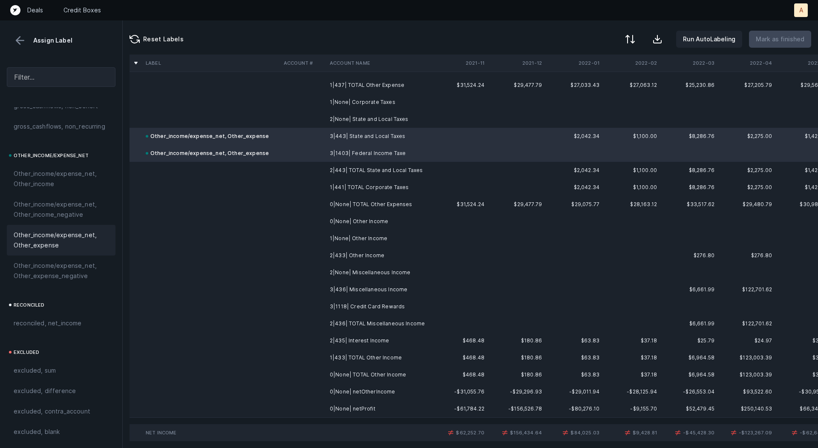
click at [369, 258] on td "2|433| Other Income" at bounding box center [378, 255] width 104 height 17
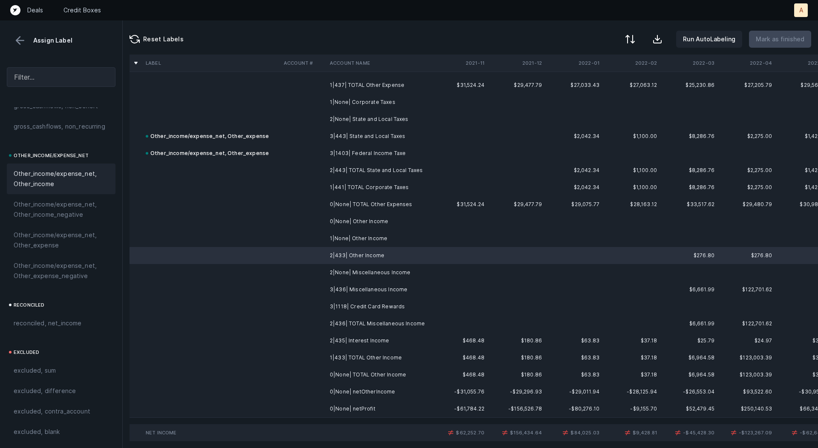
click at [55, 187] on span "Other_income/expense_net, Other_income" at bounding box center [61, 179] width 95 height 20
click at [372, 286] on td "3|436| Miscellaneous Income" at bounding box center [378, 289] width 104 height 17
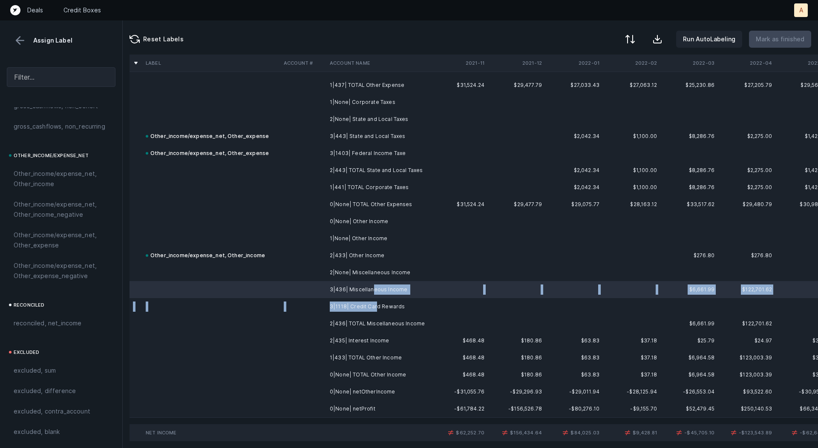
click at [373, 310] on td "3|1118| Credit Card Rewards" at bounding box center [378, 306] width 104 height 17
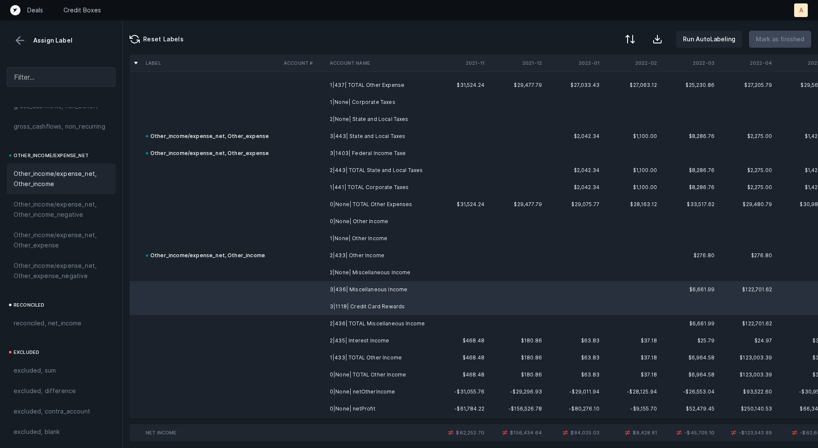
click at [68, 184] on span "Other_income/expense_net, Other_income" at bounding box center [61, 179] width 95 height 20
click at [358, 340] on td "2|435| Interest Income" at bounding box center [378, 340] width 104 height 17
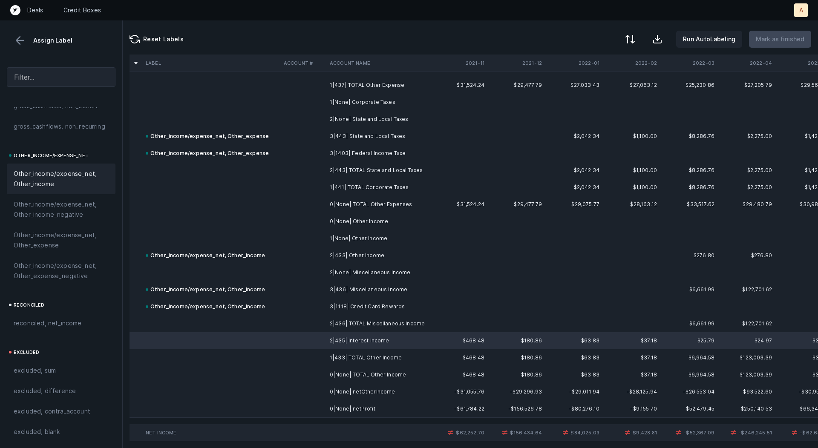
click at [28, 170] on span "Other_income/expense_net, Other_income" at bounding box center [61, 179] width 95 height 20
click at [363, 406] on td "0|None| netProfit" at bounding box center [378, 409] width 104 height 17
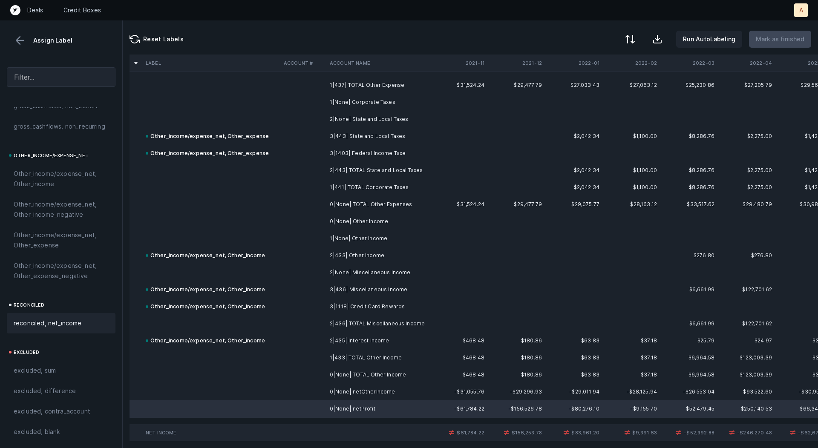
click at [80, 324] on div "reconciled, net_income" at bounding box center [61, 323] width 95 height 10
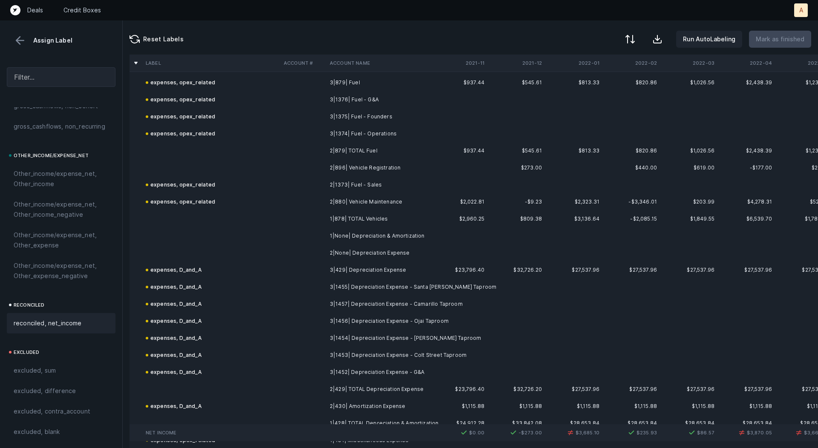
scroll to position [8824, 0]
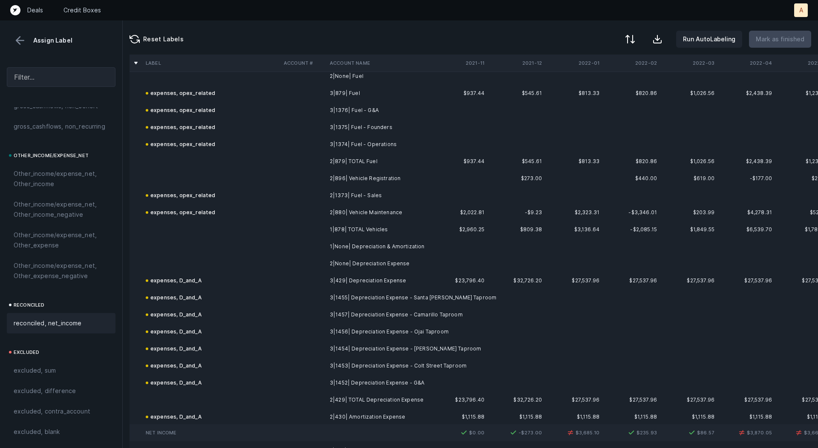
click at [343, 168] on td "2|879| TOTAL Fuel" at bounding box center [378, 161] width 104 height 17
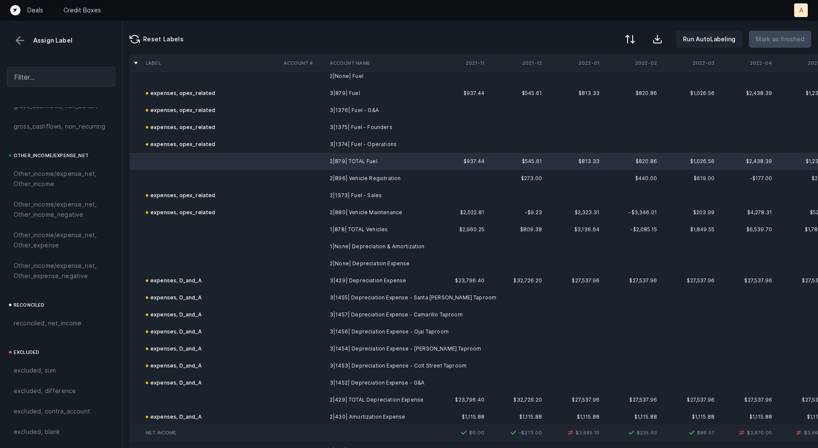
click at [328, 179] on td "2|896| Vehicle Registration" at bounding box center [378, 178] width 104 height 17
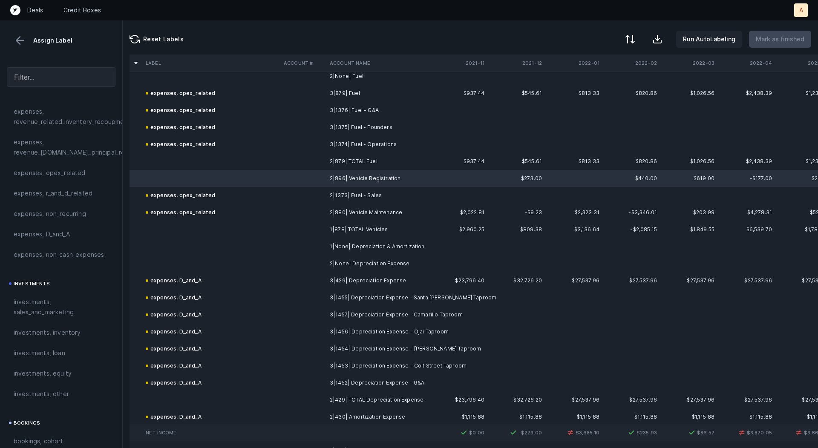
scroll to position [271, 0]
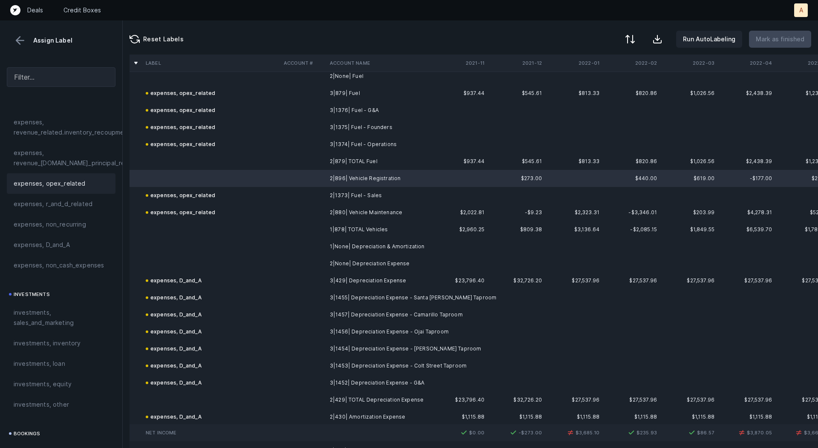
click at [68, 186] on span "expenses, opex_related" at bounding box center [50, 184] width 72 height 10
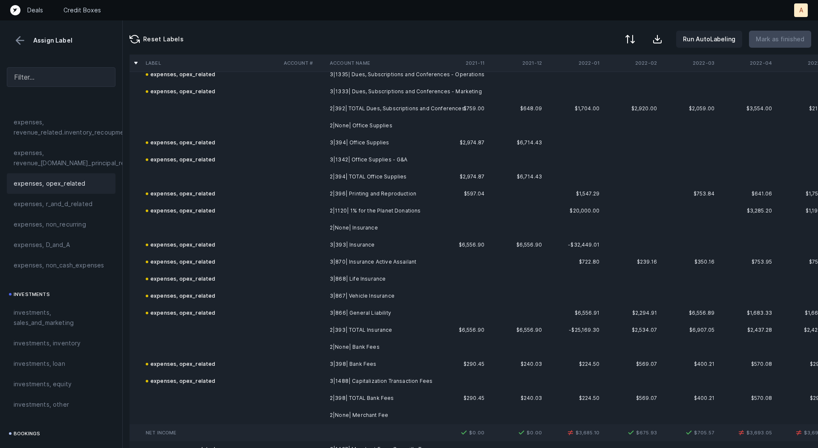
scroll to position [6838, 0]
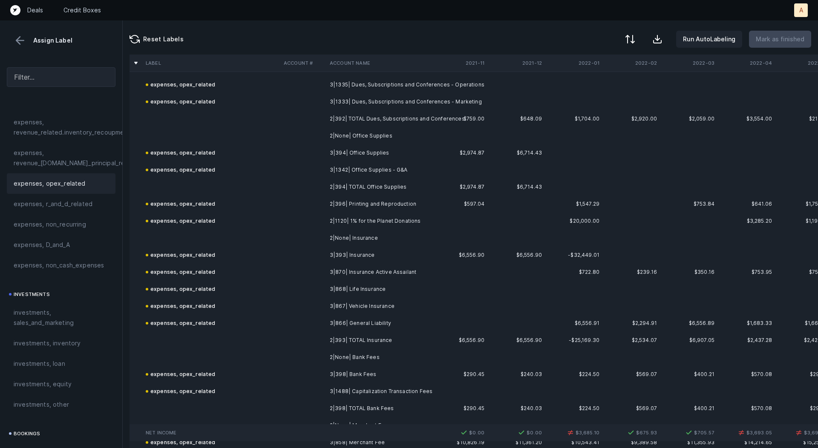
click at [555, 237] on div at bounding box center [409, 224] width 818 height 448
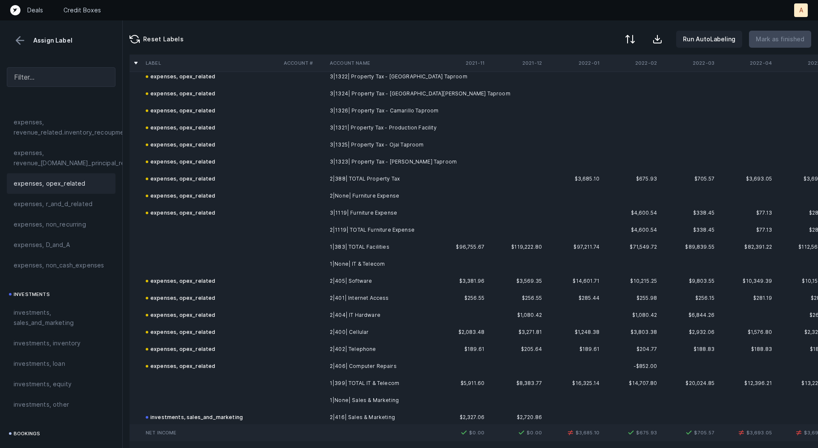
scroll to position [4423, 0]
click at [476, 179] on td at bounding box center [459, 181] width 58 height 17
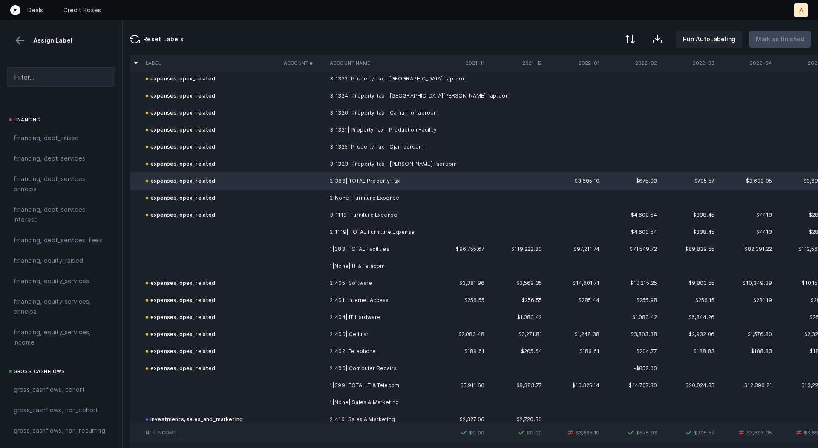
scroll to position [957, 0]
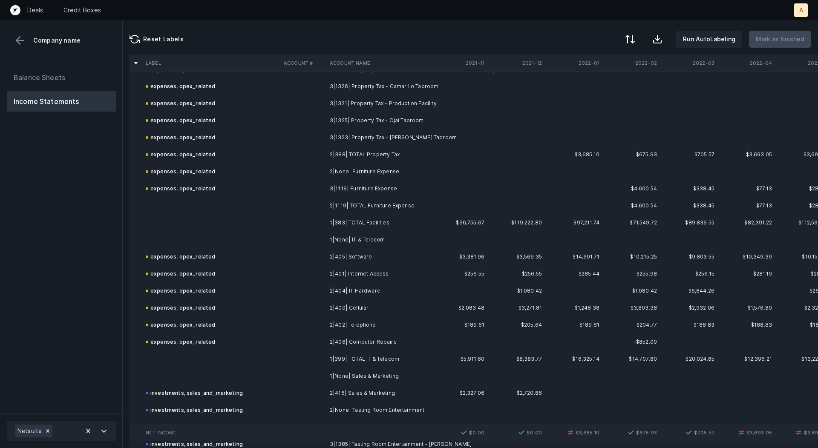
scroll to position [4439, 0]
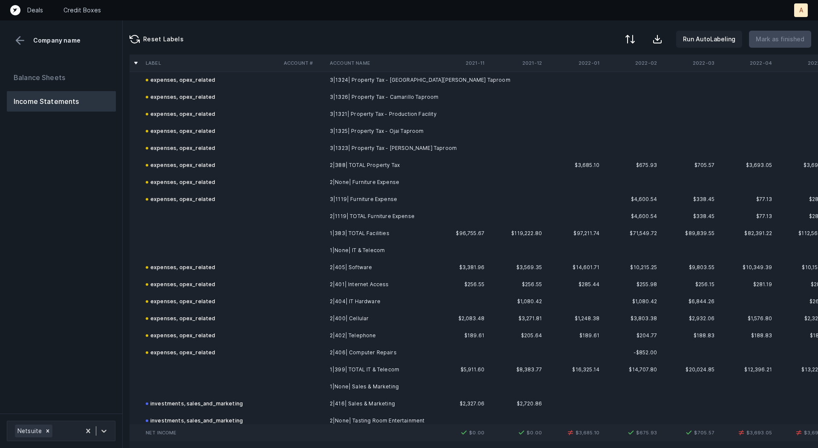
click at [308, 164] on td at bounding box center [303, 165] width 46 height 17
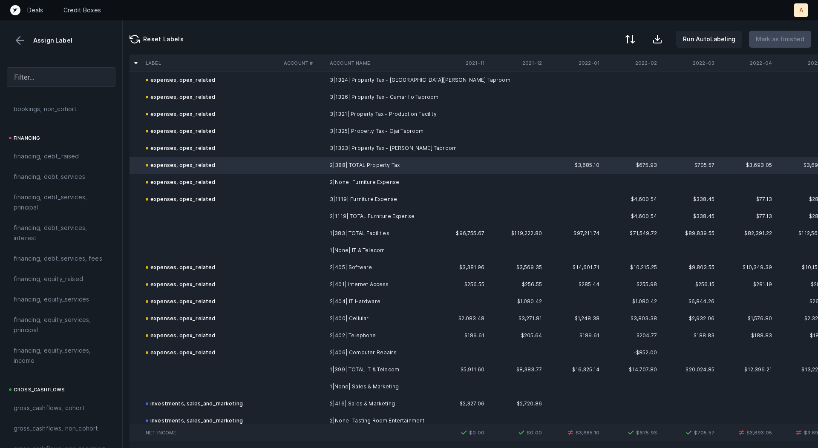
scroll to position [957, 0]
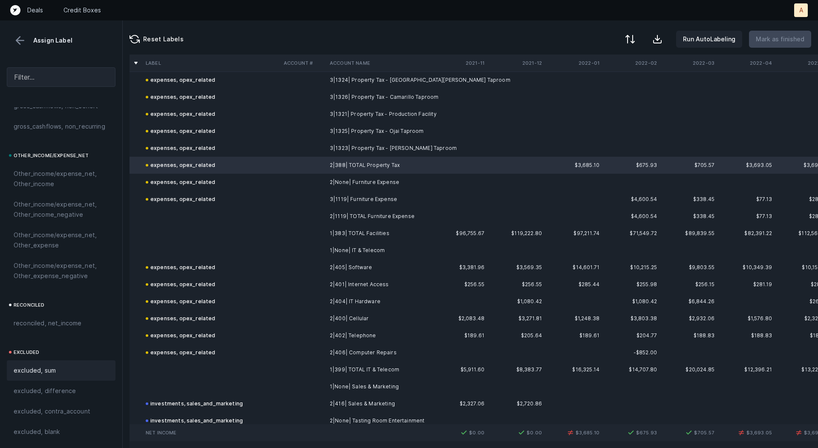
click at [46, 375] on div "excluded, sum" at bounding box center [61, 371] width 109 height 20
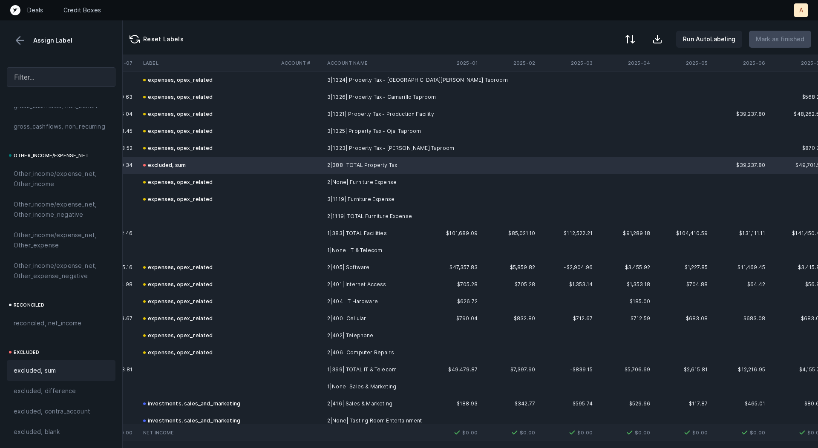
scroll to position [4439, 2374]
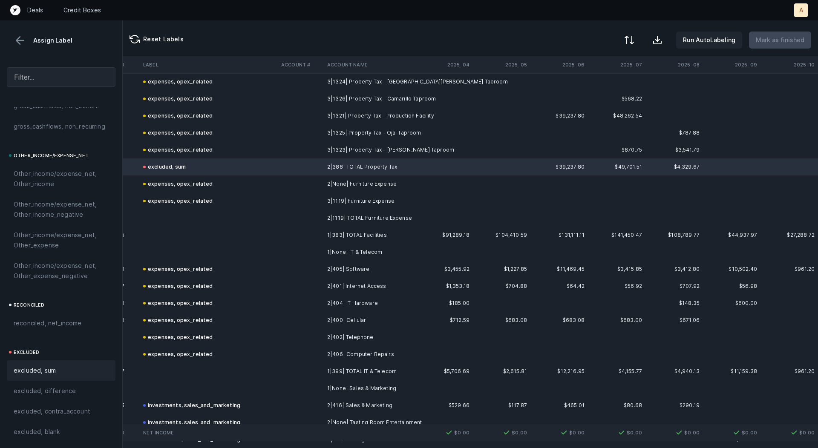
click at [635, 40] on div at bounding box center [629, 40] width 10 height 10
click at [615, 88] on div "By Hum label" at bounding box center [592, 90] width 85 height 17
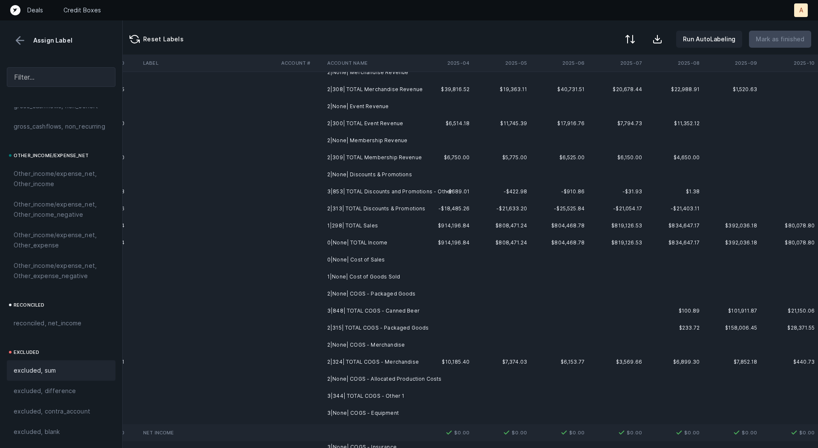
scroll to position [0, 2374]
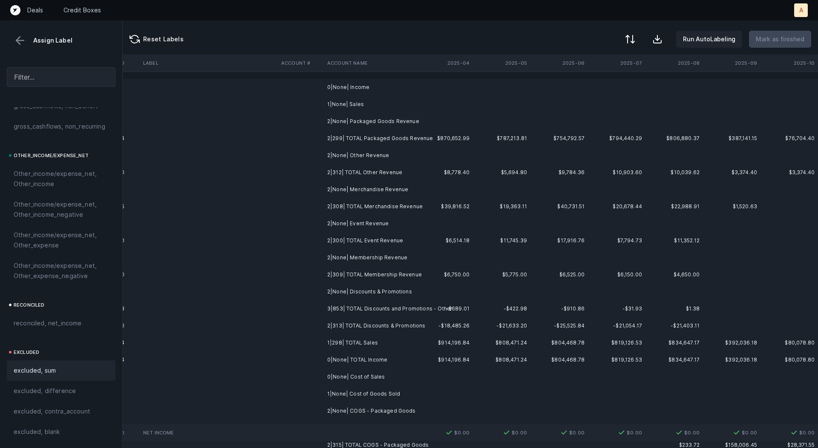
click at [365, 91] on td "0|None| Income" at bounding box center [376, 87] width 104 height 17
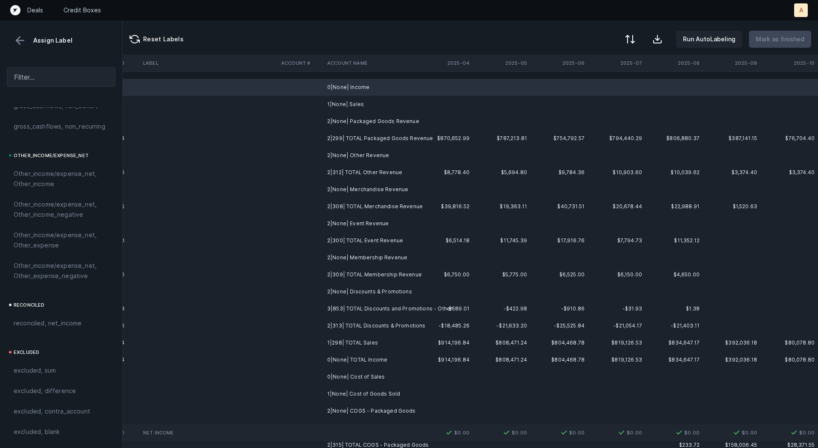
click at [355, 103] on td "1|None| Sales" at bounding box center [376, 104] width 104 height 17
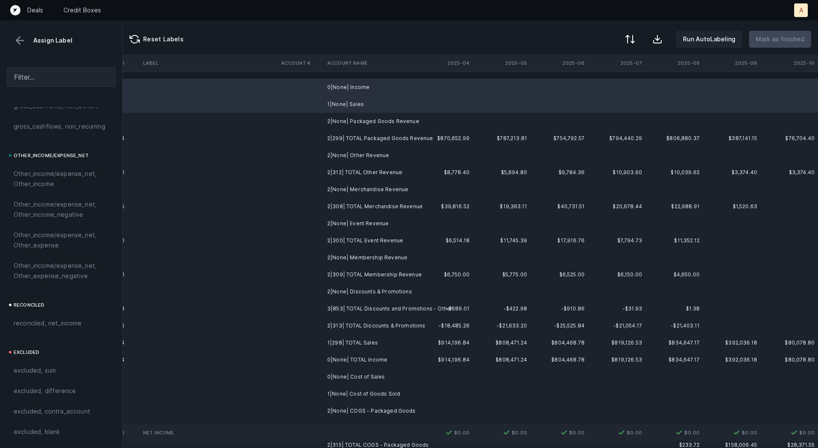
click at [354, 115] on td "2|None| Packaged Goods Revenue" at bounding box center [376, 121] width 104 height 17
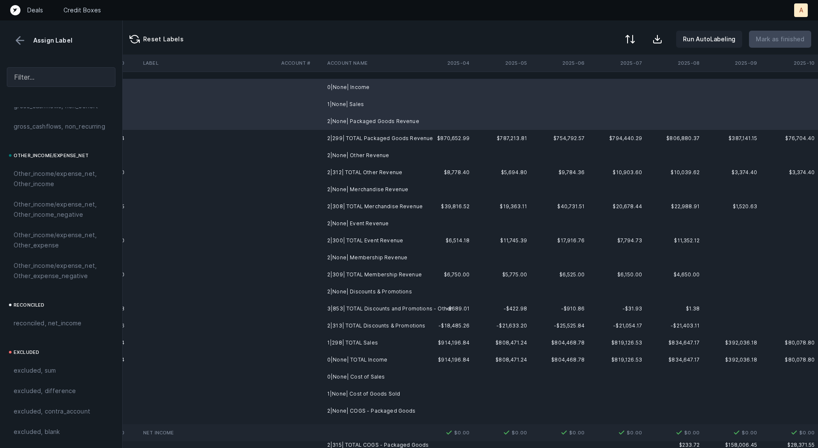
click at [351, 151] on td "2|None| Other Revenue" at bounding box center [376, 155] width 104 height 17
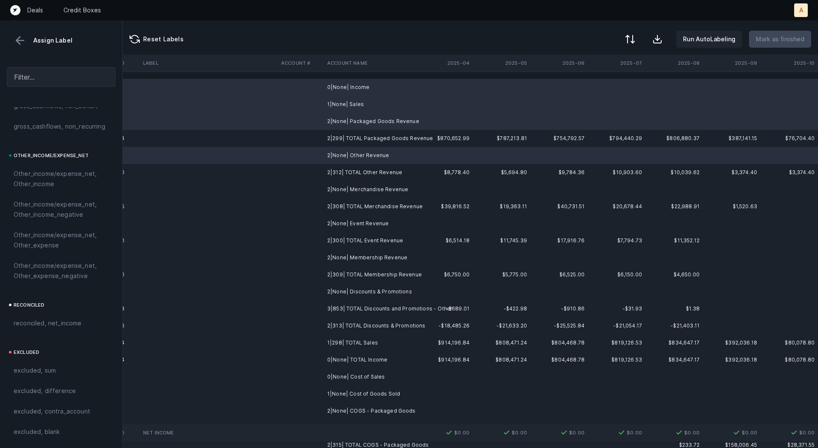
click at [353, 183] on td "2|None| Merchandise Revenue" at bounding box center [376, 189] width 104 height 17
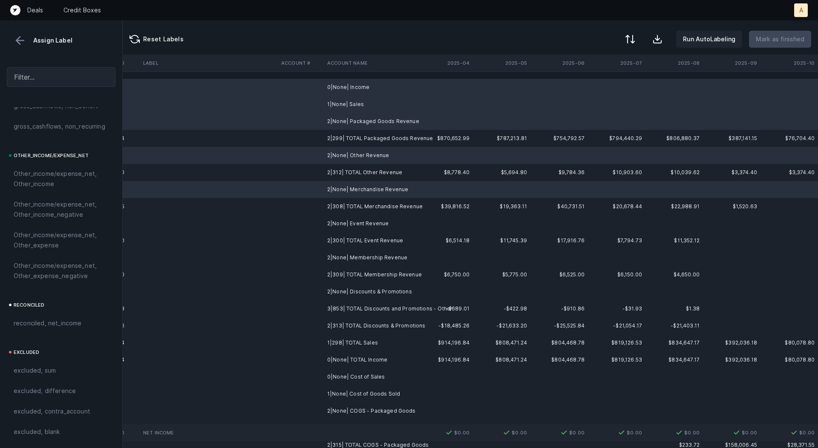
click at [358, 221] on td "2|None| Event Revenue" at bounding box center [376, 223] width 104 height 17
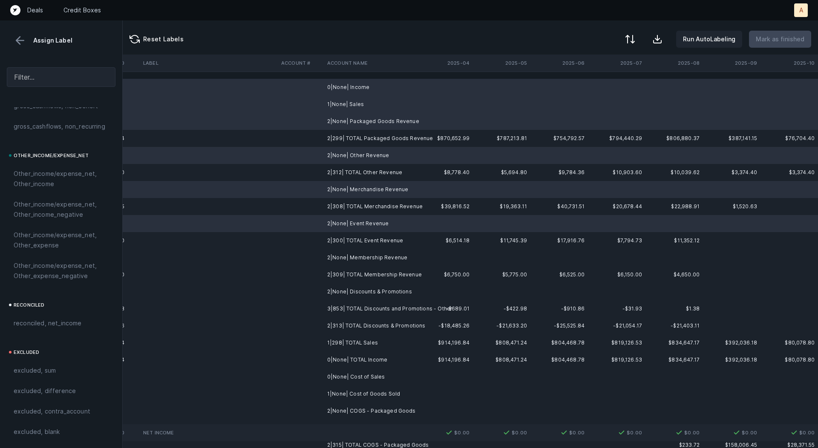
click at [354, 254] on td "2|None| Membership Revenue" at bounding box center [376, 257] width 104 height 17
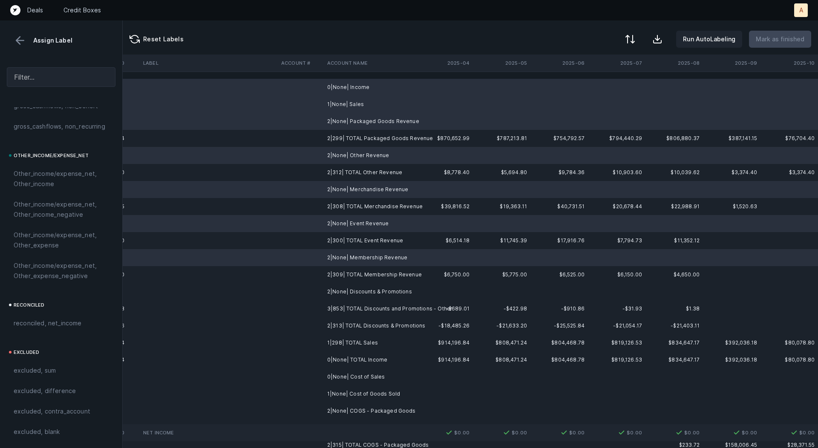
click at [353, 289] on td "2|None| Discounts & Promotions" at bounding box center [376, 291] width 104 height 17
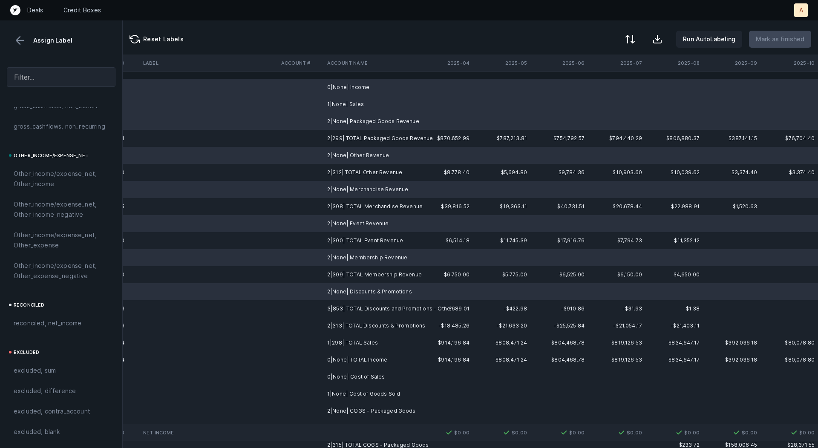
click at [368, 375] on td "0|None| Cost of Sales" at bounding box center [376, 377] width 104 height 17
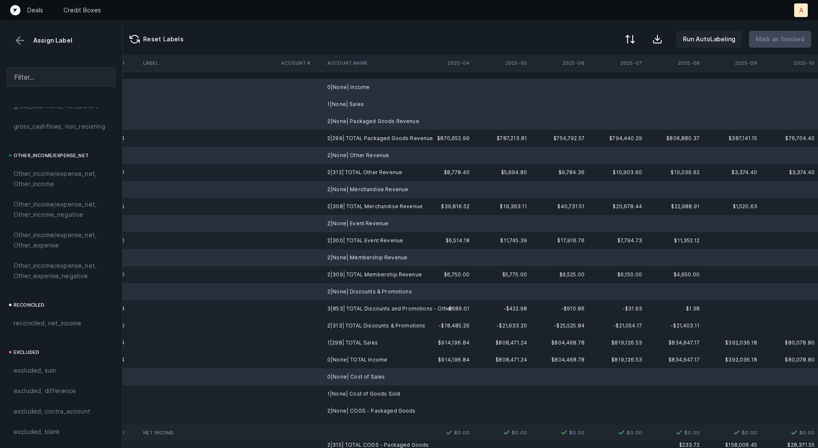
click at [371, 396] on td "1|None| Cost of Goods Sold" at bounding box center [376, 394] width 104 height 17
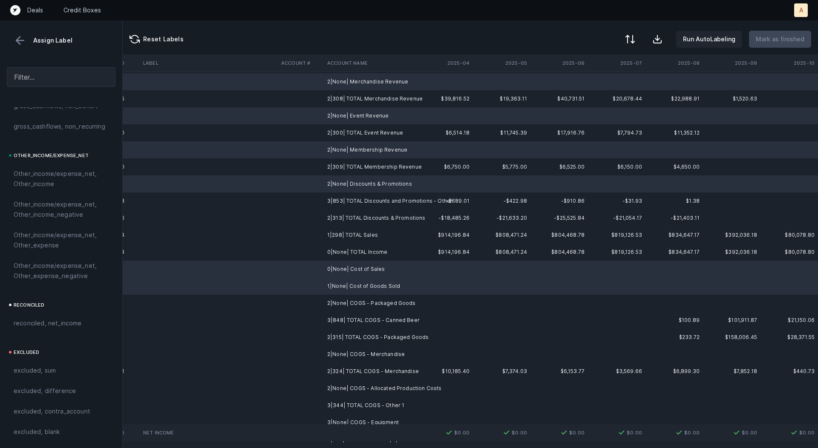
scroll to position [110, 2374]
click at [370, 304] on td "2|None| COGS - Packaged Goods" at bounding box center [376, 301] width 104 height 17
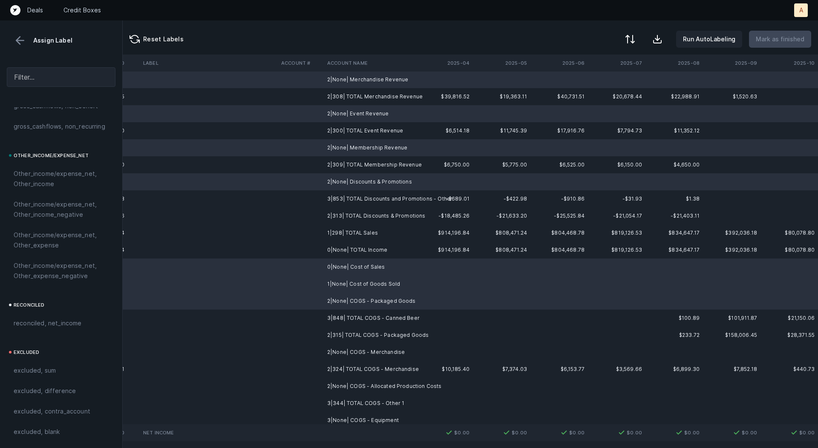
click at [363, 348] on td "2|None| COGS - Merchandise" at bounding box center [376, 352] width 104 height 17
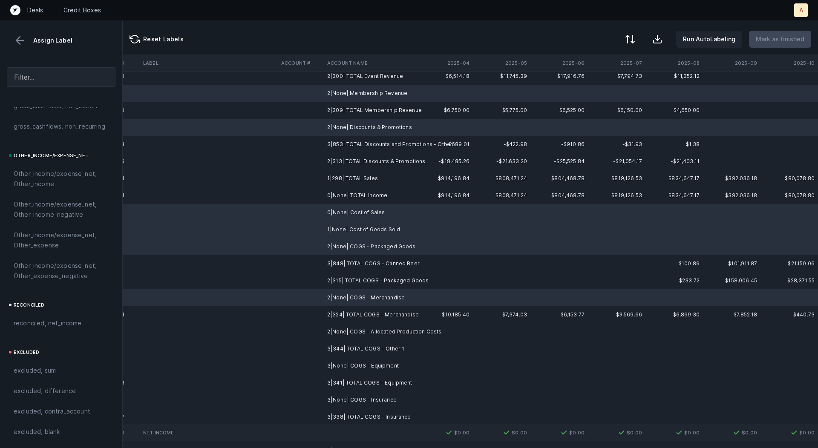
scroll to position [230, 2374]
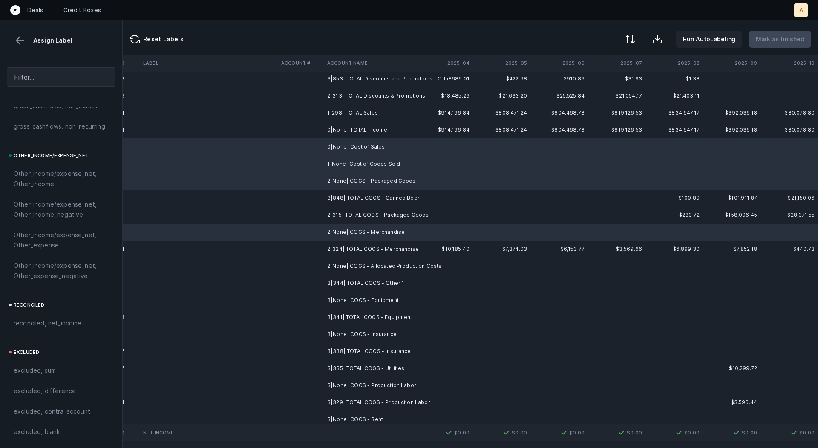
click at [361, 265] on td "2|None| COGS - Allocated Production Costs" at bounding box center [376, 266] width 104 height 17
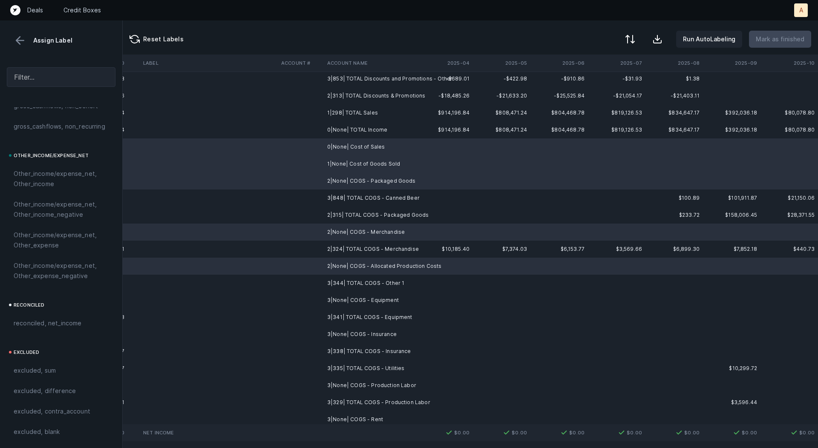
click at [361, 295] on td "3|None| COGS - Equipment" at bounding box center [376, 300] width 104 height 17
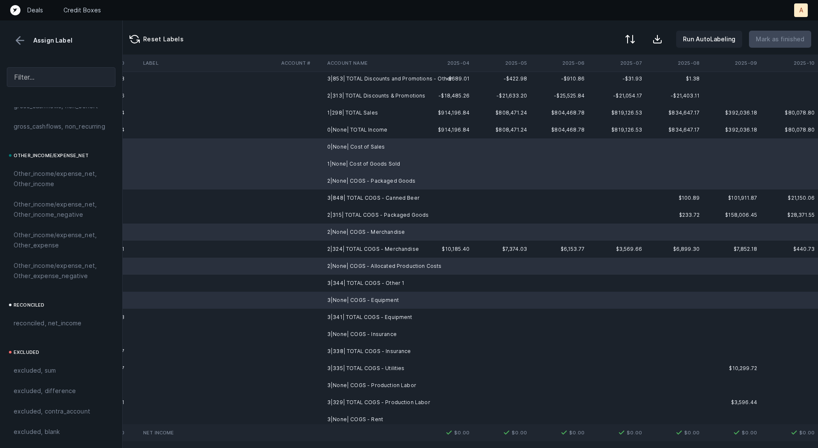
click at [365, 329] on td "3|None| COGS - Insurance" at bounding box center [376, 334] width 104 height 17
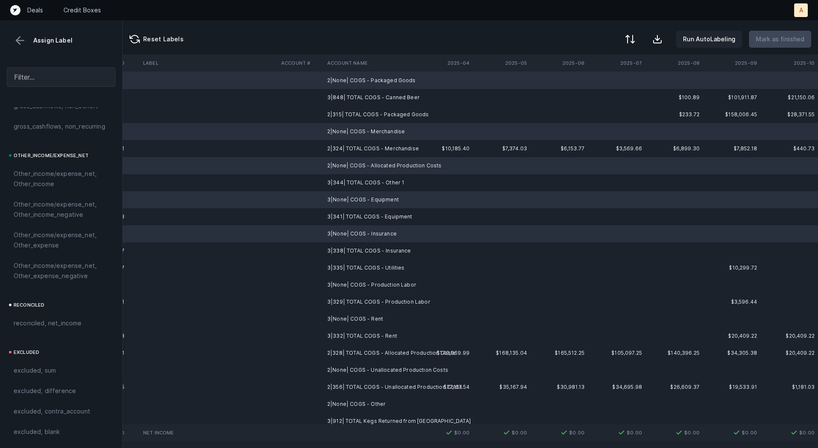
scroll to position [366, 2374]
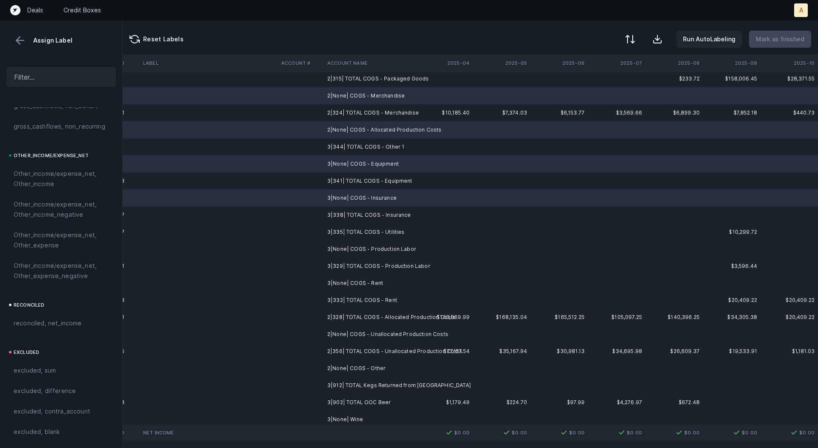
click at [364, 248] on td "3|None| COGS - Production Labor" at bounding box center [376, 249] width 104 height 17
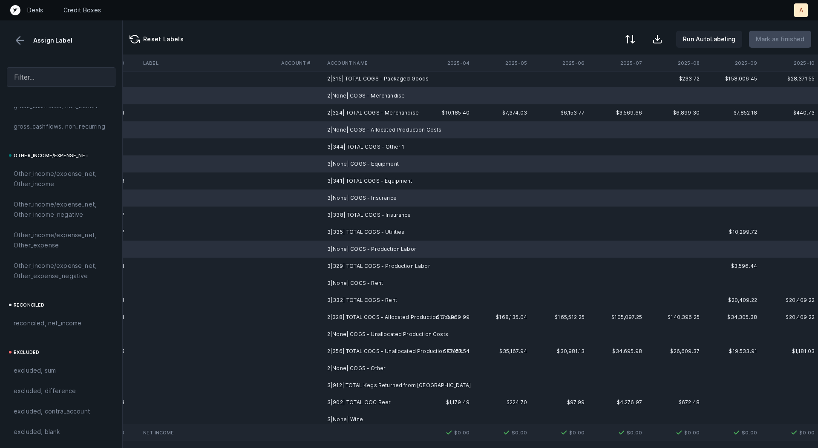
click at [361, 280] on td "3|None| COGS - Rent" at bounding box center [376, 283] width 104 height 17
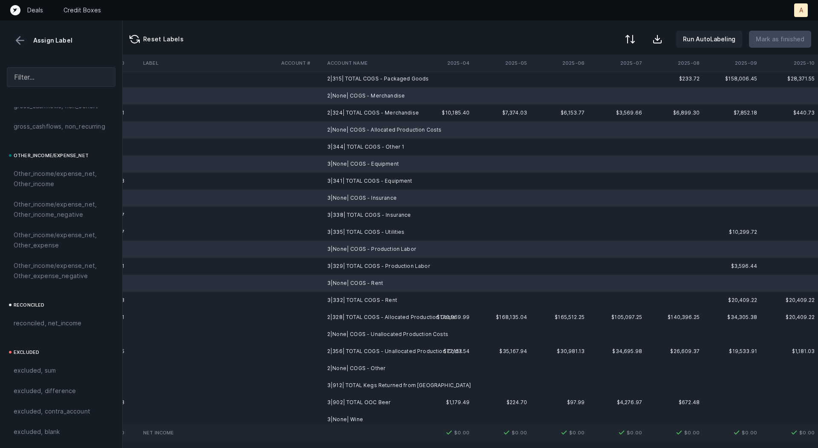
click at [352, 332] on td "2|None| COGS - Unallocated Production Costs" at bounding box center [376, 334] width 104 height 17
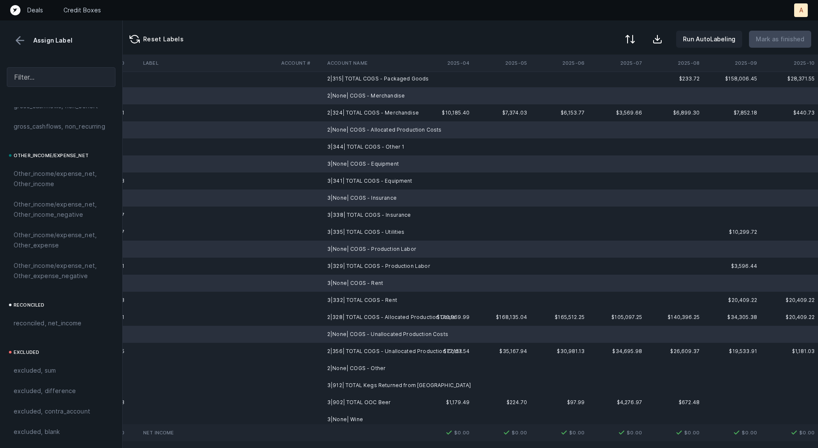
click at [363, 363] on td "2|None| COGS - Other" at bounding box center [376, 368] width 104 height 17
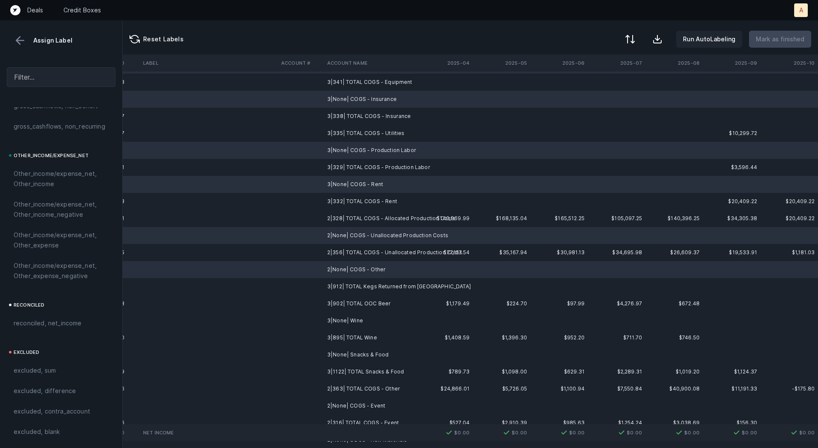
scroll to position [518, 2374]
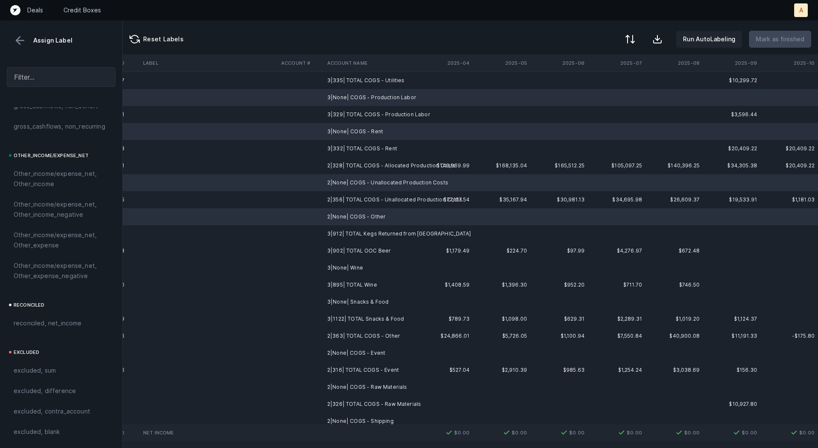
click at [355, 266] on td "3|None| Wine" at bounding box center [376, 268] width 104 height 17
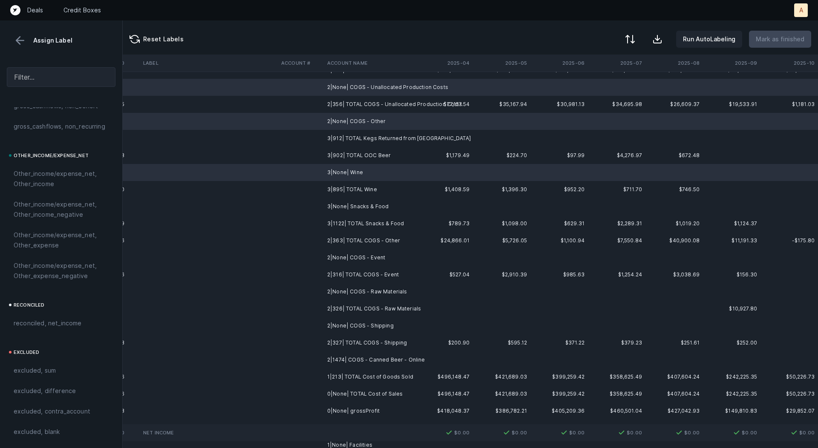
scroll to position [620, 2374]
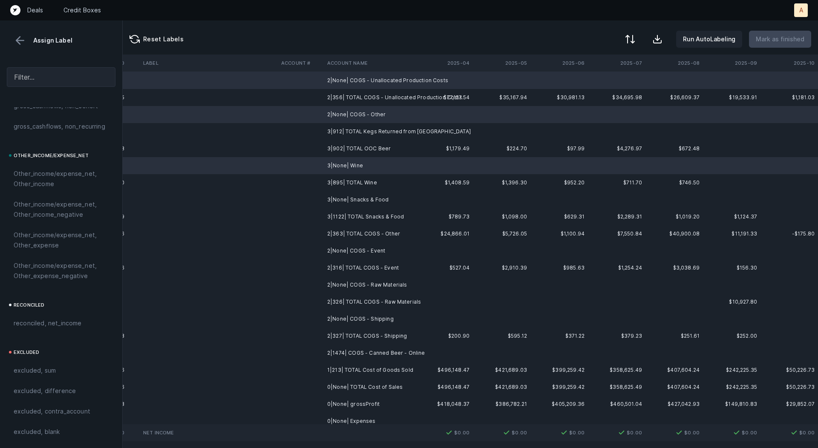
click at [375, 193] on td "3|None| Snacks & Food" at bounding box center [376, 199] width 104 height 17
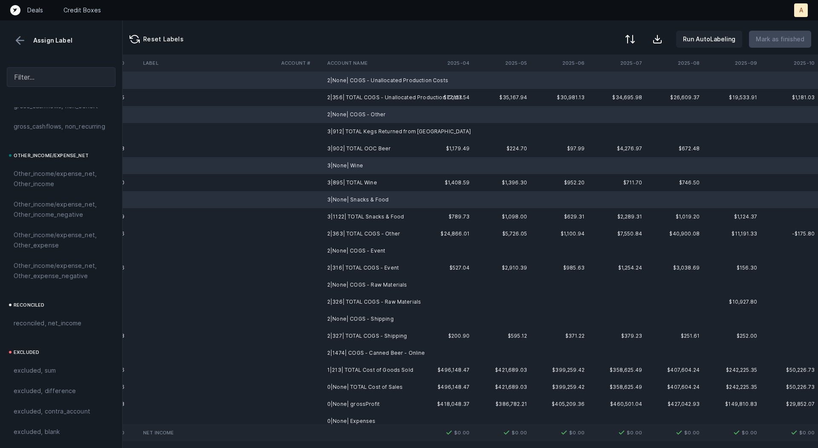
click at [367, 250] on td "2|None| COGS - Event" at bounding box center [376, 250] width 104 height 17
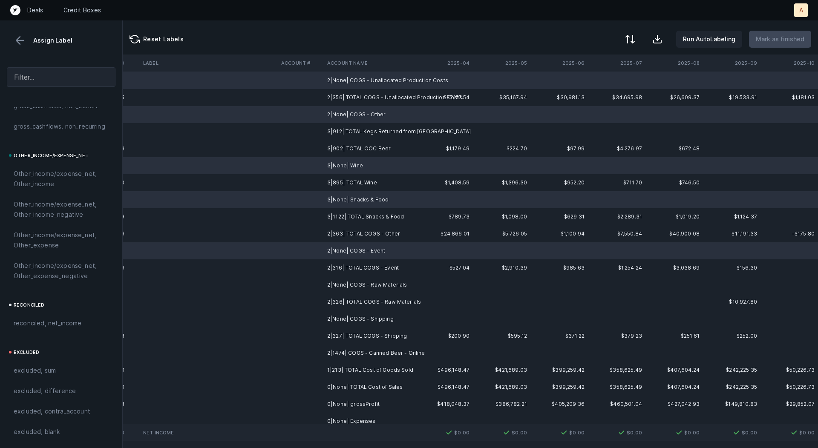
click at [361, 283] on td "2|None| COGS - Raw Materials" at bounding box center [376, 285] width 104 height 17
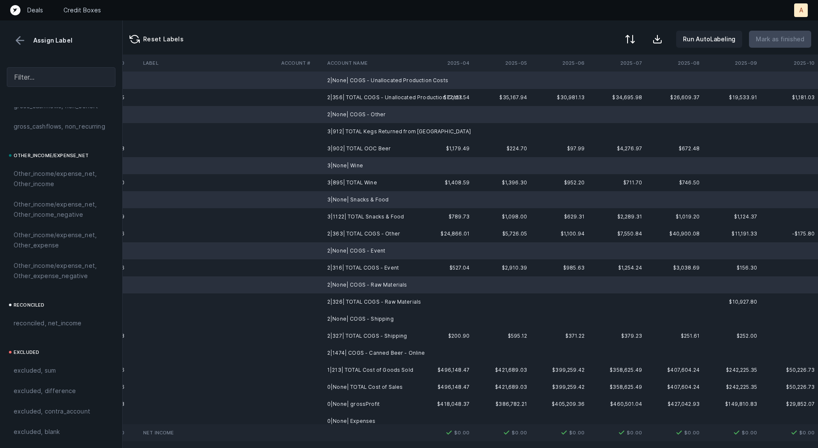
click at [356, 314] on td "2|None| COGS - Shipping" at bounding box center [376, 319] width 104 height 17
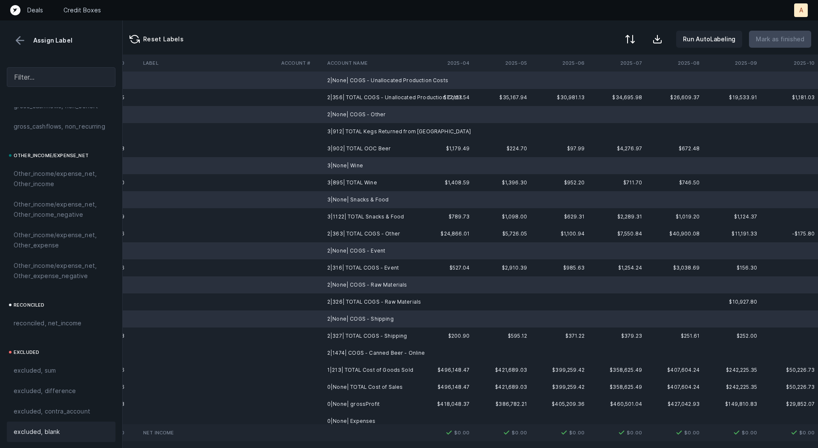
click at [72, 428] on div "excluded, blank" at bounding box center [61, 432] width 95 height 10
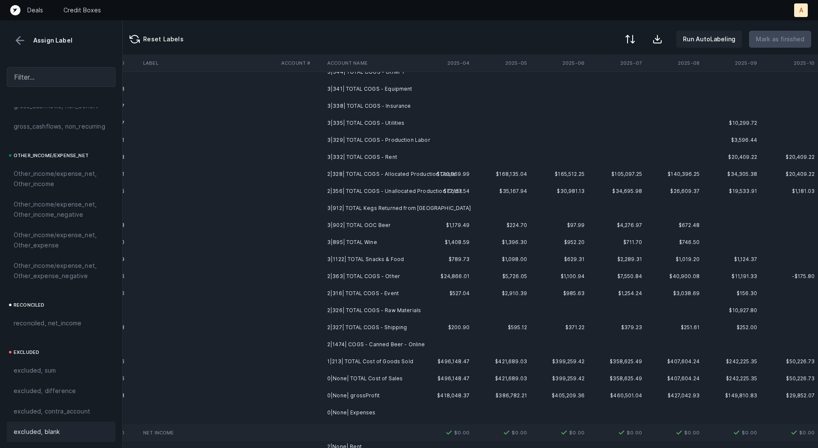
scroll to position [0, 2374]
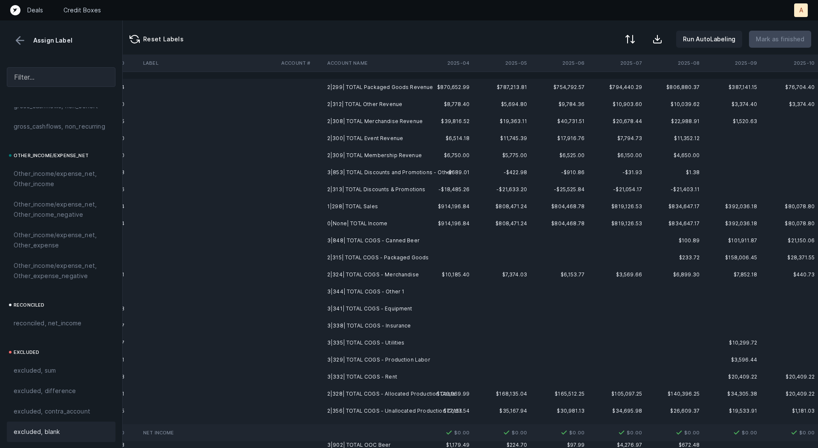
click at [398, 87] on td "2|299| TOTAL Packaged Goods Revenue" at bounding box center [376, 87] width 104 height 17
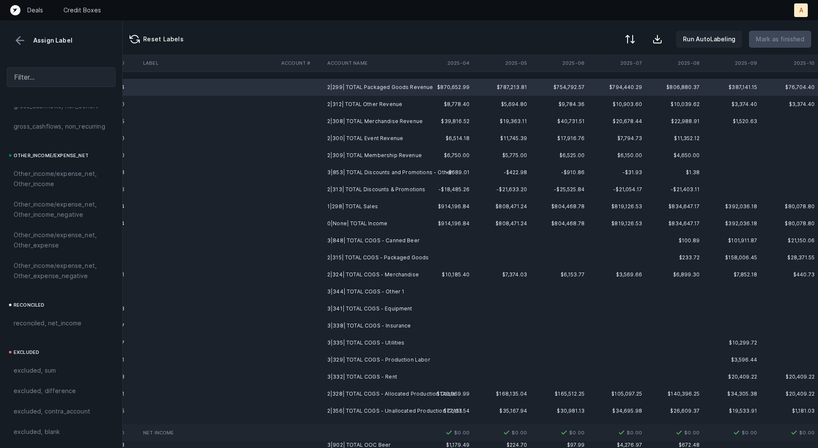
click at [407, 276] on td "2|324| TOTAL COGS - Merchandise" at bounding box center [376, 274] width 104 height 17
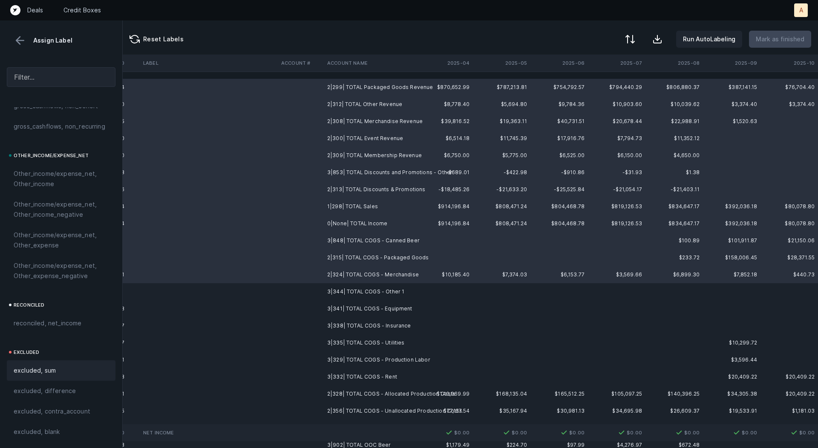
click at [26, 370] on span "excluded, sum" at bounding box center [35, 371] width 42 height 10
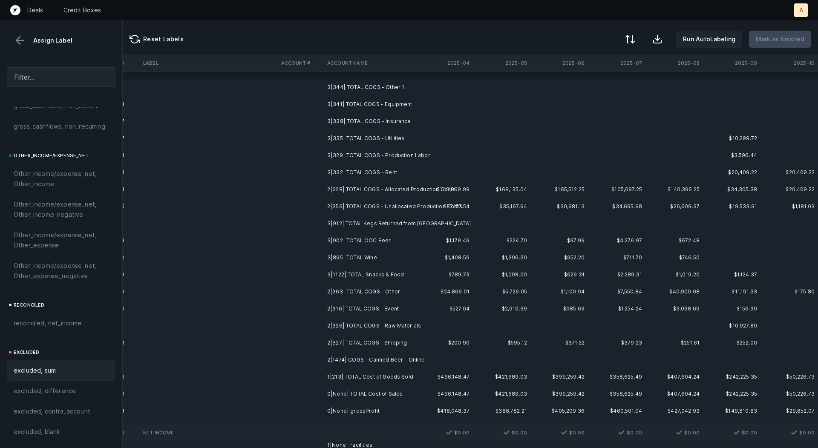
click at [363, 87] on td "3|344| TOTAL COGS - Other 1" at bounding box center [376, 87] width 104 height 17
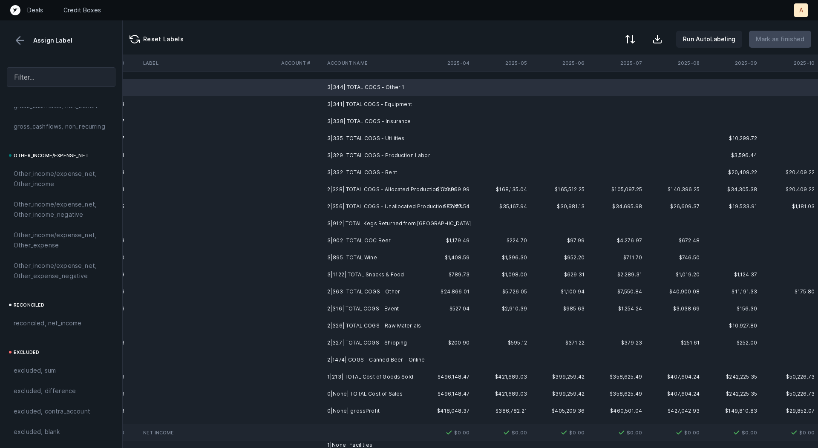
click at [376, 389] on td "0|None| TOTAL Cost of Sales" at bounding box center [376, 394] width 104 height 17
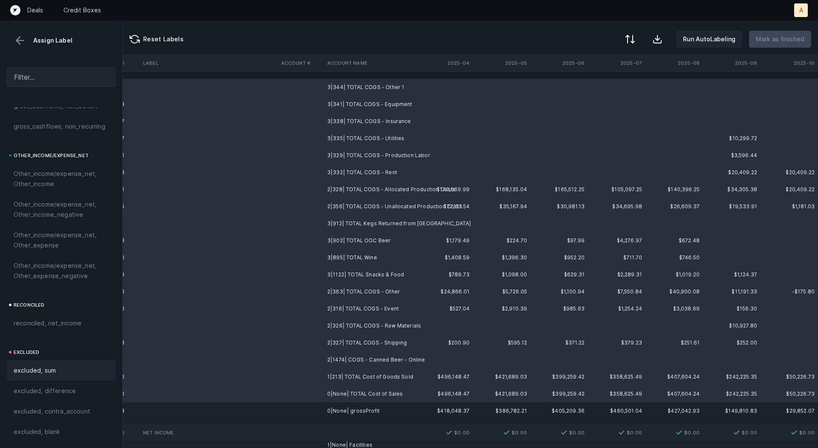
click at [71, 369] on div "excluded, sum" at bounding box center [61, 371] width 95 height 10
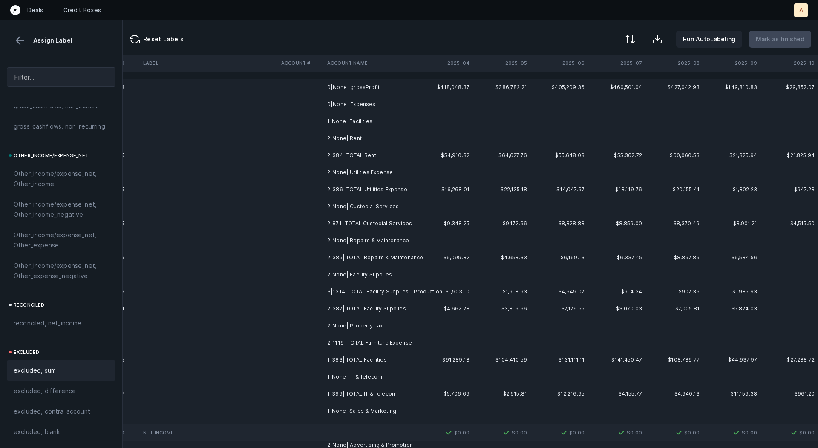
click at [370, 87] on td "0|None| grossProfit" at bounding box center [376, 87] width 104 height 17
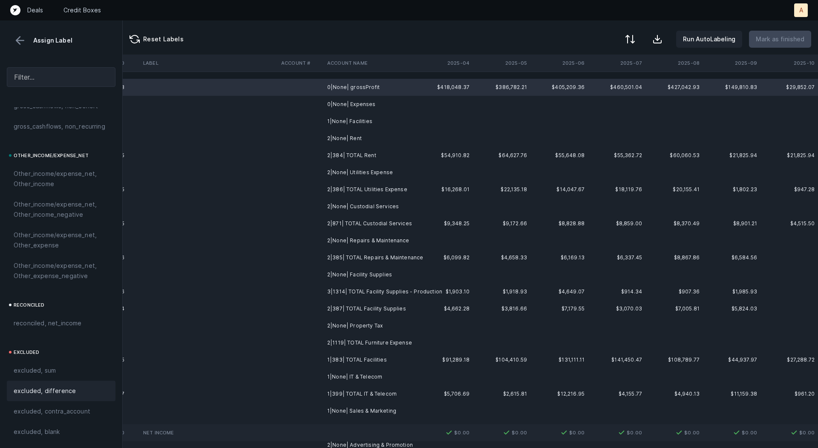
click at [40, 392] on span "excluded, difference" at bounding box center [45, 391] width 62 height 10
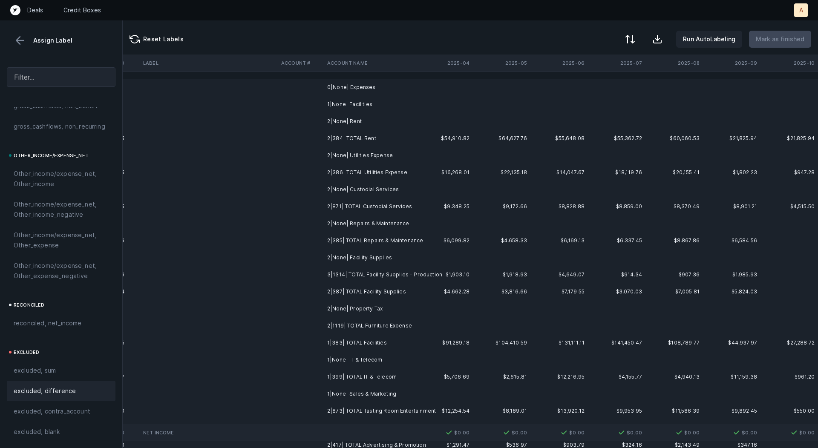
click at [374, 87] on td "0|None| Expenses" at bounding box center [376, 87] width 104 height 17
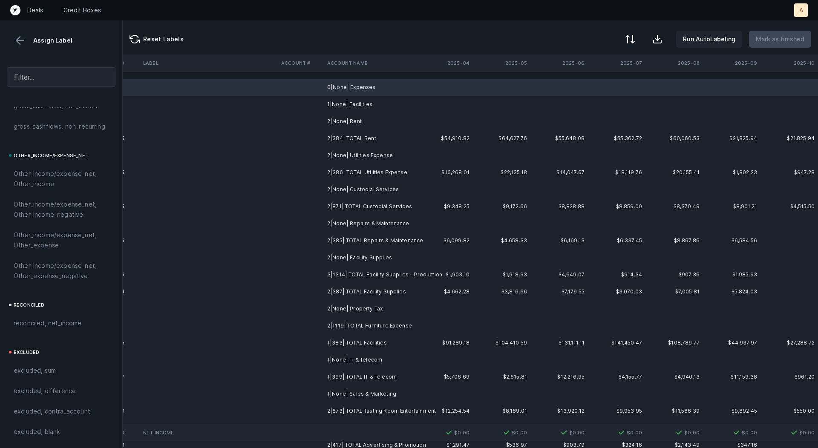
click at [360, 107] on td "1|None| Facilities" at bounding box center [376, 104] width 104 height 17
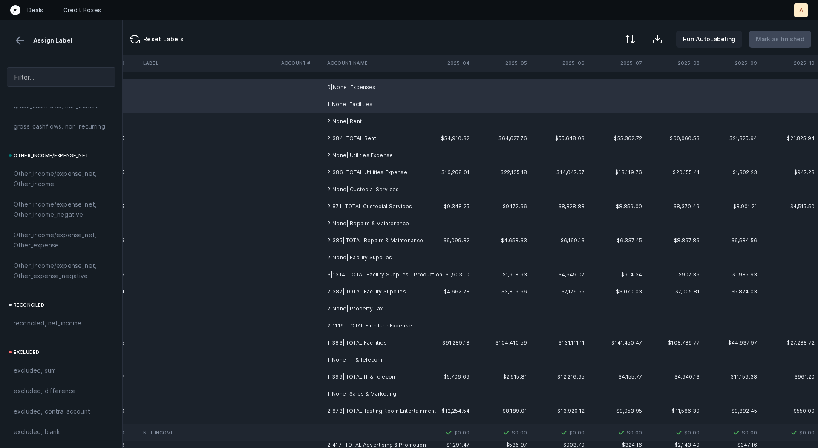
click at [350, 121] on td "2|None| Rent" at bounding box center [376, 121] width 104 height 17
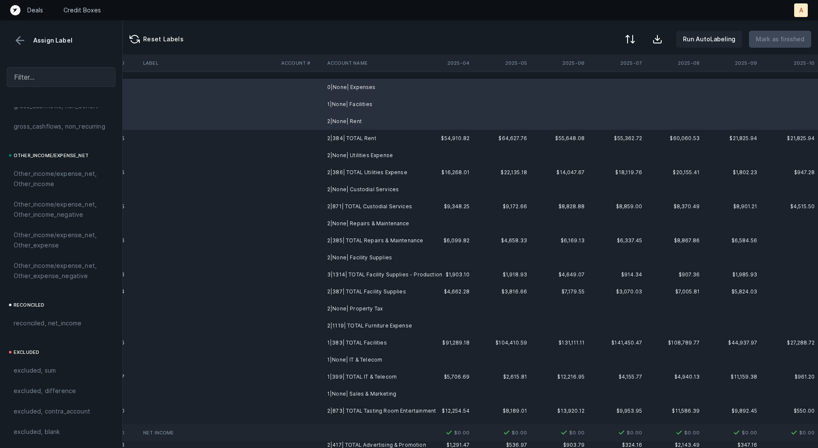
click at [354, 151] on td "2|None| Utilities Expense" at bounding box center [376, 155] width 104 height 17
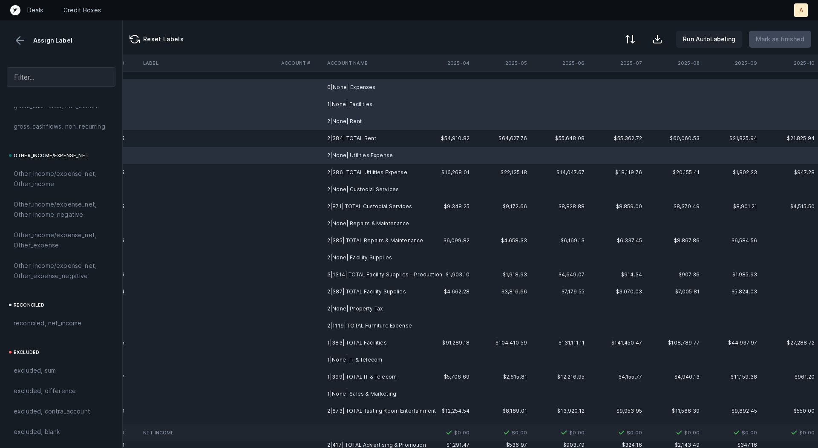
click at [352, 190] on td "2|None| Custodial Services" at bounding box center [376, 189] width 104 height 17
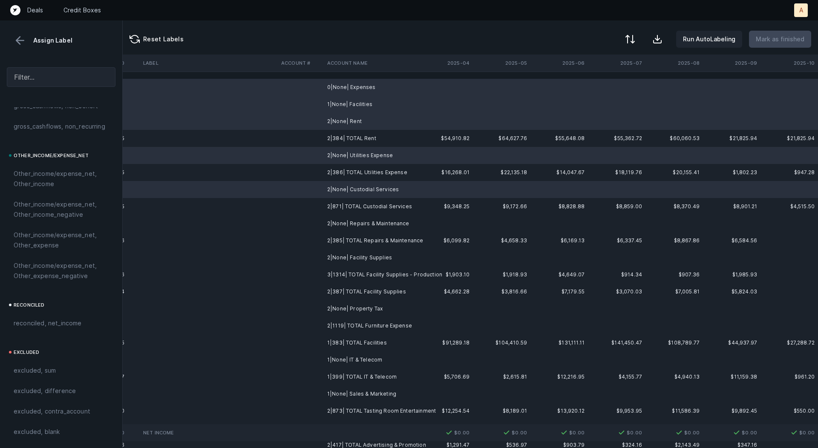
click at [356, 221] on td "2|None| Repairs & Maintenance" at bounding box center [376, 223] width 104 height 17
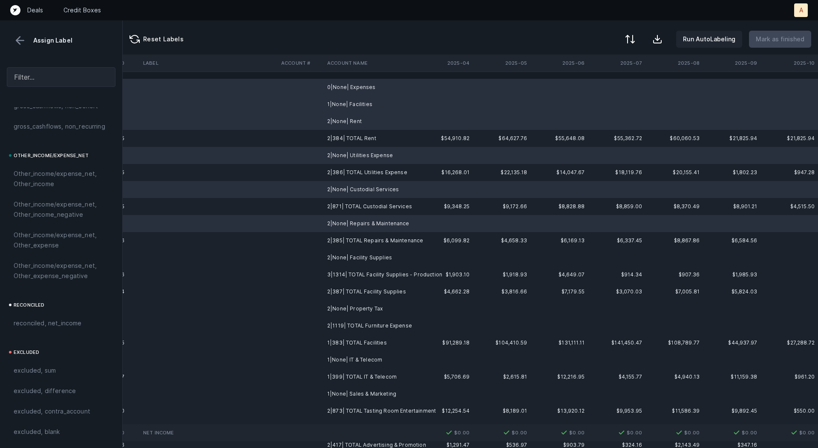
click at [352, 258] on td "2|None| Facility Supplies" at bounding box center [376, 257] width 104 height 17
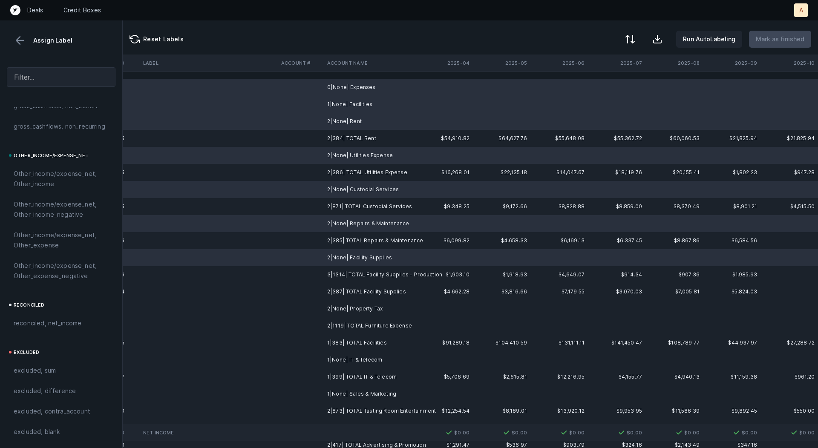
click at [345, 311] on td "2|None| Property Tax" at bounding box center [376, 308] width 104 height 17
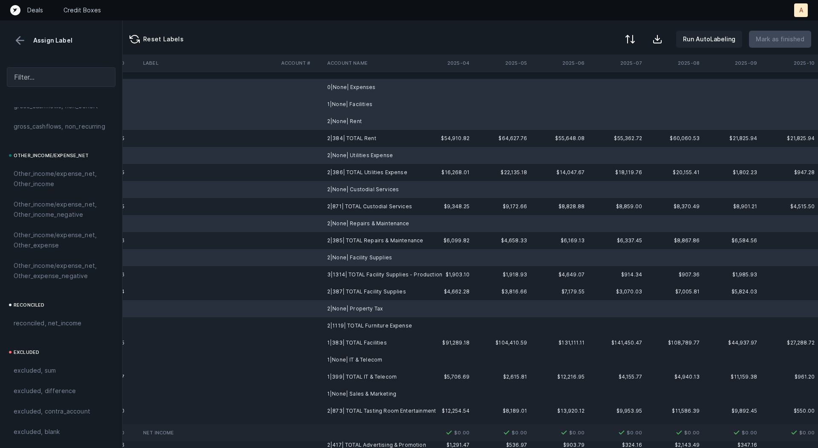
click at [351, 359] on td "1|None| IT & Telecom" at bounding box center [376, 360] width 104 height 17
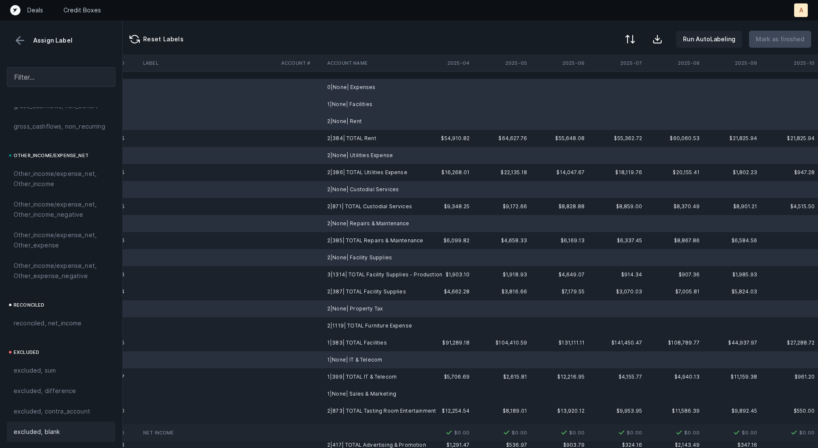
click at [63, 432] on div "excluded, blank" at bounding box center [61, 432] width 95 height 10
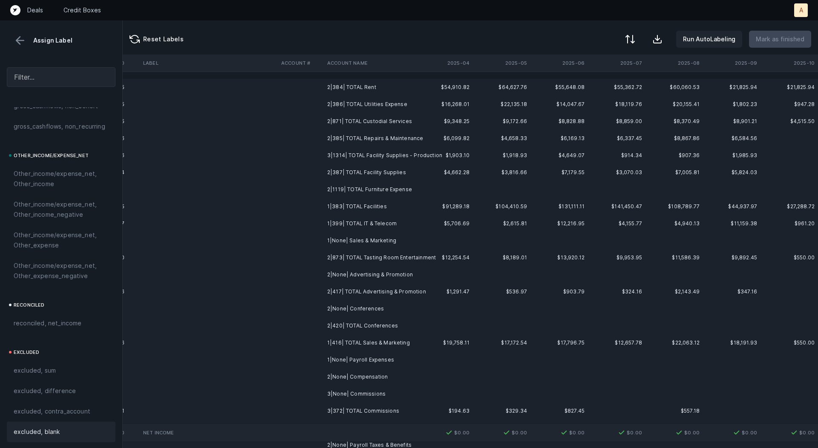
click at [381, 86] on td "2|384| TOTAL Rent" at bounding box center [376, 87] width 104 height 17
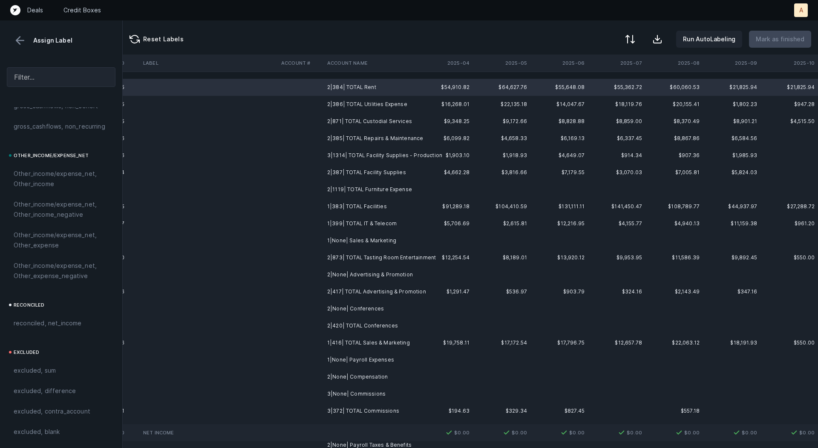
click at [375, 218] on td "1|399| TOTAL IT & Telecom" at bounding box center [376, 223] width 104 height 17
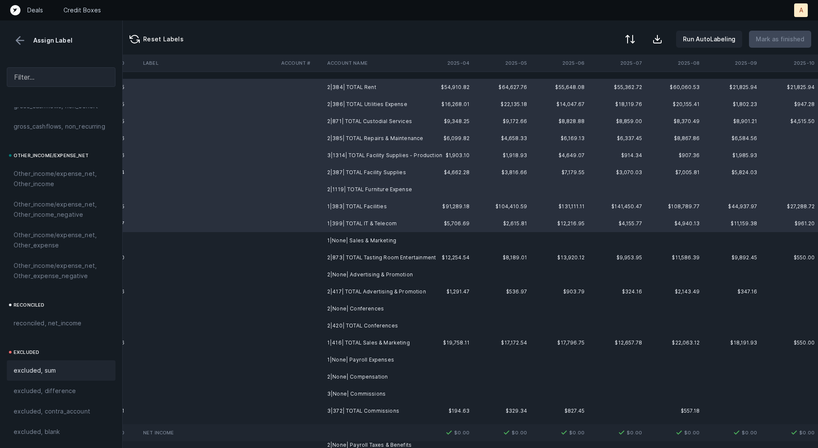
click at [68, 367] on div "excluded, sum" at bounding box center [61, 371] width 95 height 10
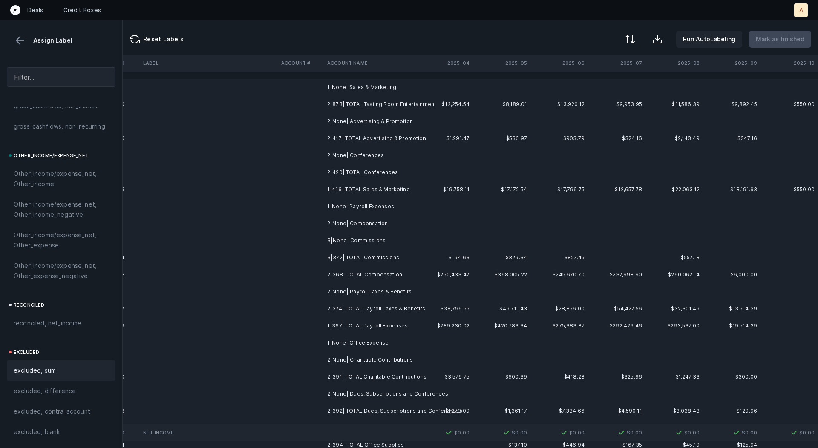
click at [381, 85] on td "1|None| Sales & Marketing" at bounding box center [376, 87] width 104 height 17
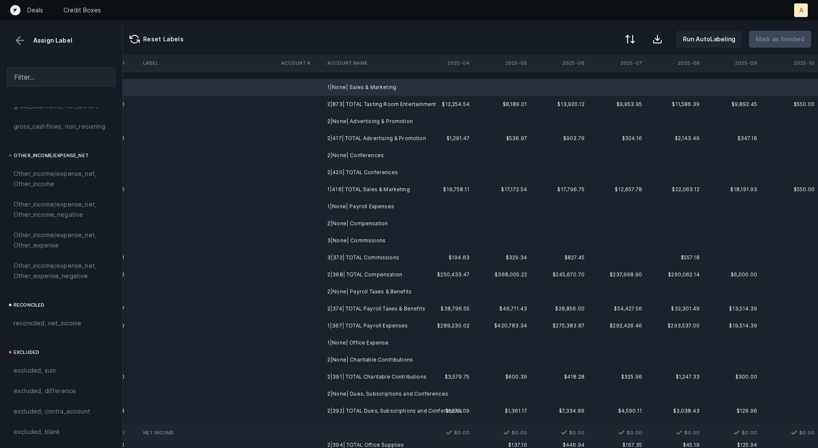
click at [364, 124] on td "2|None| Advertising & Promotion" at bounding box center [376, 121] width 104 height 17
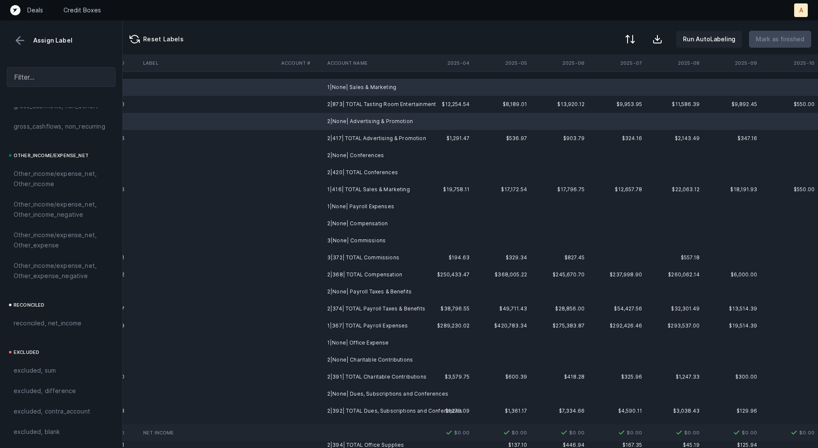
click at [358, 152] on td "2|None| Conferences" at bounding box center [376, 155] width 104 height 17
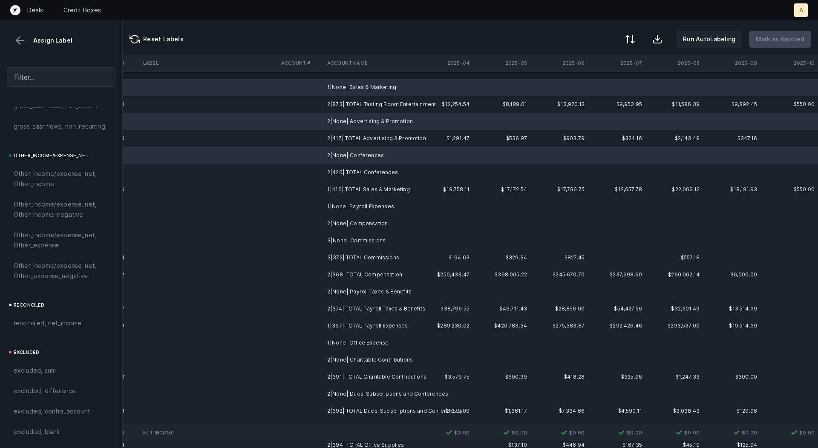
click at [349, 210] on td "1|None| Payroll Expenses" at bounding box center [376, 206] width 104 height 17
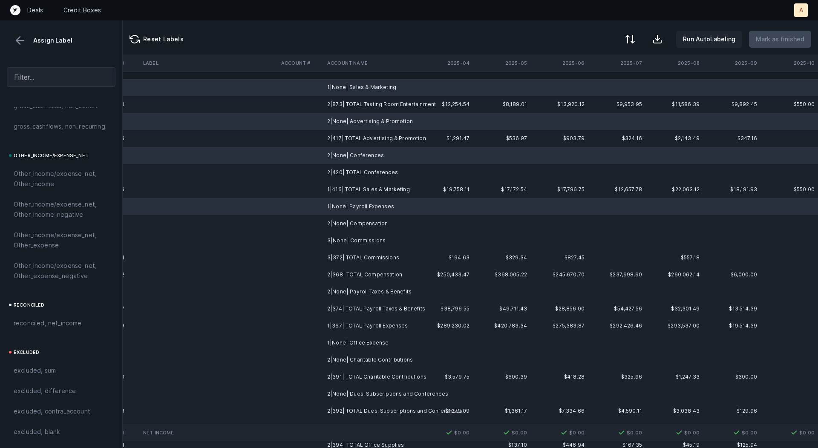
click at [344, 228] on td "2|None| Compensation" at bounding box center [376, 223] width 104 height 17
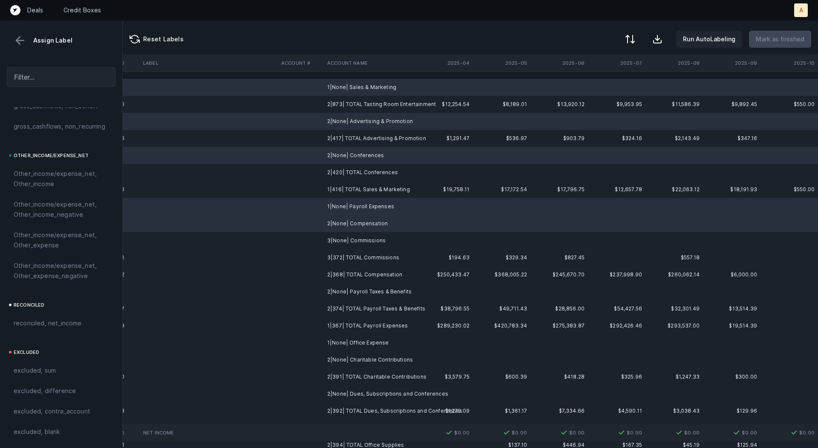
click at [337, 245] on td "3|None| Commissions" at bounding box center [376, 240] width 104 height 17
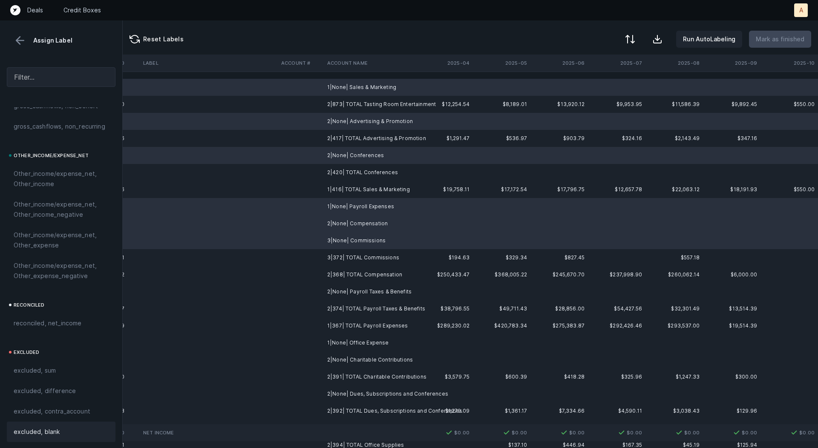
click at [43, 437] on div "excluded, blank" at bounding box center [61, 432] width 109 height 20
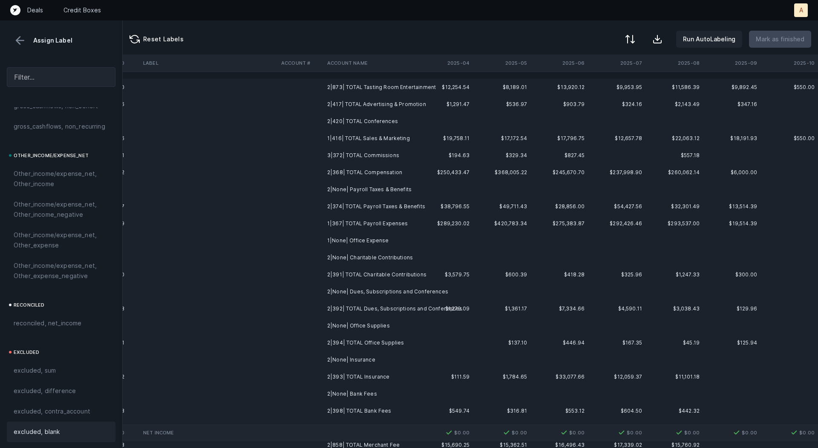
click at [389, 186] on td "2|None| Payroll Taxes & Benefits" at bounding box center [376, 189] width 104 height 17
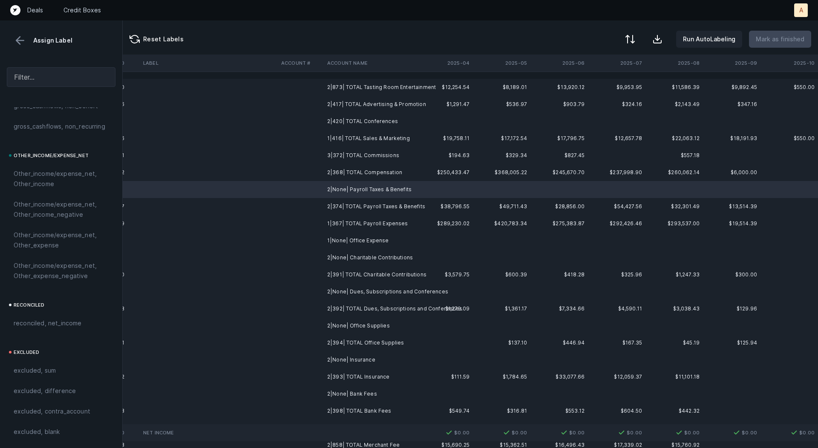
click at [363, 240] on td "1|None| Office Expense" at bounding box center [376, 240] width 104 height 17
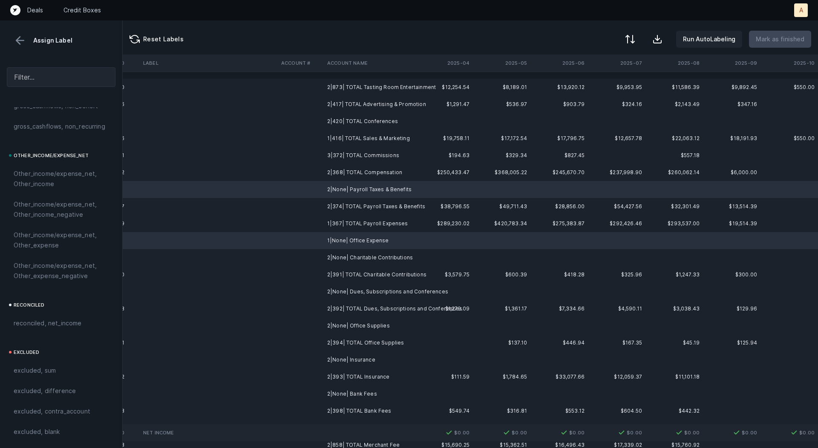
click at [359, 257] on td "2|None| Charitable Contributions" at bounding box center [376, 257] width 104 height 17
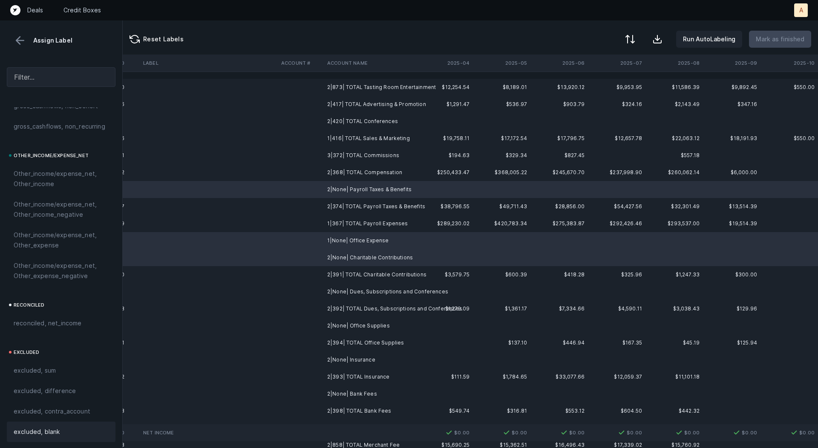
click at [46, 433] on span "excluded, blank" at bounding box center [37, 432] width 46 height 10
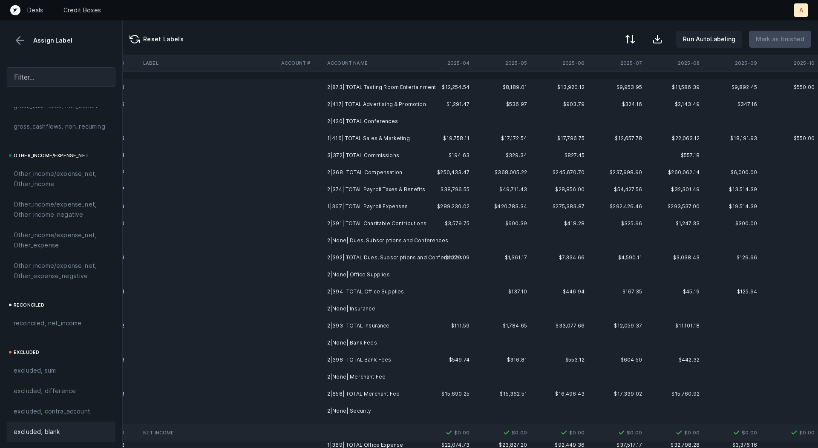
click at [363, 237] on td "2|None| Dues, Subscriptions and Conferences" at bounding box center [376, 240] width 104 height 17
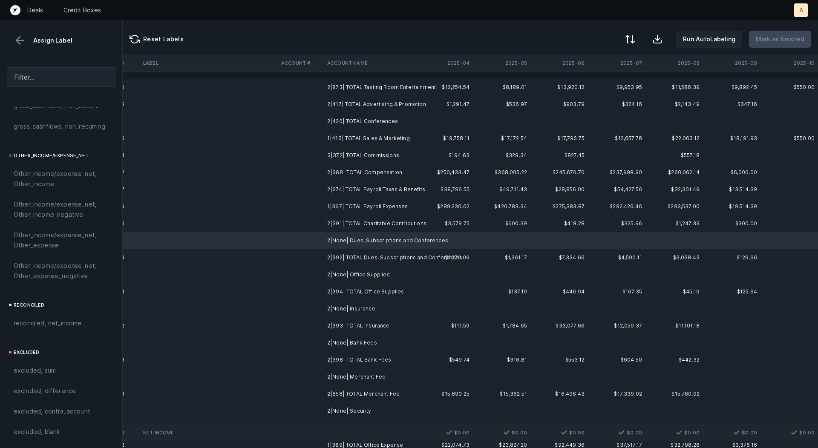
click at [353, 271] on td "2|None| Office Supplies" at bounding box center [376, 274] width 104 height 17
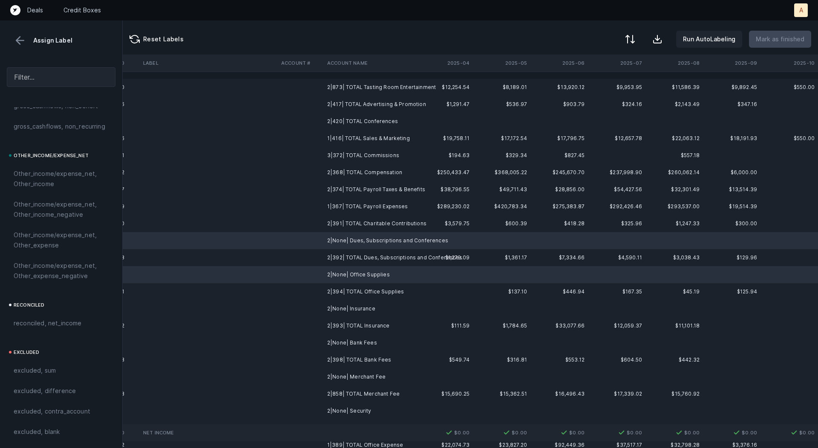
click at [345, 309] on td "2|None| Insurance" at bounding box center [376, 308] width 104 height 17
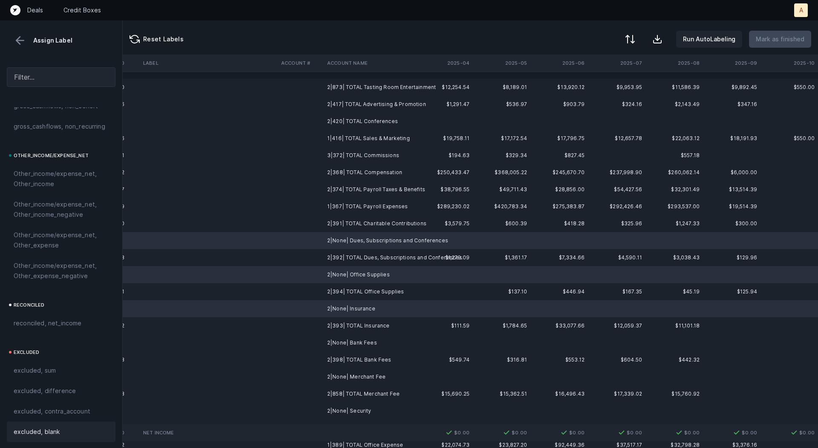
click at [57, 431] on span "excluded, blank" at bounding box center [37, 432] width 46 height 10
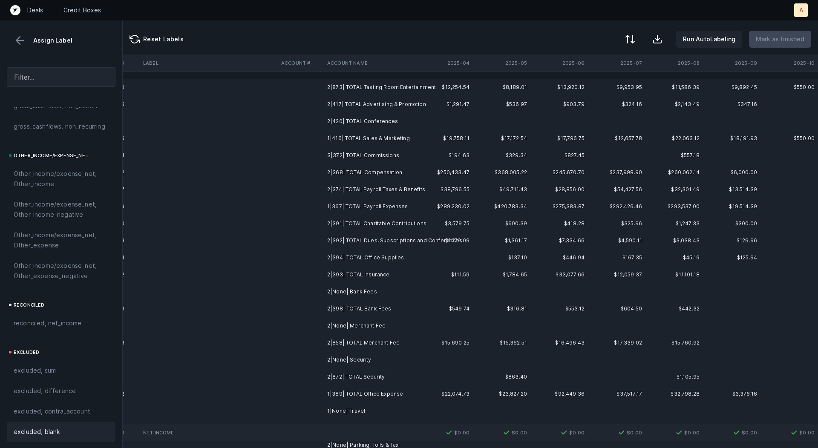
click at [318, 291] on td at bounding box center [301, 291] width 46 height 17
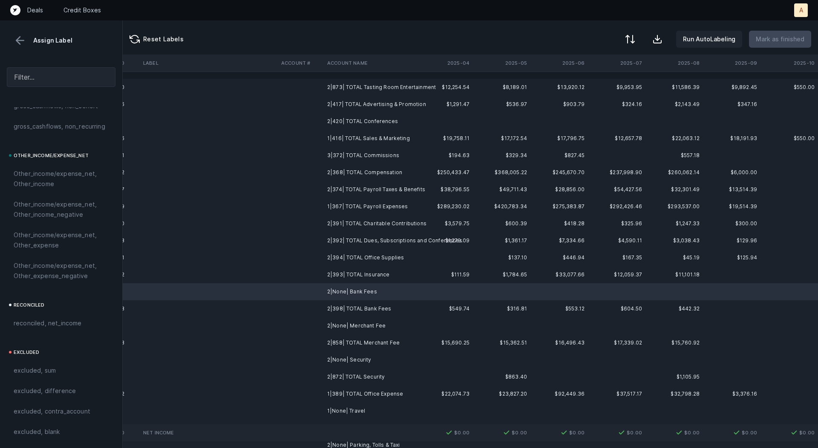
click at [344, 323] on td "2|None| Merchant Fee" at bounding box center [376, 325] width 104 height 17
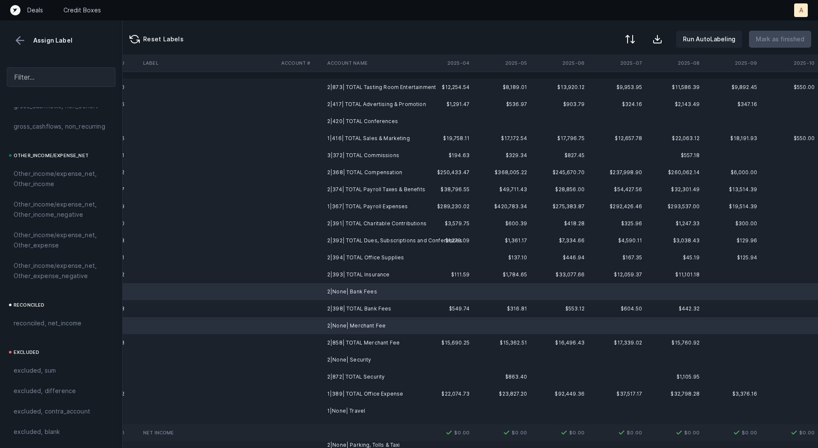
click at [341, 358] on td "2|None| Security" at bounding box center [376, 360] width 104 height 17
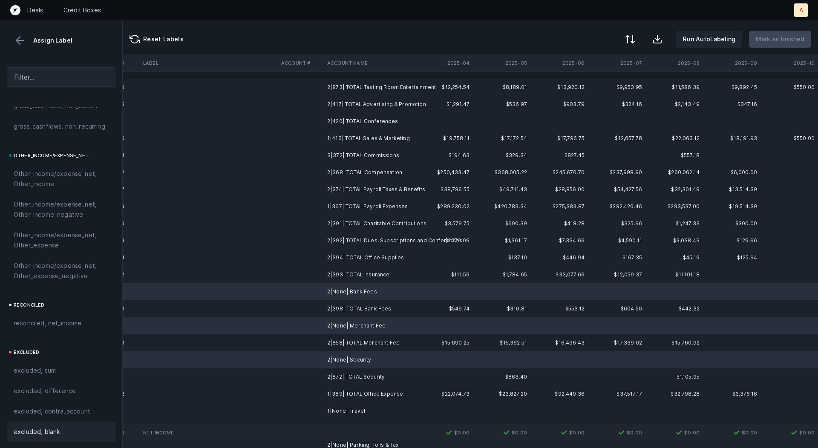
click at [58, 433] on span "excluded, blank" at bounding box center [37, 432] width 46 height 10
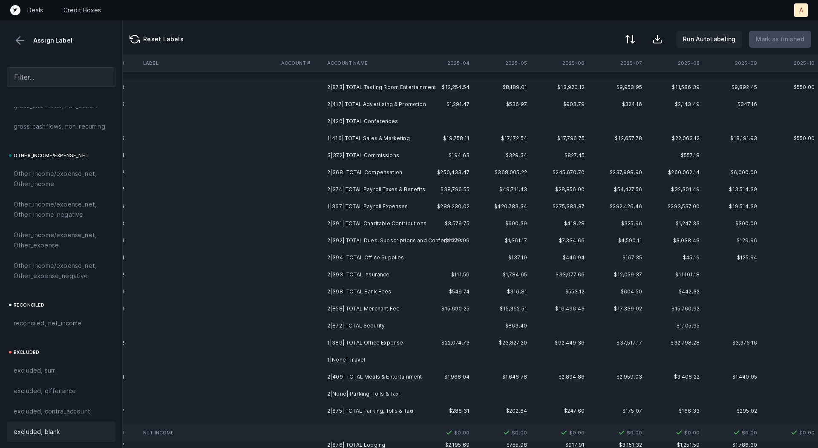
click at [366, 359] on td "1|None| Travel" at bounding box center [376, 360] width 104 height 17
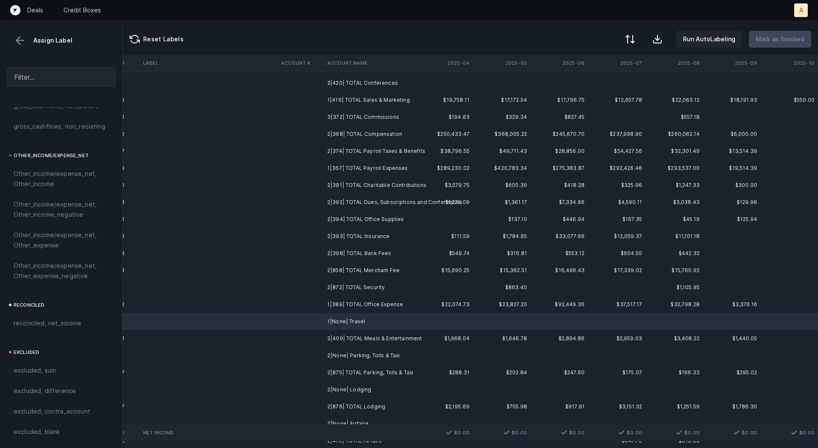
scroll to position [54, 2374]
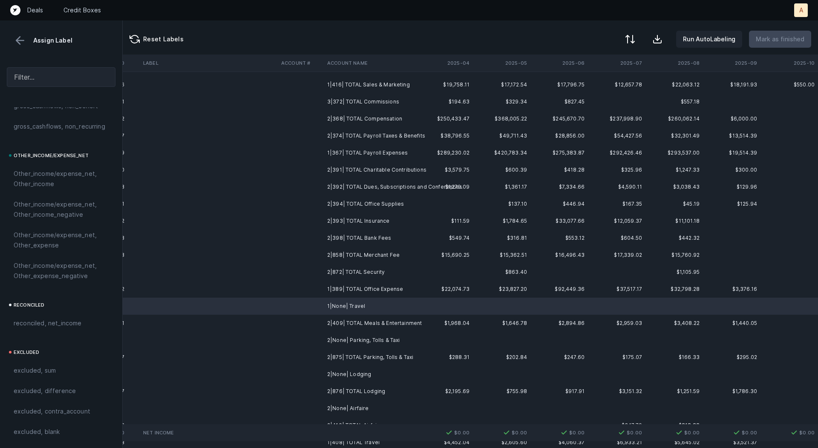
click at [374, 337] on td "2|None| Parking, Tolls & Taxi" at bounding box center [376, 340] width 104 height 17
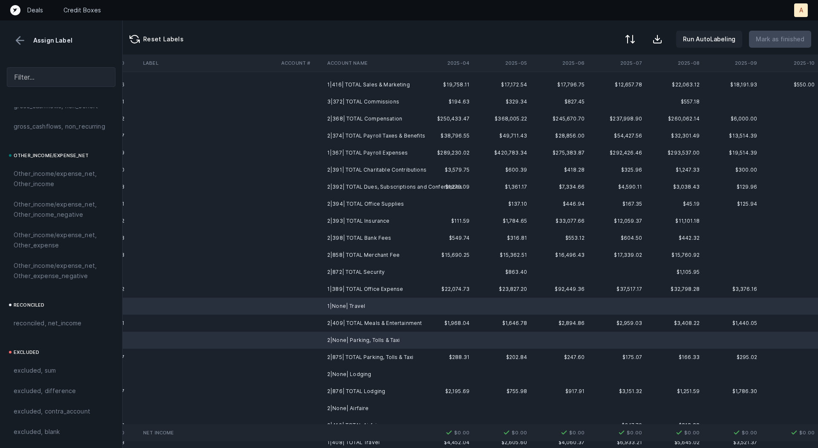
click at [362, 373] on td "2|None| Lodging" at bounding box center [376, 374] width 104 height 17
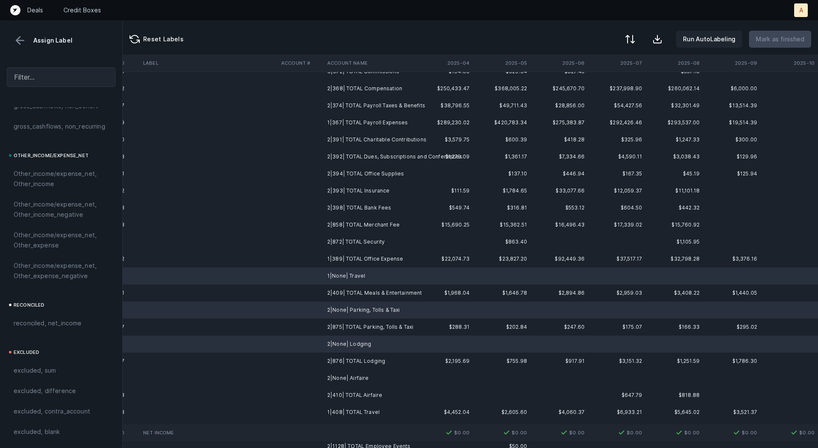
scroll to position [89, 2374]
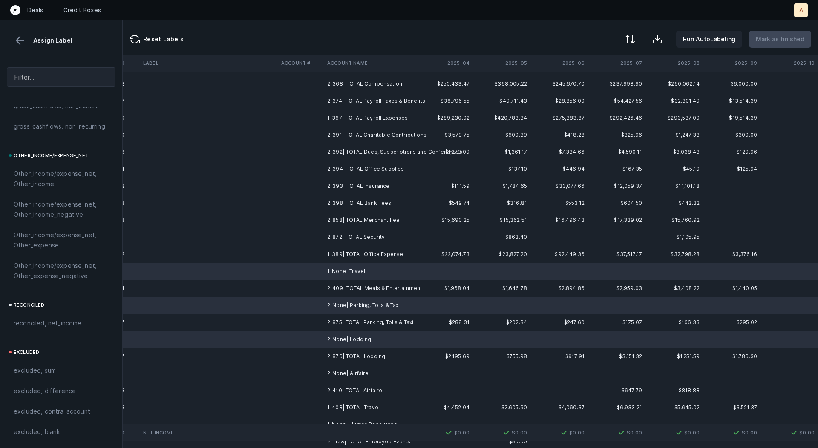
click at [361, 374] on td "2|None| Airfaire" at bounding box center [376, 373] width 104 height 17
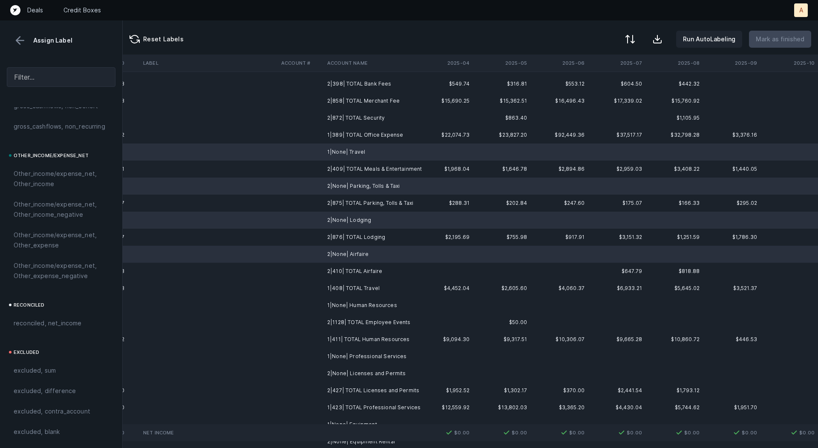
scroll to position [216, 2374]
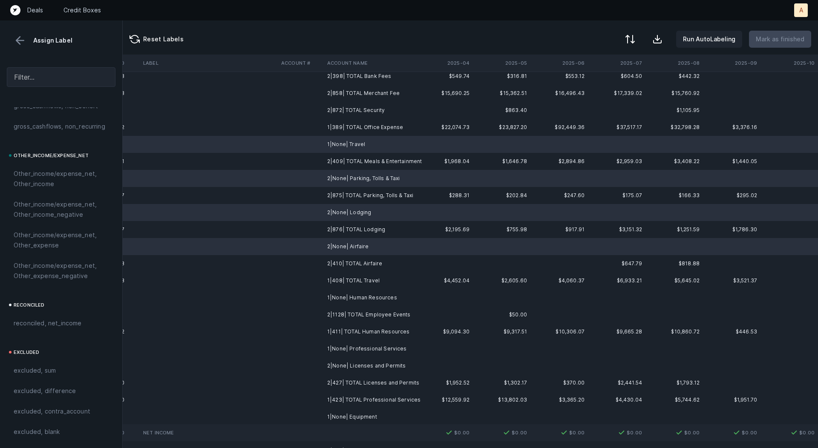
click at [387, 297] on td "1|None| Human Resources" at bounding box center [376, 297] width 104 height 17
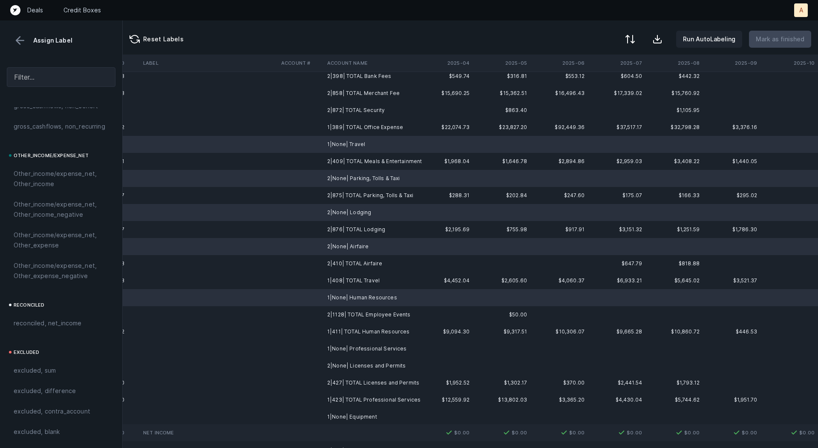
click at [372, 349] on td "1|None| Professional Services" at bounding box center [376, 348] width 104 height 17
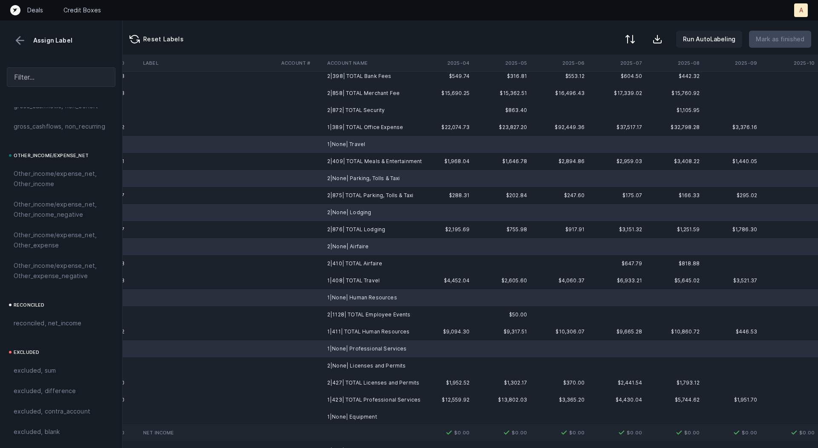
click at [368, 365] on td "2|None| Licenses and Permits" at bounding box center [376, 366] width 104 height 17
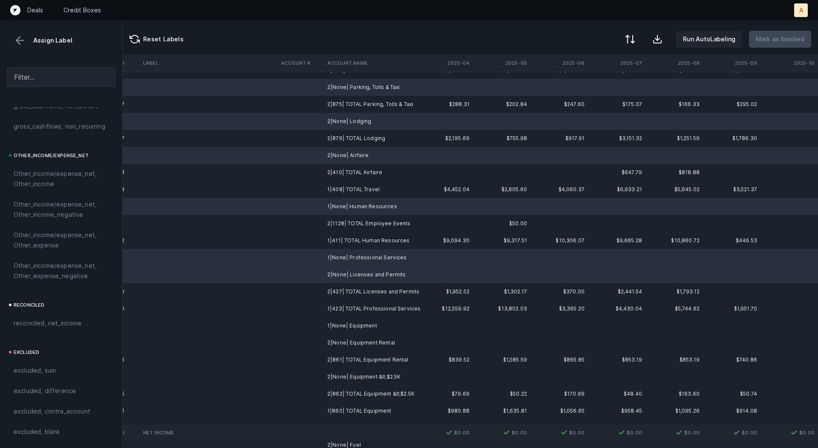
scroll to position [312, 2374]
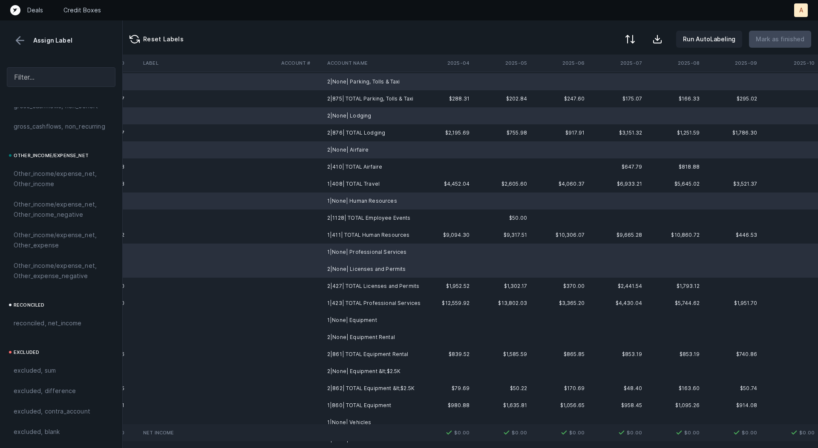
click at [365, 325] on td "1|None| Equipment" at bounding box center [376, 320] width 104 height 17
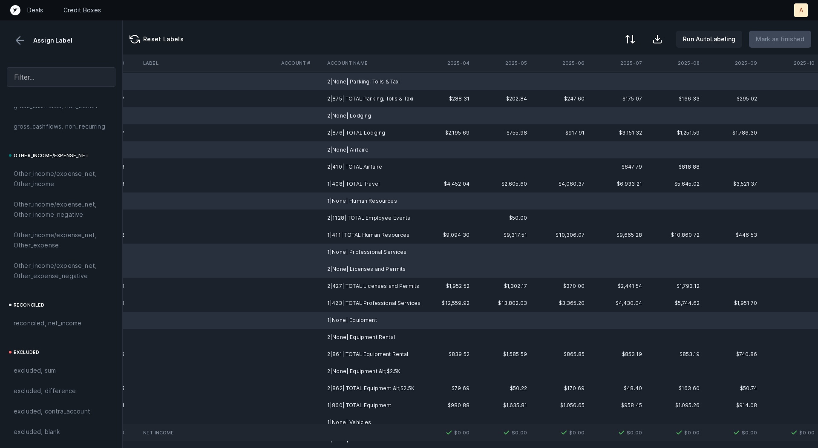
click at [361, 335] on td "2|None| Equipment Rental" at bounding box center [376, 337] width 104 height 17
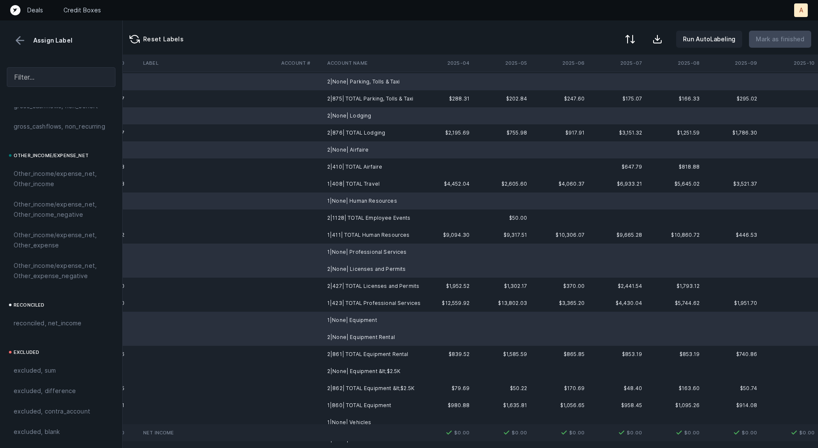
click at [360, 370] on td "2|None| Equipment &lt;$2.5K" at bounding box center [376, 371] width 104 height 17
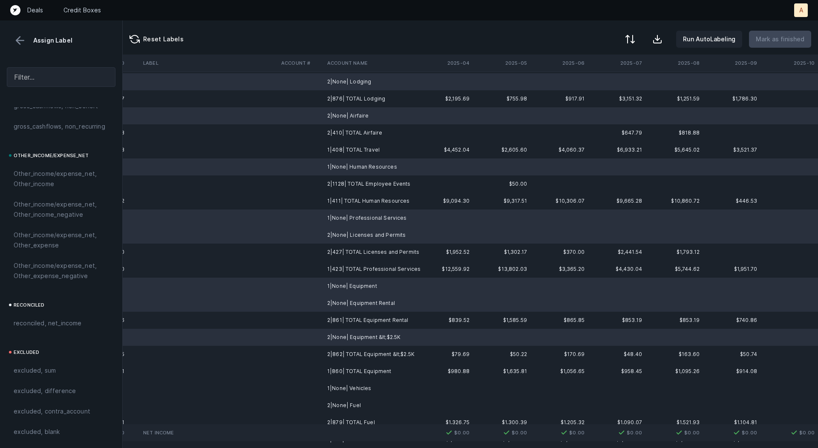
scroll to position [367, 2374]
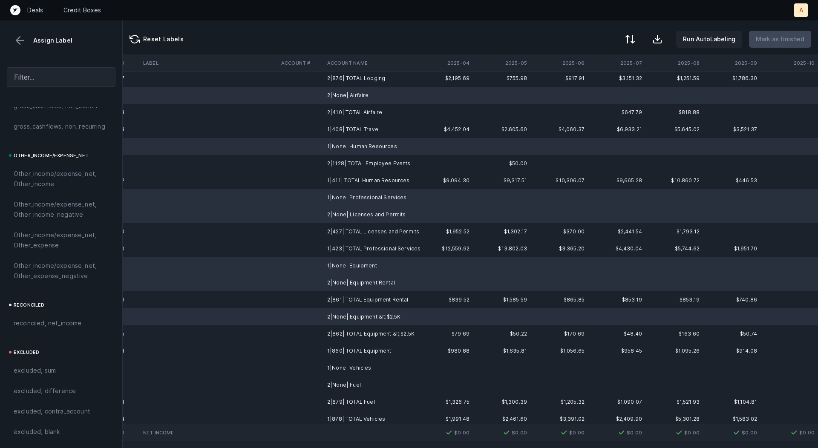
click at [372, 368] on td "1|None| Vehicles" at bounding box center [376, 368] width 104 height 17
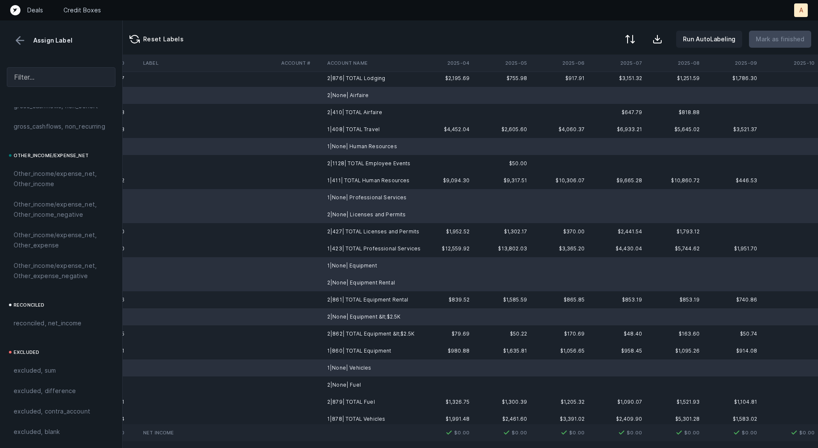
click at [366, 383] on td "2|None| Fuel" at bounding box center [376, 385] width 104 height 17
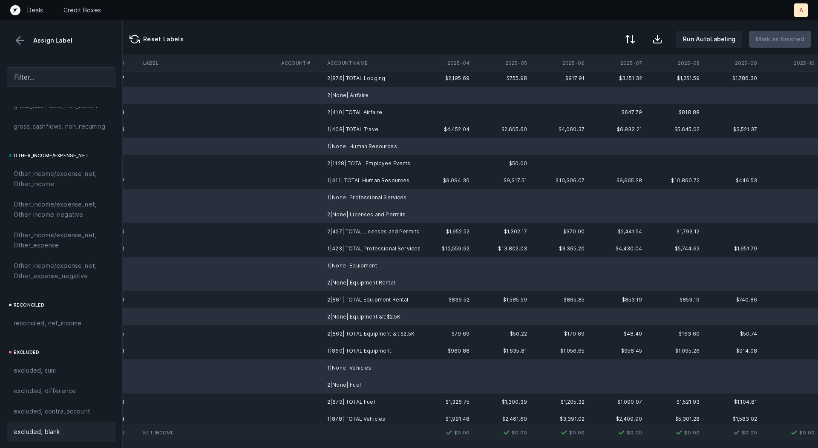
click at [57, 429] on span "excluded, blank" at bounding box center [37, 432] width 46 height 10
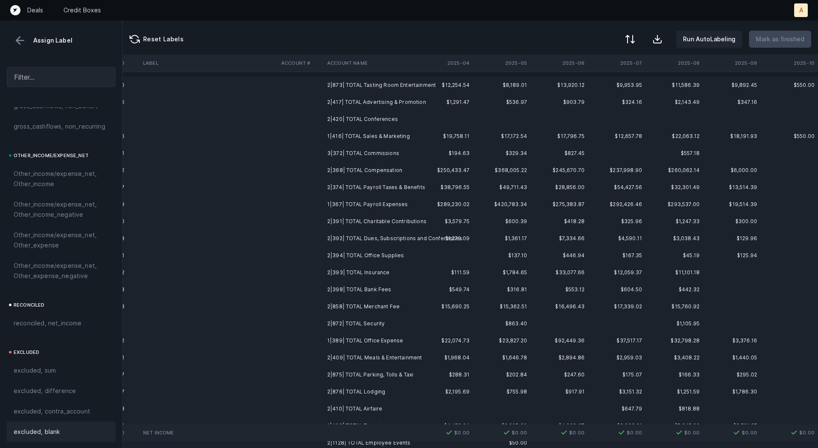
scroll to position [0, 2374]
click at [391, 86] on td "2|873| TOTAL Tasting Room Entertainment" at bounding box center [376, 87] width 104 height 17
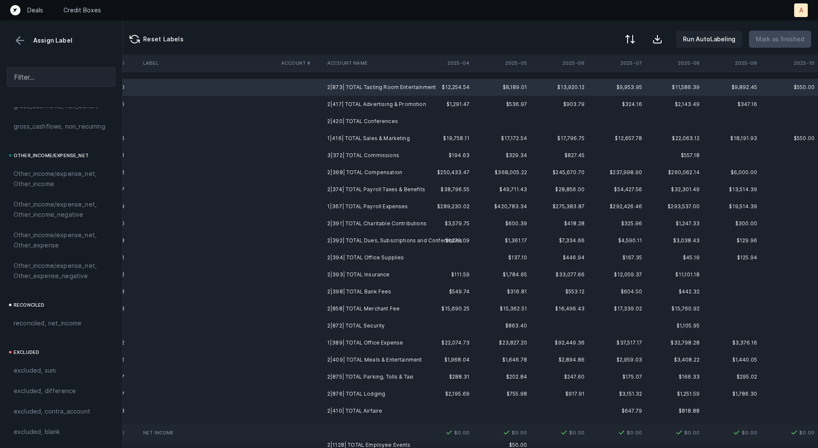
click at [372, 364] on td "2|409| TOTAL Meals & Entertainment" at bounding box center [376, 360] width 104 height 17
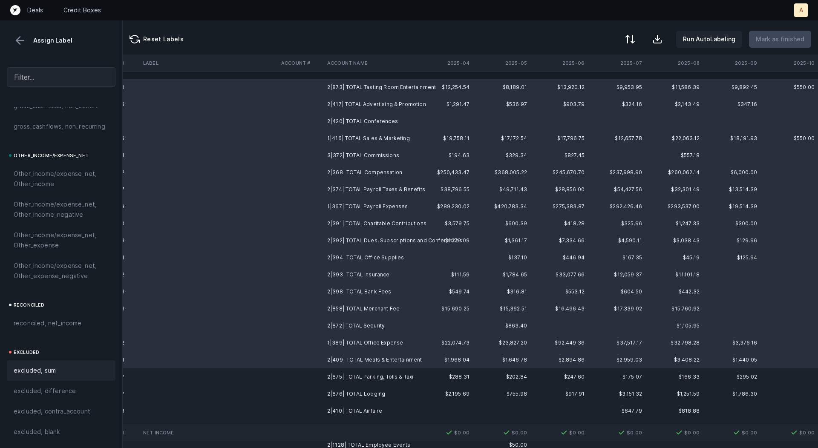
click at [64, 368] on div "excluded, sum" at bounding box center [61, 371] width 95 height 10
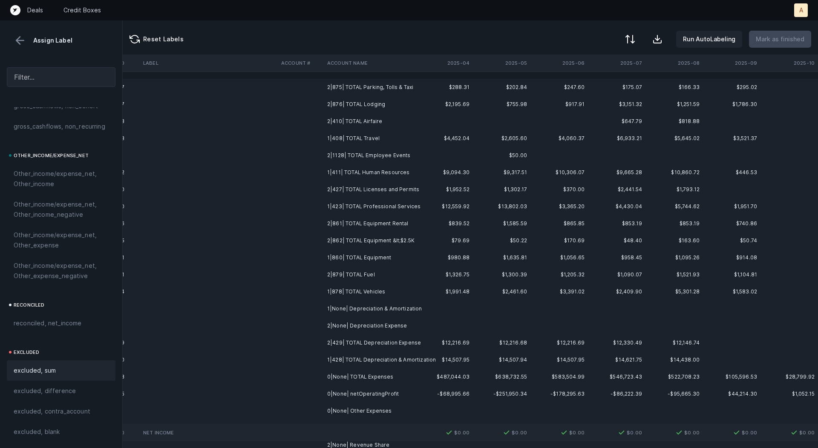
click at [376, 87] on td "2|875| TOTAL Parking, Tolls & Taxi" at bounding box center [376, 87] width 104 height 17
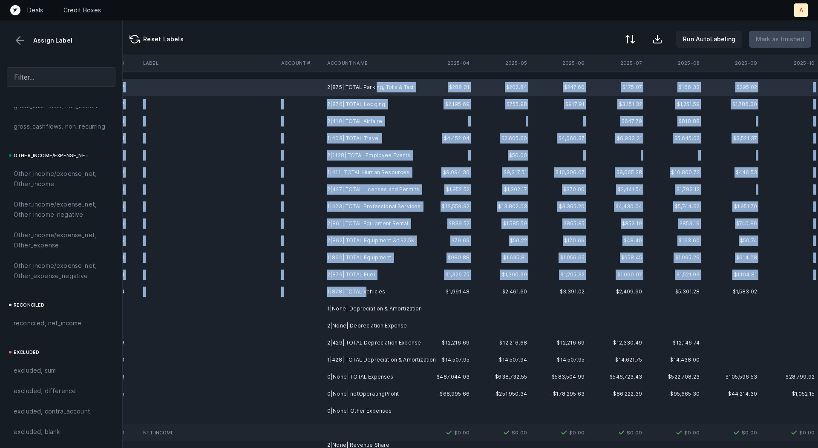
click at [365, 290] on td "1|878| TOTAL Vehicles" at bounding box center [376, 291] width 104 height 17
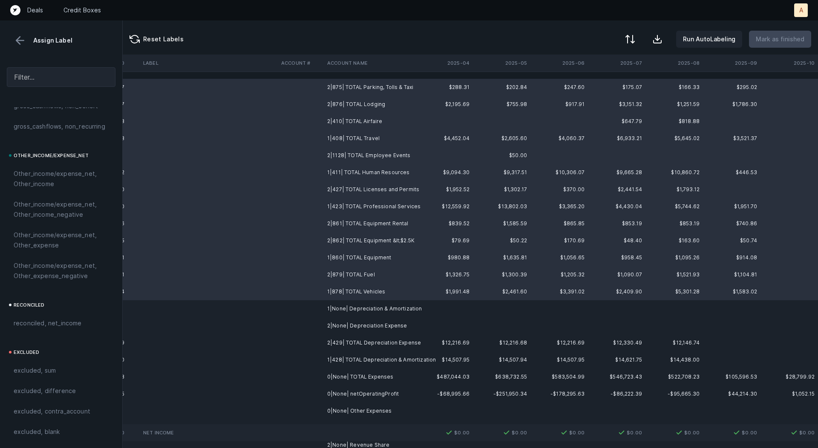
click at [48, 366] on span "excluded, sum" at bounding box center [35, 371] width 42 height 10
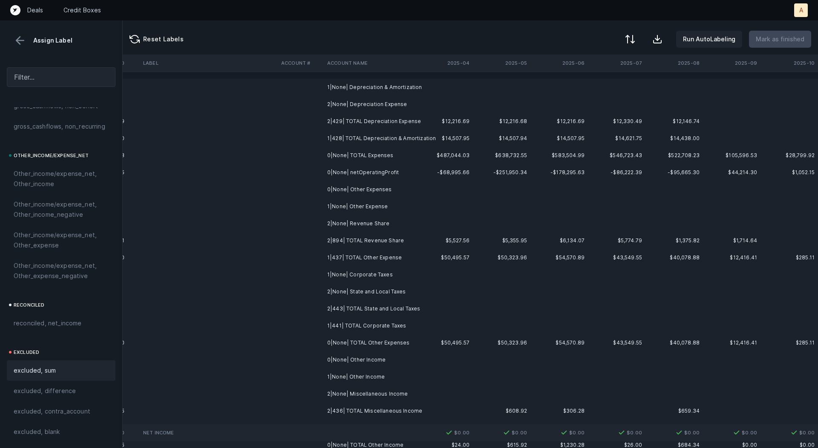
click at [364, 85] on td "1|None| Depreciation & Amortization" at bounding box center [376, 87] width 104 height 17
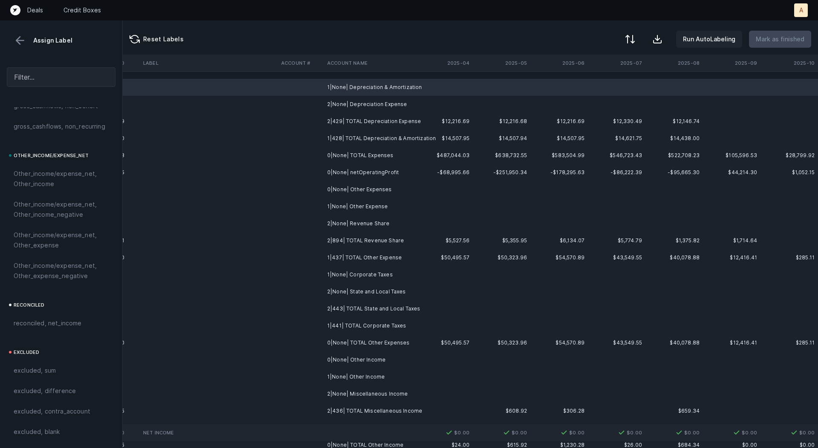
click at [362, 99] on td "2|None| Depreciation Expense" at bounding box center [376, 104] width 104 height 17
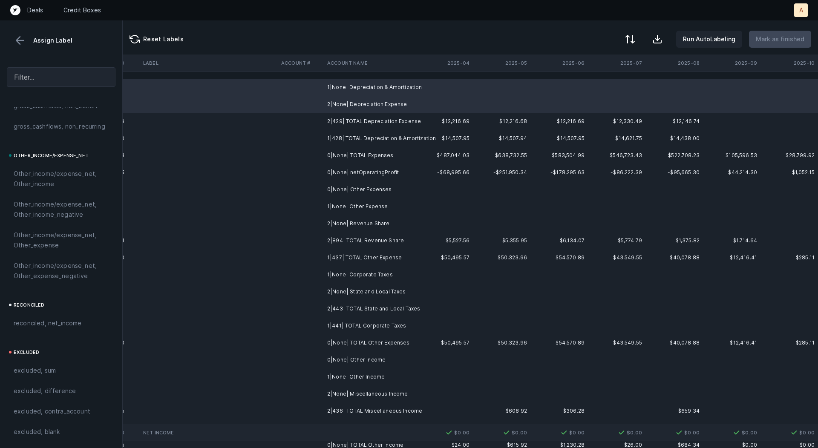
click at [357, 188] on td "0|None| Other Expenses" at bounding box center [376, 189] width 104 height 17
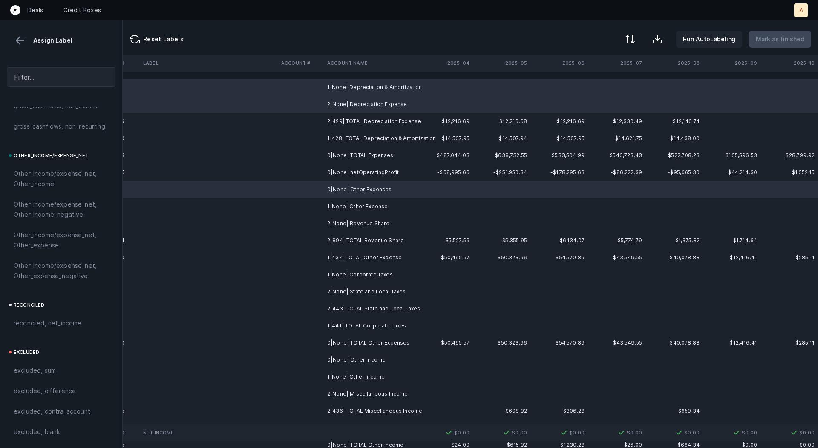
click at [351, 207] on td "1|None| Other Expense" at bounding box center [376, 206] width 104 height 17
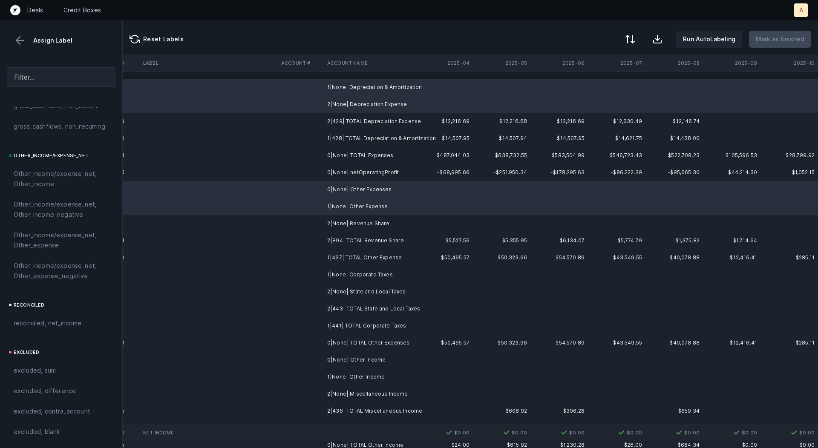
click at [352, 220] on td "2|None| Revenue Share" at bounding box center [376, 223] width 104 height 17
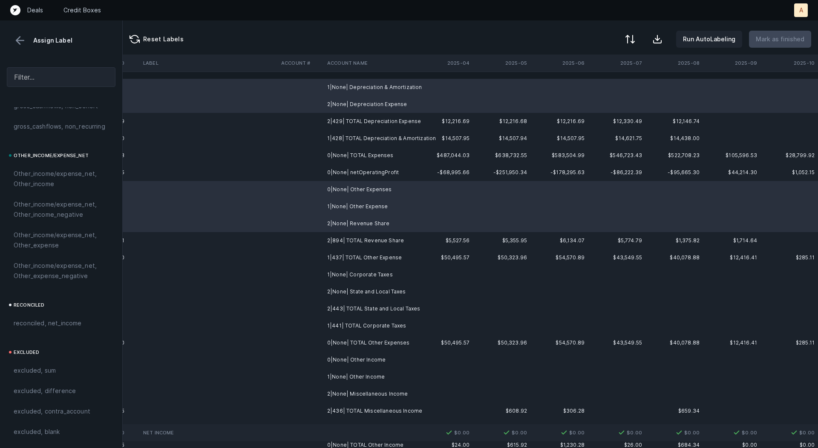
click at [348, 274] on td "1|None| Corporate Taxes" at bounding box center [376, 274] width 104 height 17
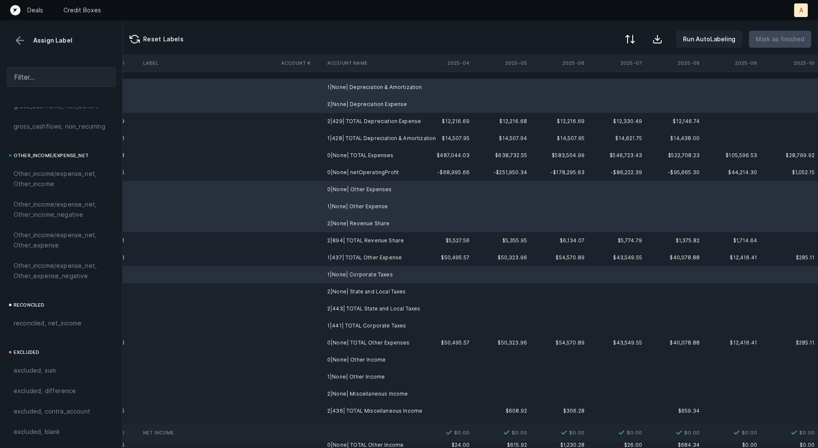
click at [348, 287] on td "2|None| State and Local Taxes" at bounding box center [376, 291] width 104 height 17
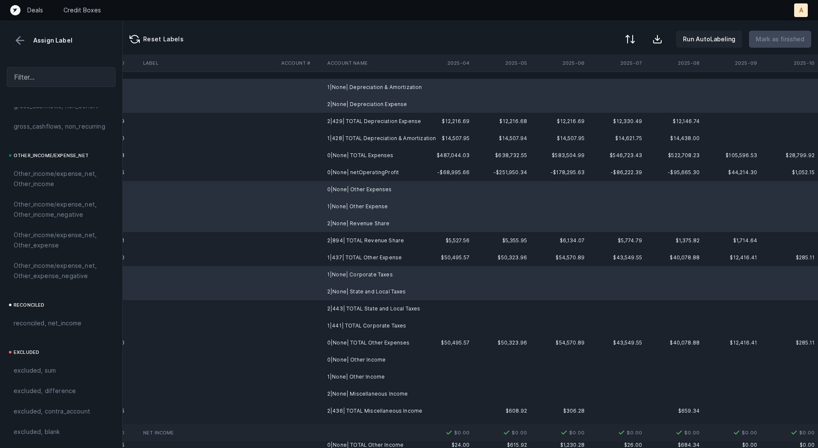
click at [349, 357] on td "0|None| Other Income" at bounding box center [376, 360] width 104 height 17
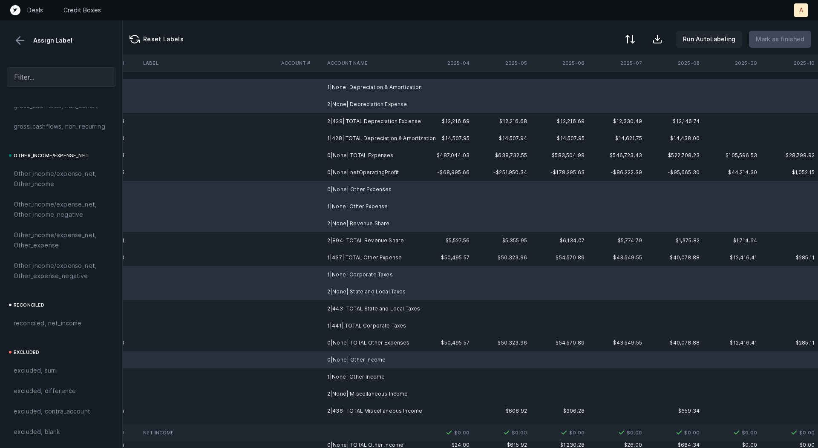
click at [347, 382] on td "1|None| Other Income" at bounding box center [376, 377] width 104 height 17
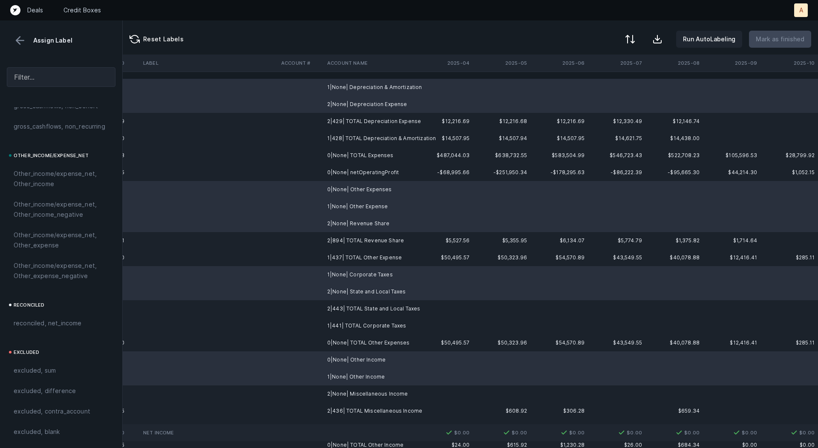
click at [342, 396] on td "2|None| Miscellaneous Income" at bounding box center [376, 394] width 104 height 17
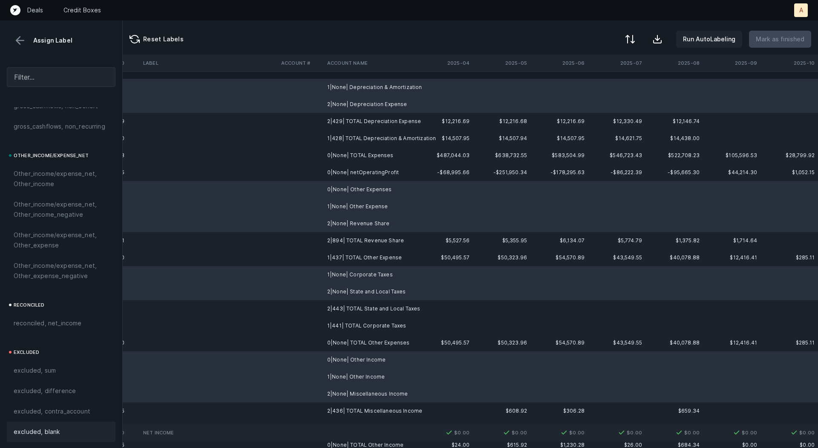
click at [86, 427] on div "excluded, blank" at bounding box center [61, 432] width 95 height 10
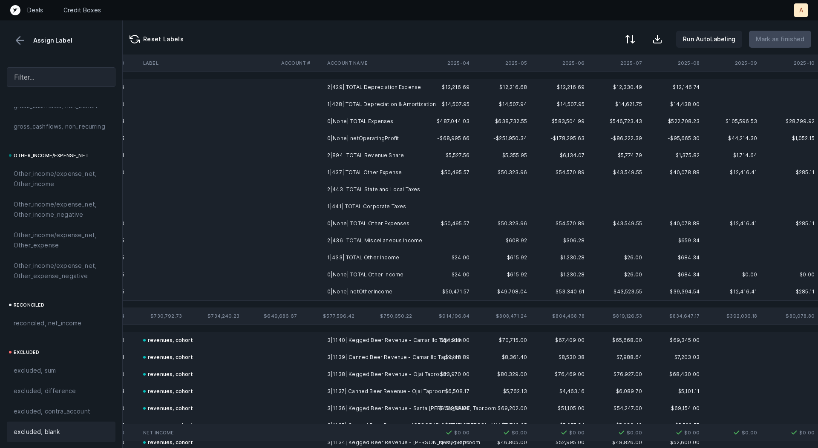
click at [379, 140] on td "0|None| netOperatingProfit" at bounding box center [376, 138] width 104 height 17
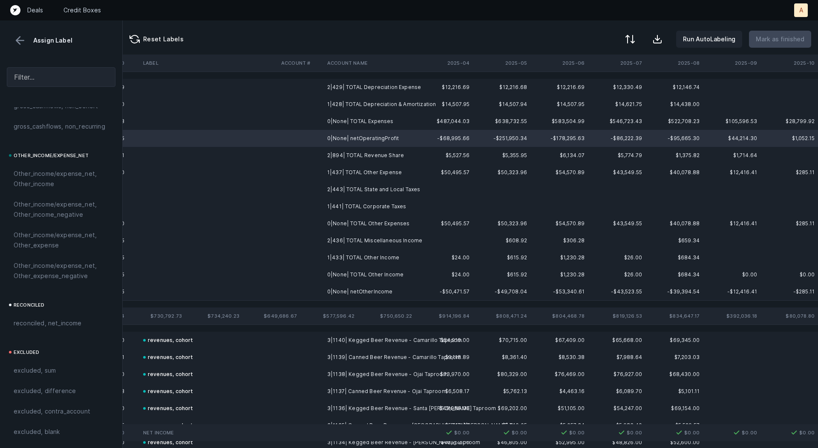
click at [367, 291] on td "0|None| netOtherIncome" at bounding box center [376, 291] width 104 height 17
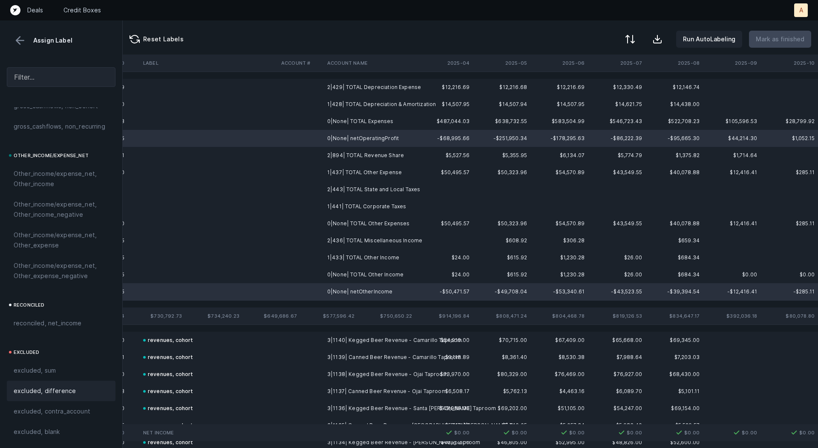
click at [84, 389] on div "excluded, difference" at bounding box center [61, 391] width 95 height 10
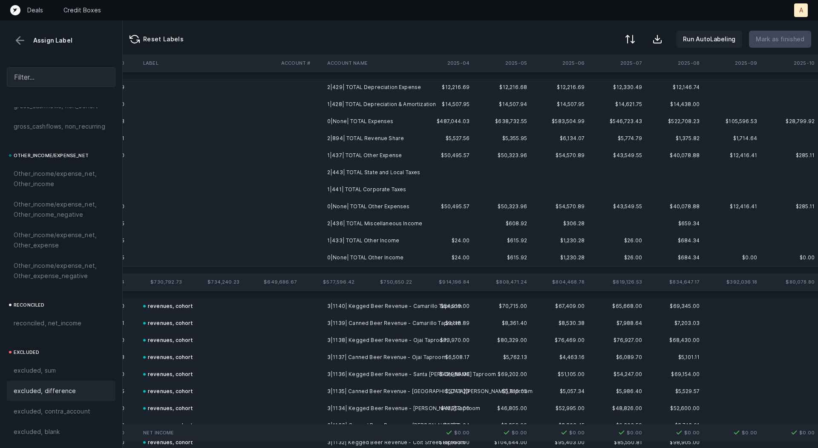
click at [364, 88] on td "2|429| TOTAL Depreciation Expense" at bounding box center [376, 87] width 104 height 17
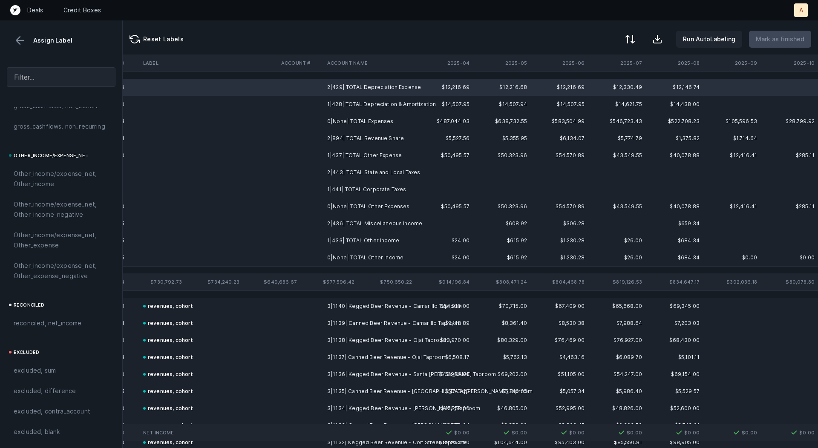
click at [362, 257] on td "0|None| TOTAL Other Income" at bounding box center [376, 257] width 104 height 17
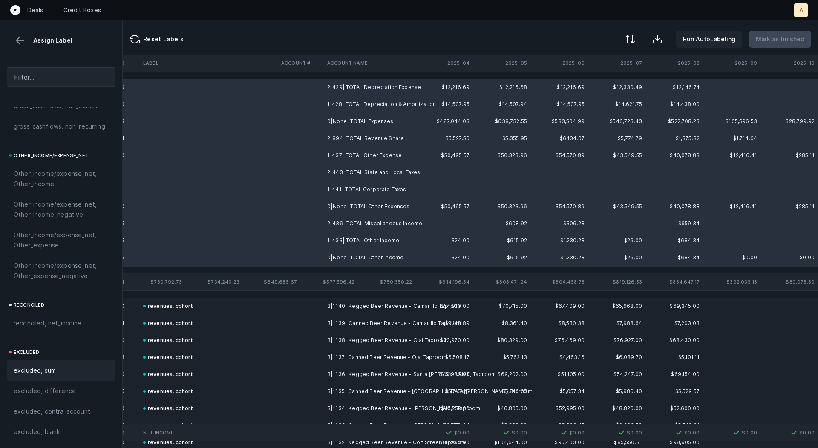
click at [63, 366] on div "excluded, sum" at bounding box center [61, 371] width 95 height 10
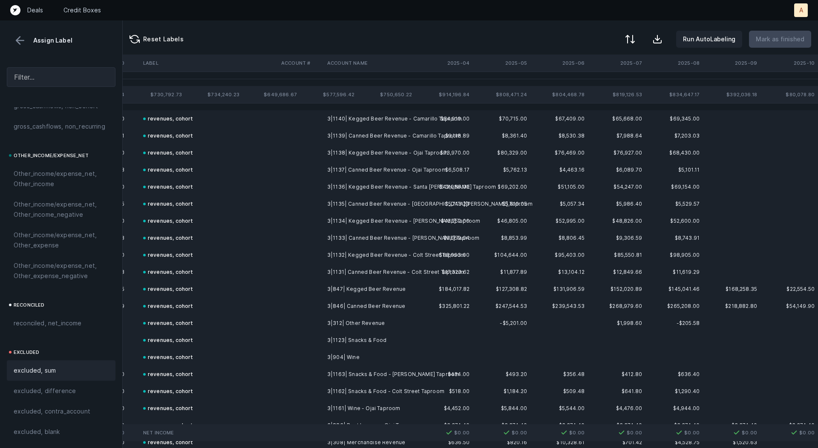
click at [16, 38] on button at bounding box center [20, 40] width 13 height 13
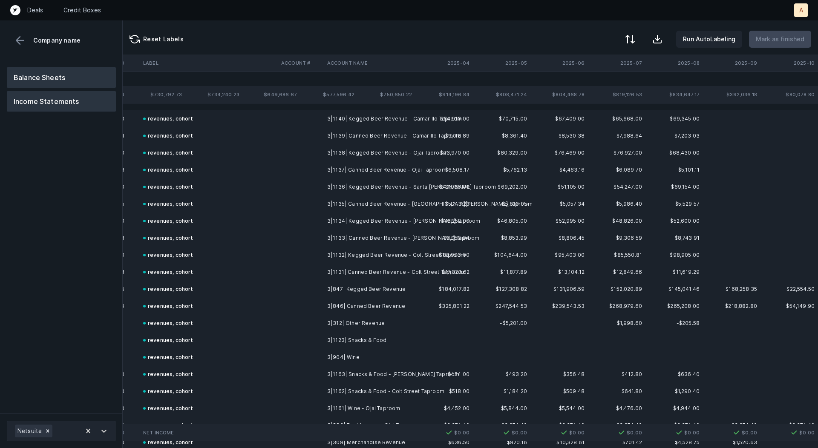
click at [51, 73] on button "Balance Sheets" at bounding box center [61, 77] width 109 height 20
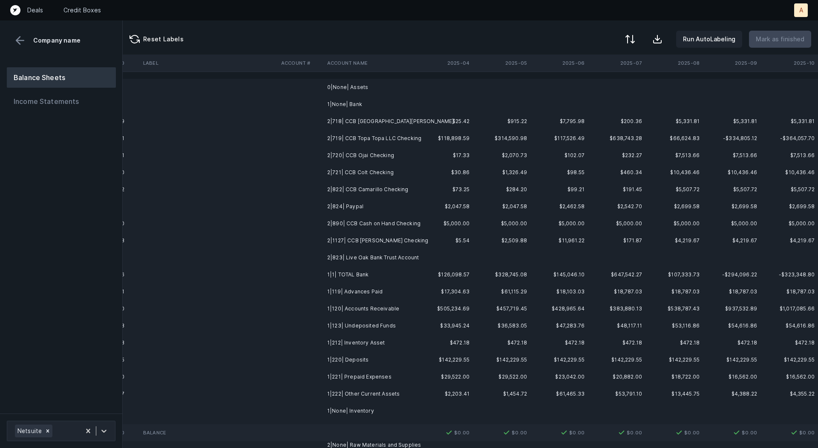
click at [377, 125] on td "2|718| CCB [GEOGRAPHIC_DATA][PERSON_NAME]" at bounding box center [376, 121] width 104 height 17
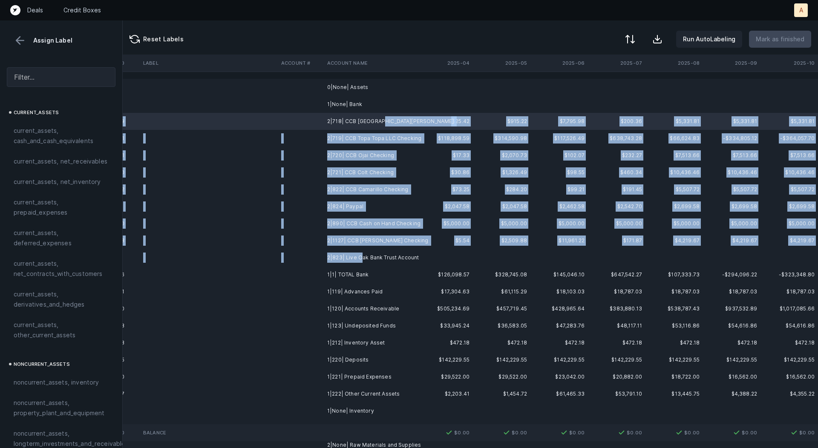
click at [361, 258] on td "2|823| Live Oak Bank Trust Account" at bounding box center [376, 257] width 104 height 17
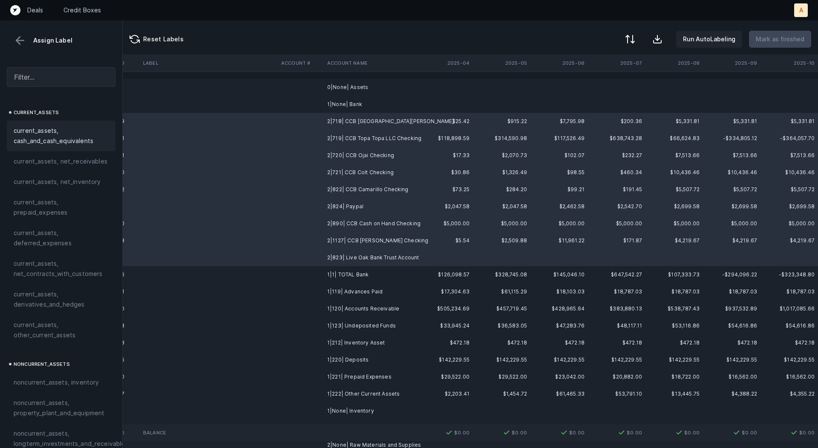
click at [55, 146] on div "current_assets, cash_and_cash_equivalents" at bounding box center [61, 136] width 109 height 31
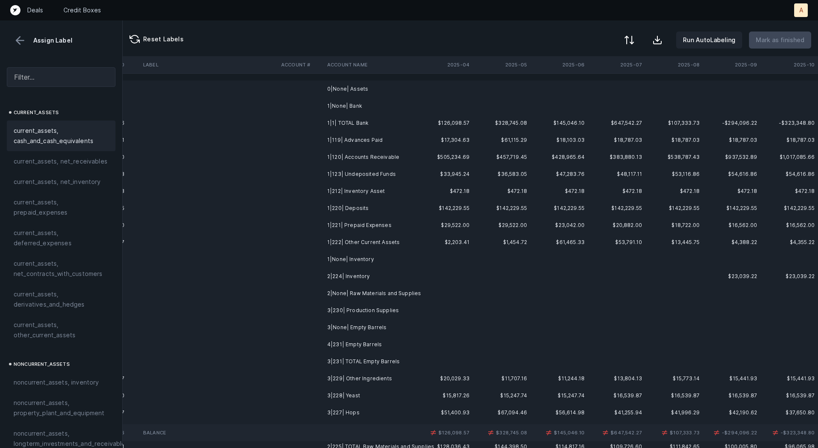
click at [635, 35] on div at bounding box center [629, 40] width 10 height 10
click at [607, 69] on div "By original order" at bounding box center [592, 73] width 85 height 17
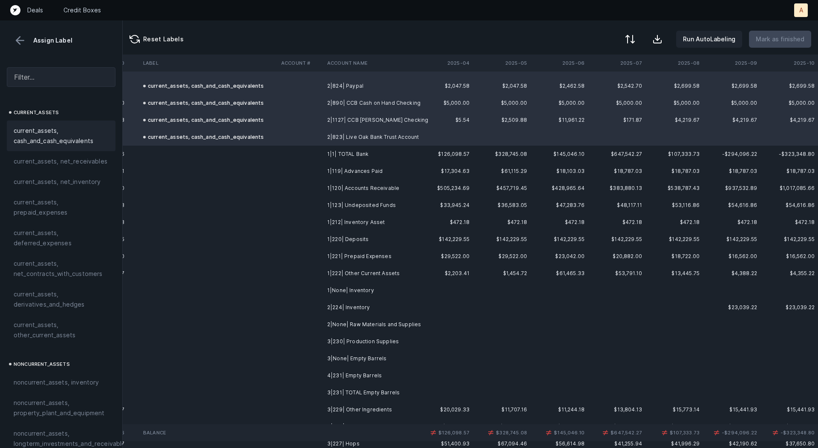
scroll to position [124, 2374]
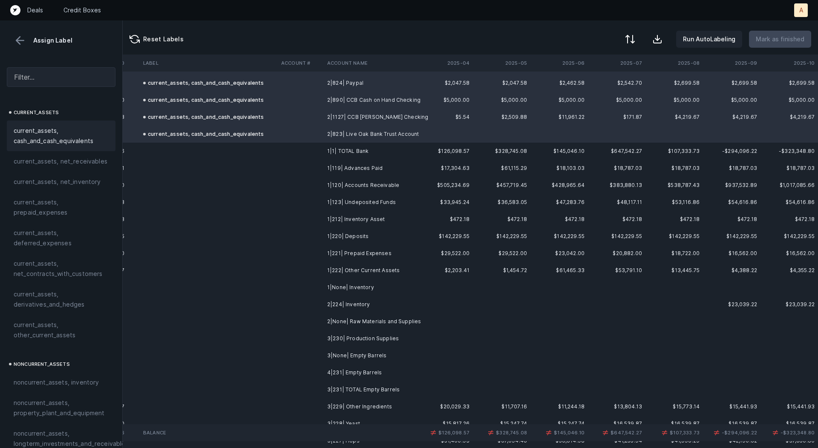
click at [387, 173] on td "1|119| Advances Paid" at bounding box center [376, 168] width 104 height 17
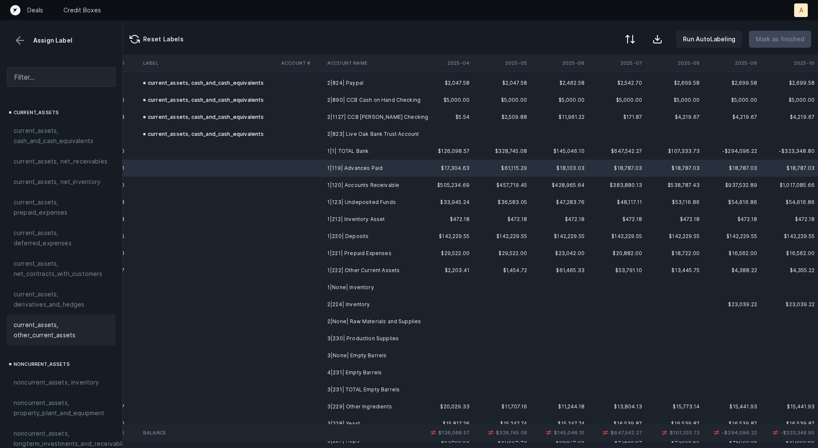
click at [68, 329] on span "current_assets, other_current_assets" at bounding box center [61, 330] width 95 height 20
click at [337, 182] on td "1|120| Accounts Receivable" at bounding box center [376, 185] width 104 height 17
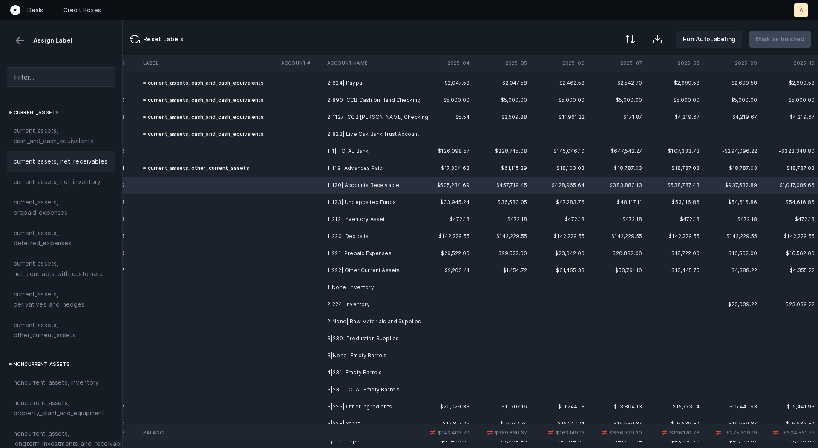
click at [68, 165] on span "current_assets, net_receivables" at bounding box center [61, 161] width 94 height 10
click at [332, 202] on td "1|123| Undeposited Funds" at bounding box center [376, 202] width 104 height 17
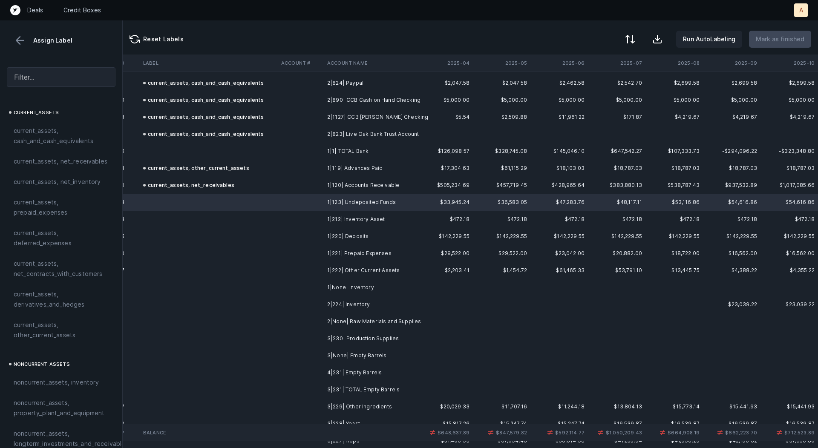
drag, startPoint x: 69, startPoint y: 319, endPoint x: 139, endPoint y: 266, distance: 88.0
click at [69, 319] on div "current_assets, other_current_assets" at bounding box center [61, 330] width 109 height 31
click at [247, 212] on td at bounding box center [209, 219] width 138 height 17
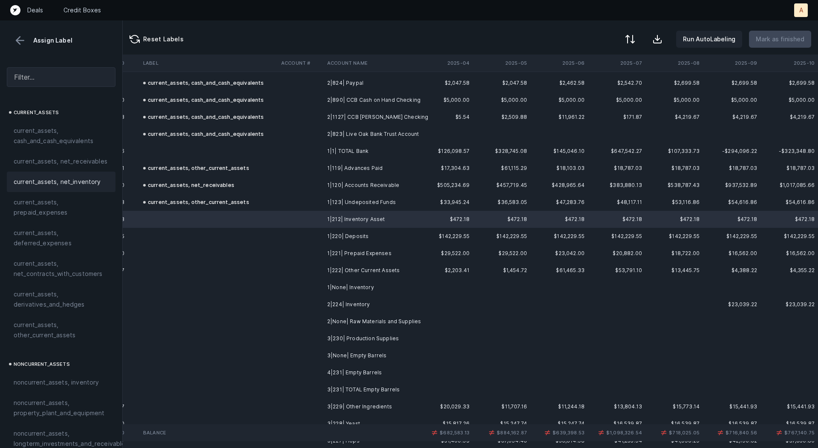
click at [77, 182] on span "current_assets, net_inventory" at bounding box center [57, 182] width 87 height 10
click at [363, 237] on td "1|220| Deposits" at bounding box center [376, 236] width 104 height 17
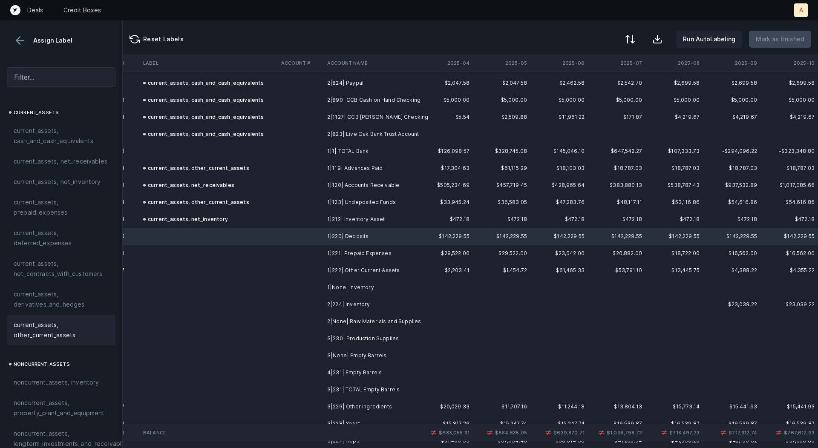
click at [67, 330] on span "current_assets, other_current_assets" at bounding box center [61, 330] width 95 height 20
click at [304, 251] on td at bounding box center [301, 253] width 46 height 17
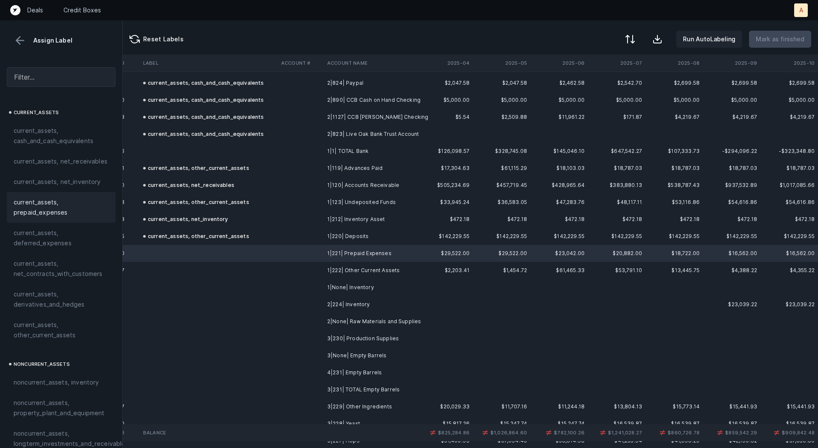
click at [62, 213] on span "current_assets, prepaid_expenses" at bounding box center [61, 207] width 95 height 20
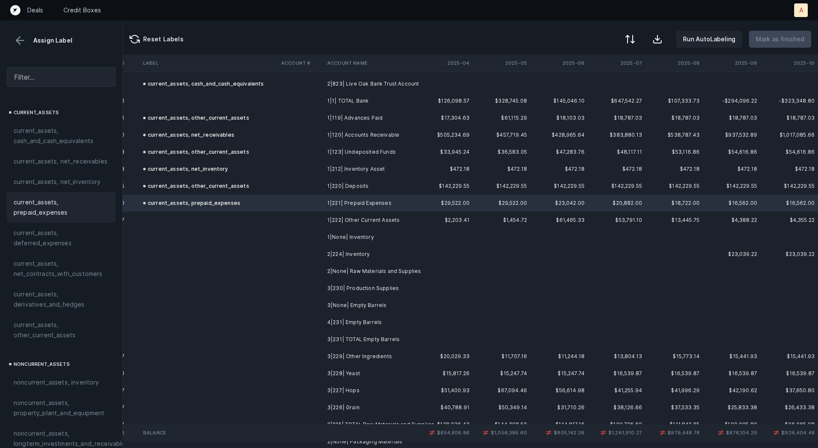
scroll to position [176, 2374]
click at [349, 218] on td "1|222| Other Current Assets" at bounding box center [376, 218] width 104 height 17
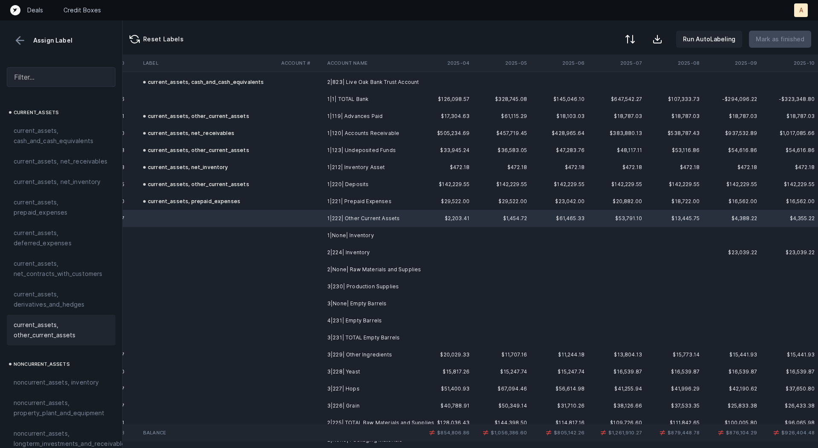
click at [30, 321] on span "current_assets, other_current_assets" at bounding box center [61, 330] width 95 height 20
click at [355, 250] on td "2|224| Inventory" at bounding box center [376, 252] width 104 height 17
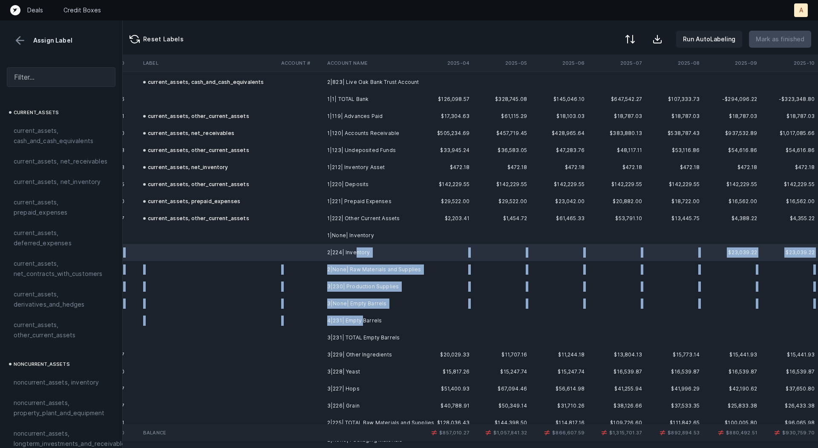
click at [363, 320] on td "4|231| Empty Barrels" at bounding box center [376, 320] width 104 height 17
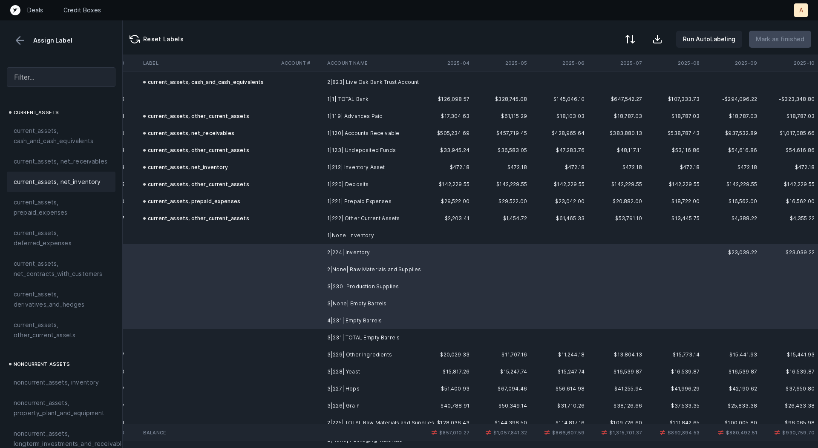
click at [88, 184] on span "current_assets, net_inventory" at bounding box center [57, 182] width 87 height 10
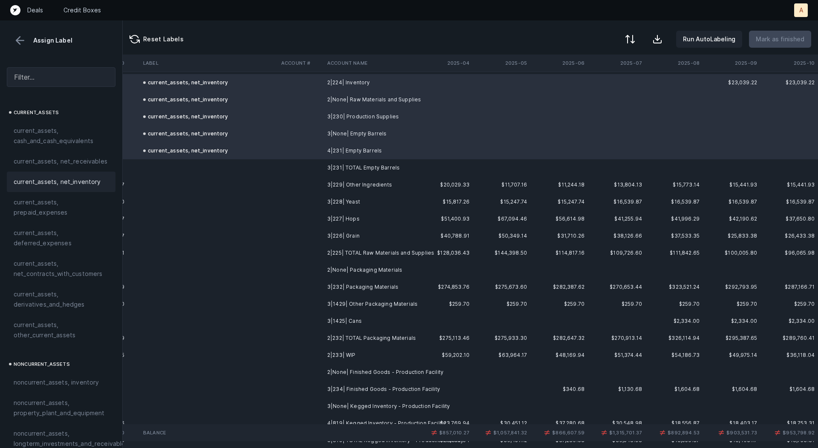
scroll to position [350, 2374]
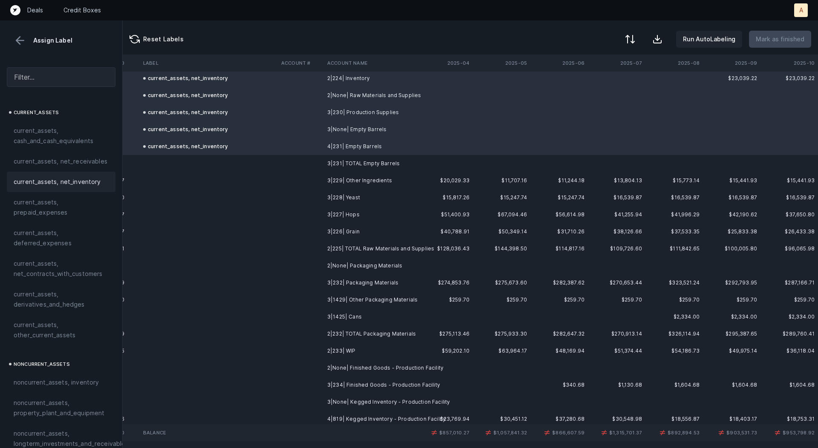
click at [371, 180] on td "3|229| Other Ingredients" at bounding box center [376, 180] width 104 height 17
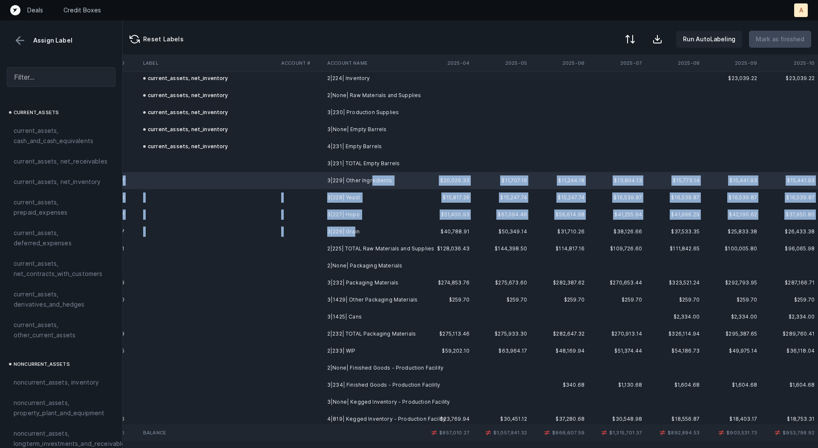
click at [352, 235] on td "3|226| Grain" at bounding box center [376, 231] width 104 height 17
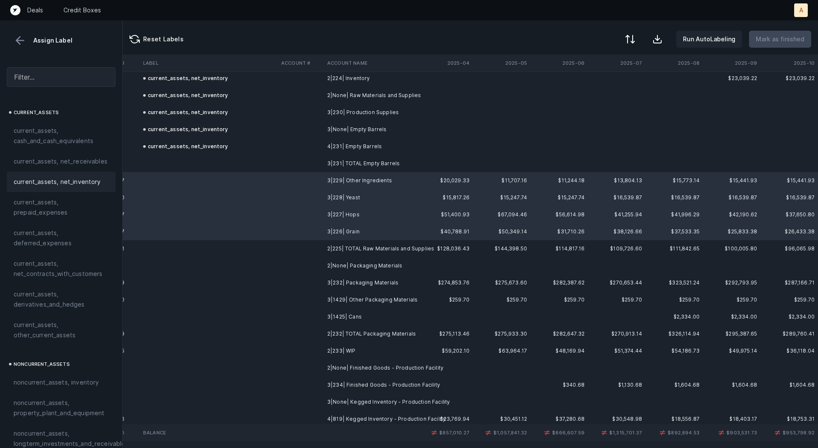
click at [91, 181] on span "current_assets, net_inventory" at bounding box center [57, 182] width 87 height 10
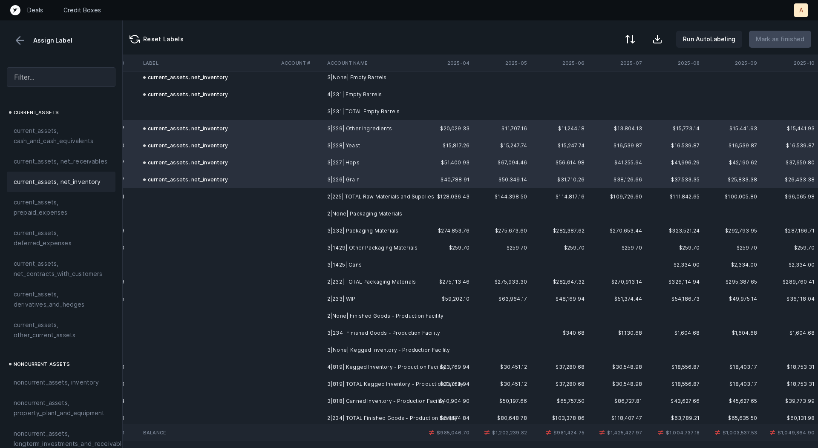
scroll to position [403, 2374]
click at [381, 230] on td "3|232| Packaging Materials" at bounding box center [376, 229] width 104 height 17
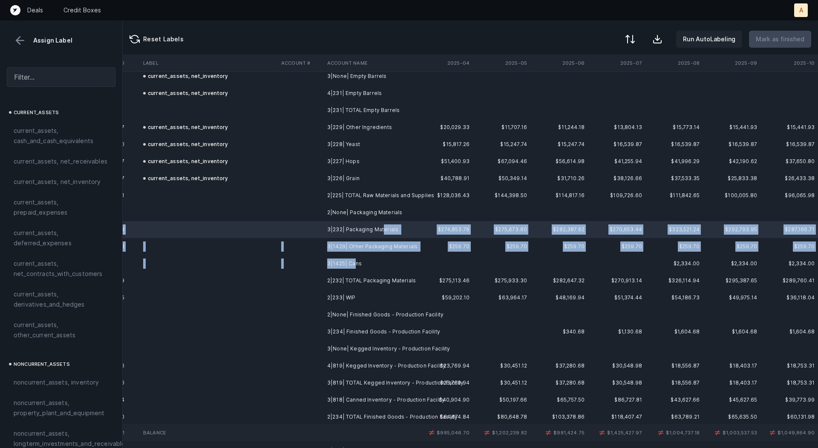
click at [354, 266] on td "3|1425| Cans" at bounding box center [376, 263] width 104 height 17
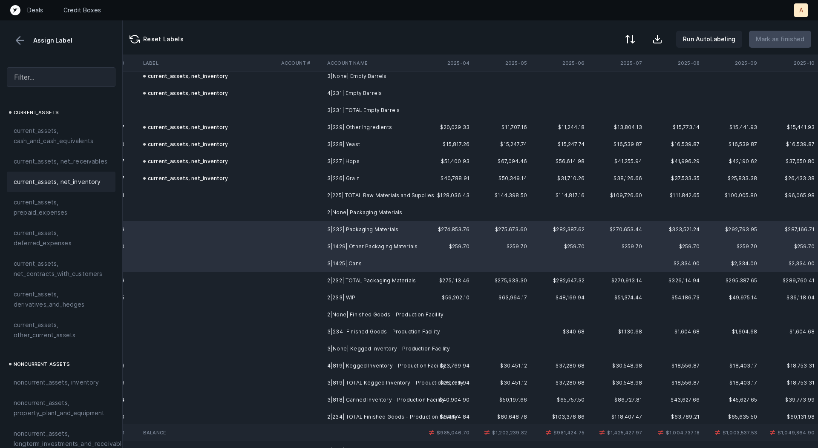
click at [61, 177] on span "current_assets, net_inventory" at bounding box center [57, 182] width 87 height 10
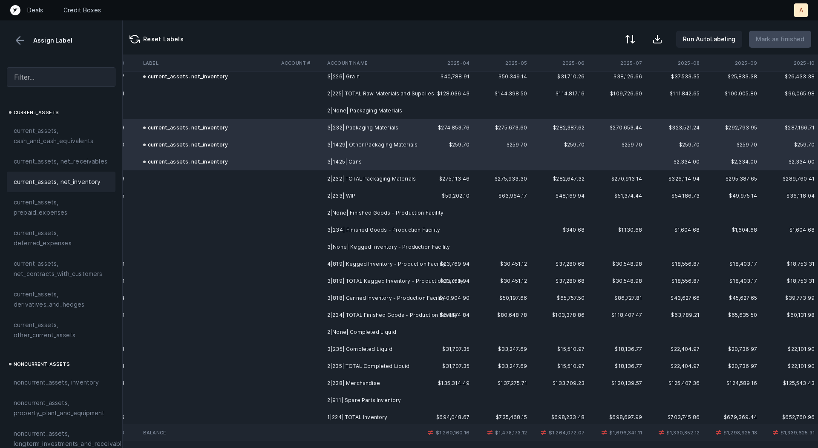
scroll to position [508, 2374]
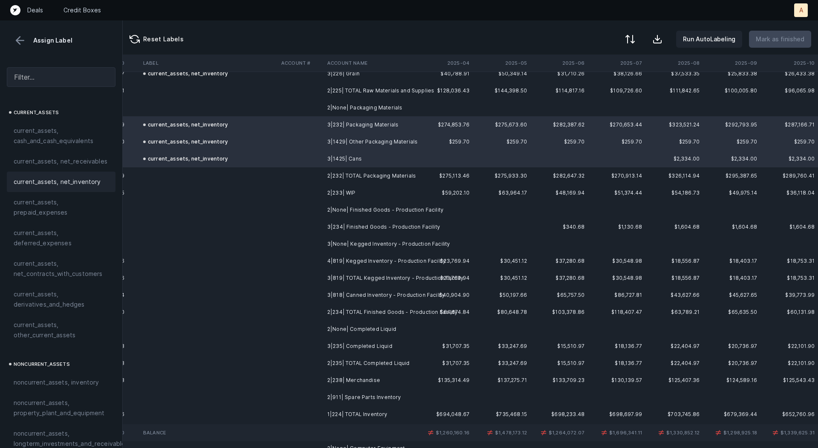
click at [332, 189] on td "2|233| WIP" at bounding box center [376, 193] width 104 height 17
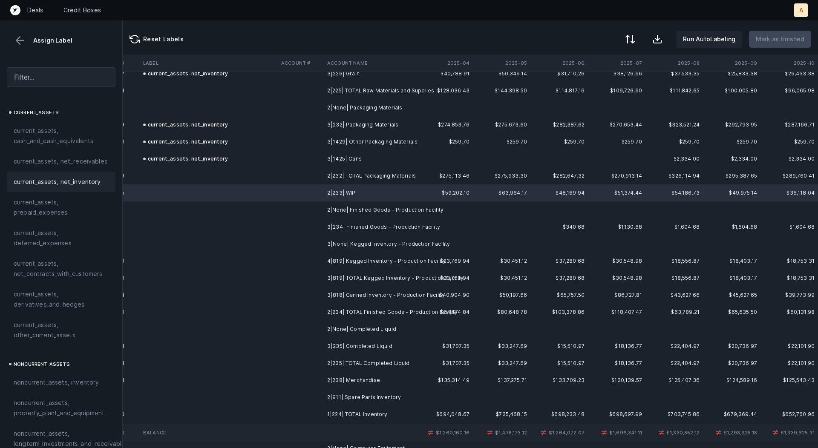
click at [78, 178] on span "current_assets, net_inventory" at bounding box center [57, 182] width 87 height 10
click at [345, 222] on td "3|234| Finished Goods - Production Facility" at bounding box center [376, 227] width 104 height 17
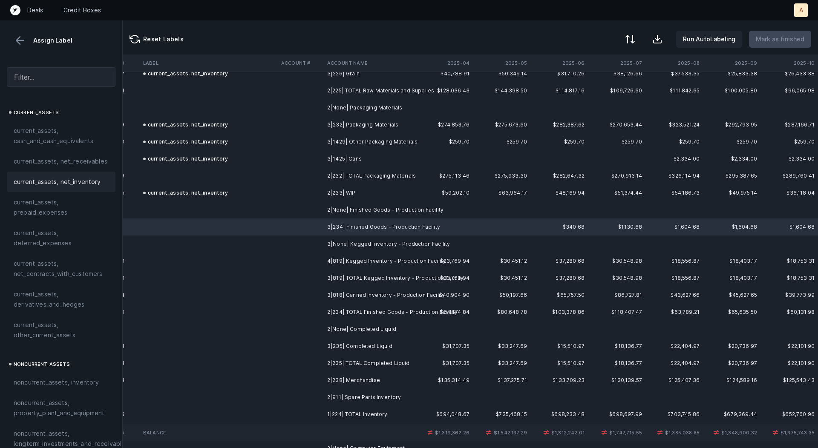
click at [71, 179] on span "current_assets, net_inventory" at bounding box center [57, 182] width 87 height 10
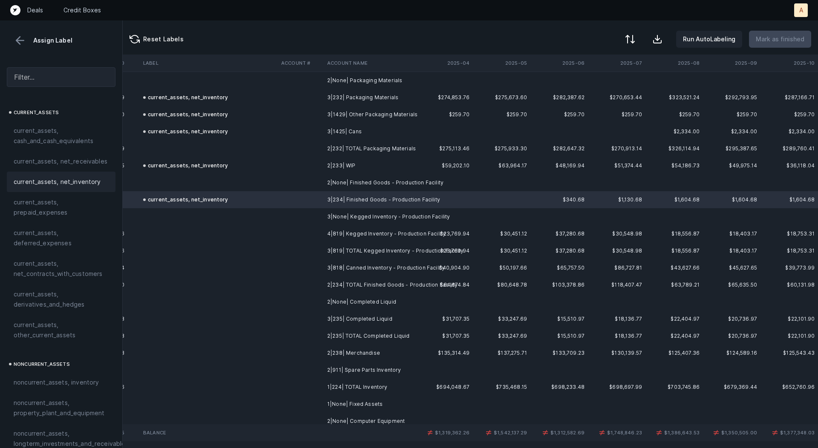
scroll to position [540, 2374]
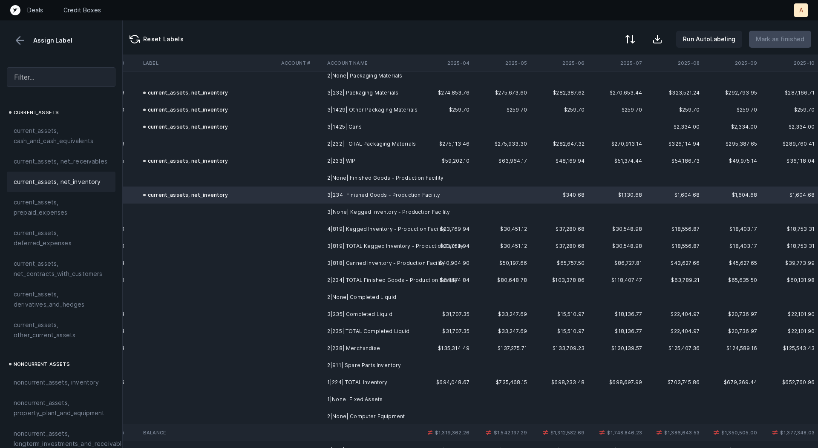
click at [340, 228] on td "4|819| Kegged Inventory - Production Facility" at bounding box center [376, 229] width 104 height 17
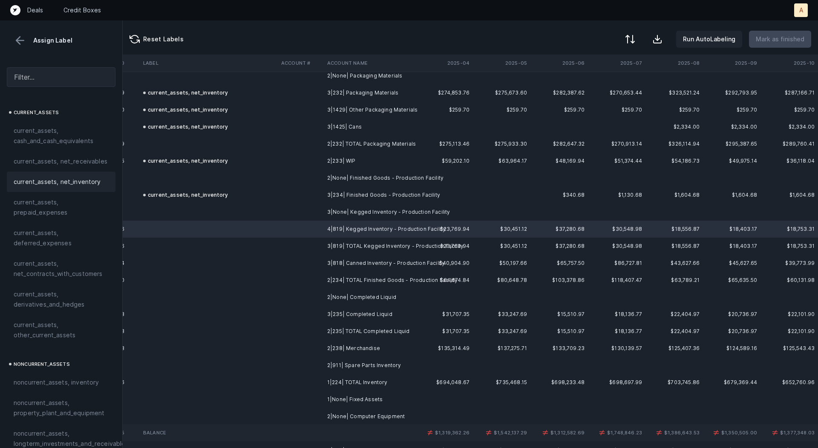
click at [84, 182] on span "current_assets, net_inventory" at bounding box center [57, 182] width 87 height 10
click at [320, 260] on td at bounding box center [301, 263] width 46 height 17
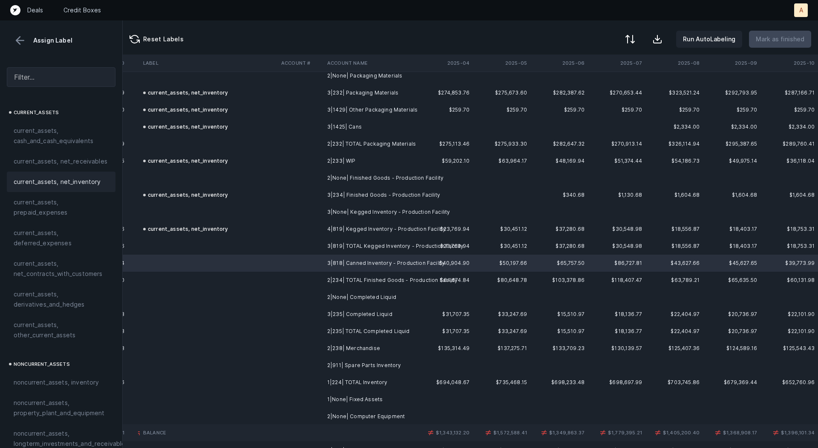
click at [78, 188] on div "current_assets, net_inventory" at bounding box center [61, 182] width 109 height 20
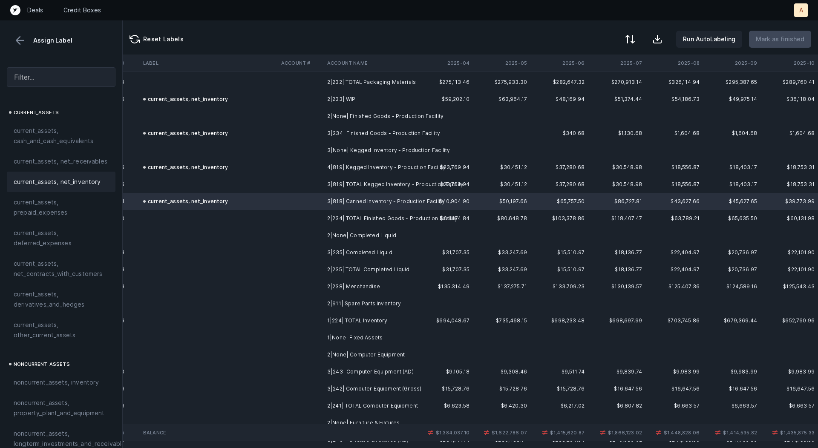
scroll to position [614, 2374]
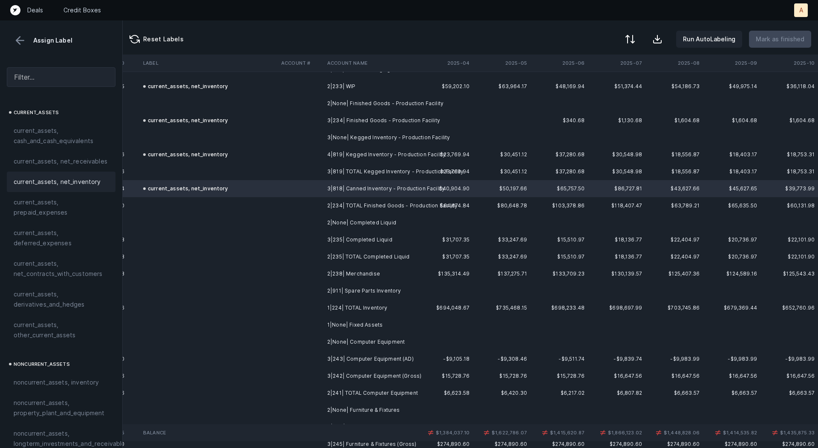
click at [329, 239] on td "3|235| Completed Liquid" at bounding box center [376, 239] width 104 height 17
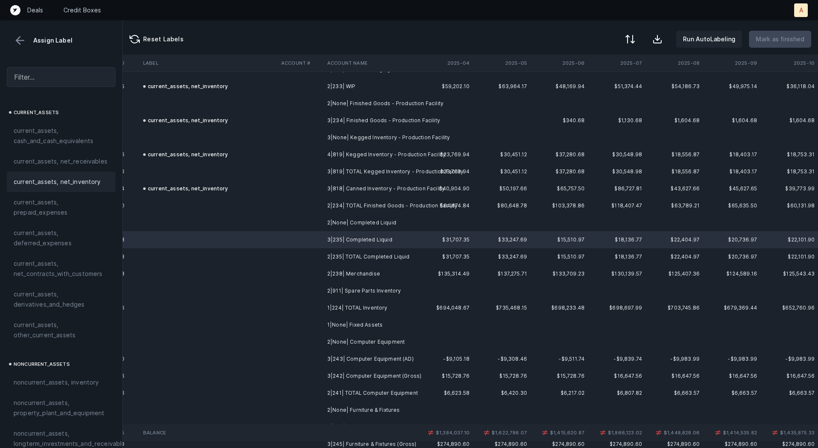
click at [87, 185] on span "current_assets, net_inventory" at bounding box center [57, 182] width 87 height 10
click at [343, 275] on td "2|238| Merchandise" at bounding box center [376, 273] width 104 height 17
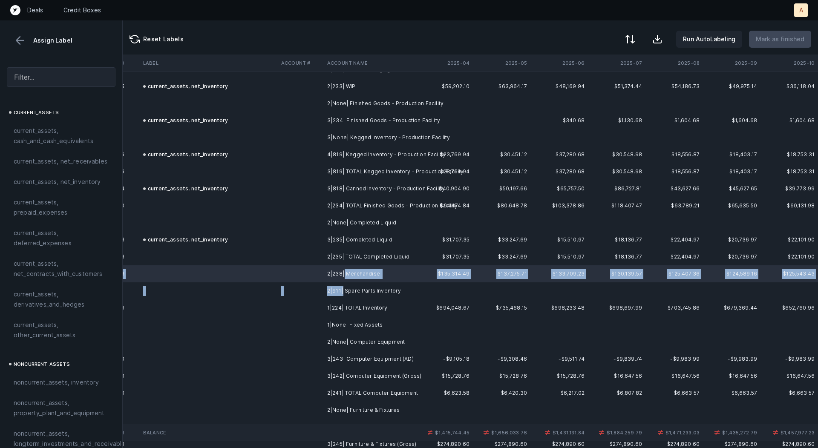
click at [342, 291] on td "2|911| Spare Parts Inventory" at bounding box center [376, 291] width 104 height 17
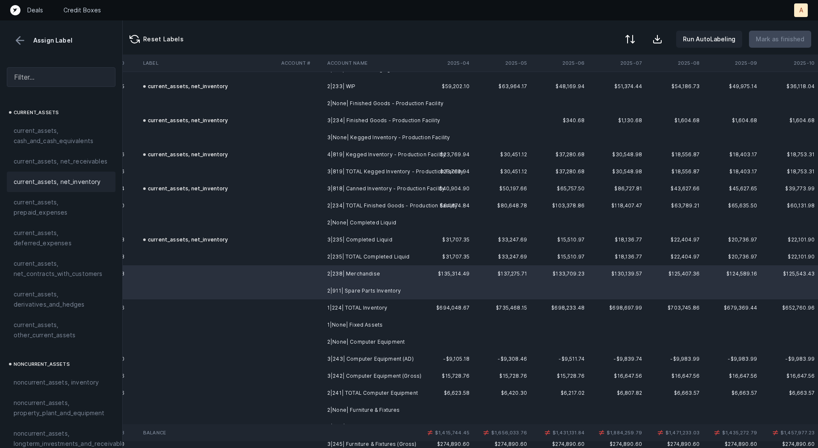
click at [81, 187] on div "current_assets, net_inventory" at bounding box center [61, 182] width 109 height 20
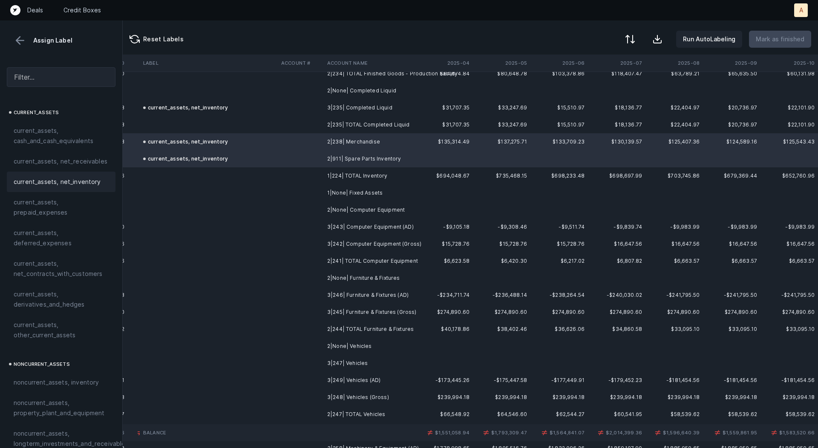
scroll to position [755, 2374]
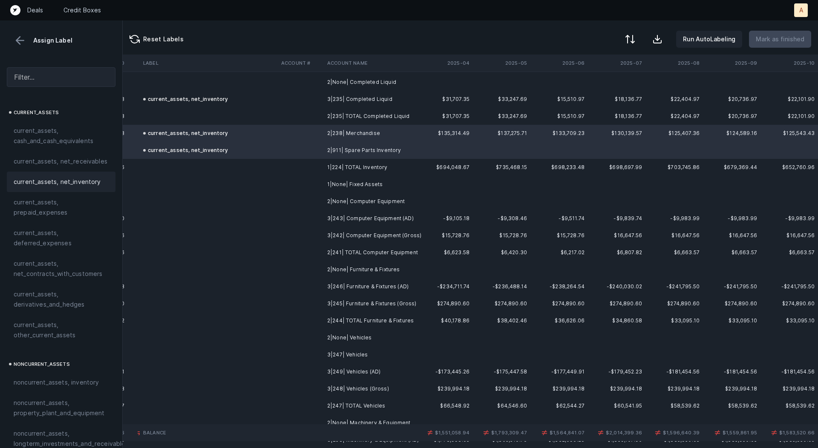
click at [360, 216] on td "3|243| Computer Equipment (AD)" at bounding box center [376, 218] width 104 height 17
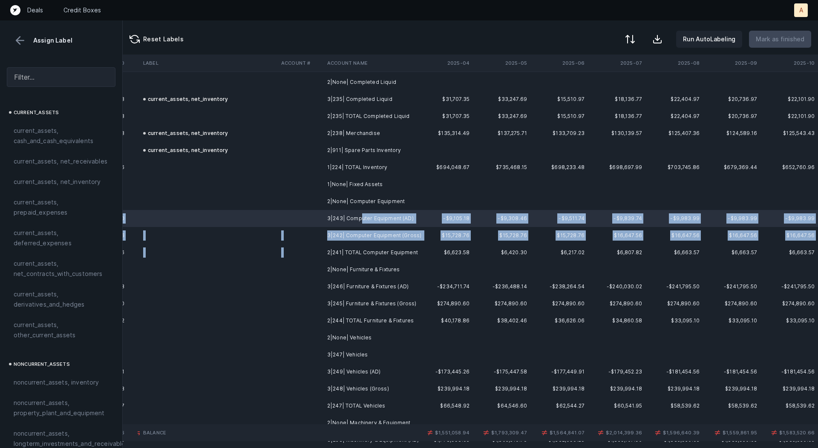
click at [351, 244] on td "2|241| TOTAL Computer Equipment" at bounding box center [376, 252] width 104 height 17
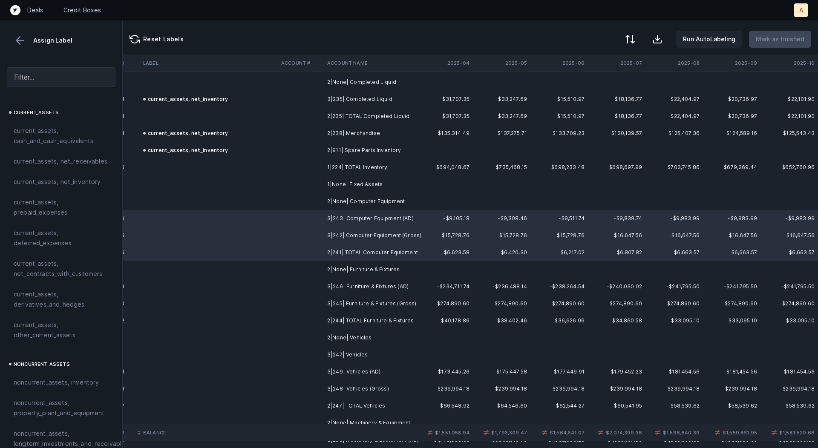
click at [358, 231] on td "3|242| Computer Equipment (Gross)" at bounding box center [376, 235] width 104 height 17
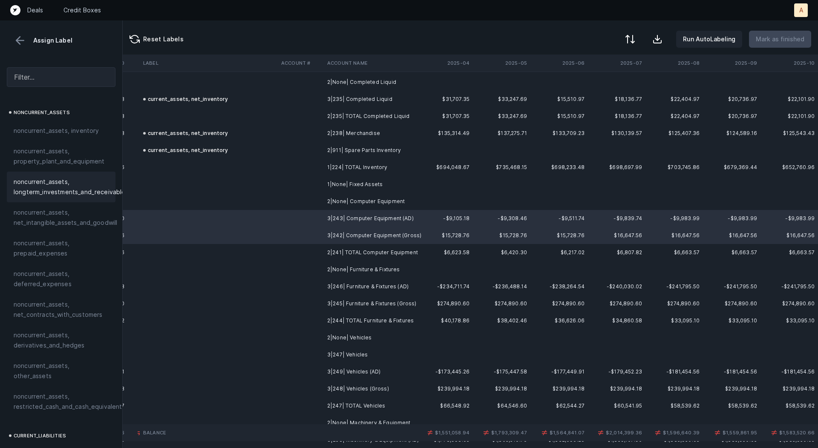
scroll to position [249, 0]
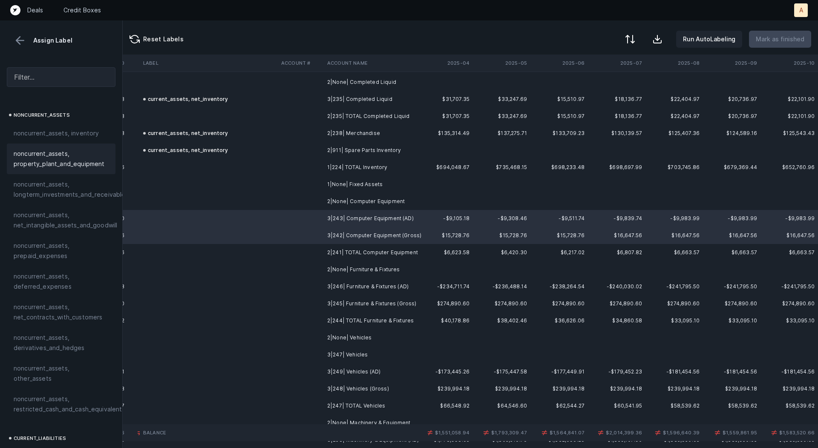
click at [50, 157] on span "noncurrent_assets, property_plant_and_equipment" at bounding box center [61, 159] width 95 height 20
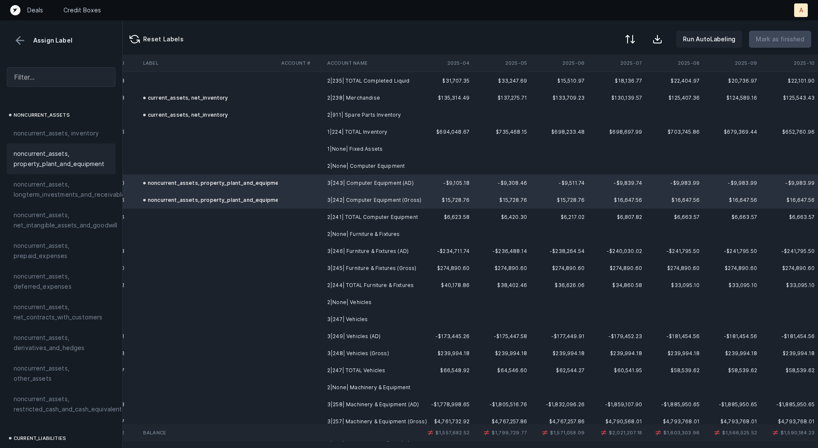
scroll to position [792, 2374]
click at [377, 250] on td "3|246| Furniture & Fixtures (AD)" at bounding box center [376, 250] width 104 height 17
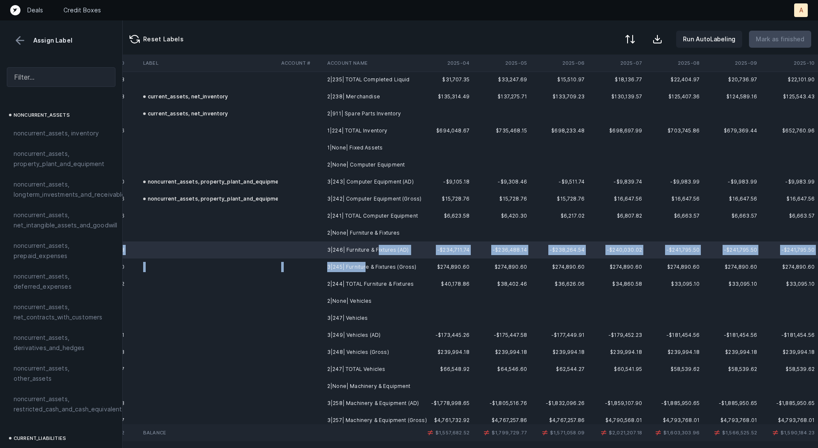
click at [364, 268] on td "3|245| Furniture & Fixtures (Gross)" at bounding box center [376, 267] width 104 height 17
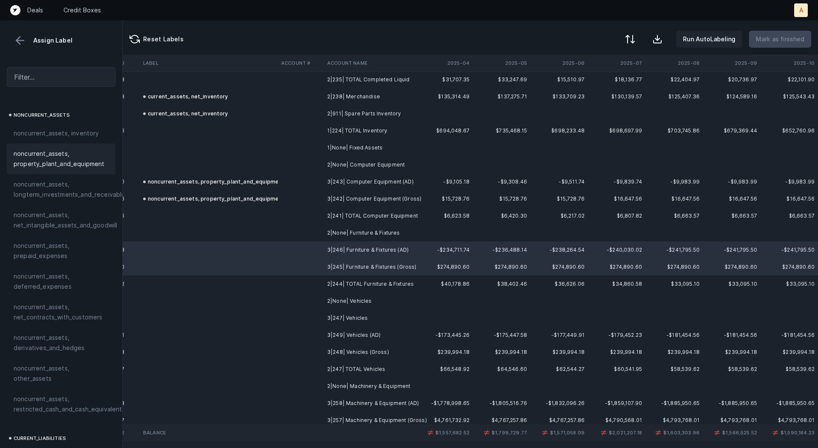
click at [86, 169] on div "noncurrent_assets, property_plant_and_equipment" at bounding box center [61, 159] width 109 height 31
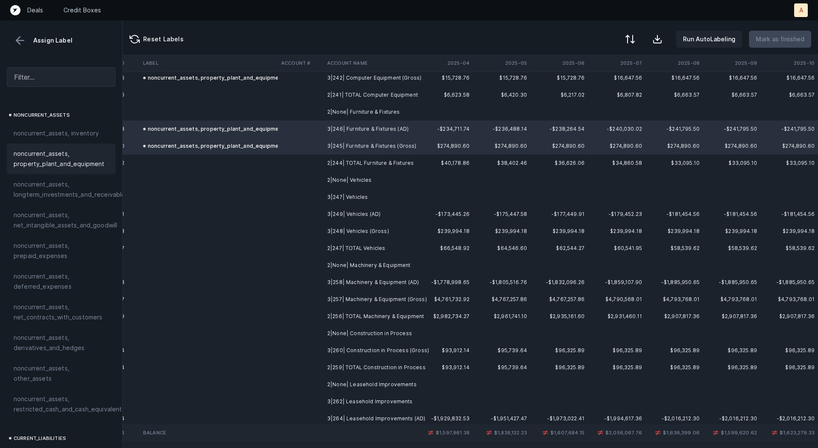
scroll to position [915, 2374]
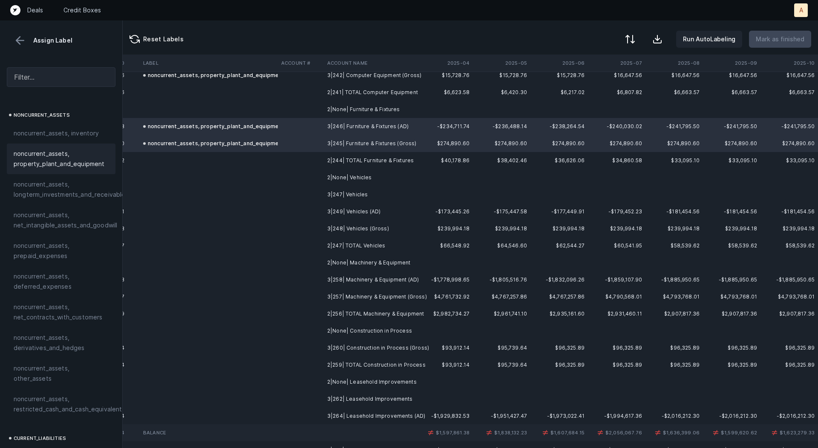
click at [364, 210] on td "3|249| Vehicles (AD)" at bounding box center [376, 211] width 104 height 17
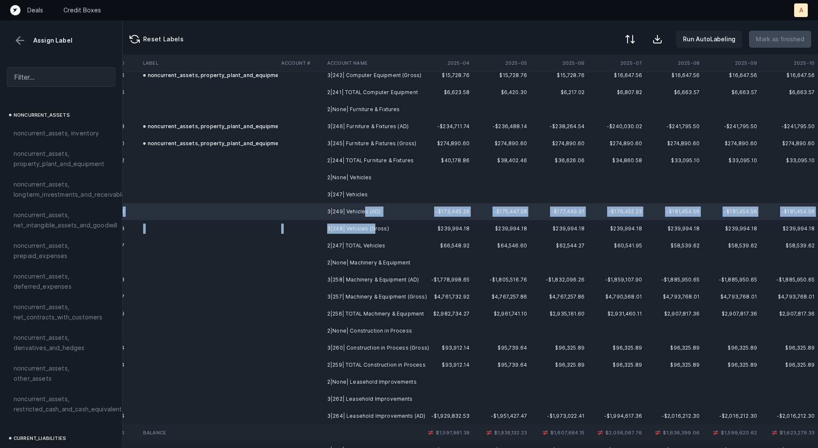
click at [374, 229] on td "3|248| Vehicles (Gross)" at bounding box center [376, 228] width 104 height 17
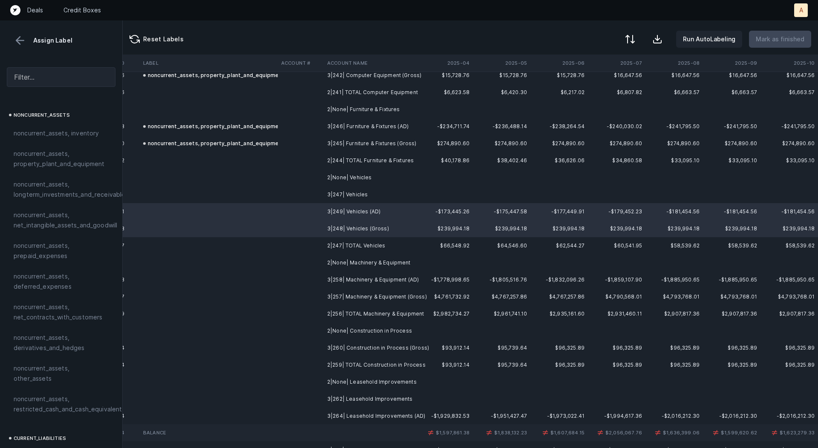
click at [335, 193] on td "3|247| Vehicles" at bounding box center [376, 194] width 104 height 17
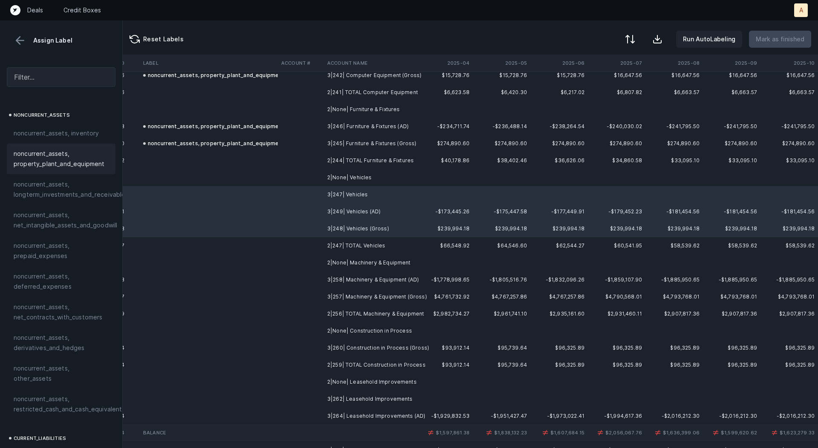
click at [84, 170] on div "noncurrent_assets, property_plant_and_equipment" at bounding box center [61, 159] width 109 height 31
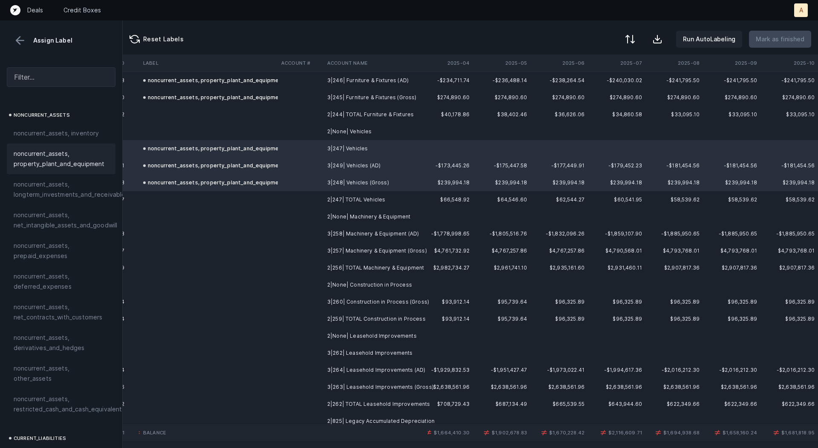
scroll to position [973, 2374]
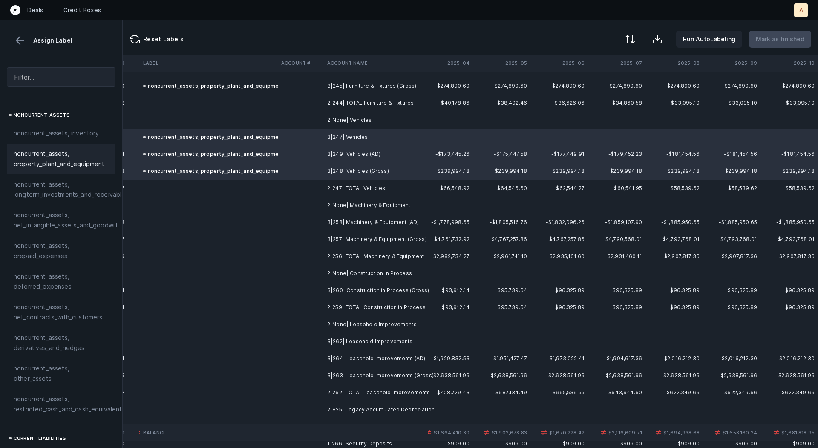
click at [380, 223] on td "3|258| Machinery & Equipment (AD)" at bounding box center [376, 222] width 104 height 17
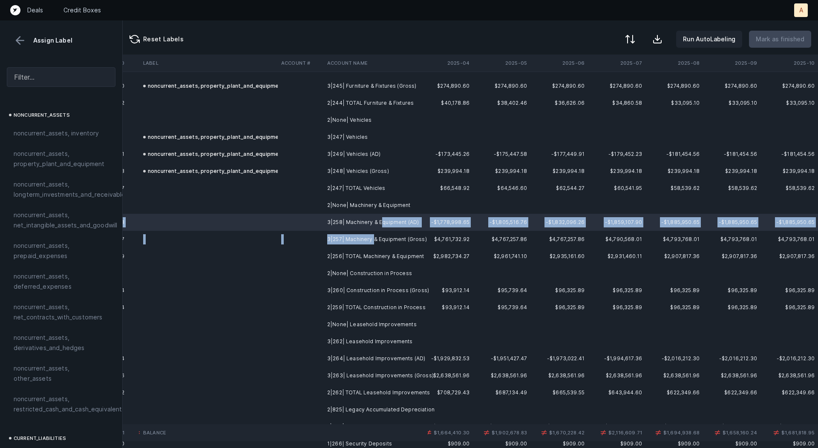
click at [374, 234] on td "3|257| Machinery & Equipment (Gross)" at bounding box center [376, 239] width 104 height 17
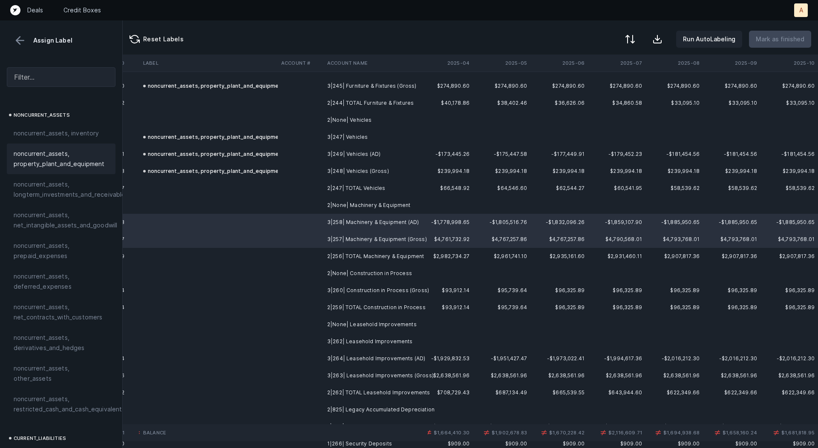
click at [69, 170] on div "noncurrent_assets, property_plant_and_equipment" at bounding box center [61, 159] width 109 height 31
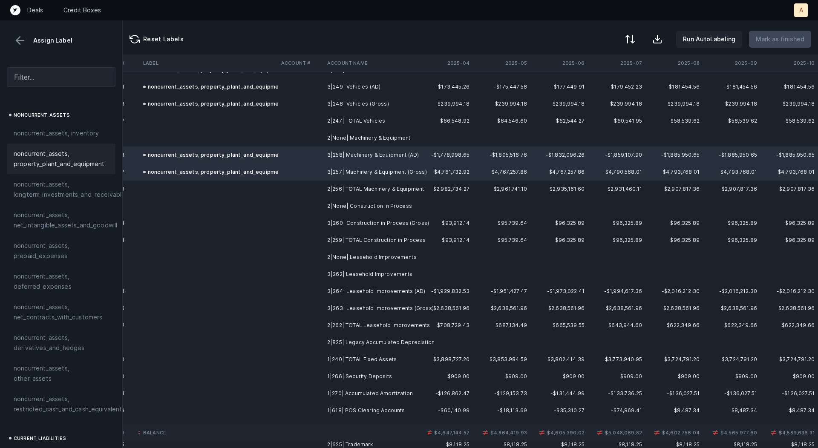
scroll to position [1056, 2374]
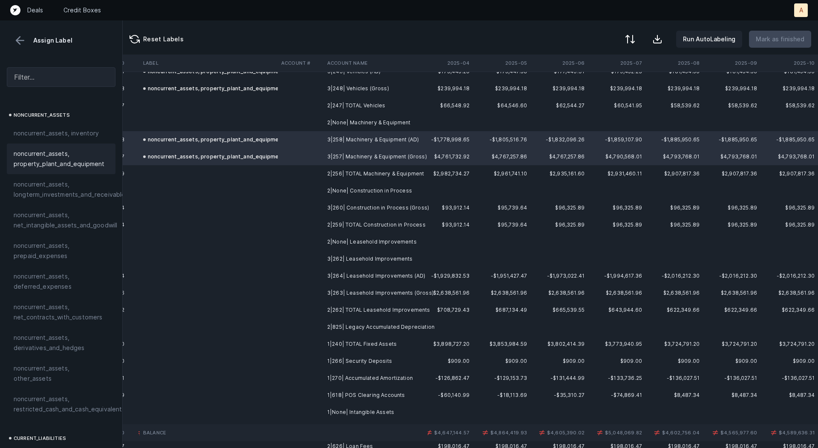
click at [400, 208] on td "3|260| Construction in Process (Gross)" at bounding box center [376, 207] width 104 height 17
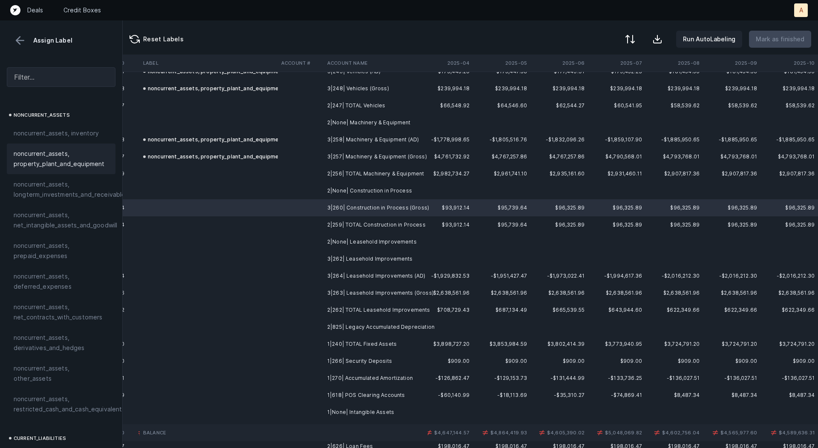
click at [50, 164] on span "noncurrent_assets, property_plant_and_equipment" at bounding box center [61, 159] width 95 height 20
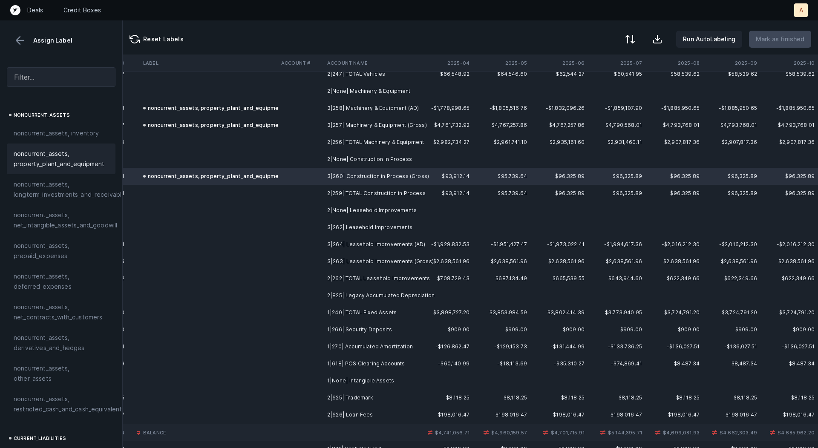
scroll to position [1114, 2374]
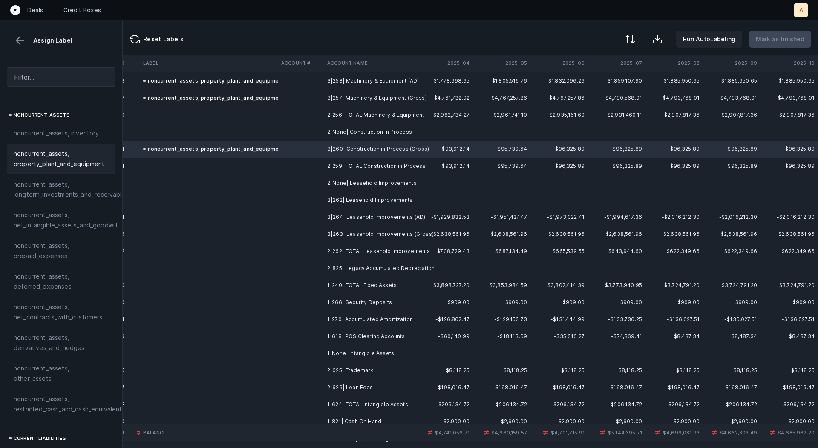
click at [361, 195] on td "3|262| Leasehold Improvements" at bounding box center [376, 200] width 104 height 17
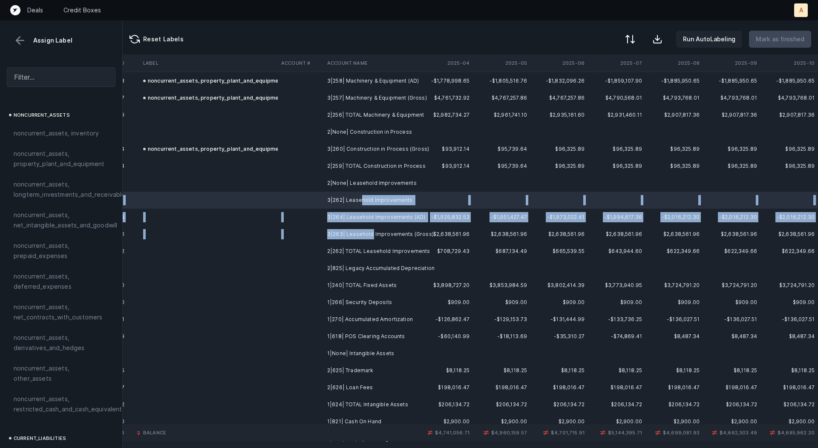
click at [371, 230] on td "3|263| Leasehold Improvements (Gross)" at bounding box center [376, 234] width 104 height 17
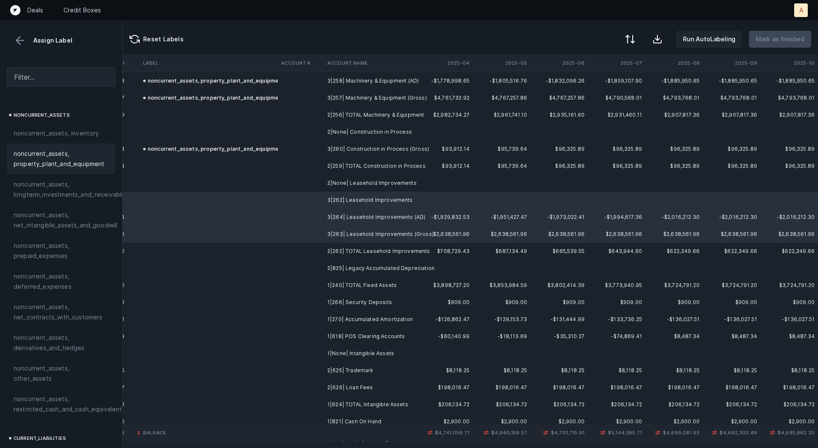
click at [70, 167] on span "noncurrent_assets, property_plant_and_equipment" at bounding box center [61, 159] width 95 height 20
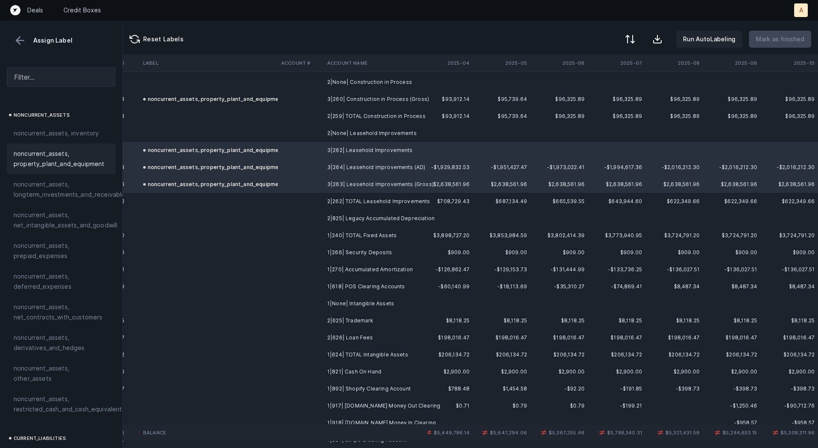
scroll to position [1166, 2374]
click at [371, 218] on td "2|825| Legacy Accumulated Depreciation" at bounding box center [376, 216] width 104 height 17
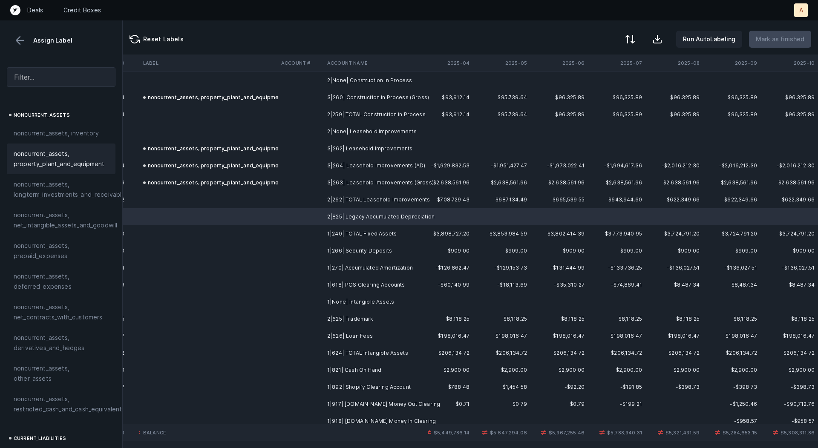
click at [78, 170] on div "noncurrent_assets, property_plant_and_equipment" at bounding box center [61, 159] width 109 height 31
click at [369, 254] on td "1|266| Security Deposits" at bounding box center [376, 250] width 104 height 17
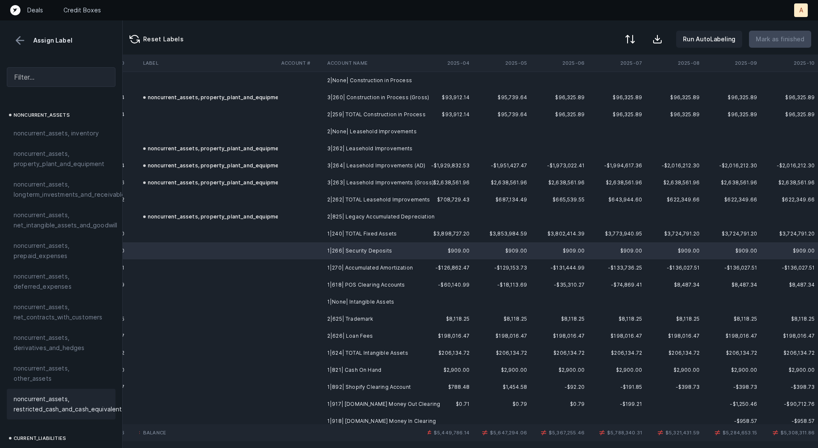
click at [42, 394] on span "noncurrent_assets, restricted_cash_and_cash_equivalents" at bounding box center [70, 404] width 112 height 20
click at [351, 264] on td "1|270| Accumulated Amortization" at bounding box center [376, 268] width 104 height 17
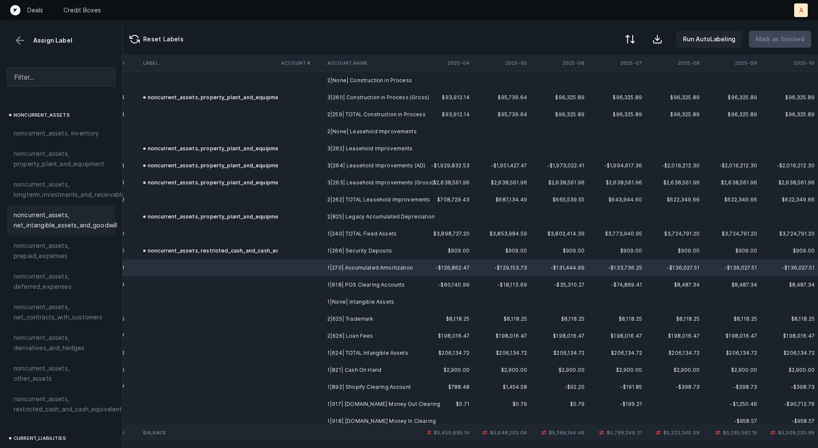
click at [60, 226] on span "noncurrent_assets, net_intangible_assets_and_goodwill" at bounding box center [66, 220] width 104 height 20
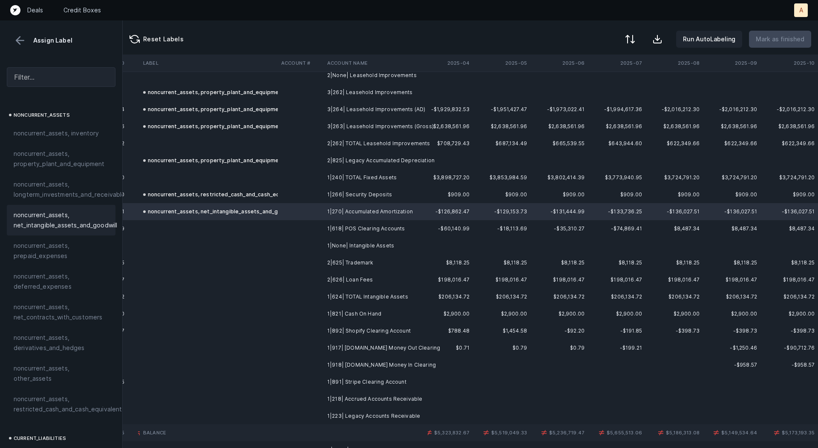
scroll to position [1226, 2374]
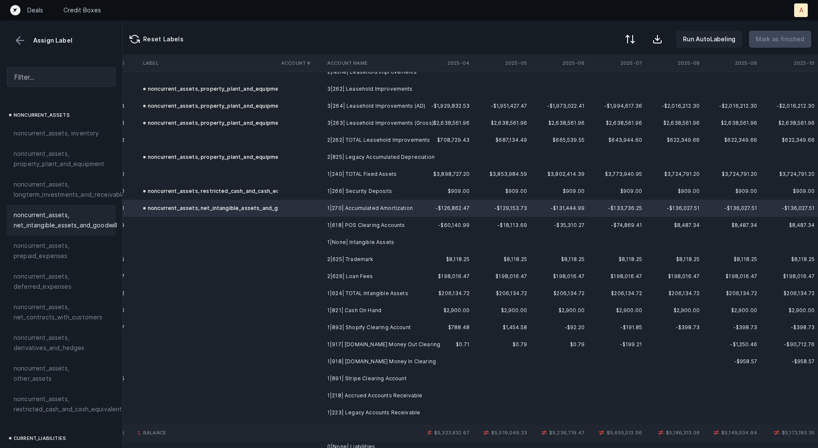
click at [332, 225] on td "1|618| POS Clearing Accounts" at bounding box center [376, 225] width 104 height 17
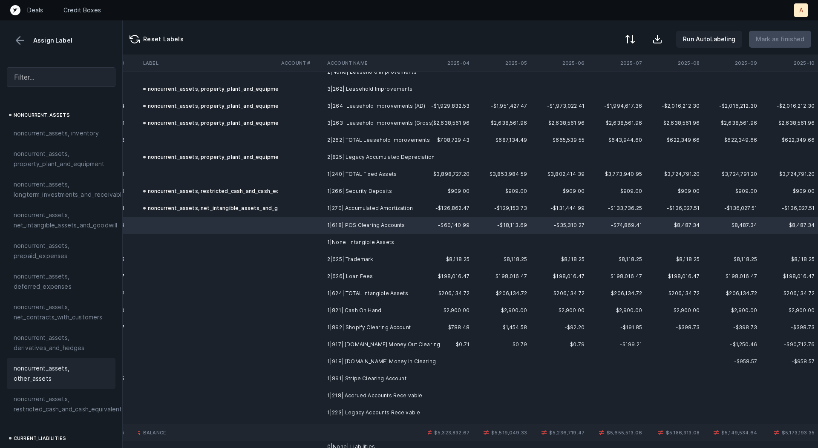
click at [54, 375] on div "noncurrent_assets, other_assets" at bounding box center [61, 373] width 109 height 31
click at [342, 253] on td "2|625| Trademark" at bounding box center [376, 259] width 104 height 17
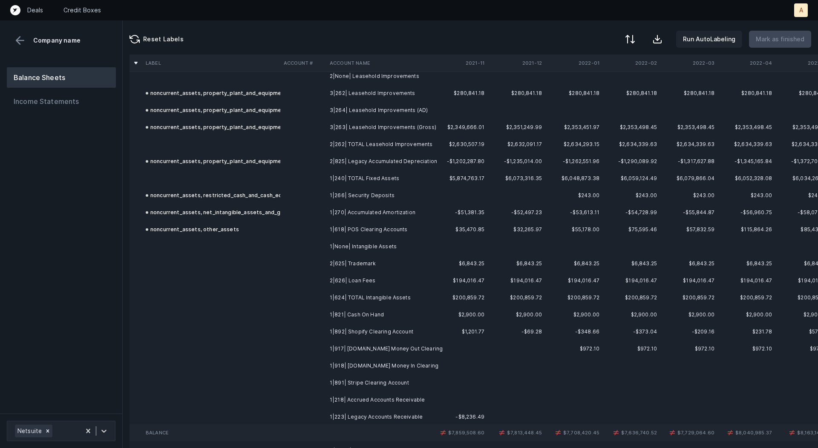
scroll to position [1222, 0]
click at [354, 263] on td "2|625| Trademark" at bounding box center [378, 262] width 104 height 17
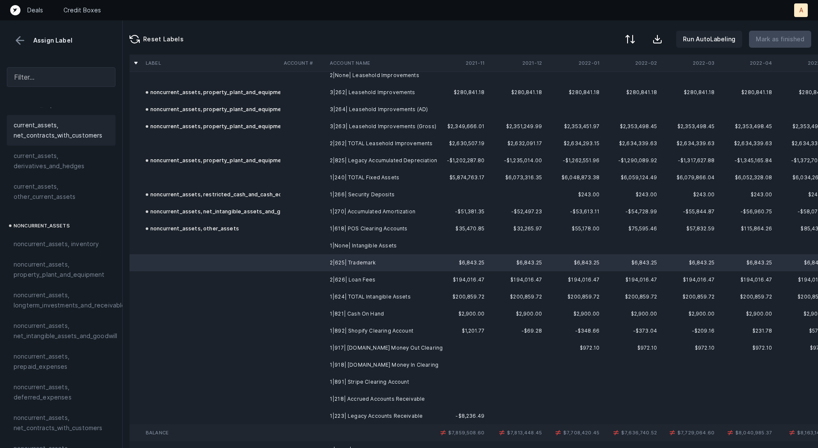
scroll to position [140, 0]
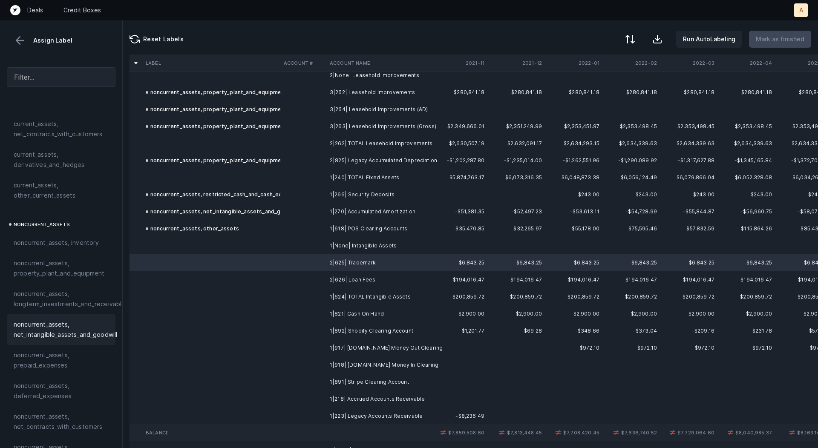
click at [82, 323] on span "noncurrent_assets, net_intangible_assets_and_goodwill" at bounding box center [66, 330] width 104 height 20
click at [283, 277] on td at bounding box center [303, 279] width 46 height 17
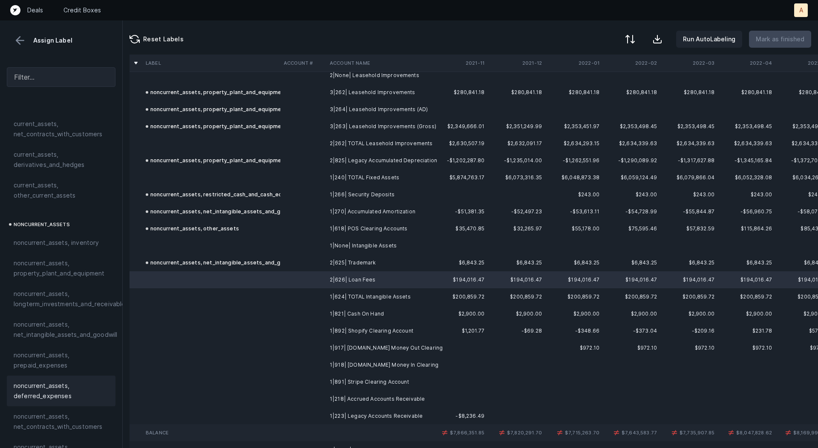
click at [63, 389] on span "noncurrent_assets, deferred_expenses" at bounding box center [61, 391] width 95 height 20
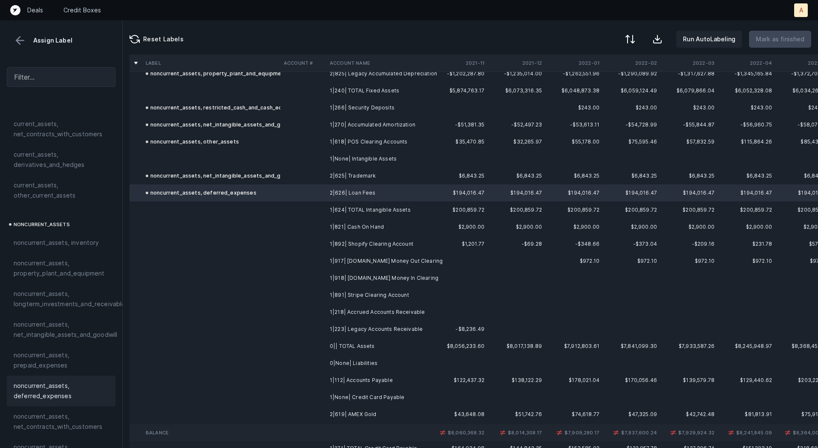
scroll to position [1333, 0]
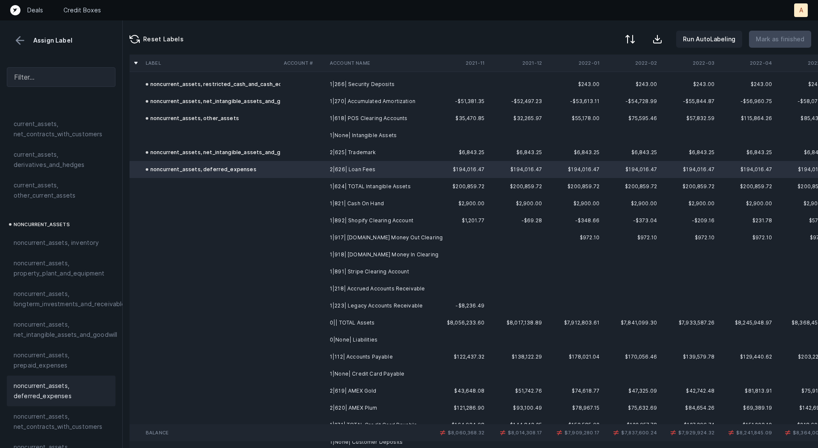
click at [354, 200] on td "1|821| Cash On Hand" at bounding box center [378, 203] width 104 height 17
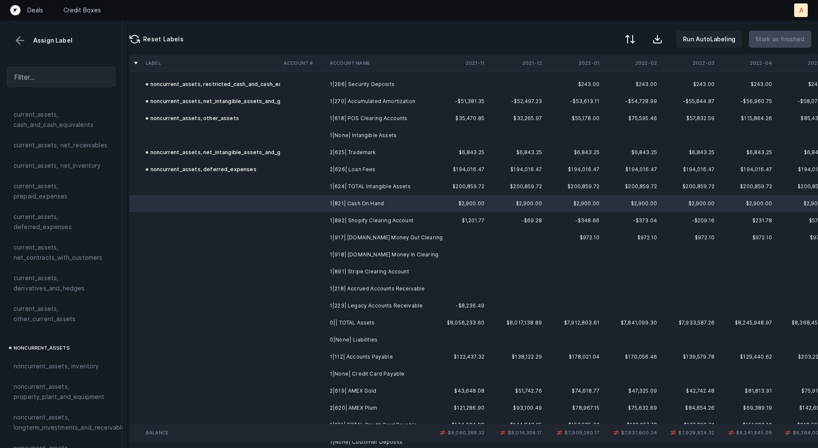
scroll to position [0, 0]
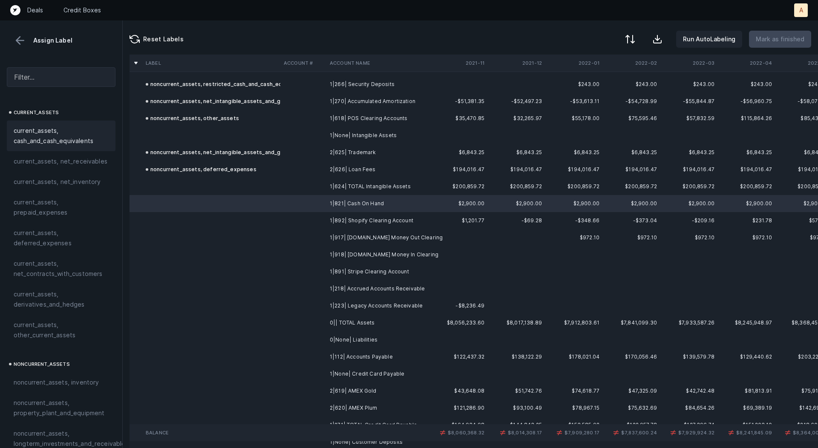
click at [46, 126] on span "current_assets, cash_and_cash_equivalents" at bounding box center [61, 136] width 95 height 20
click at [421, 221] on td "1|892| Shopify Clearing Account" at bounding box center [378, 220] width 104 height 17
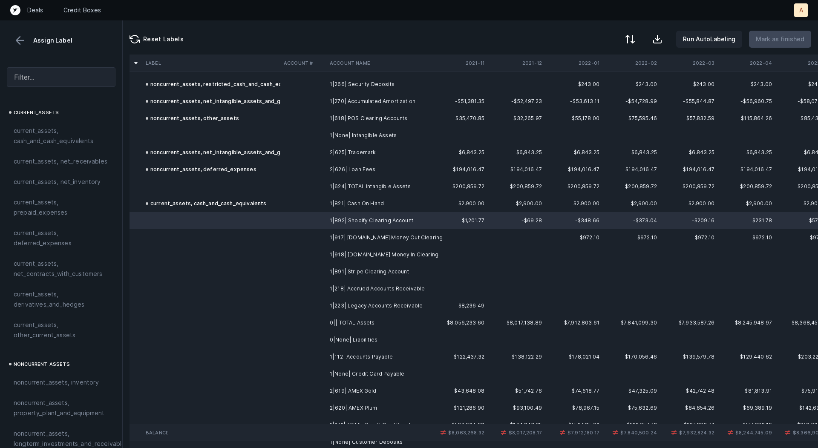
click at [417, 266] on td "1|891| Stripe Clearing Account" at bounding box center [378, 271] width 104 height 17
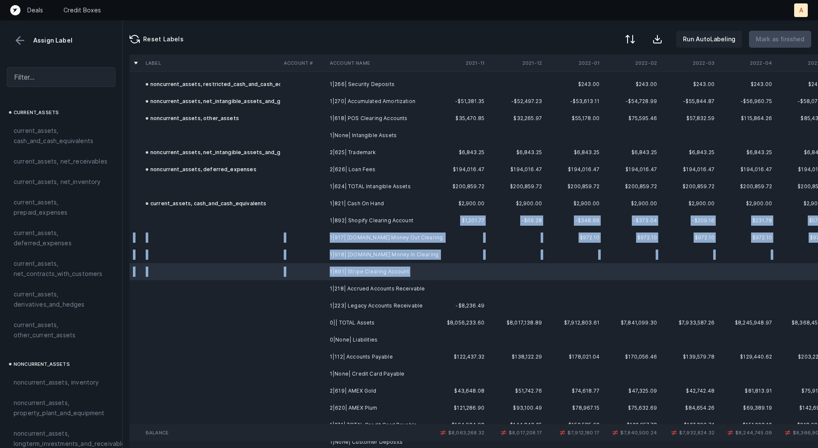
click at [393, 227] on td "1|892| Shopify Clearing Account" at bounding box center [378, 220] width 104 height 17
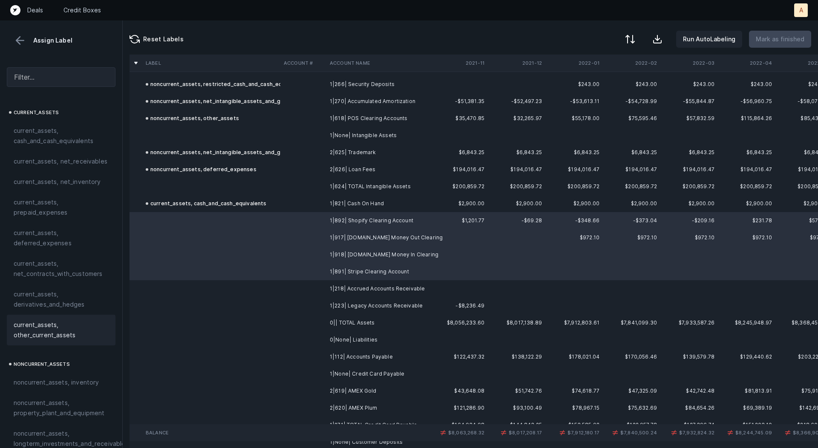
click at [86, 321] on span "current_assets, other_current_assets" at bounding box center [61, 330] width 95 height 20
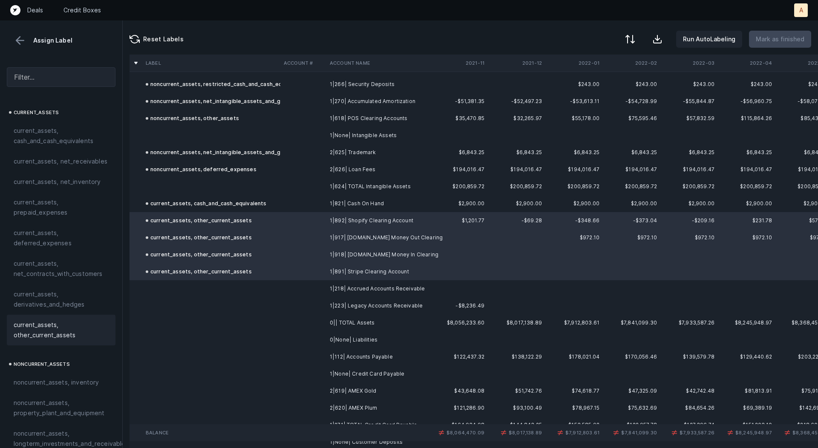
click at [321, 287] on td at bounding box center [303, 288] width 46 height 17
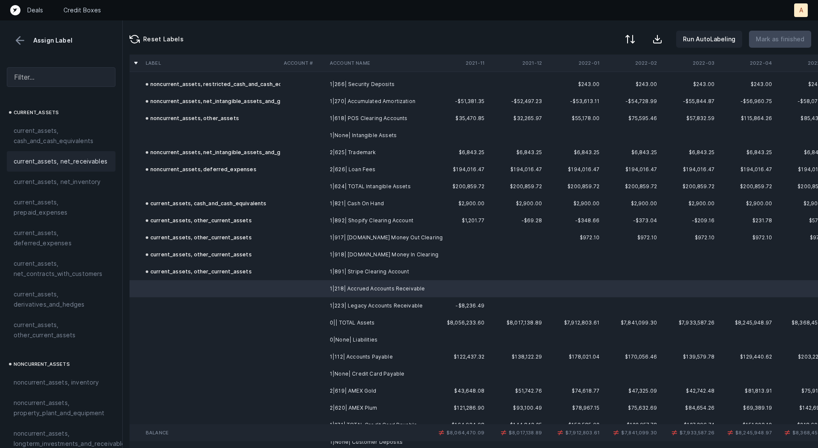
click at [58, 162] on span "current_assets, net_receivables" at bounding box center [61, 161] width 94 height 10
click at [304, 306] on td at bounding box center [303, 305] width 46 height 17
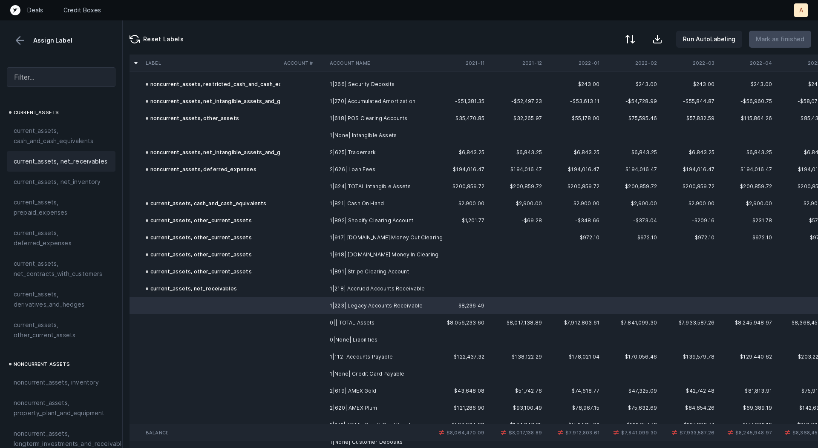
click at [78, 161] on span "current_assets, net_receivables" at bounding box center [61, 161] width 94 height 10
click at [461, 214] on td "$1,201.77" at bounding box center [459, 220] width 58 height 17
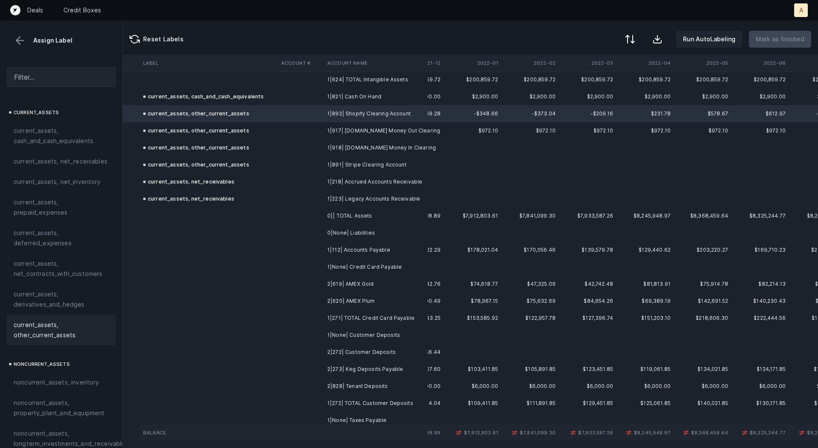
scroll to position [1486, 101]
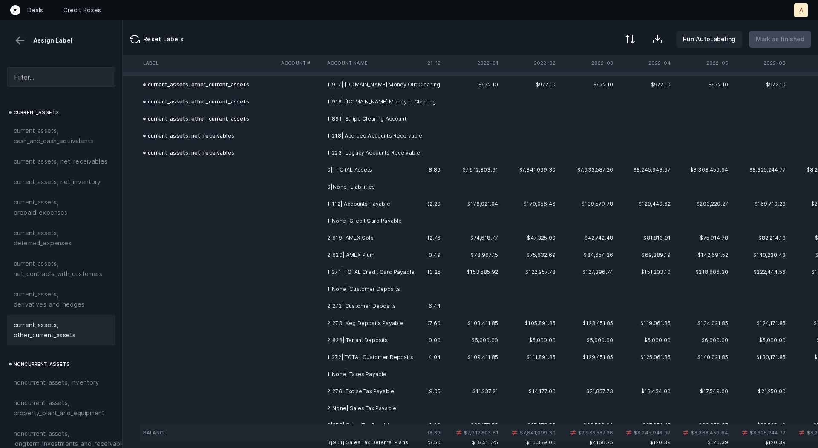
click at [373, 203] on td "1|112| Accounts Payable" at bounding box center [376, 204] width 104 height 17
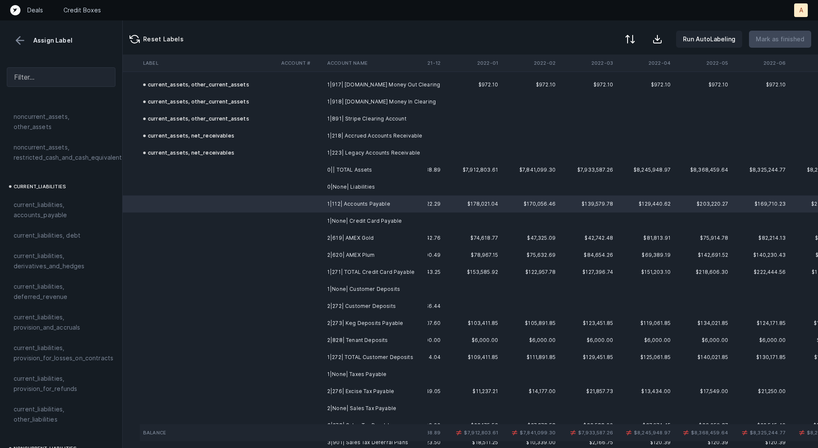
scroll to position [509, 0]
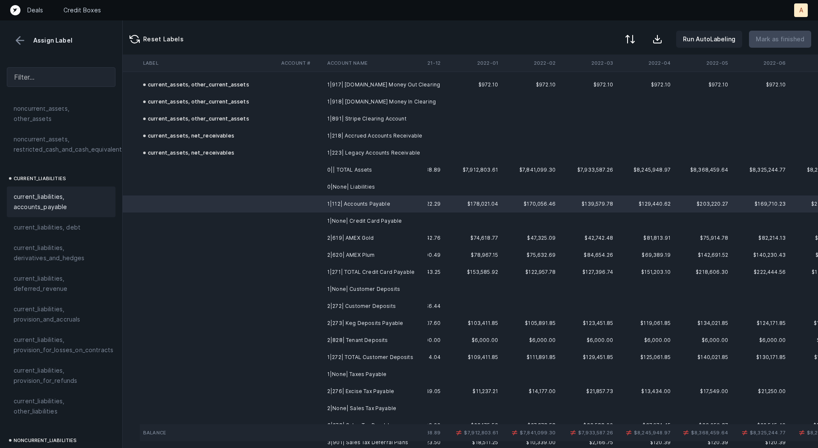
click at [35, 192] on span "current_liabilities, accounts_payable" at bounding box center [61, 202] width 95 height 20
click at [329, 235] on td "2|619| AMEX Gold" at bounding box center [376, 238] width 104 height 17
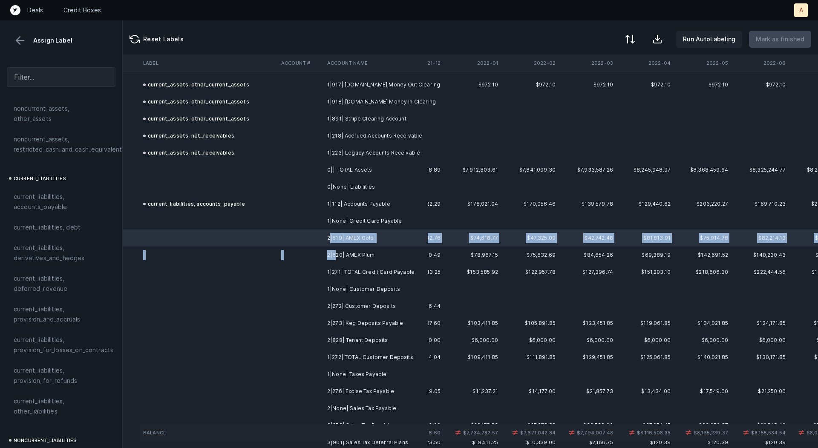
click at [335, 255] on td "2|620| AMEX Plum" at bounding box center [376, 255] width 104 height 17
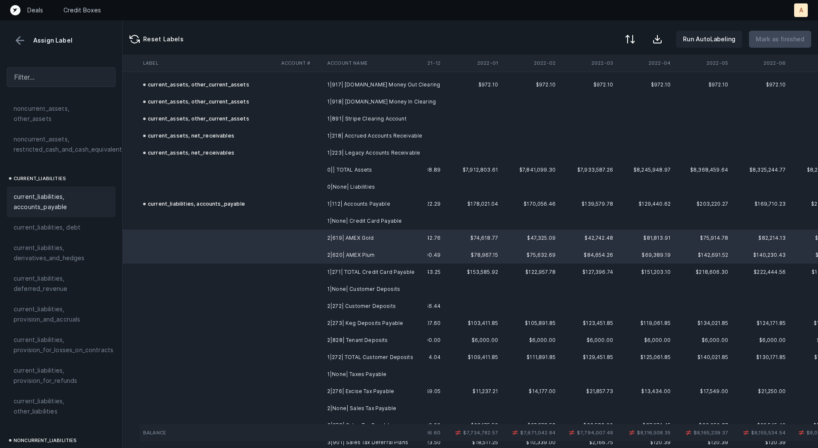
click at [62, 192] on span "current_liabilities, accounts_payable" at bounding box center [61, 202] width 95 height 20
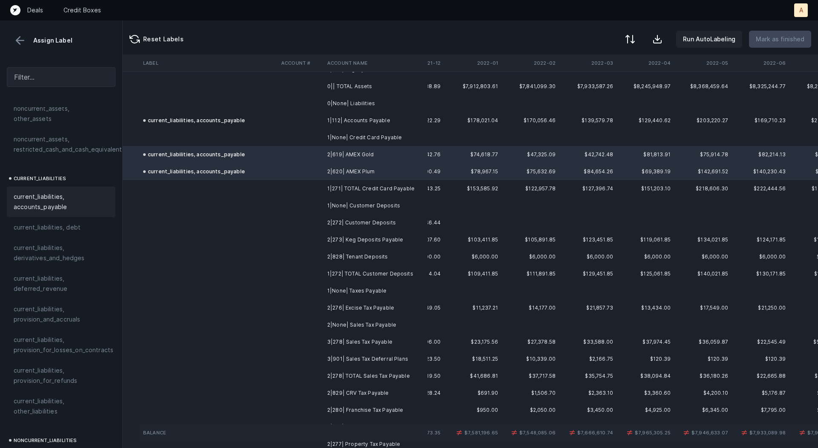
scroll to position [1570, 101]
click at [322, 224] on td at bounding box center [301, 221] width 46 height 17
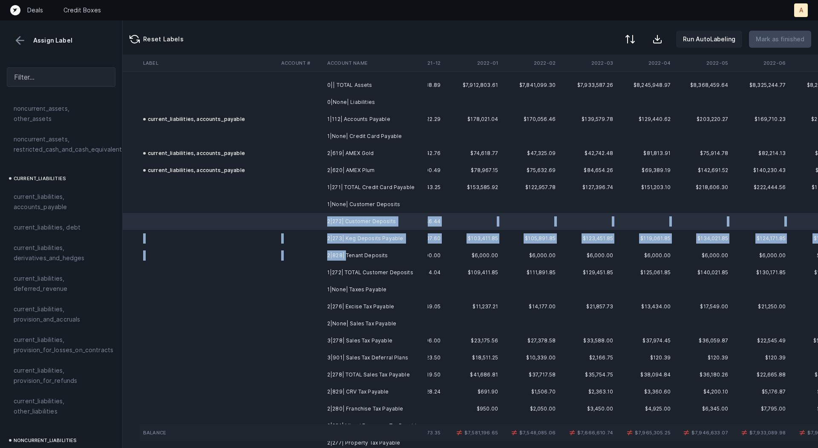
click at [346, 255] on td "2|828| Tenant Deposits" at bounding box center [376, 255] width 104 height 17
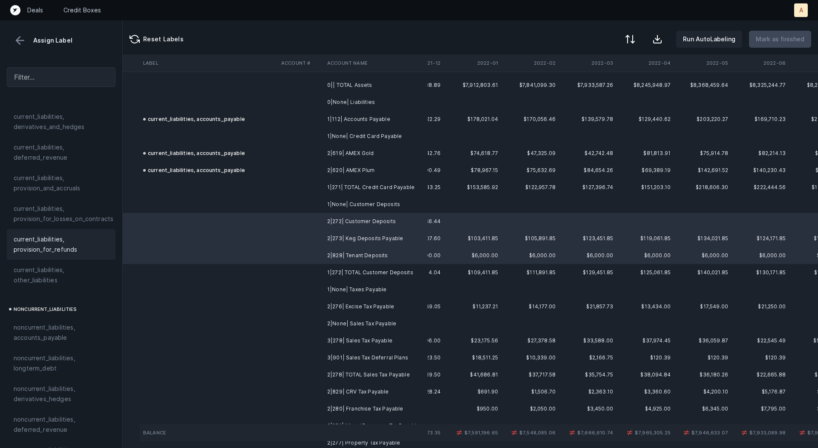
scroll to position [626, 0]
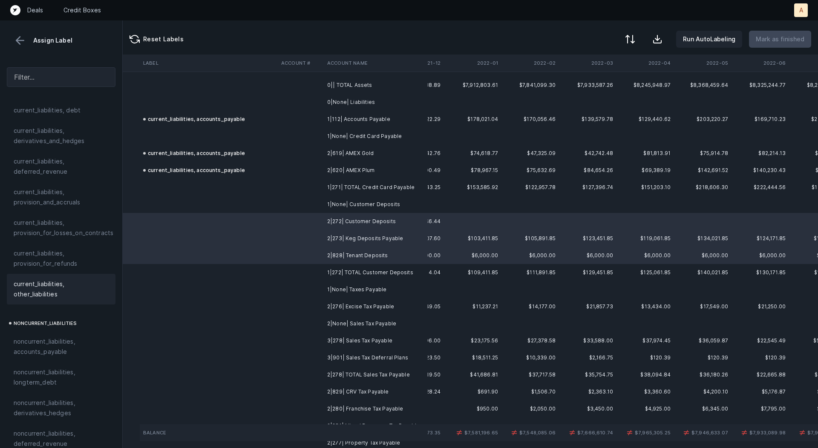
click at [44, 279] on span "current_liabilities, other_liabilities" at bounding box center [61, 289] width 95 height 20
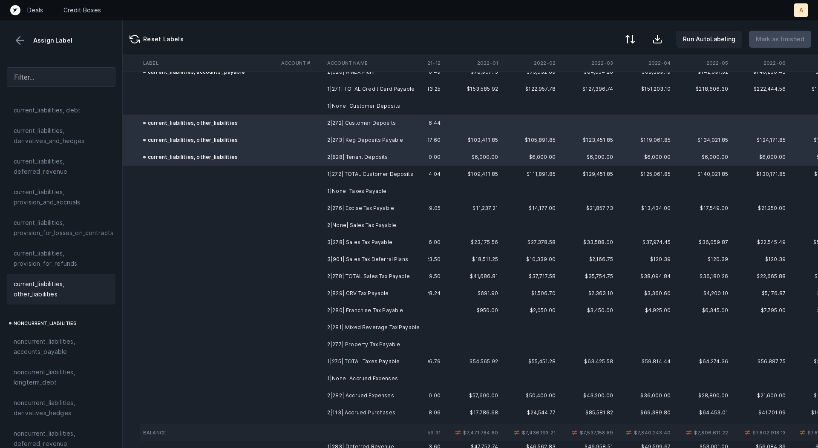
scroll to position [1673, 101]
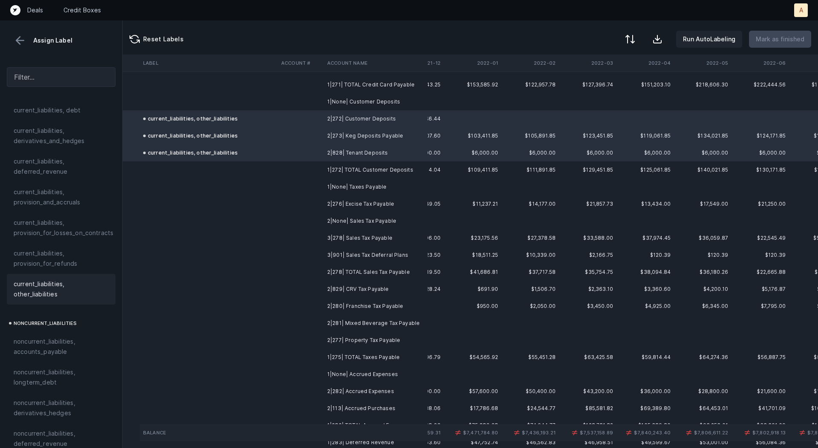
click at [371, 206] on td "2|276| Excise Tax Payable" at bounding box center [376, 204] width 104 height 17
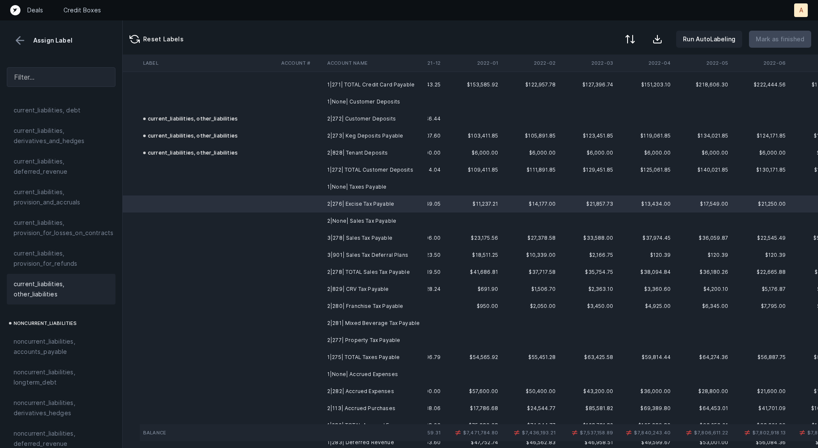
click at [69, 279] on span "current_liabilities, other_liabilities" at bounding box center [61, 289] width 95 height 20
click at [382, 239] on td "3|278| Sales Tax Payable" at bounding box center [376, 238] width 104 height 17
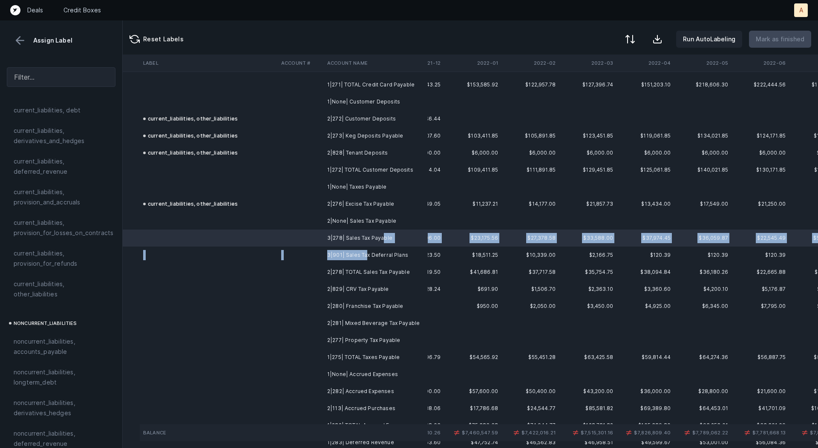
click at [365, 252] on td "3|901| Sales Tax Deferral Plans" at bounding box center [376, 255] width 104 height 17
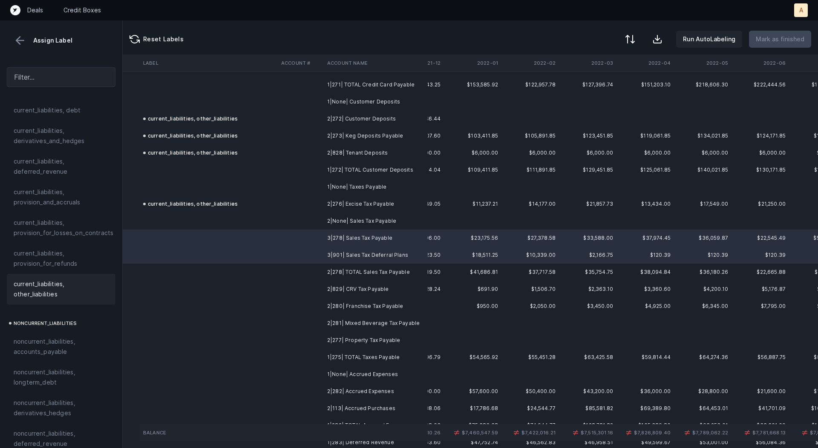
click at [17, 279] on span "current_liabilities, other_liabilities" at bounding box center [61, 289] width 95 height 20
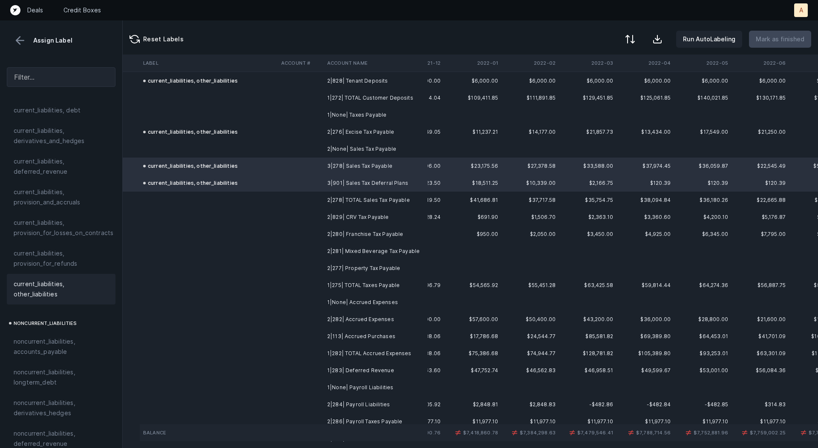
scroll to position [1770, 101]
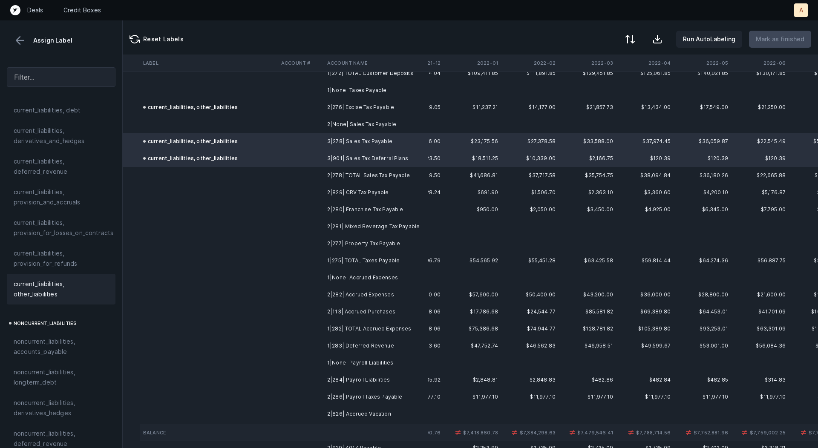
click at [341, 190] on td "2|829| CRV Tax Payable" at bounding box center [376, 192] width 104 height 17
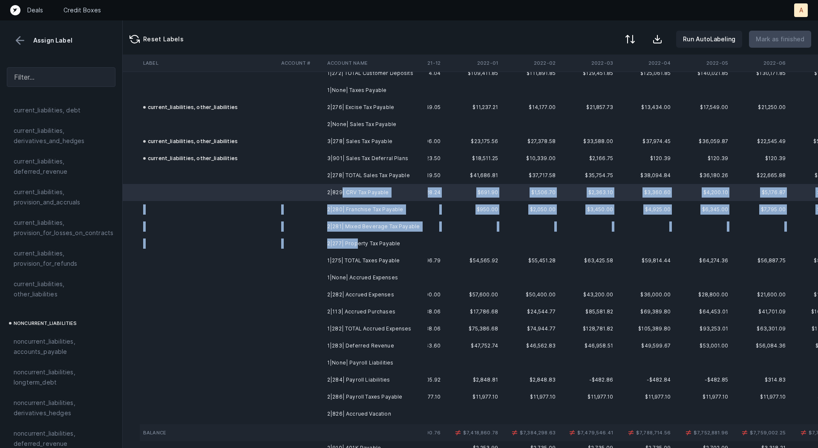
click at [355, 240] on td "2|277| Property Tax Payable" at bounding box center [376, 243] width 104 height 17
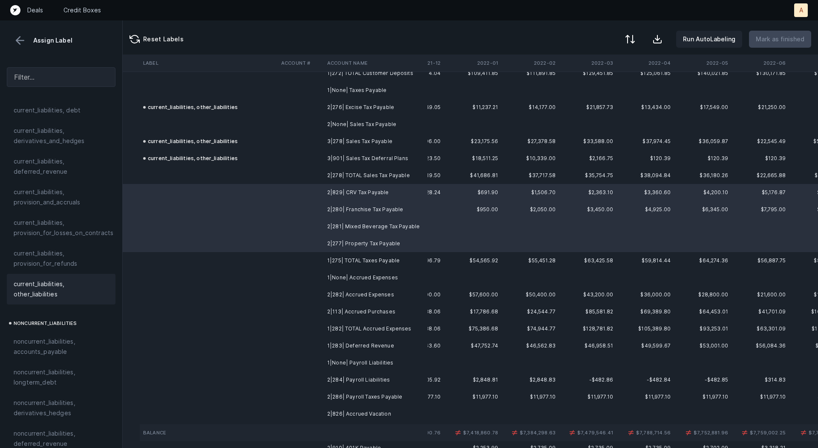
click at [72, 279] on span "current_liabilities, other_liabilities" at bounding box center [61, 289] width 95 height 20
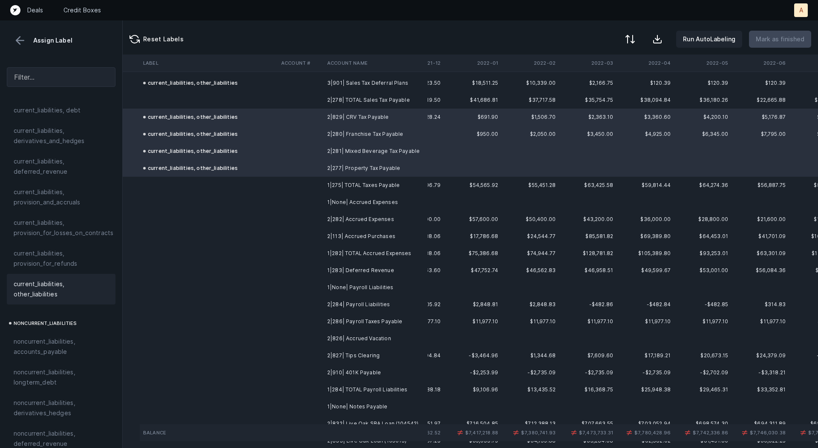
scroll to position [1861, 101]
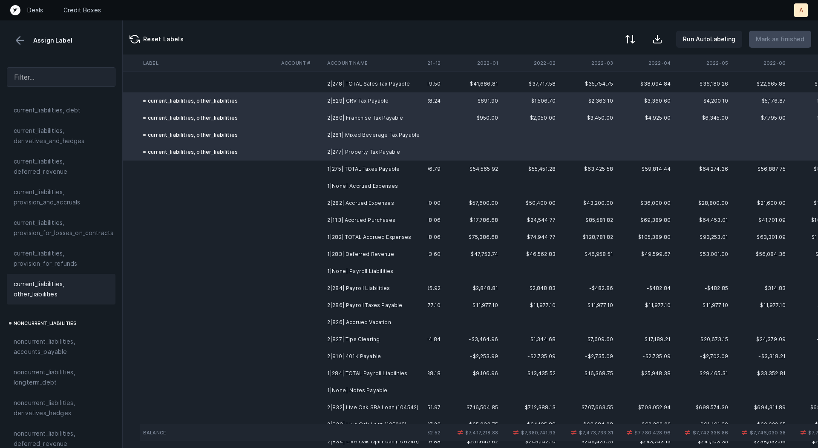
click at [366, 198] on td "2|282| Accrued Expenses" at bounding box center [376, 203] width 104 height 17
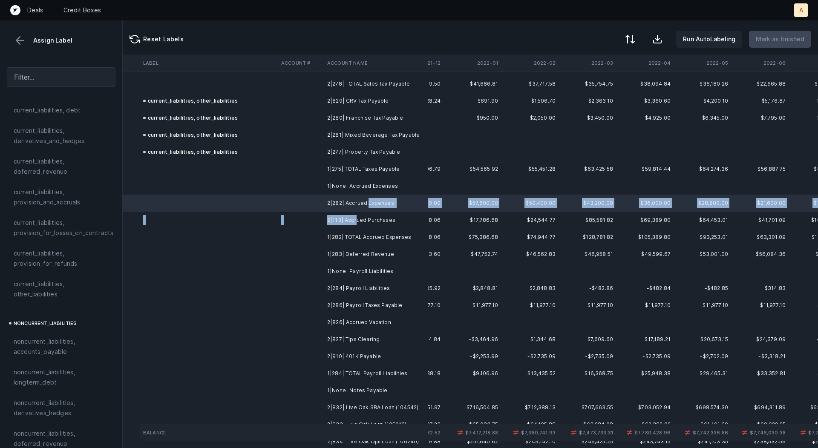
click at [354, 221] on td "2|113| Accrued Purchases" at bounding box center [376, 220] width 104 height 17
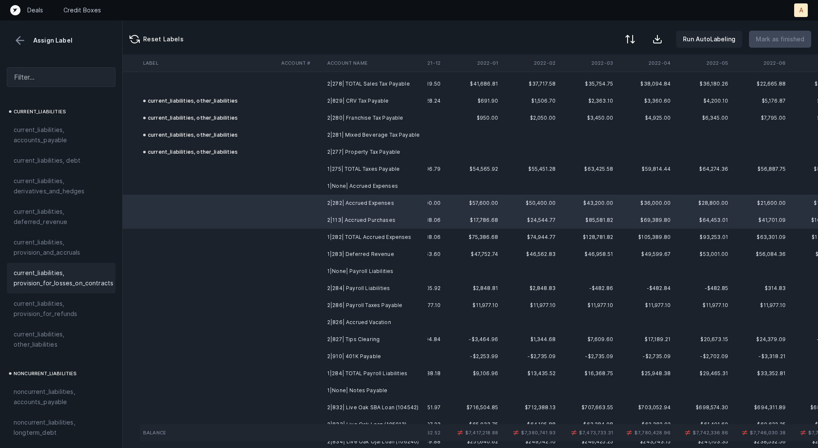
scroll to position [575, 0]
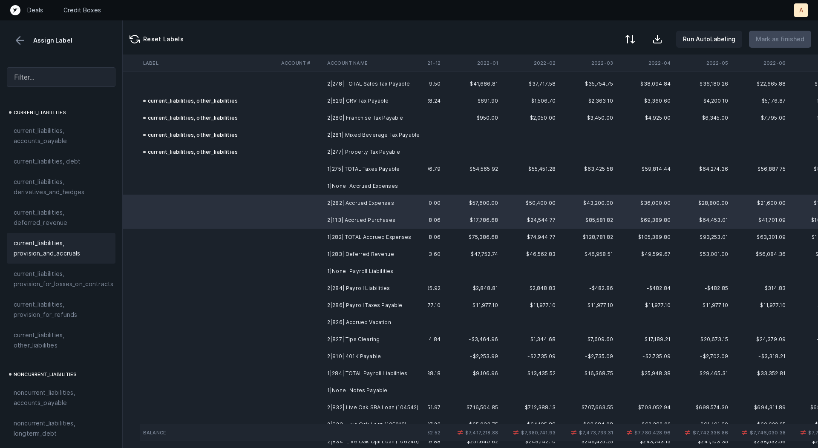
click at [56, 238] on span "current_liabilities, provision_and_accruals" at bounding box center [61, 248] width 95 height 20
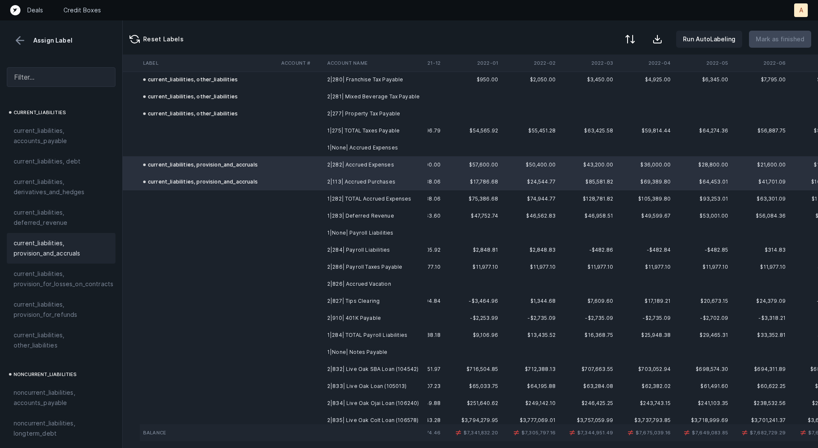
scroll to position [1918, 101]
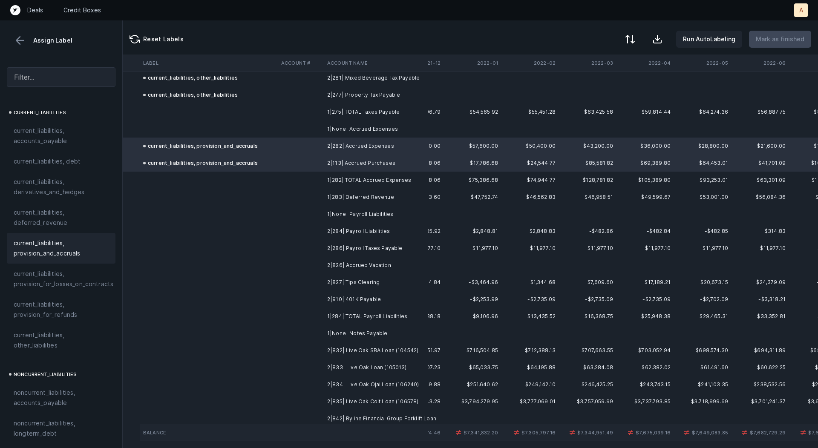
click at [350, 194] on td "1|283| Deferred Revenue" at bounding box center [376, 197] width 104 height 17
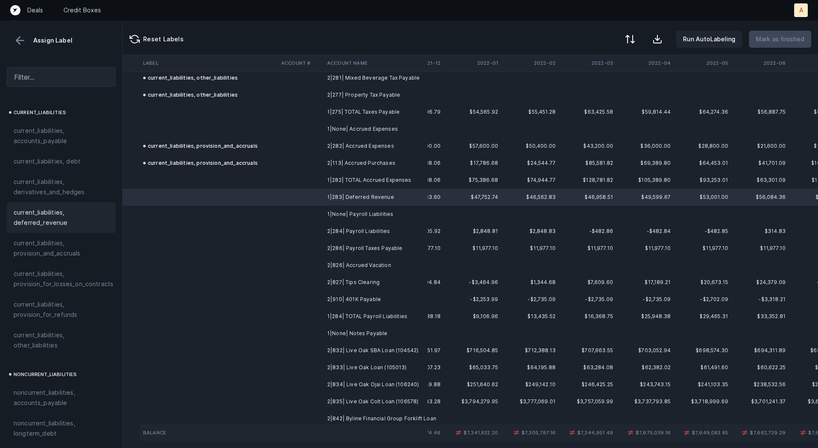
click at [54, 208] on span "current_liabilities, deferred_revenue" at bounding box center [61, 218] width 95 height 20
click at [363, 232] on td "2|284| Payroll Liabilities" at bounding box center [376, 231] width 104 height 17
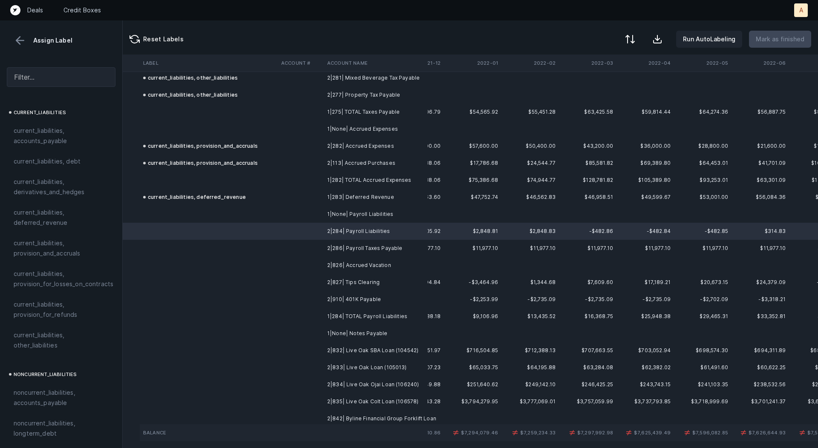
click at [371, 247] on td "2|286| Payroll Taxes Payable" at bounding box center [376, 248] width 104 height 17
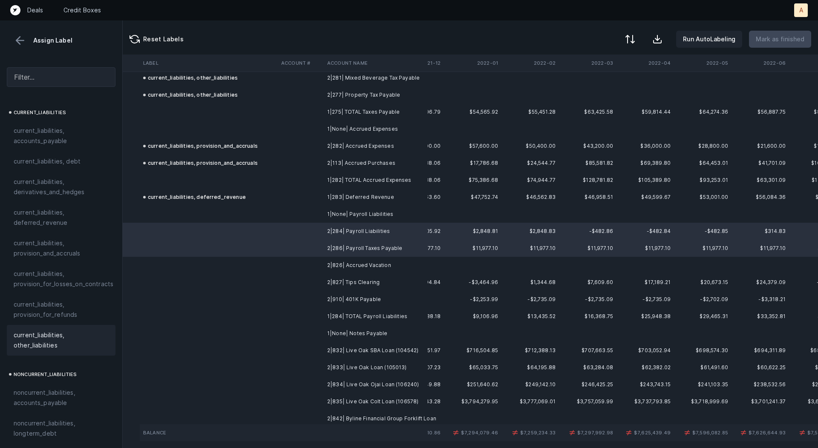
click at [42, 332] on span "current_liabilities, other_liabilities" at bounding box center [61, 340] width 95 height 20
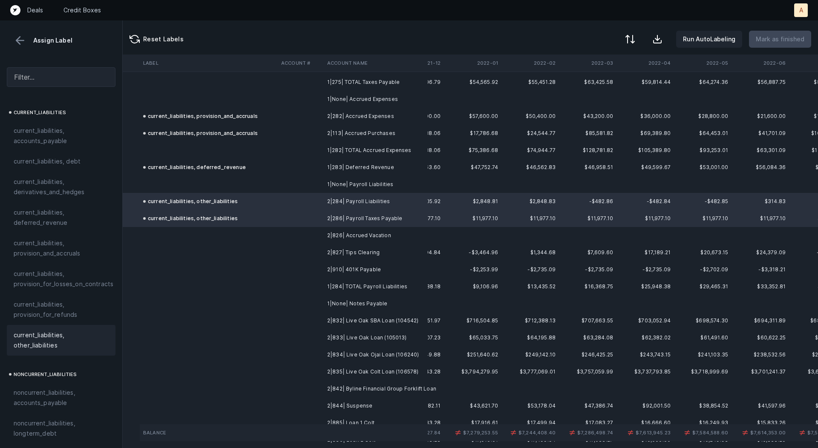
scroll to position [1953, 101]
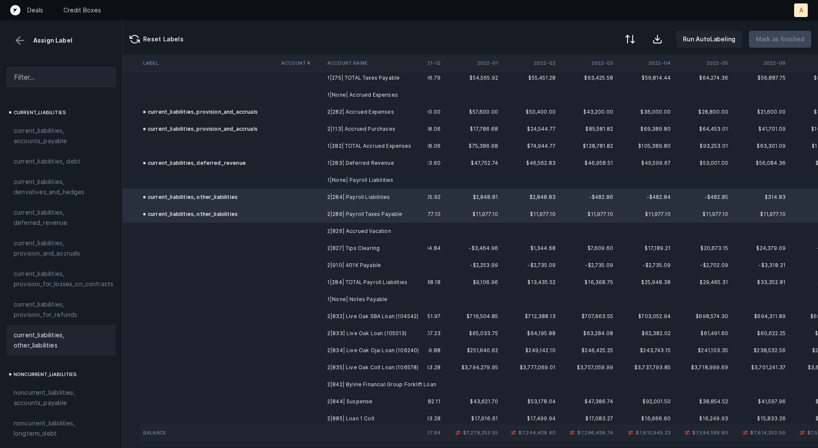
click at [368, 224] on td "2|826| Accrued Vacation" at bounding box center [376, 231] width 104 height 17
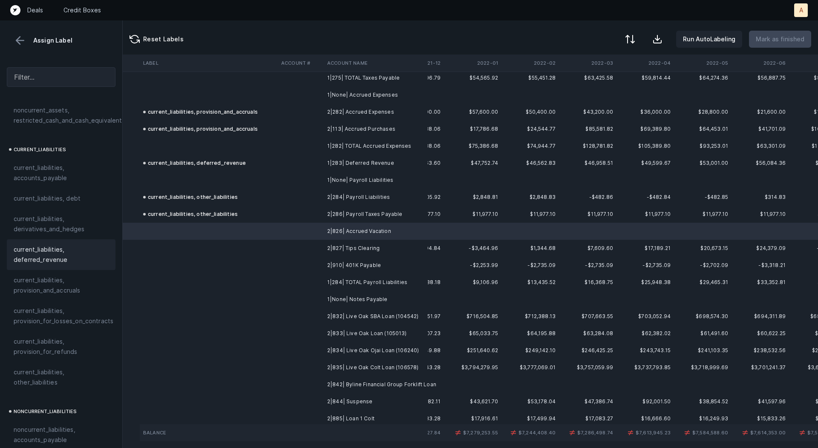
scroll to position [534, 0]
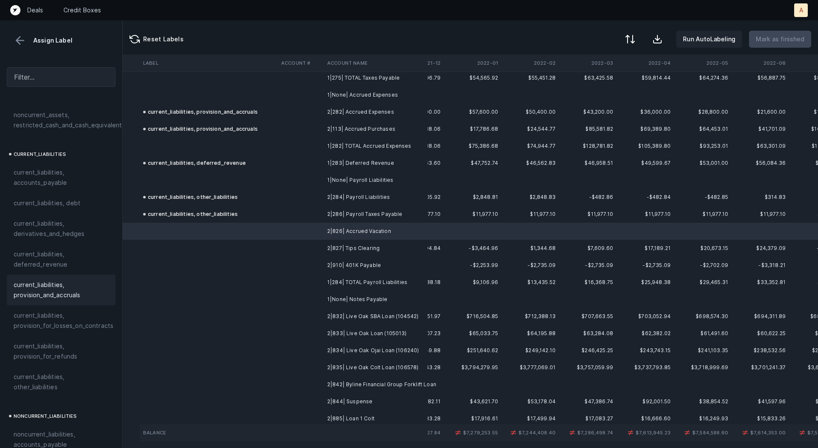
click at [52, 280] on span "current_liabilities, provision_and_accruals" at bounding box center [61, 290] width 95 height 20
click at [347, 242] on td "2|827| Tips Clearing" at bounding box center [376, 248] width 104 height 17
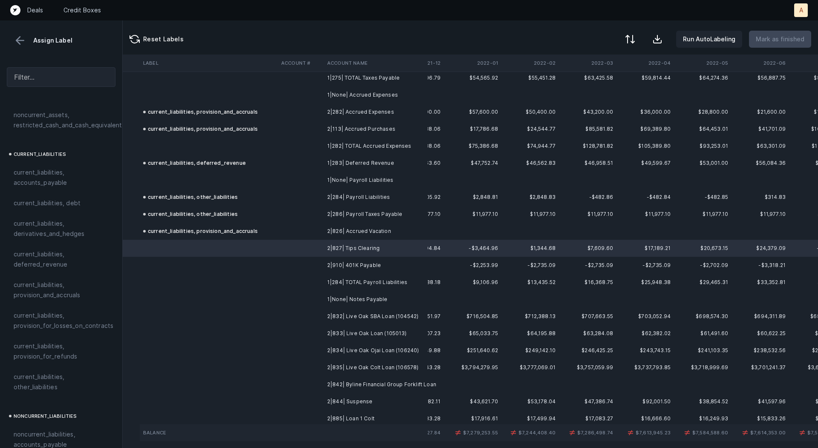
click at [349, 268] on td "2|910| 401K Payable" at bounding box center [376, 265] width 104 height 17
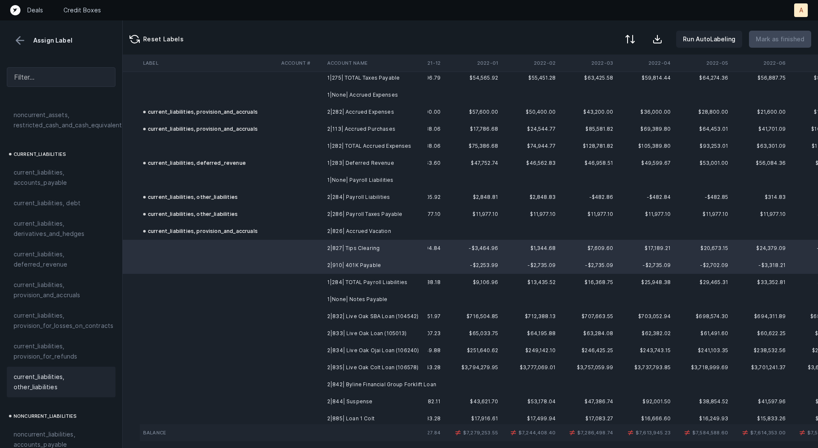
click at [52, 377] on span "current_liabilities, other_liabilities" at bounding box center [61, 382] width 95 height 20
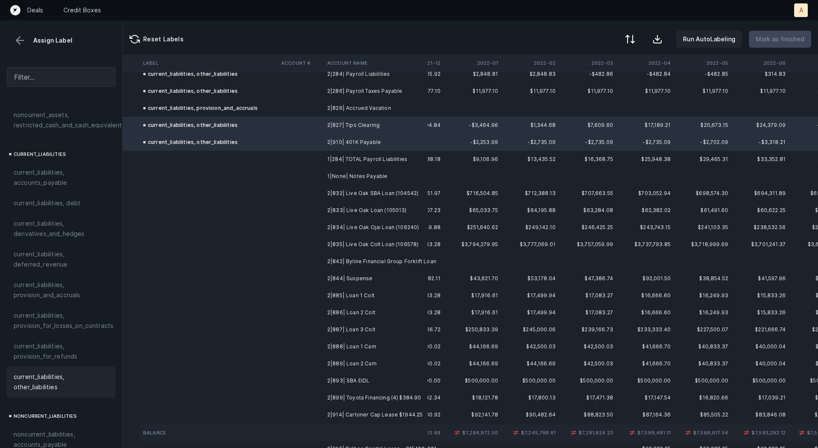
scroll to position [2079, 101]
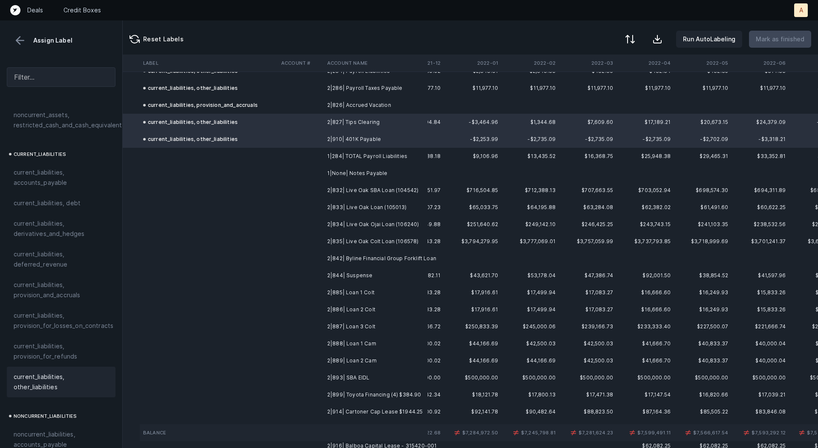
click at [390, 182] on td "2|832| Live Oak SBA Loan (104542)" at bounding box center [376, 190] width 104 height 17
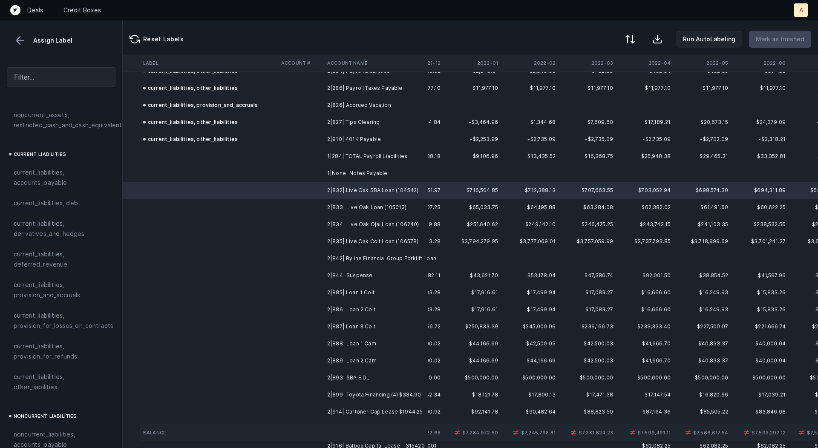
click at [384, 205] on td "2|833| Live Oak Loan (105013)" at bounding box center [376, 207] width 104 height 17
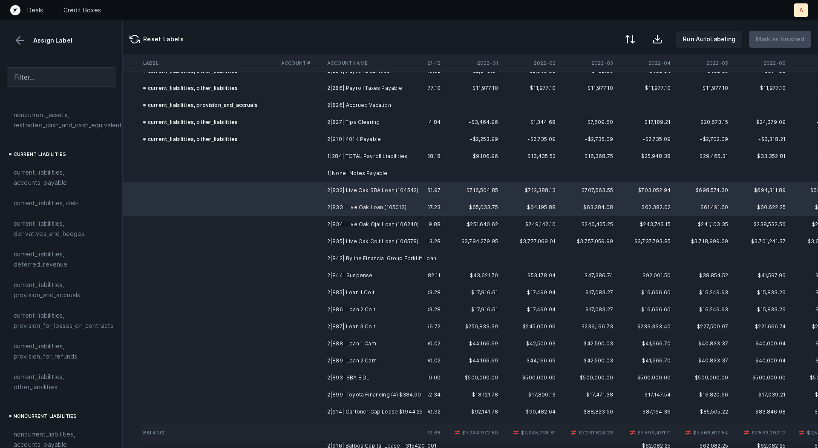
click at [384, 222] on td "2|834| Live Oak Ojai Loan (106240)" at bounding box center [376, 224] width 104 height 17
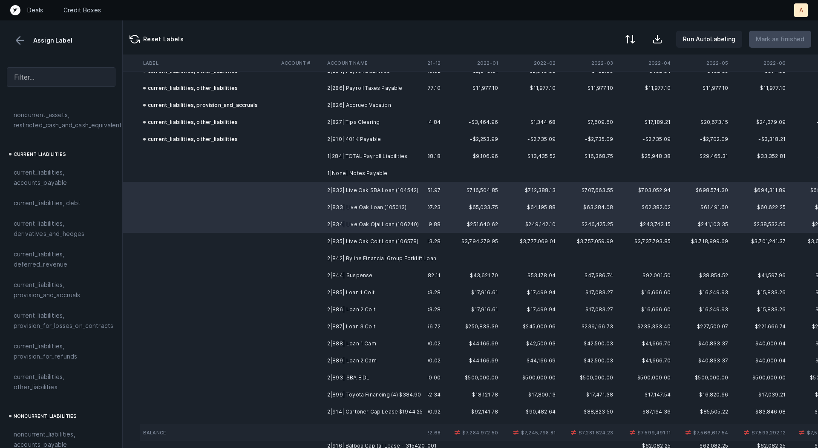
click at [381, 238] on td "2|835| Live Oak Colt Loan (106578)" at bounding box center [376, 241] width 104 height 17
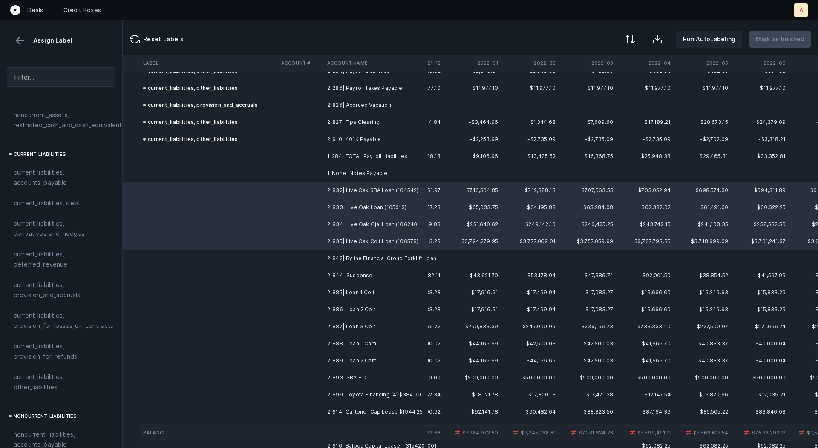
click at [381, 260] on td "2|842| Byline Financial Group Forklift Loan" at bounding box center [376, 258] width 104 height 17
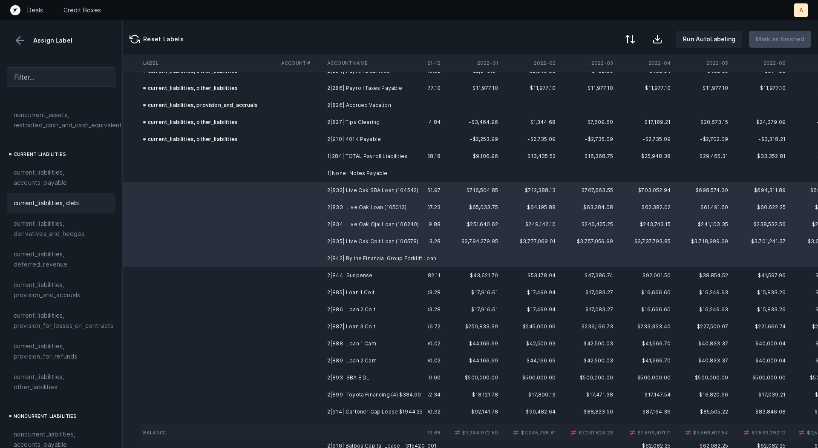
click at [41, 198] on span "current_liabilities, debt" at bounding box center [47, 203] width 67 height 10
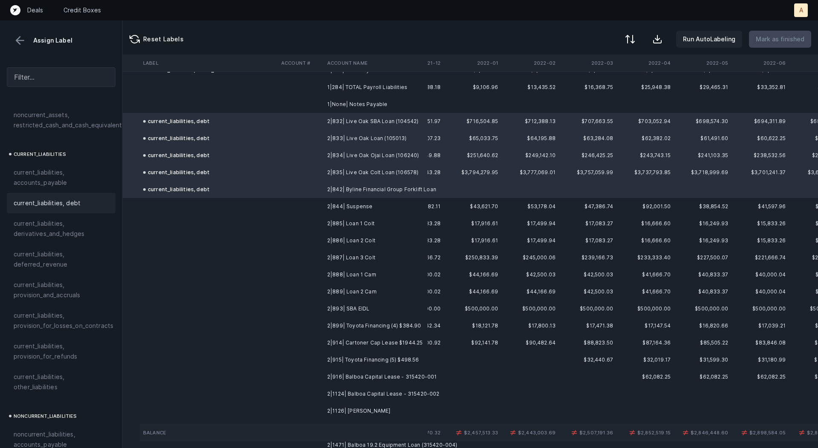
scroll to position [2156, 101]
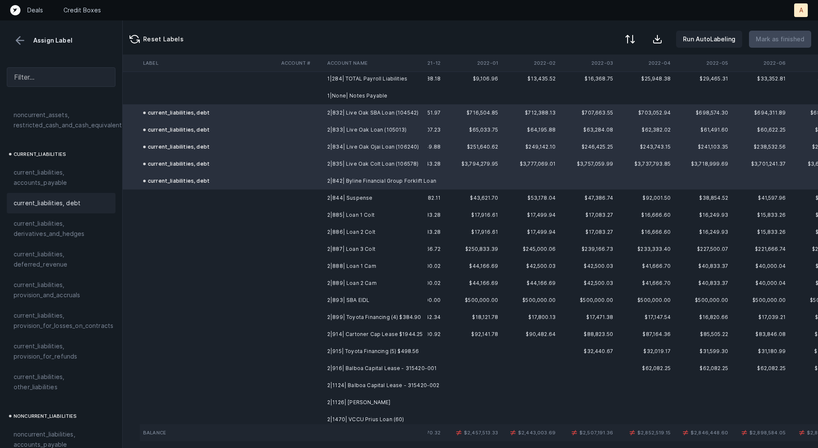
click at [295, 199] on td at bounding box center [301, 198] width 46 height 17
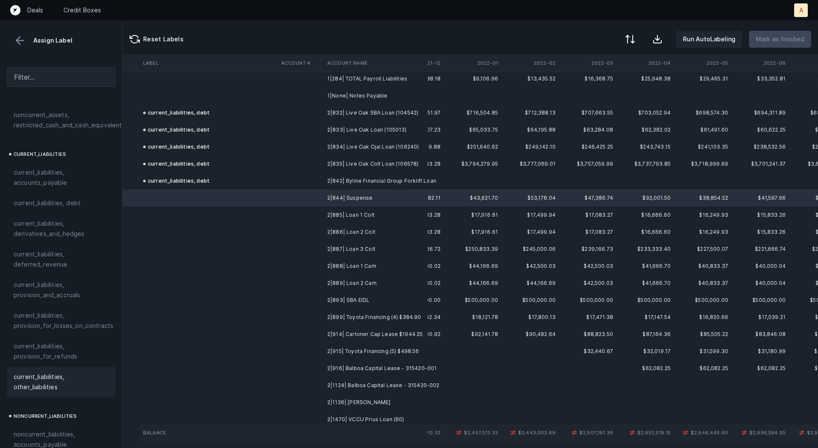
click at [44, 372] on span "current_liabilities, other_liabilities" at bounding box center [61, 382] width 95 height 20
click at [367, 211] on td "2|885| Loan 1 Colt" at bounding box center [376, 215] width 104 height 17
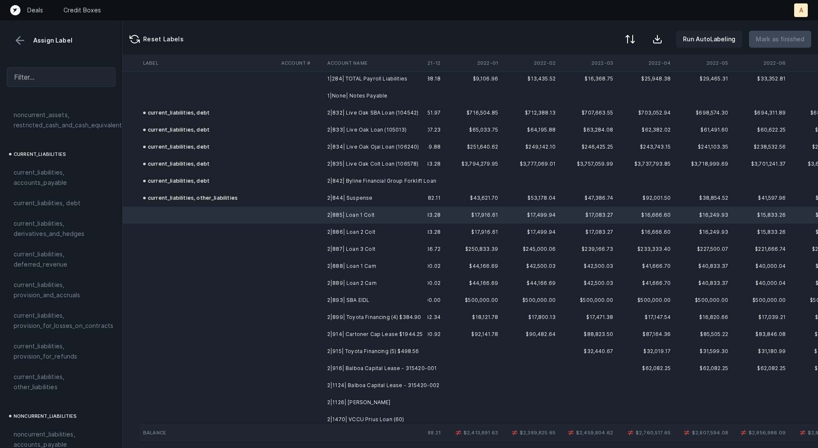
click at [362, 234] on td "2|886| Loan 2 Colt" at bounding box center [376, 232] width 104 height 17
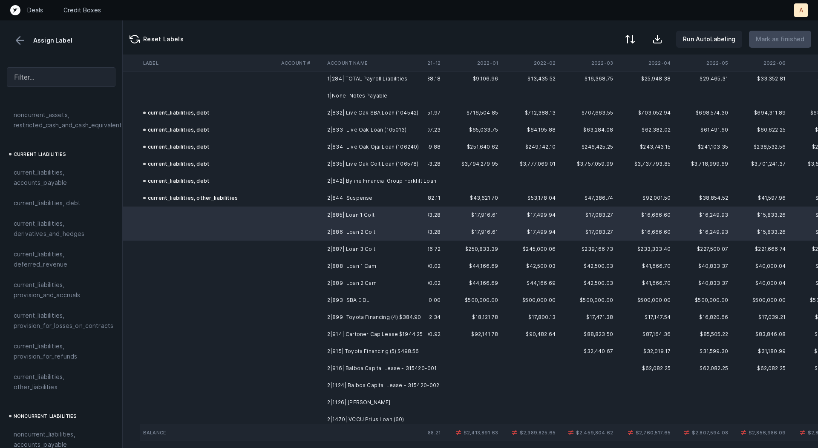
click at [358, 251] on td "2|887| Loan 3 Colt" at bounding box center [376, 249] width 104 height 17
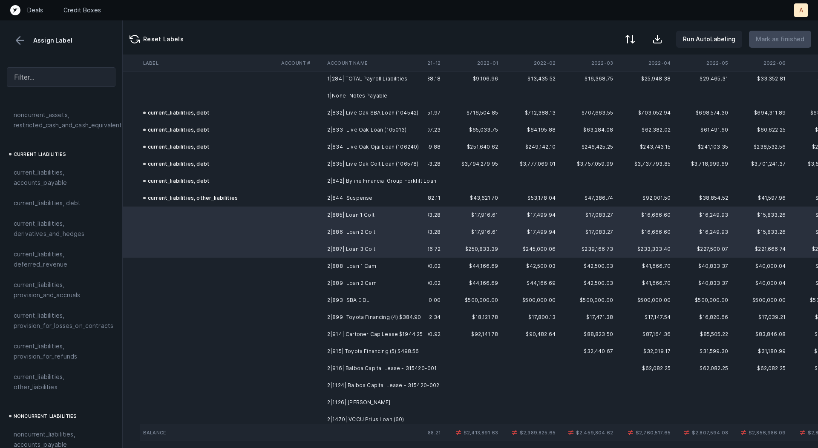
click at [357, 266] on td "2|888| Loan 1 Cam" at bounding box center [376, 266] width 104 height 17
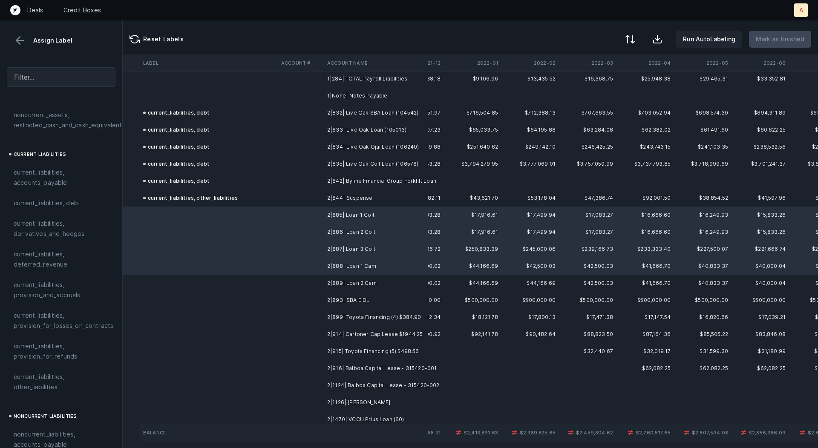
click at [355, 278] on td "2|889| Loan 2 Cam" at bounding box center [376, 283] width 104 height 17
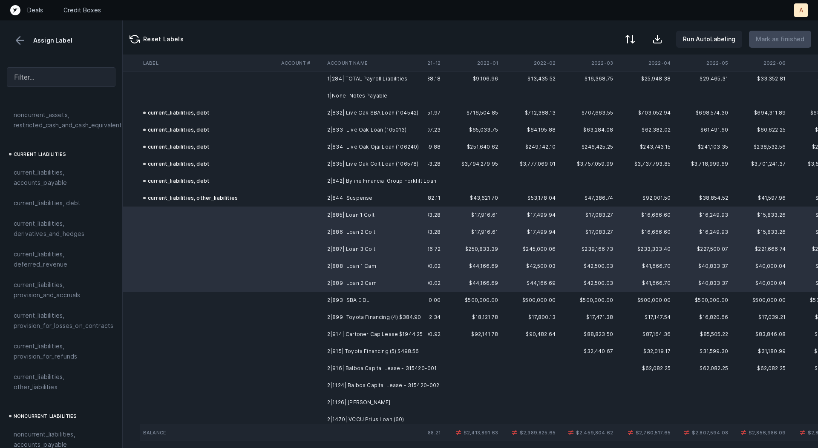
click at [353, 301] on td "2|893| SBA EIDL" at bounding box center [376, 300] width 104 height 17
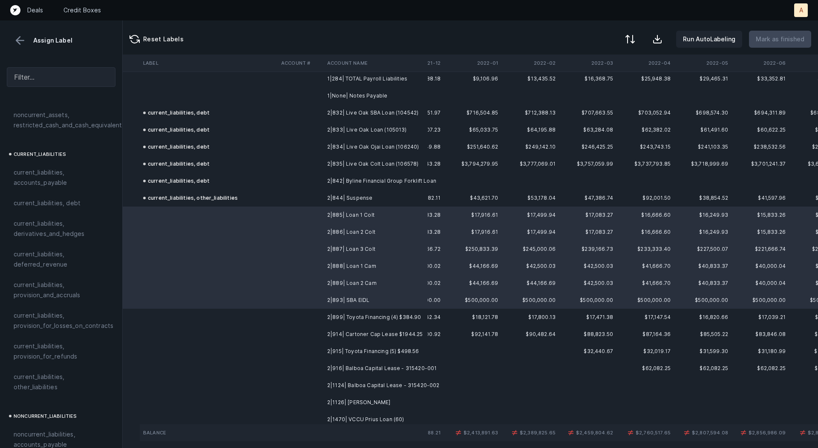
click at [353, 312] on td "2|899| Toyota Financing (4) $384.90" at bounding box center [376, 317] width 104 height 17
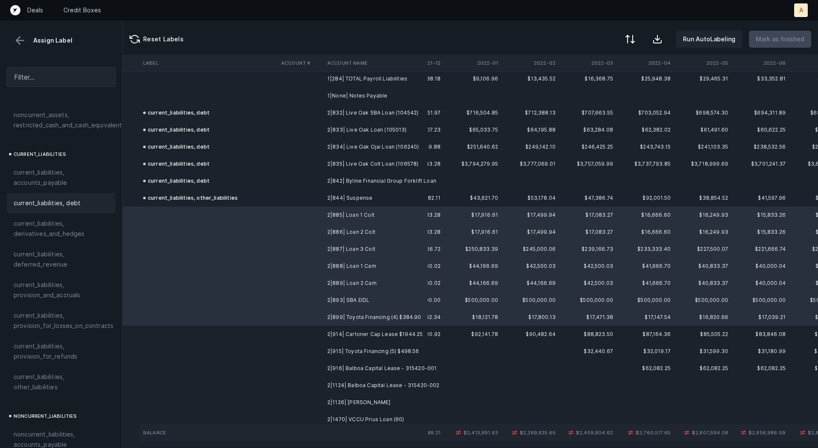
click at [68, 198] on span "current_liabilities, debt" at bounding box center [47, 203] width 67 height 10
click at [360, 338] on td "2|914| Cartoner Cap Lease $1944.25" at bounding box center [376, 334] width 104 height 17
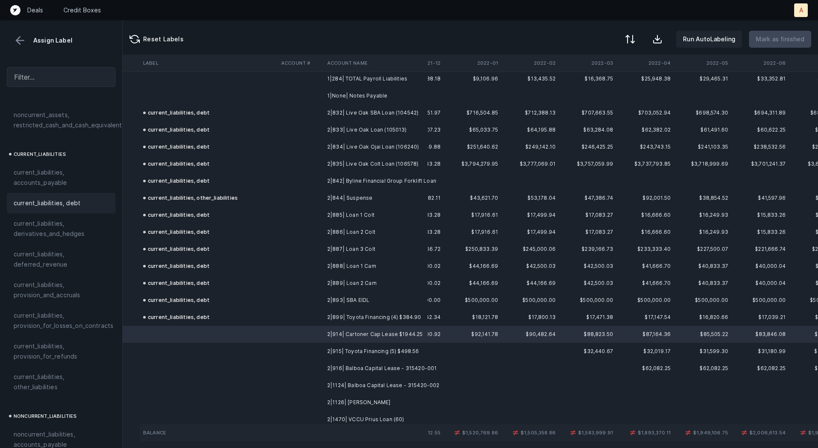
click at [52, 198] on span "current_liabilities, debt" at bounding box center [47, 203] width 67 height 10
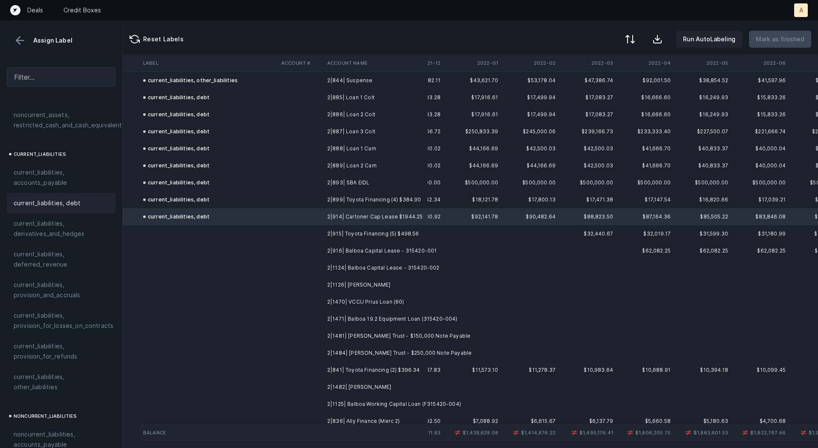
scroll to position [2276, 101]
click at [367, 231] on td "2|915| Toyota Financing (5) $498.56" at bounding box center [376, 231] width 104 height 17
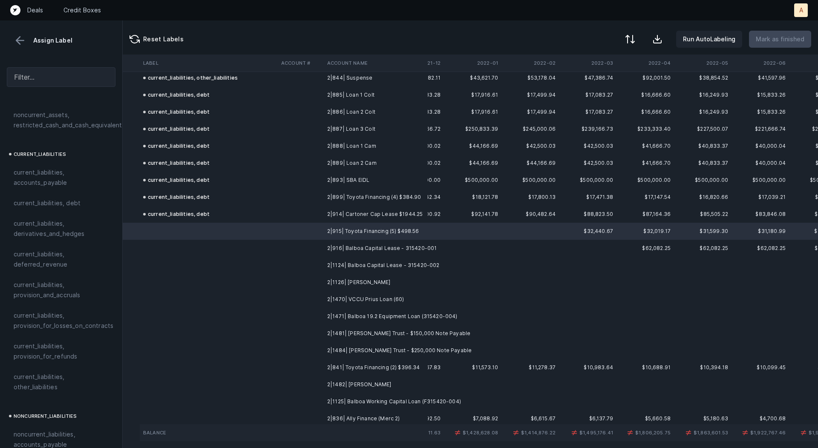
click at [369, 245] on td "2|916| Balboa Capital Lease - 315420-001" at bounding box center [376, 248] width 104 height 17
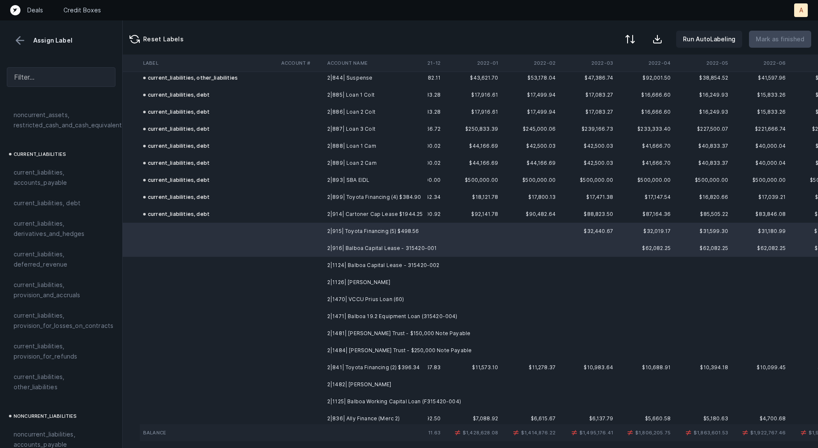
click at [368, 260] on td "2|1124| Balboa Capital Lease - 315420-002" at bounding box center [376, 265] width 104 height 17
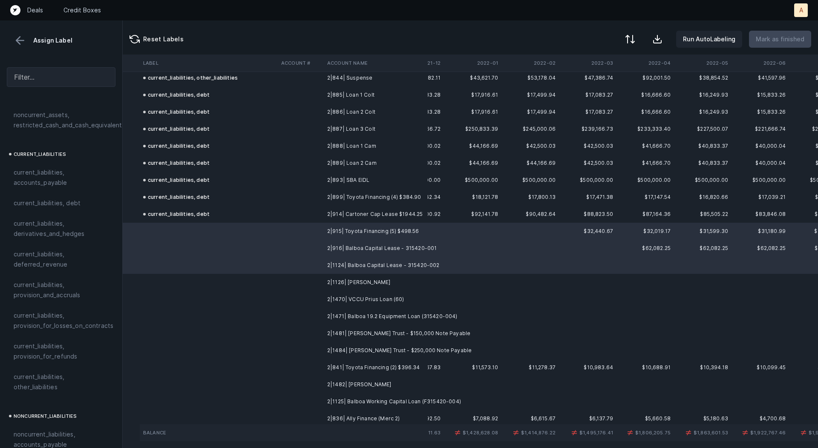
click at [368, 286] on td "2|1126| [PERSON_NAME]" at bounding box center [376, 282] width 104 height 17
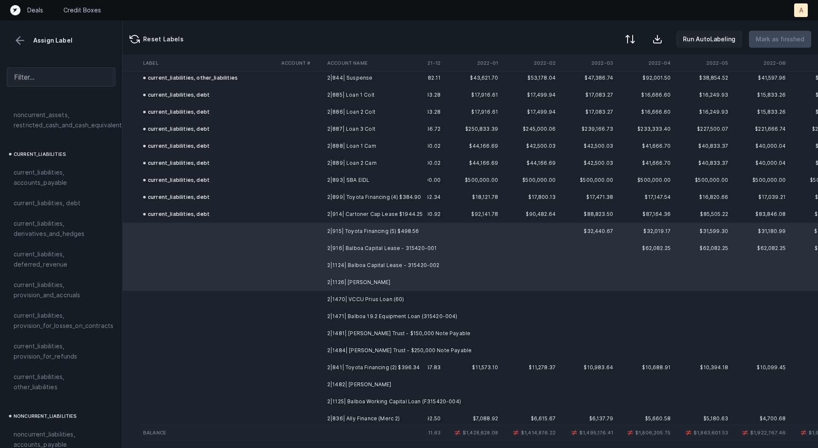
click at [365, 301] on td "2|1470| VCCU Prius Loan (60)" at bounding box center [376, 299] width 104 height 17
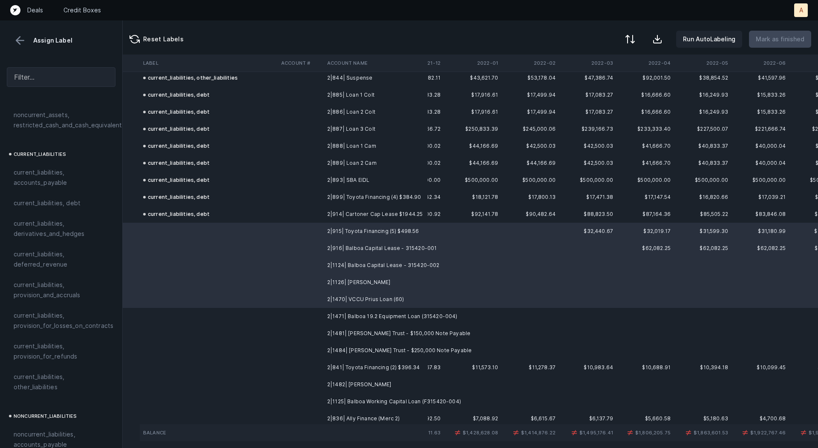
click at [364, 318] on td "2|1471| Balboa 19.2 Equipment Loan (315420-004)" at bounding box center [376, 316] width 104 height 17
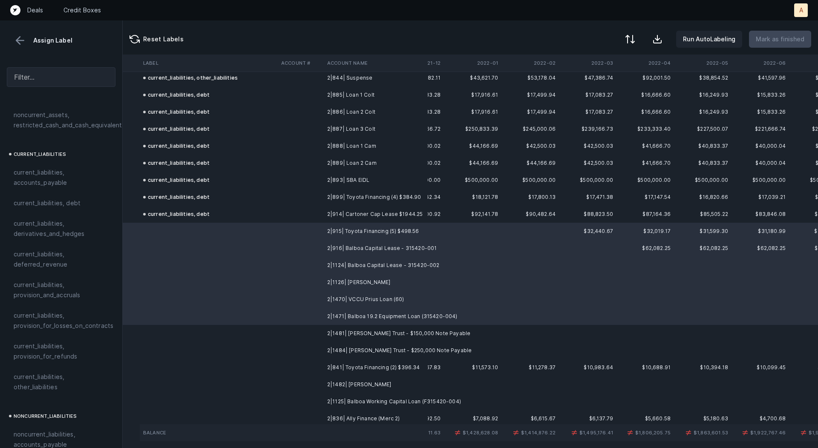
click at [364, 333] on td "2|1481| [PERSON_NAME] Trust - $150,000 Note Payable" at bounding box center [376, 333] width 104 height 17
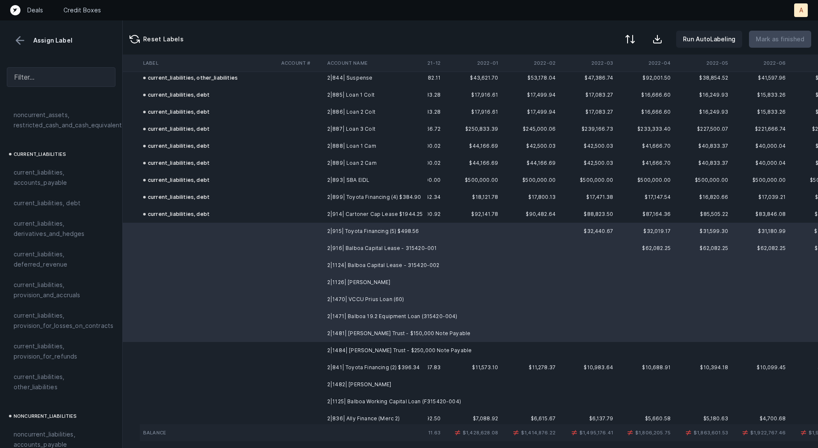
click at [361, 348] on td "2|1484| [PERSON_NAME] Trust - $250,000 Note Payable" at bounding box center [376, 350] width 104 height 17
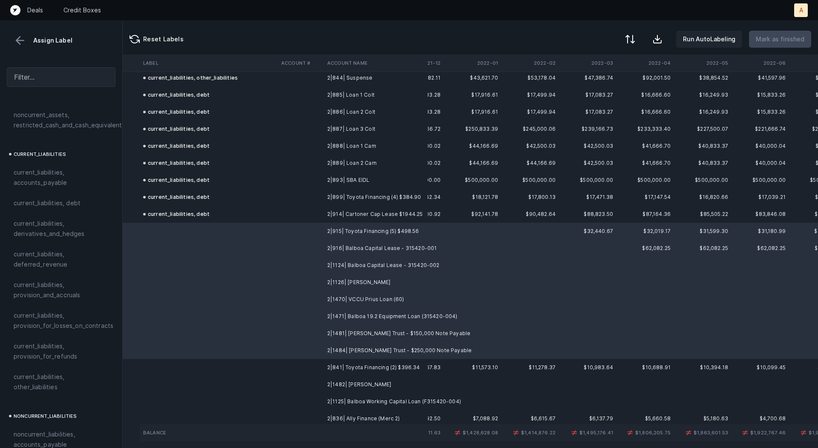
click at [359, 361] on td "2|841| Toyota Financing (2) $396.34" at bounding box center [376, 367] width 104 height 17
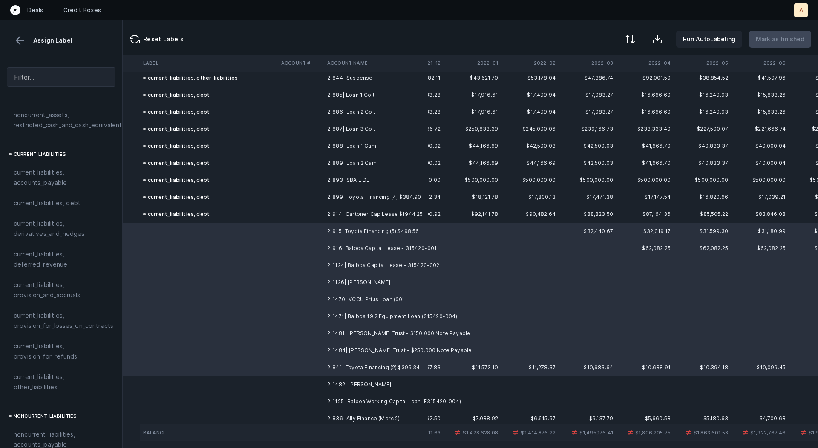
click at [362, 385] on td "2|1482| [PERSON_NAME]" at bounding box center [376, 384] width 104 height 17
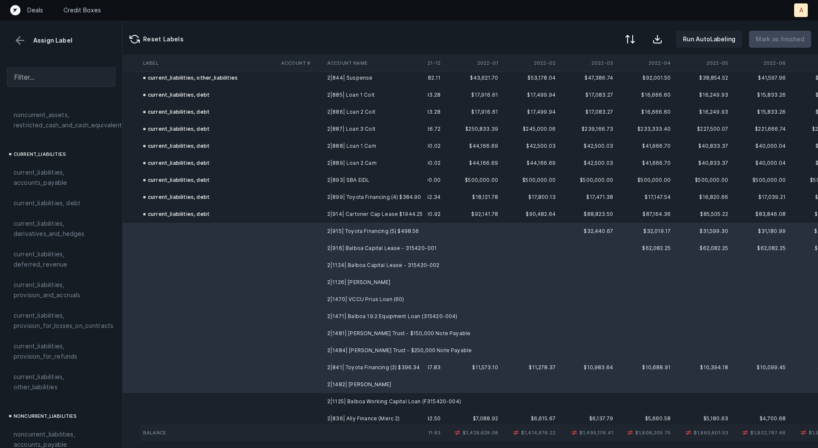
click at [362, 402] on td "2|1125| Balboa Working Capital Loan (F315420-004)" at bounding box center [376, 401] width 104 height 17
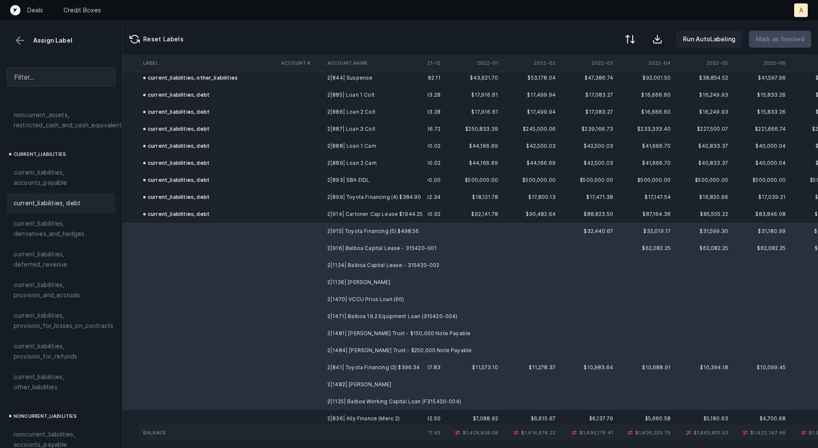
click at [74, 198] on span "current_liabilities, debt" at bounding box center [47, 203] width 67 height 10
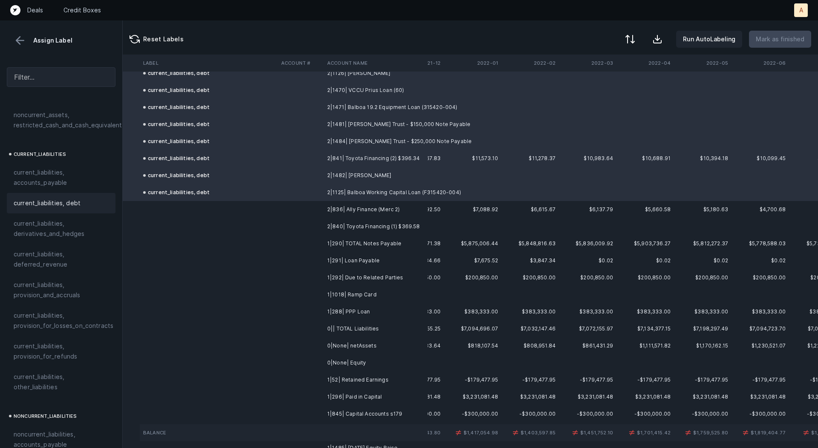
scroll to position [2491, 101]
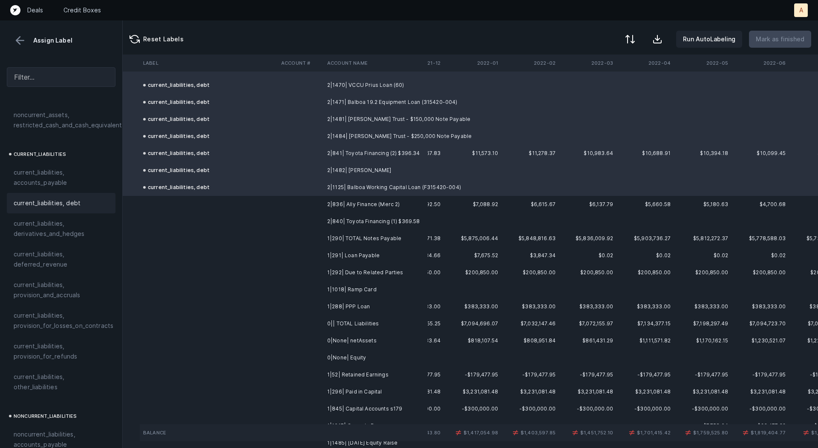
click at [349, 199] on td "2|836| Ally Finance (Merc 2)" at bounding box center [376, 204] width 104 height 17
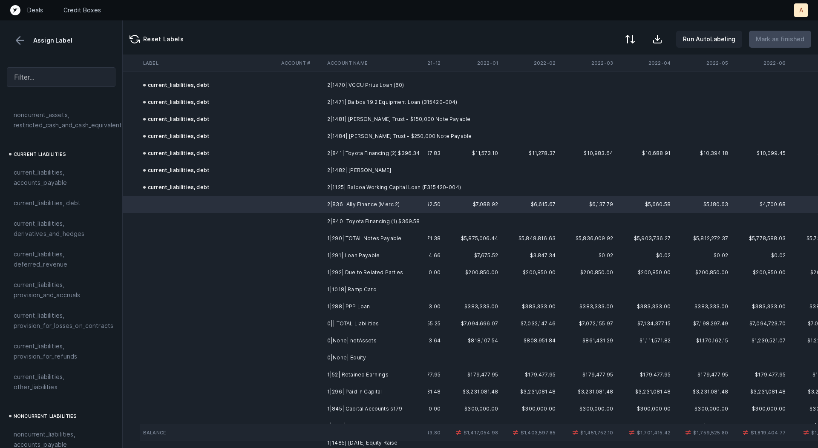
click at [357, 218] on td "2|840| Toyota Financing (1) $369.58" at bounding box center [376, 221] width 104 height 17
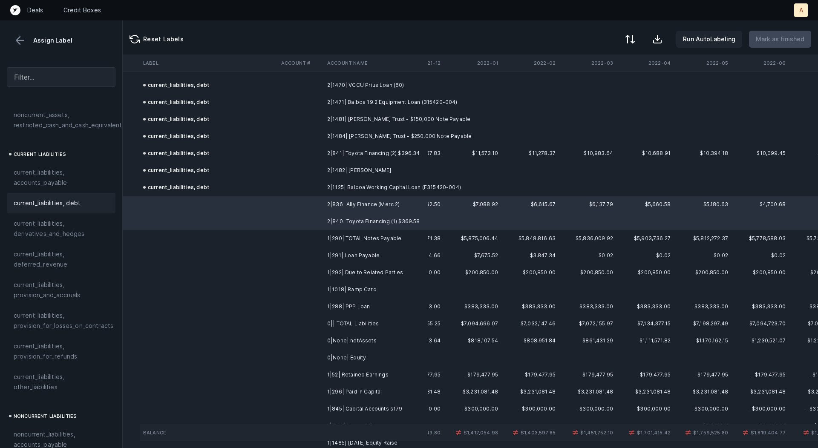
click at [55, 198] on span "current_liabilities, debt" at bounding box center [47, 203] width 67 height 10
click at [324, 254] on td "1|291| Loan Payable" at bounding box center [376, 255] width 104 height 17
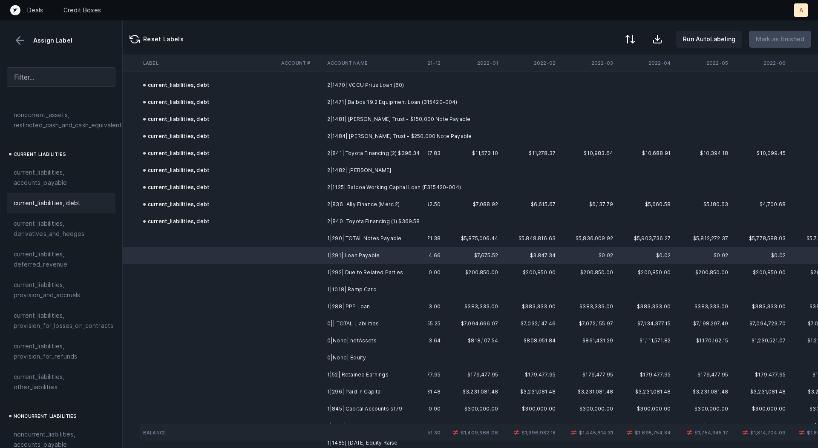
click at [76, 198] on span "current_liabilities, debt" at bounding box center [47, 203] width 67 height 10
click at [388, 271] on td "1|292| Due to Related Parties" at bounding box center [376, 272] width 104 height 17
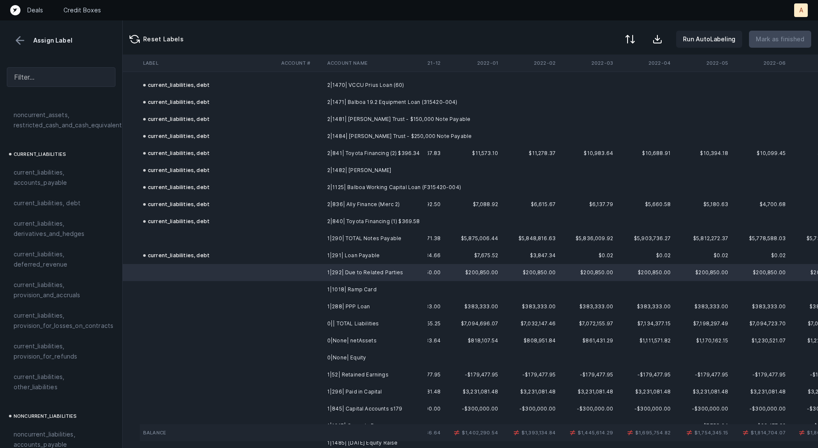
click at [372, 289] on td "1|1018| Ramp Card" at bounding box center [376, 289] width 104 height 17
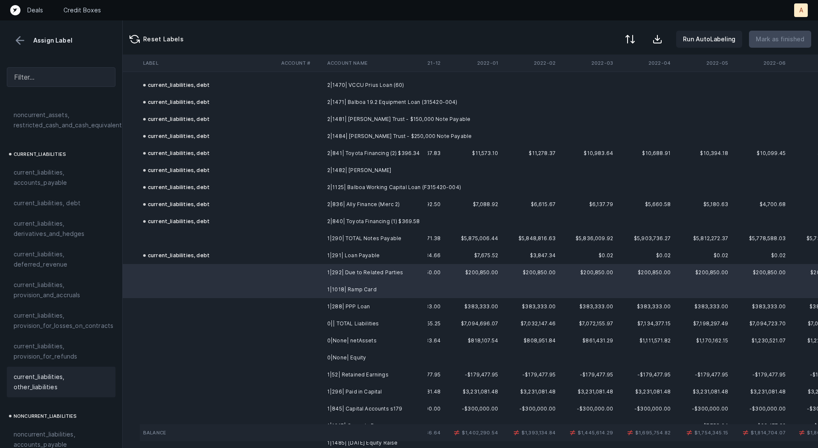
click at [52, 372] on span "current_liabilities, other_liabilities" at bounding box center [61, 382] width 95 height 20
click at [324, 303] on td "1|288| PPP Loan" at bounding box center [376, 306] width 104 height 17
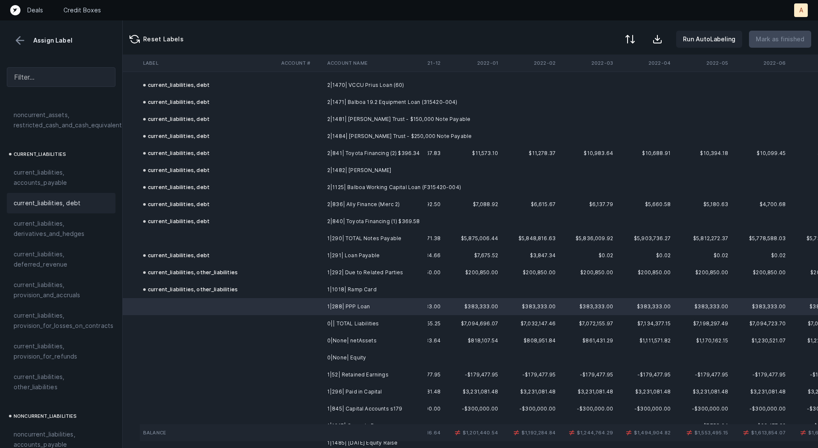
click at [58, 198] on span "current_liabilities, debt" at bounding box center [47, 203] width 67 height 10
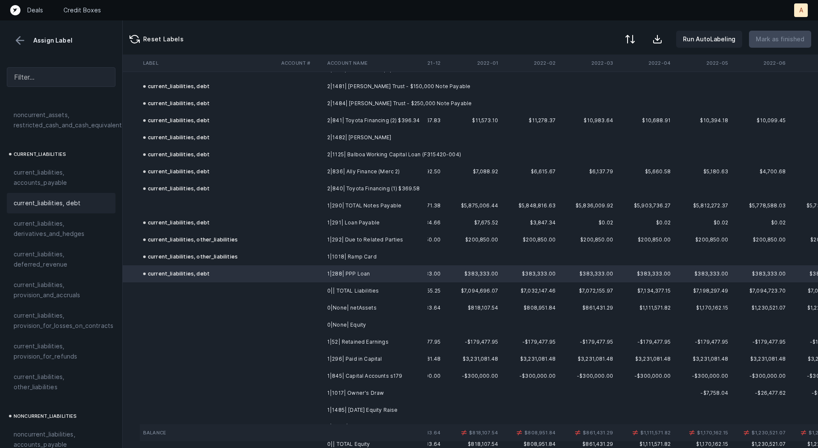
scroll to position [2559, 101]
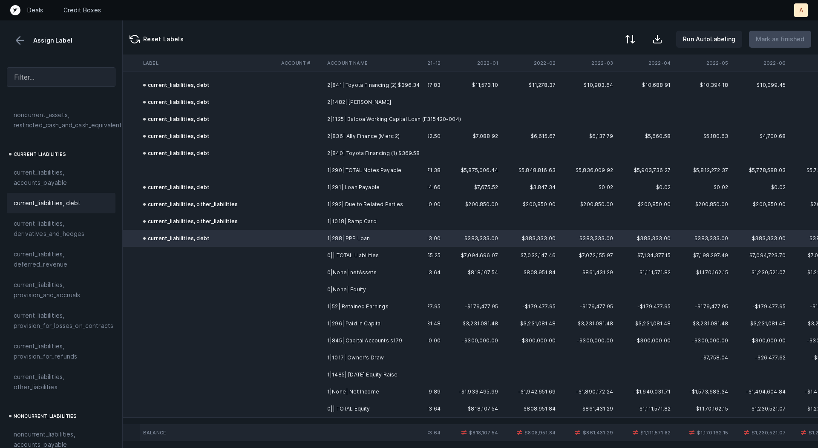
click at [382, 303] on td "1|52| Retained Earnings" at bounding box center [376, 306] width 104 height 17
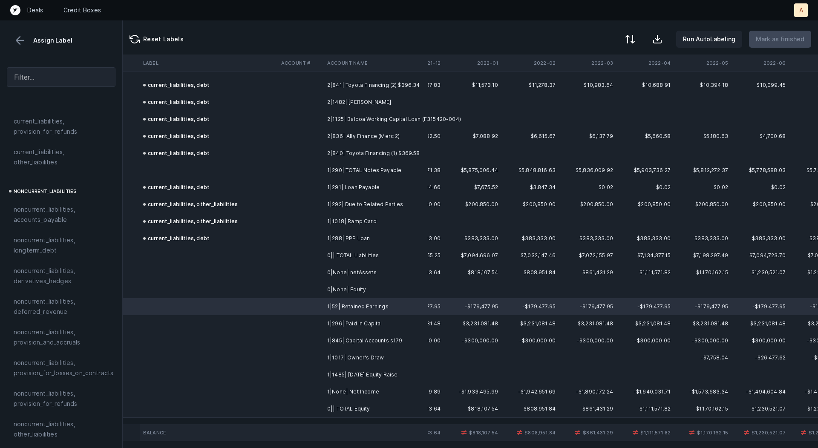
scroll to position [927, 0]
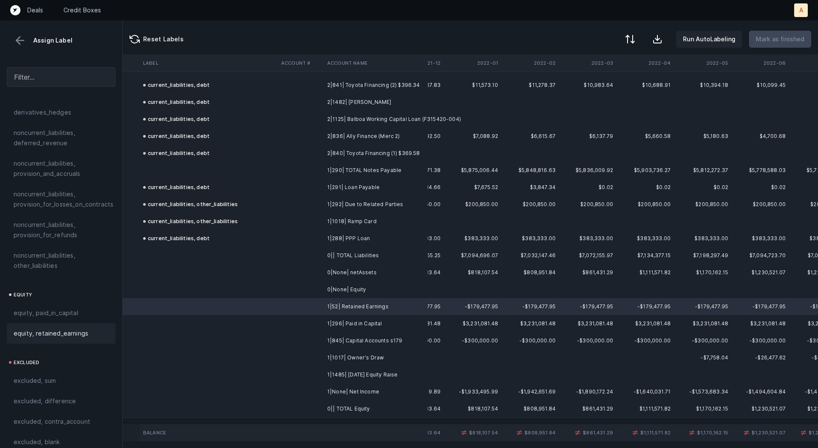
click at [29, 329] on span "equity, retained_earnings" at bounding box center [51, 334] width 75 height 10
click at [340, 322] on td "1|296| Paid in Capital" at bounding box center [376, 323] width 104 height 17
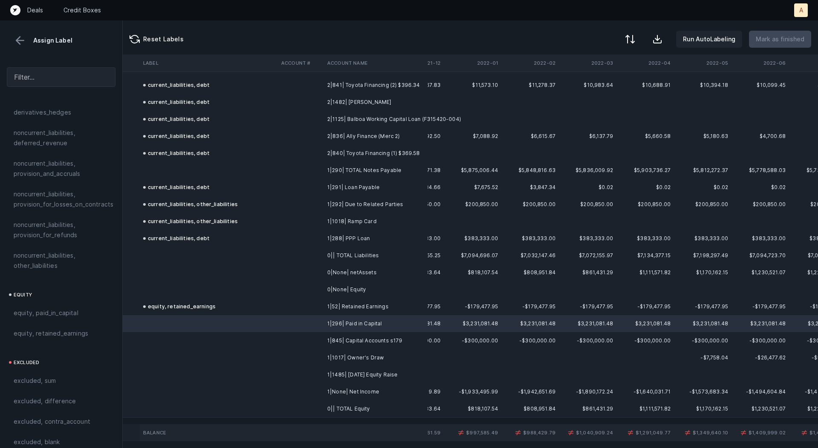
click at [344, 340] on td "1|845| Capital Accounts s179" at bounding box center [376, 340] width 104 height 17
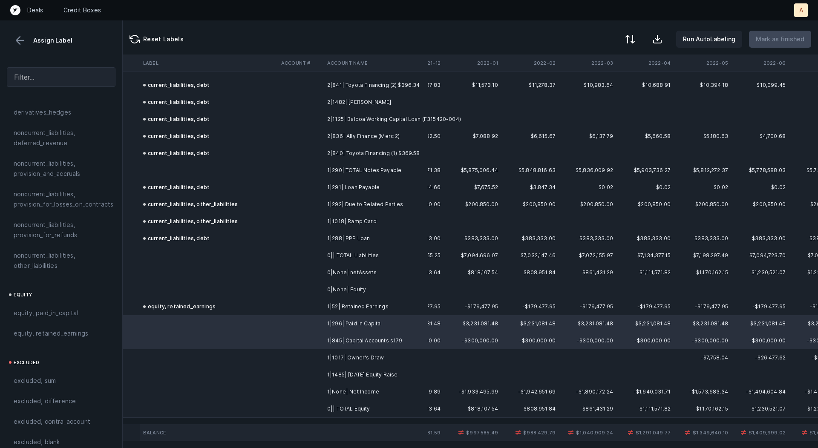
click at [343, 363] on td "1|1017| Owner's Draw" at bounding box center [376, 357] width 104 height 17
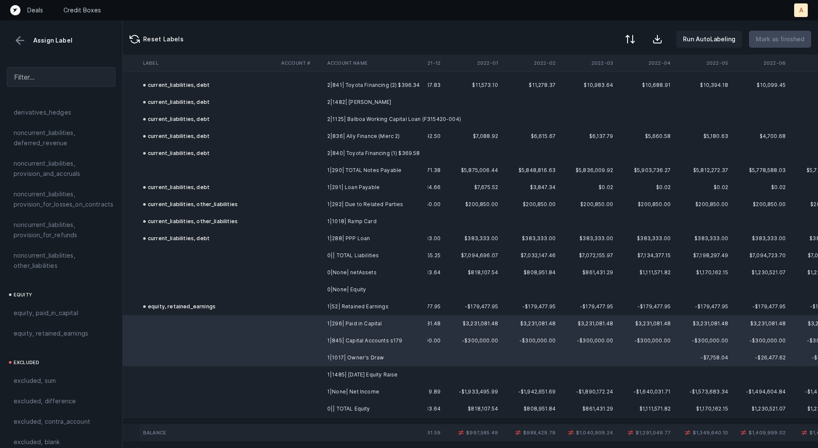
click at [300, 361] on td at bounding box center [301, 357] width 46 height 17
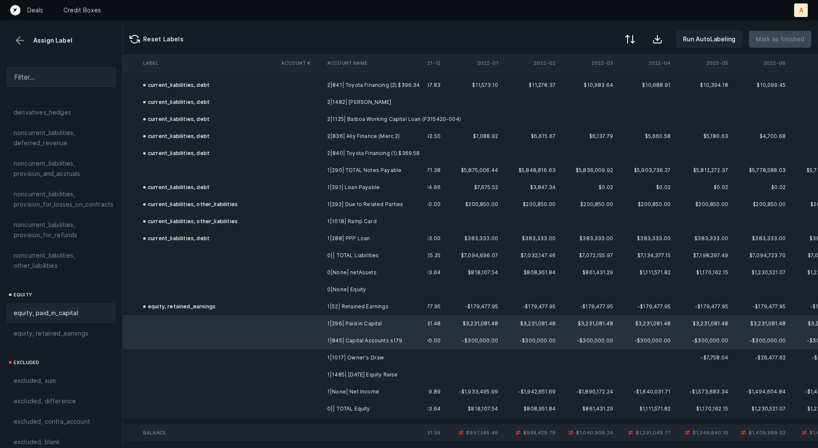
click at [72, 308] on span "equity, paid_in_capital" at bounding box center [46, 313] width 65 height 10
click at [384, 363] on td "1|1017| Owner's Draw" at bounding box center [376, 357] width 104 height 17
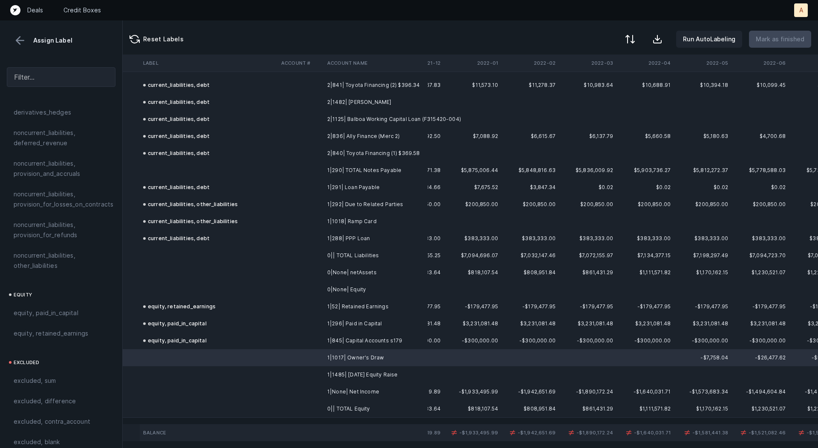
click at [364, 395] on td "1|None| Net Income" at bounding box center [376, 392] width 104 height 17
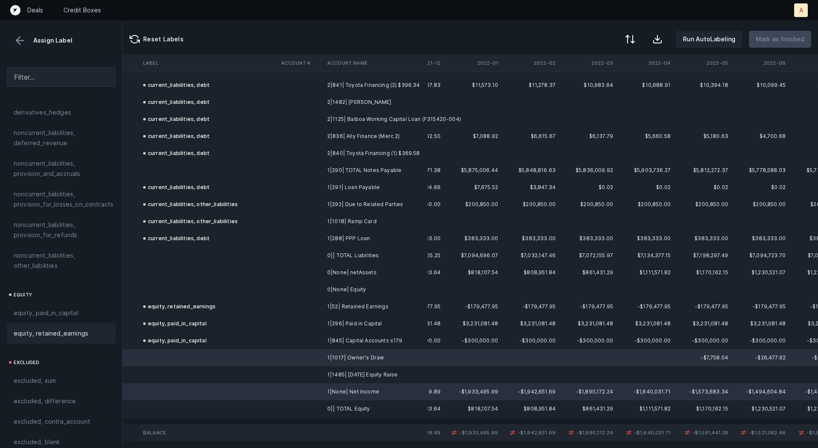
click at [81, 329] on span "equity, retained_earnings" at bounding box center [51, 334] width 75 height 10
click at [367, 375] on td "1|1485| [DATE] Equity Raise" at bounding box center [376, 374] width 104 height 17
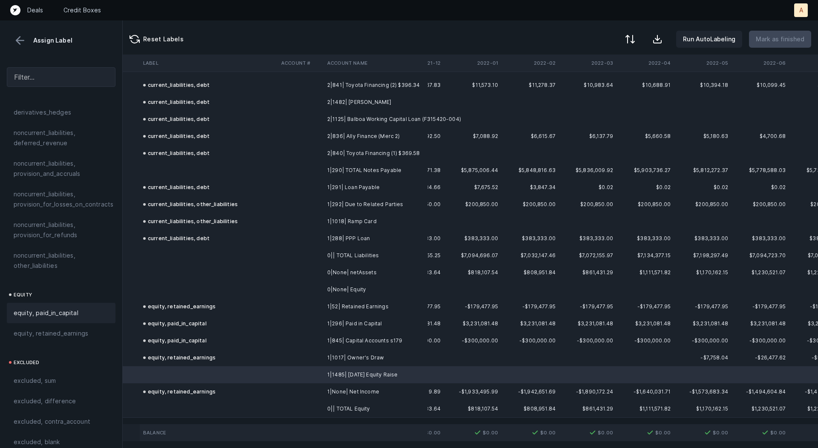
click at [63, 308] on span "equity, paid_in_capital" at bounding box center [46, 313] width 65 height 10
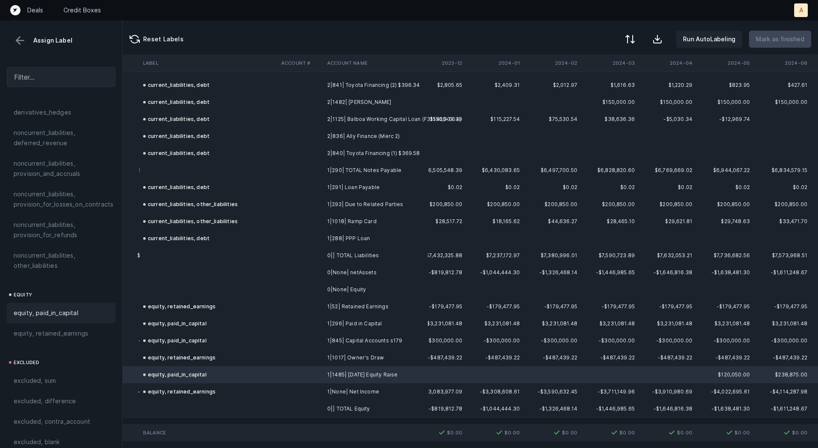
scroll to position [2559, 1488]
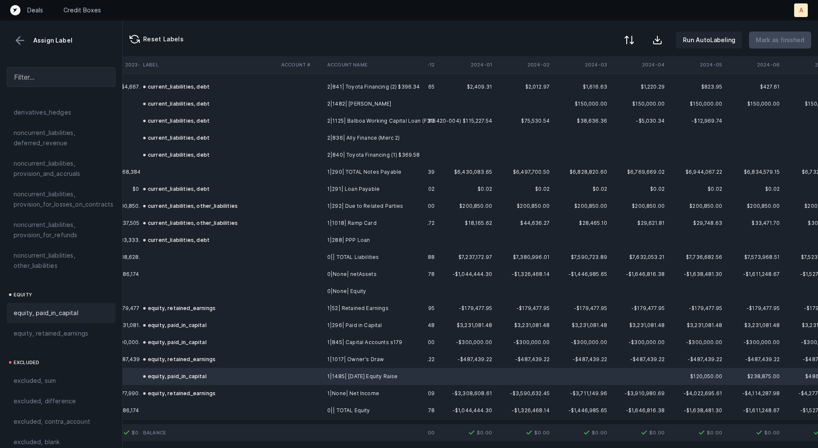
click at [637, 33] on button at bounding box center [629, 40] width 19 height 19
click at [612, 87] on div "By Hum label" at bounding box center [592, 89] width 85 height 17
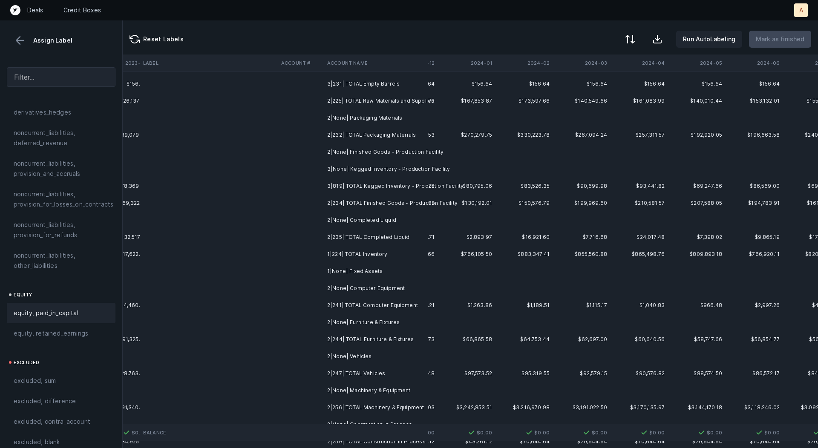
scroll to position [0, 1488]
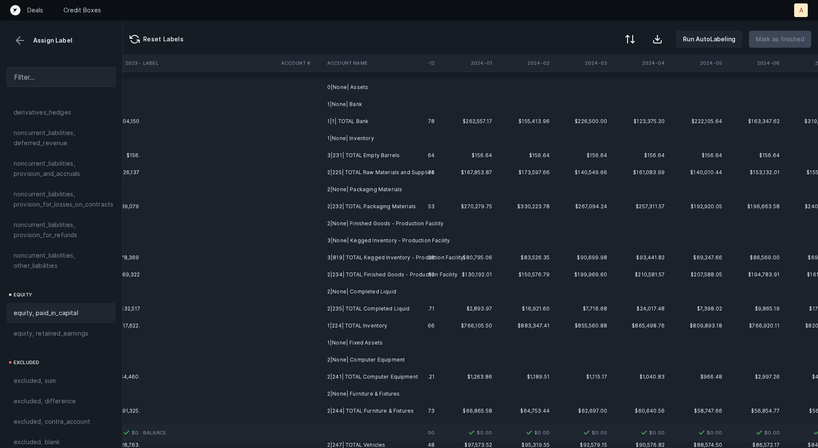
click at [436, 90] on td at bounding box center [410, 87] width 58 height 17
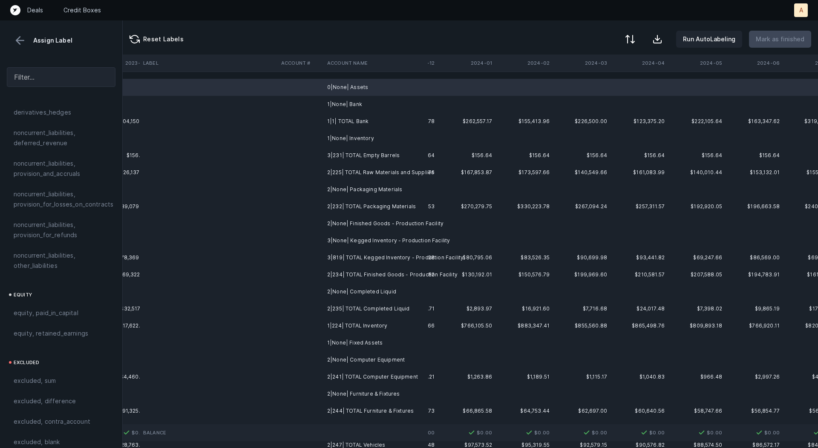
click at [406, 105] on td "1|None| Bank" at bounding box center [376, 104] width 104 height 17
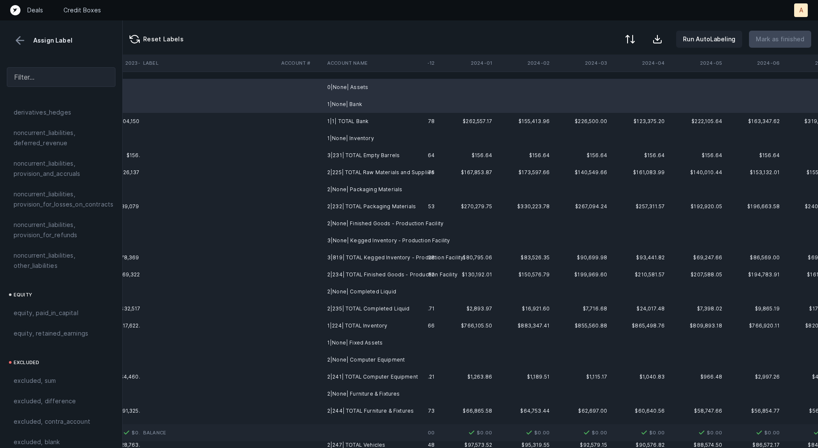
click at [372, 136] on td "1|None| Inventory" at bounding box center [376, 138] width 104 height 17
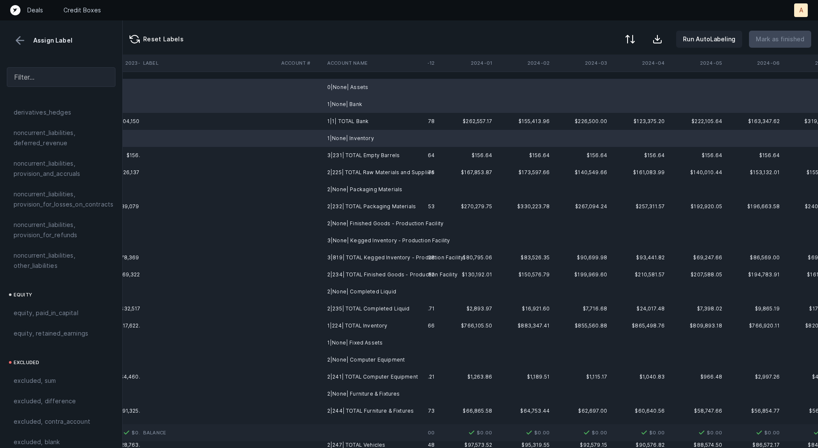
click at [363, 192] on td "2|None| Packaging Materials" at bounding box center [376, 189] width 104 height 17
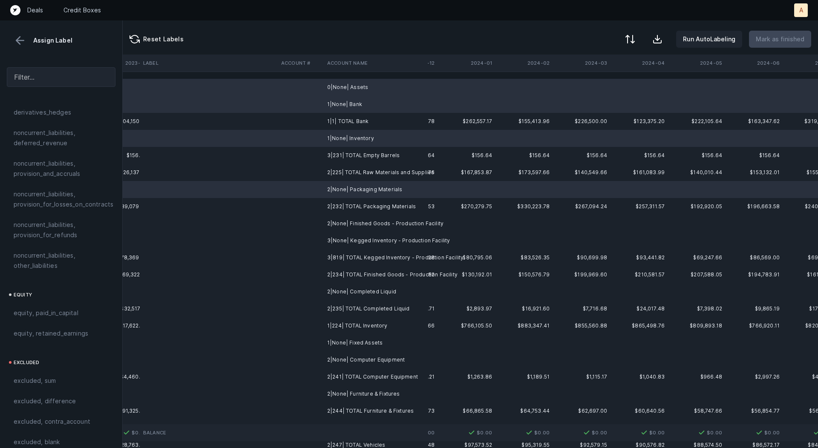
click at [359, 223] on td "2|None| Finished Goods - Production Facility" at bounding box center [376, 223] width 104 height 17
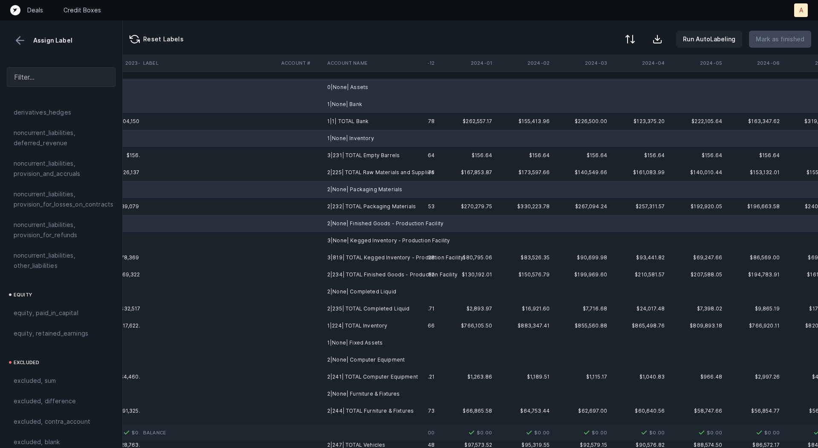
click at [352, 240] on td "3|None| Kegged Inventory - Production Facility" at bounding box center [376, 240] width 104 height 17
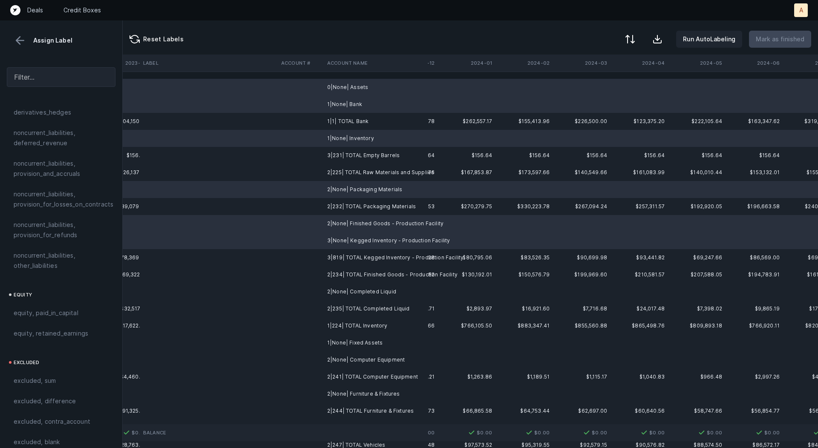
click at [343, 291] on td "2|None| Completed Liquid" at bounding box center [376, 291] width 104 height 17
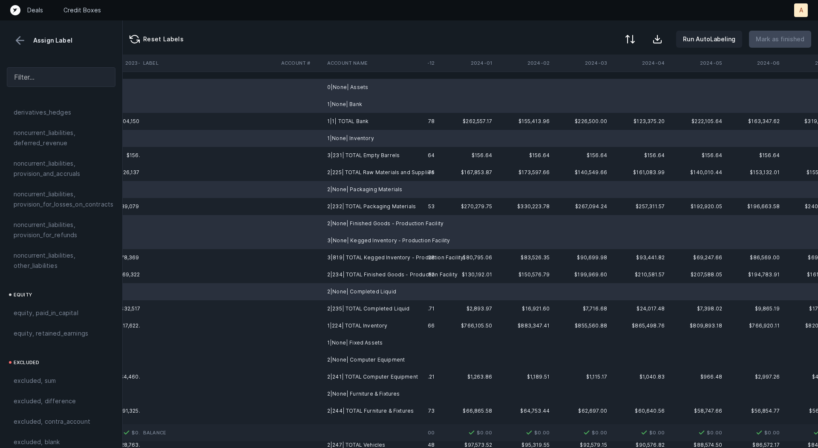
click at [350, 342] on td "1|None| Fixed Assets" at bounding box center [376, 343] width 104 height 17
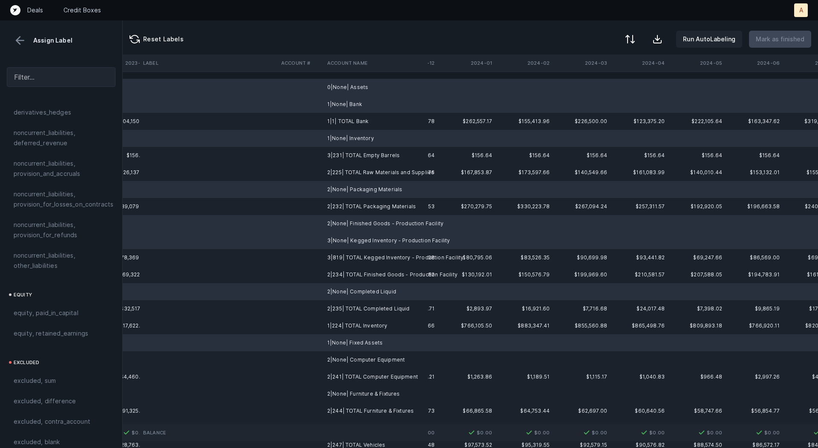
click at [341, 358] on td "2|None| Computer Equipment" at bounding box center [376, 360] width 104 height 17
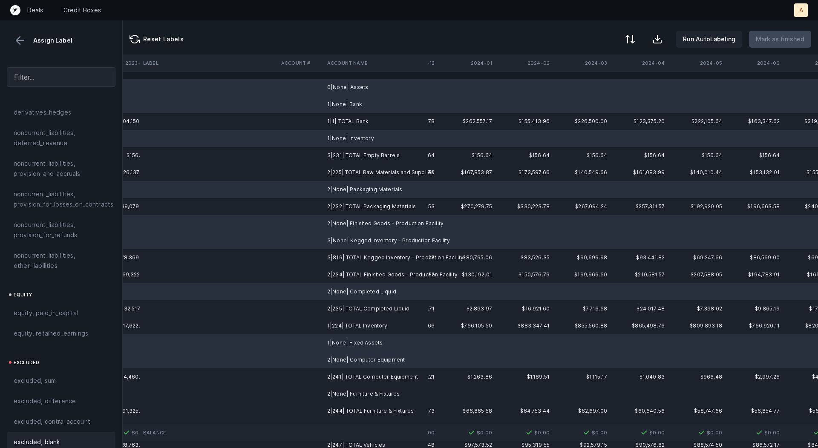
click at [30, 437] on span "excluded, blank" at bounding box center [37, 442] width 46 height 10
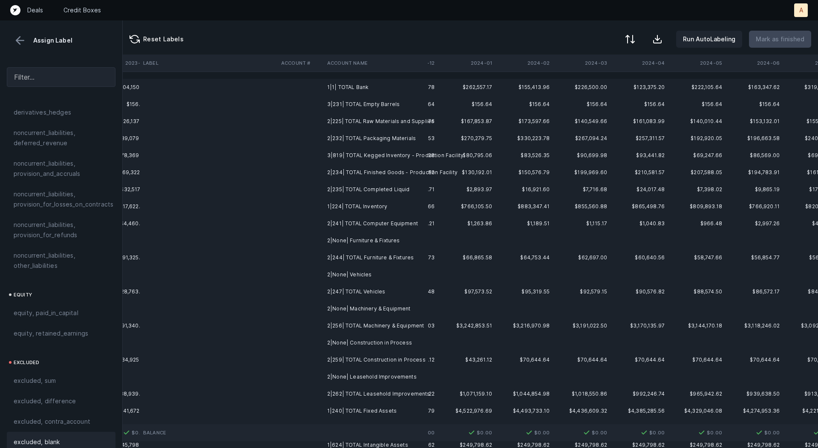
click at [388, 242] on td "2|None| Furniture & Fixtures" at bounding box center [376, 240] width 104 height 17
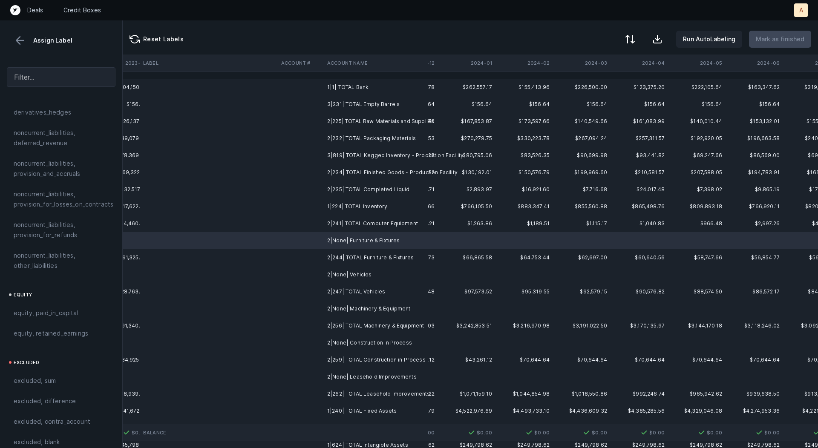
click at [363, 277] on td "2|None| Vehicles" at bounding box center [376, 274] width 104 height 17
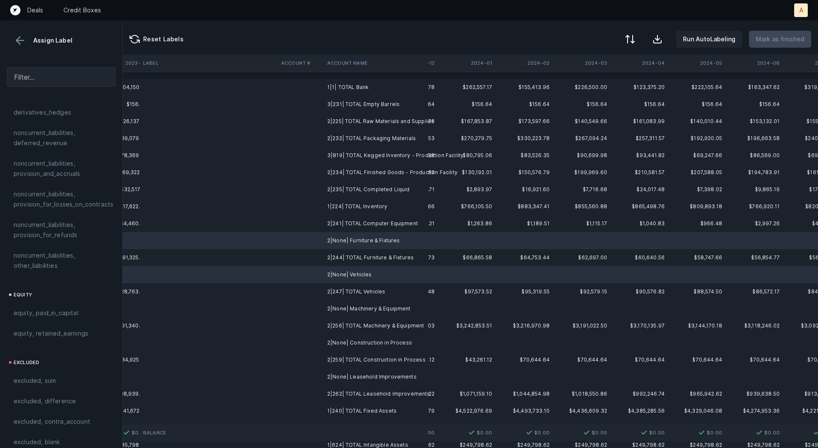
click at [352, 309] on td "2|None| Machinery & Equipment" at bounding box center [376, 308] width 104 height 17
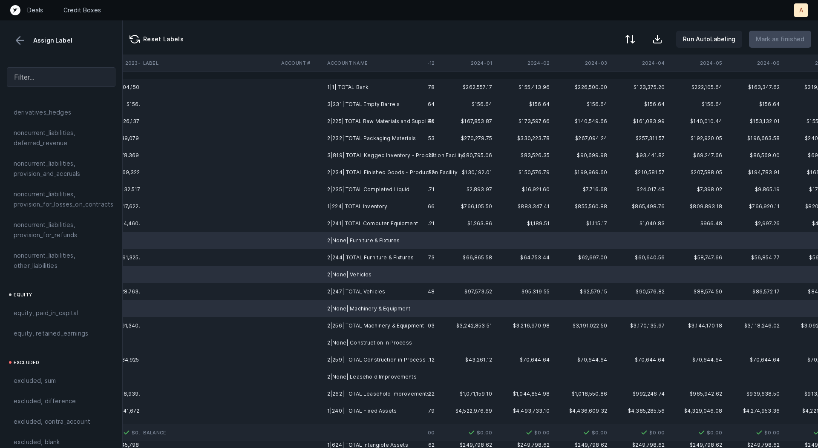
click at [344, 342] on td "2|None| Construction in Process" at bounding box center [376, 343] width 104 height 17
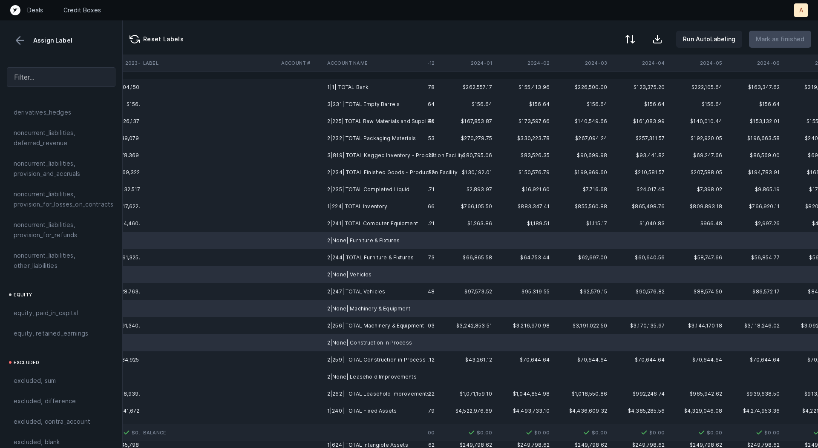
click at [343, 378] on td "2|None| Leasehold Improvements" at bounding box center [376, 377] width 104 height 17
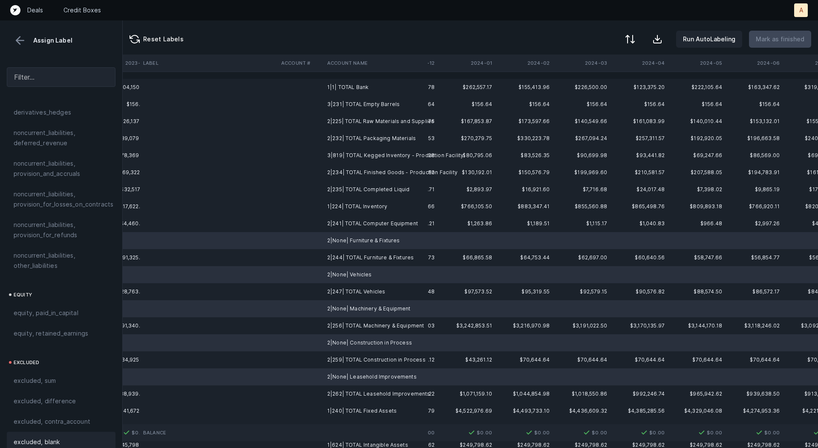
click at [61, 437] on div "excluded, blank" at bounding box center [61, 442] width 95 height 10
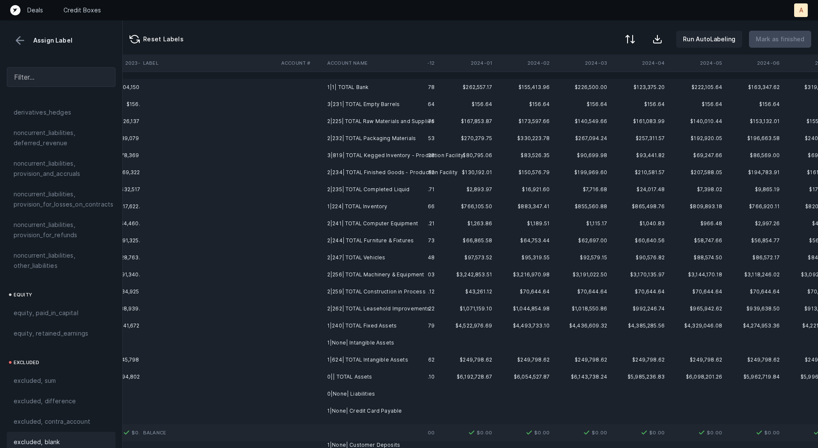
click at [363, 85] on td "1|1| TOTAL Bank" at bounding box center [376, 87] width 104 height 17
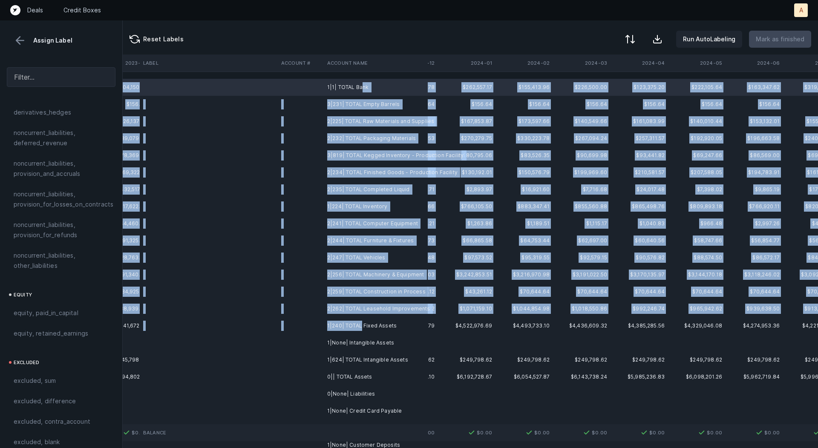
click at [360, 325] on td "1|240| TOTAL Fixed Assets" at bounding box center [376, 325] width 104 height 17
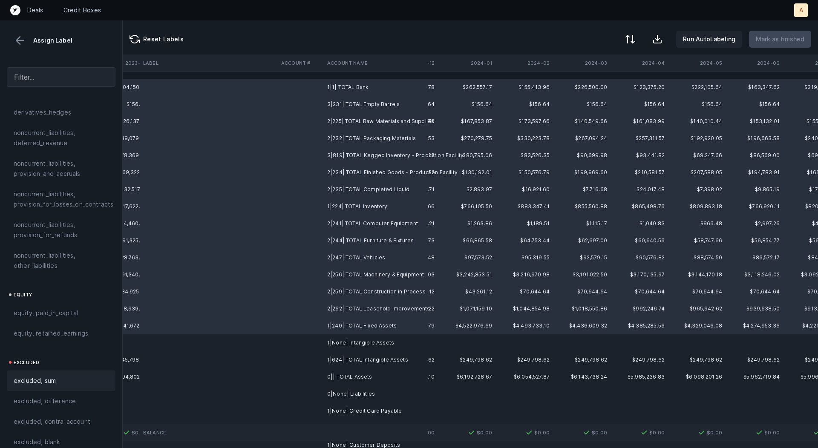
click at [81, 376] on div "excluded, sum" at bounding box center [61, 381] width 95 height 10
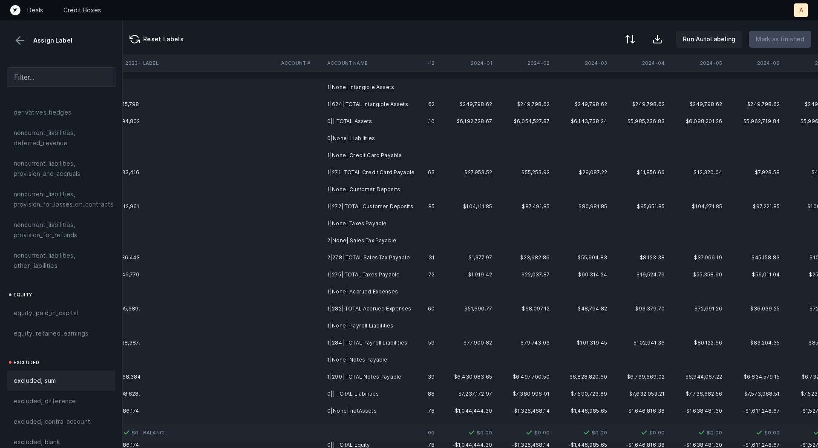
click at [375, 84] on td "1|None| Intangible Assets" at bounding box center [376, 87] width 104 height 17
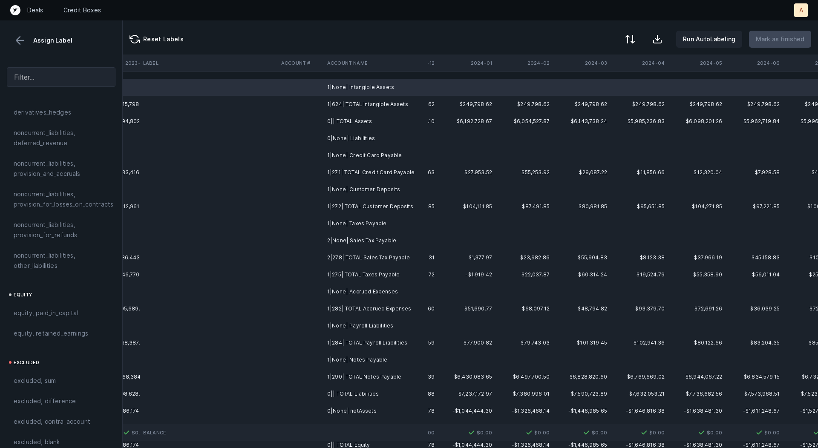
click at [337, 137] on td "0|None| Liabilities" at bounding box center [376, 138] width 104 height 17
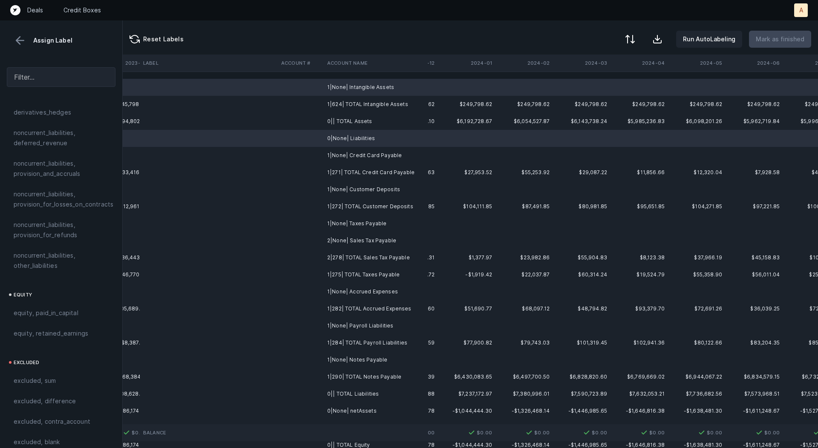
click at [340, 158] on td "1|None| Credit Card Payable" at bounding box center [376, 155] width 104 height 17
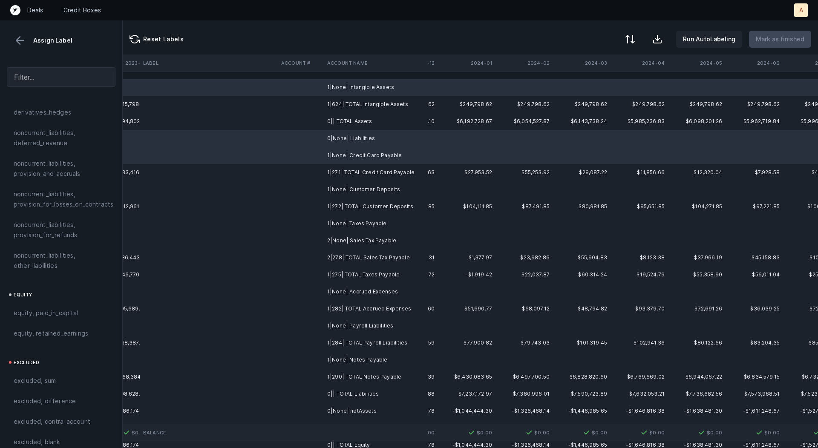
click at [339, 190] on td "1|None| Customer Deposits" at bounding box center [376, 189] width 104 height 17
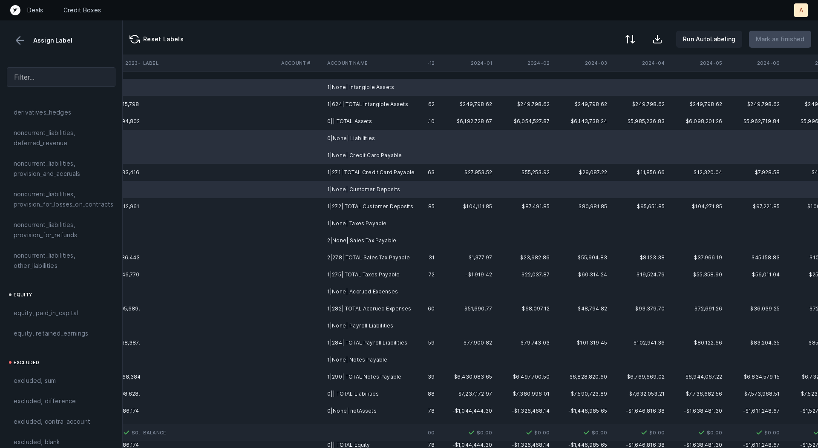
click at [336, 225] on td "1|None| Taxes Payable" at bounding box center [376, 223] width 104 height 17
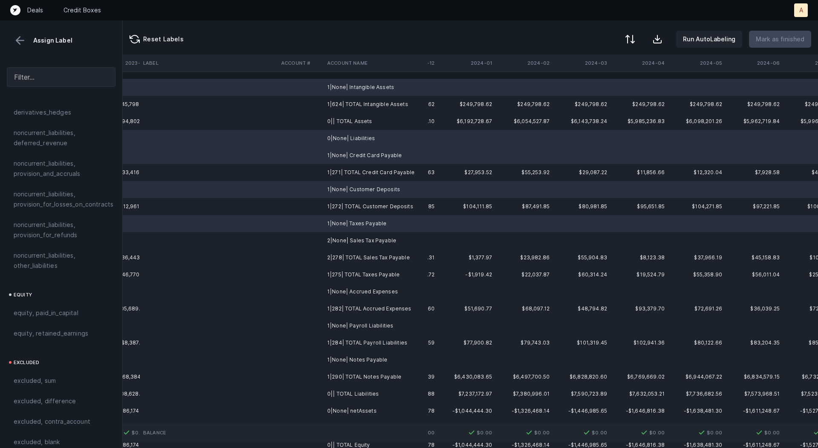
click at [337, 242] on td "2|None| Sales Tax Payable" at bounding box center [376, 240] width 104 height 17
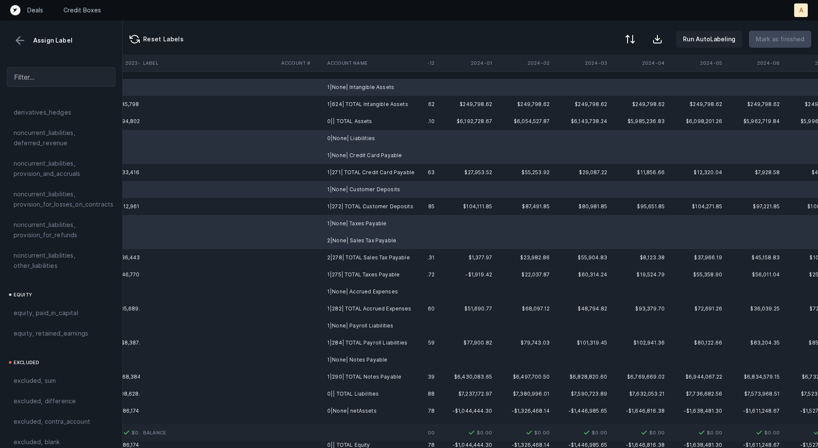
click at [339, 292] on td "1|None| Accrued Expenses" at bounding box center [376, 291] width 104 height 17
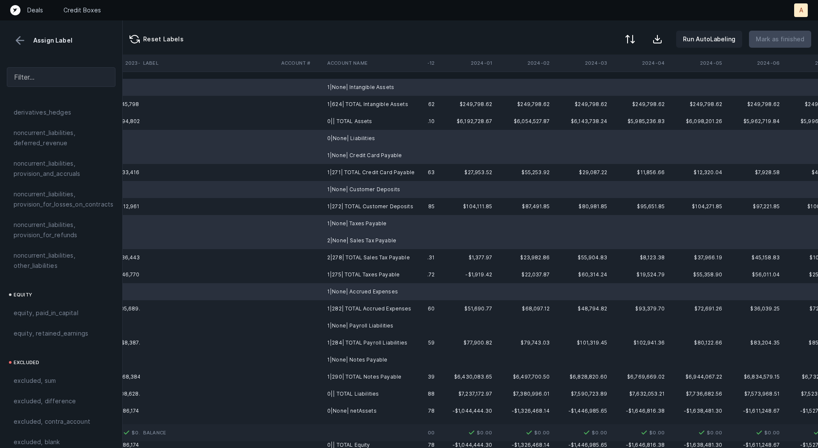
click at [340, 325] on td "1|None| Payroll Liabilities" at bounding box center [376, 325] width 104 height 17
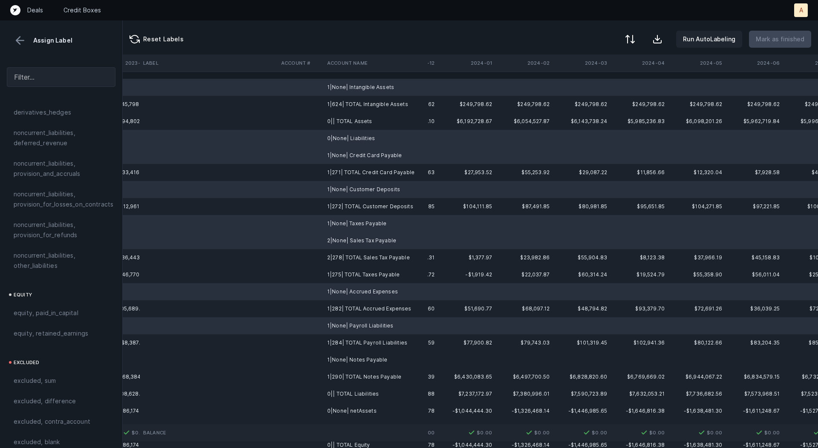
click at [342, 358] on td "1|None| Notes Payable" at bounding box center [376, 360] width 104 height 17
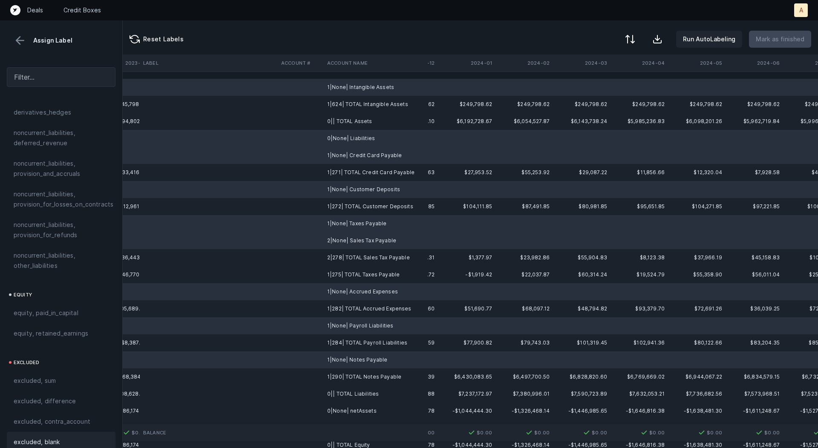
click at [55, 432] on div "excluded, blank" at bounding box center [61, 442] width 109 height 20
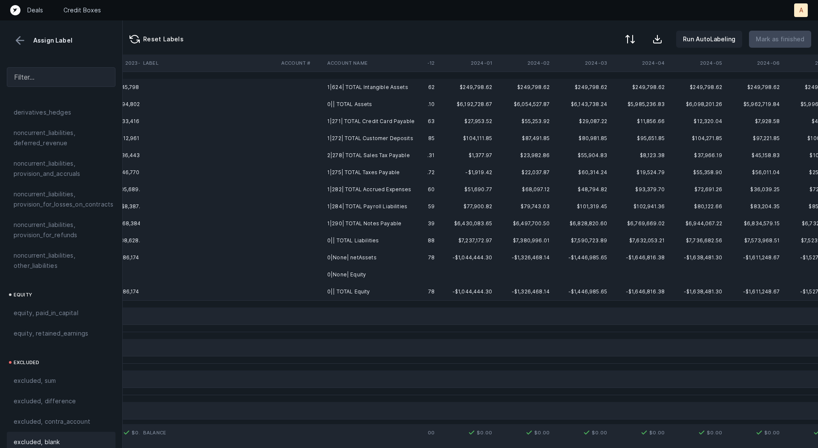
click at [341, 280] on td "0|None| Equity" at bounding box center [376, 274] width 104 height 17
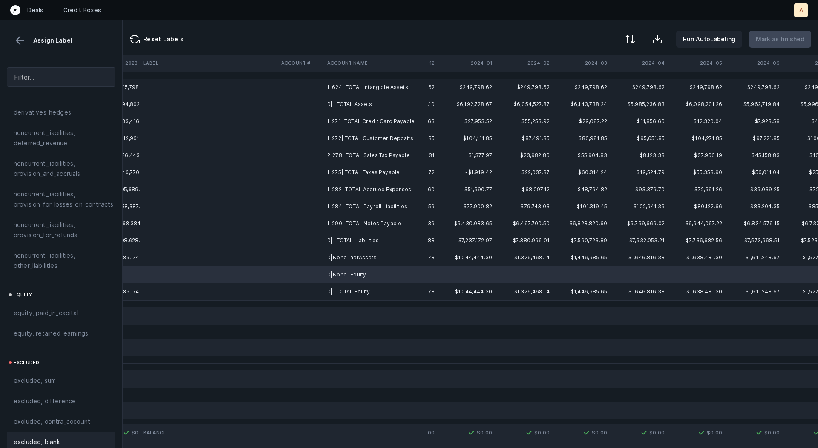
click at [72, 437] on div "excluded, blank" at bounding box center [61, 442] width 95 height 10
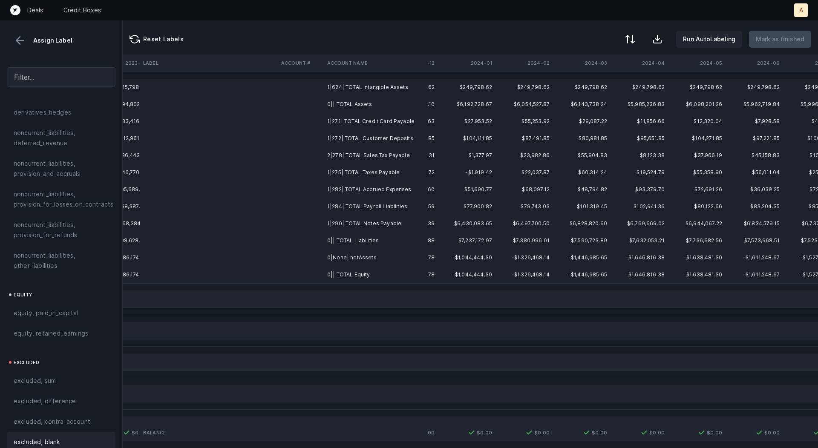
click at [338, 262] on td "0|None| netAssets" at bounding box center [376, 257] width 104 height 17
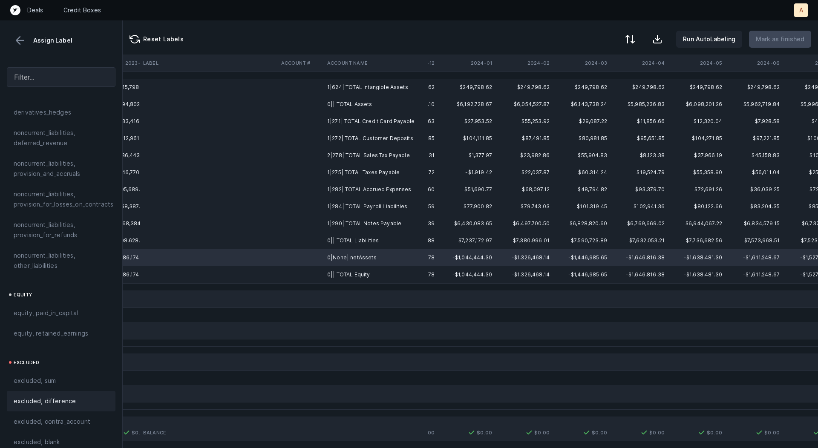
click at [77, 396] on div "excluded, difference" at bounding box center [61, 401] width 95 height 10
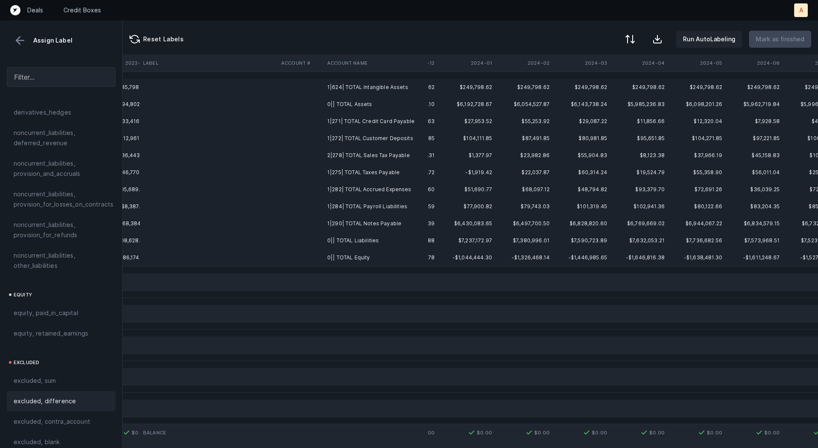
click at [352, 86] on td "1|624| TOTAL Intangible Assets" at bounding box center [376, 87] width 104 height 17
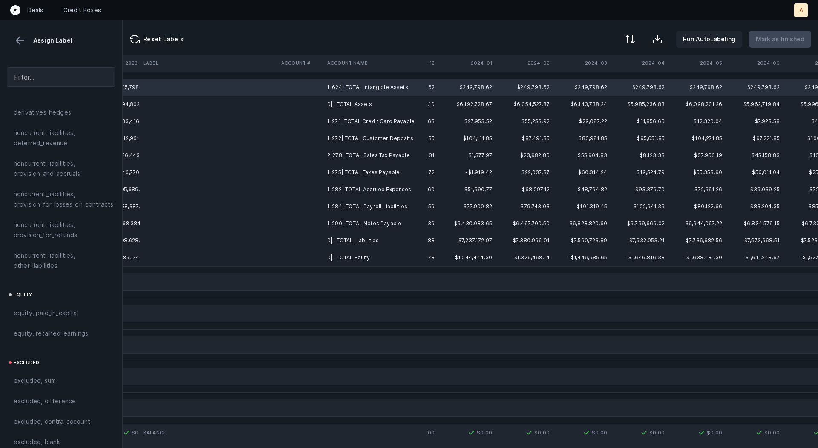
click at [354, 257] on td "0|| TOTAL Equity" at bounding box center [376, 257] width 104 height 17
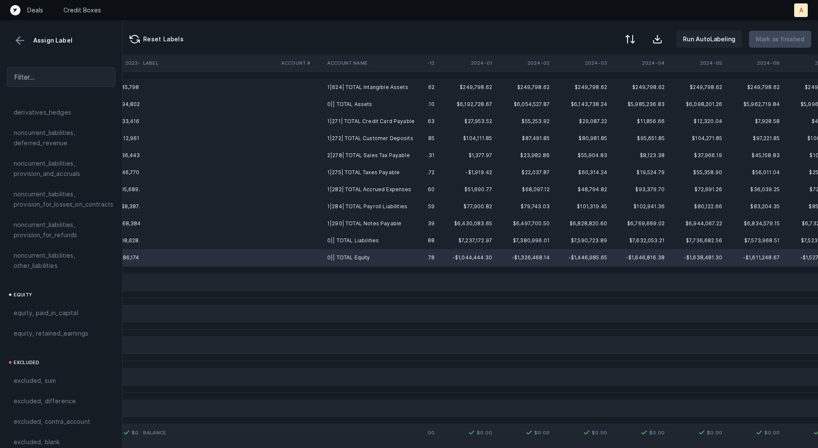
click at [369, 84] on td "1|624| TOTAL Intangible Assets" at bounding box center [376, 87] width 104 height 17
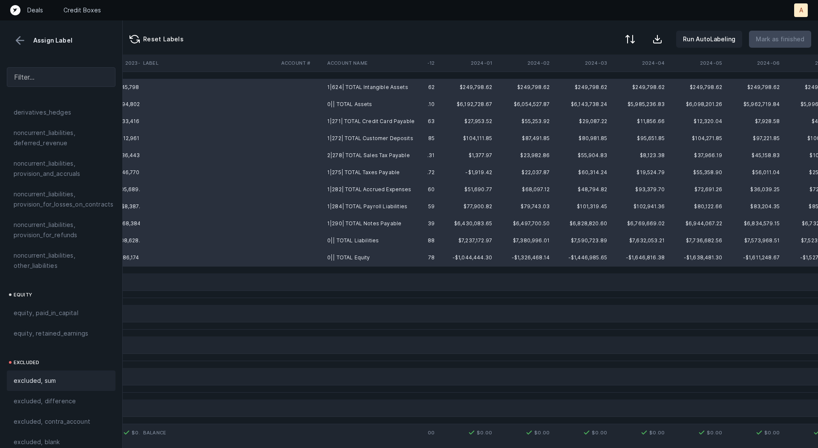
click at [36, 376] on span "excluded, sum" at bounding box center [35, 381] width 42 height 10
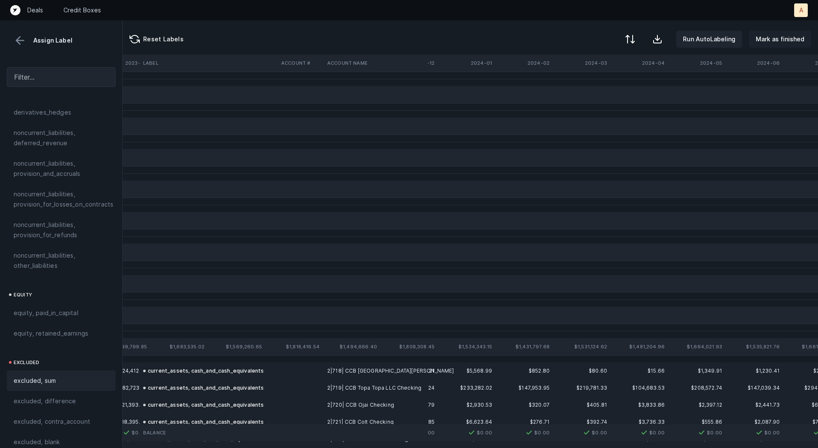
click at [793, 42] on p "Mark as finished" at bounding box center [780, 39] width 49 height 10
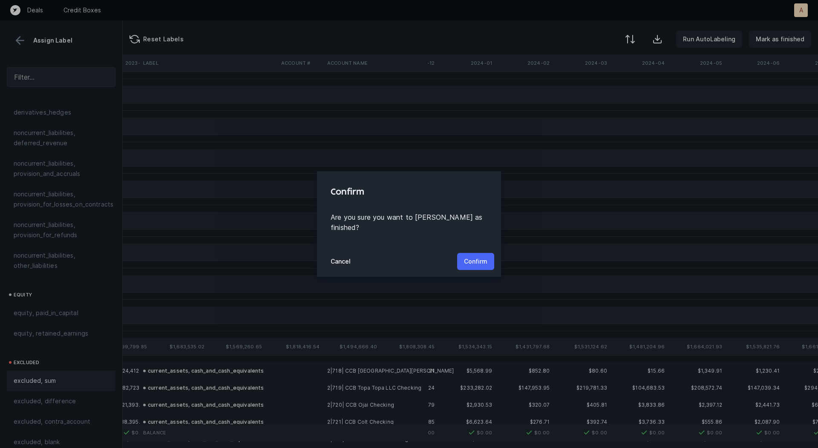
click at [480, 257] on p "Confirm" at bounding box center [475, 262] width 23 height 10
